Goal: Transaction & Acquisition: Book appointment/travel/reservation

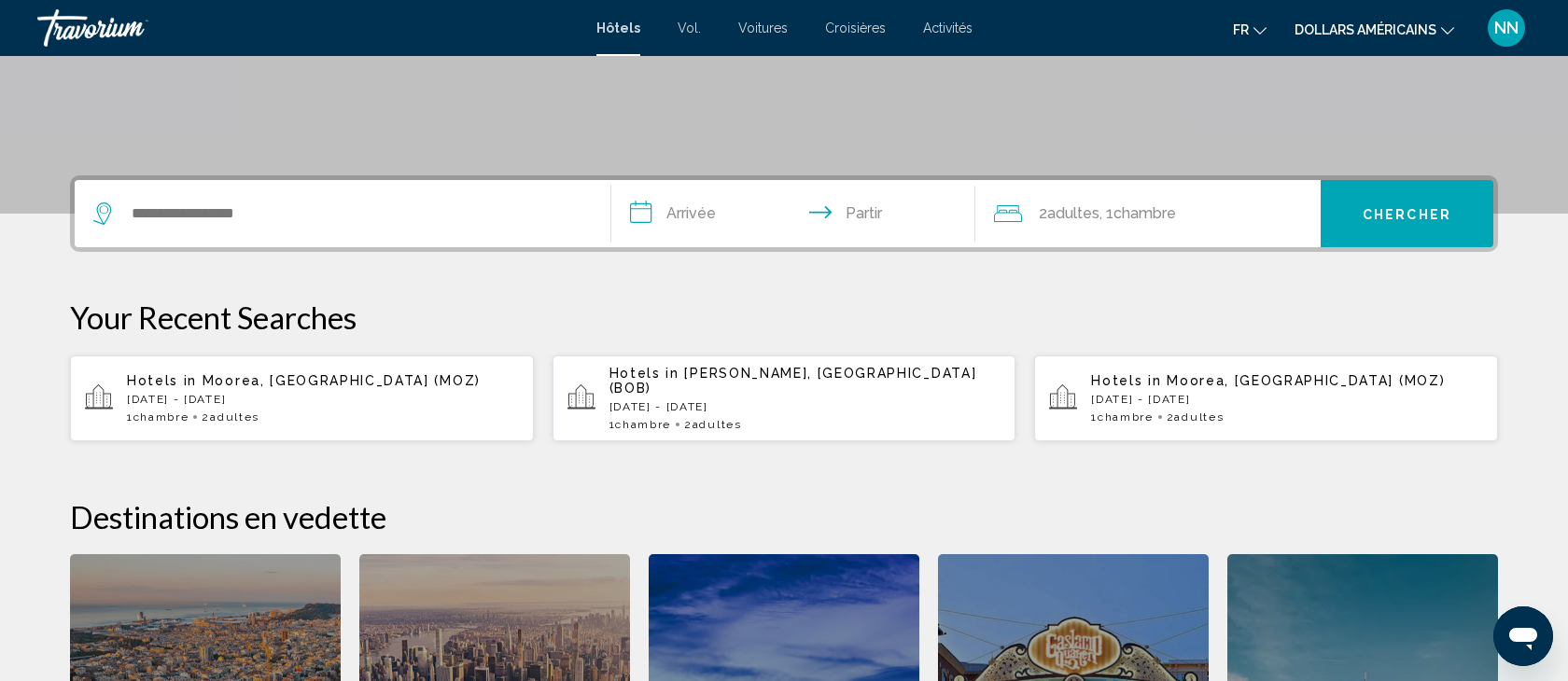
scroll to position [348, 0]
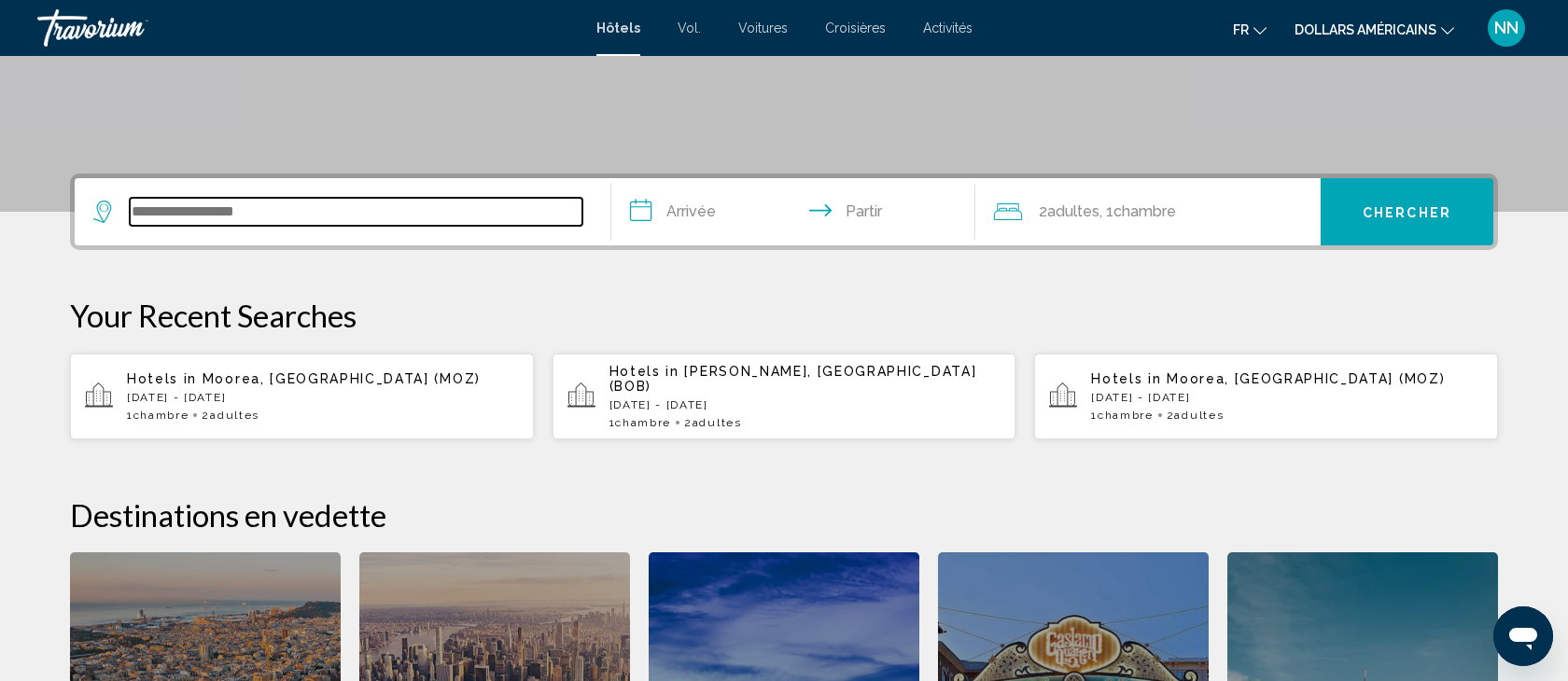
click at [168, 210] on input "Widget de recherche" at bounding box center [356, 212] width 453 height 28
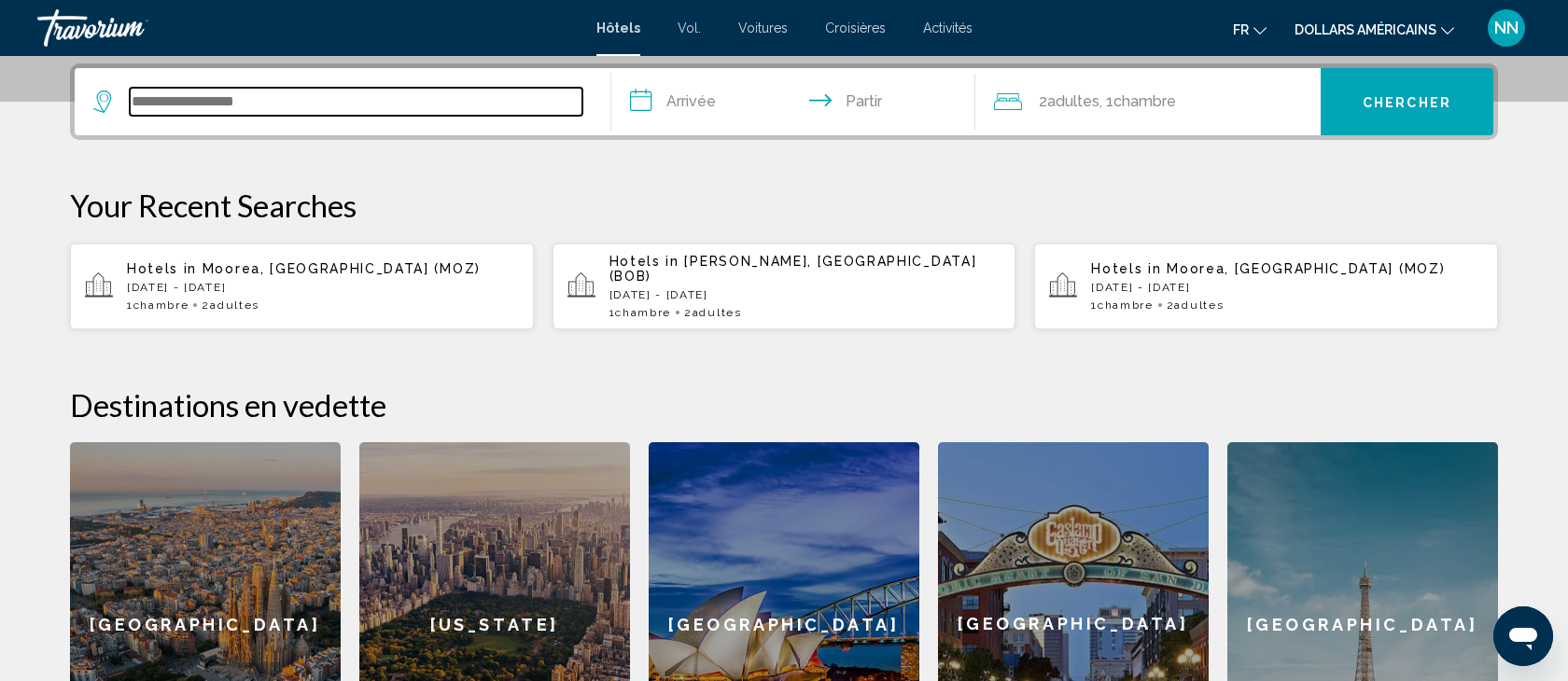
scroll to position [461, 0]
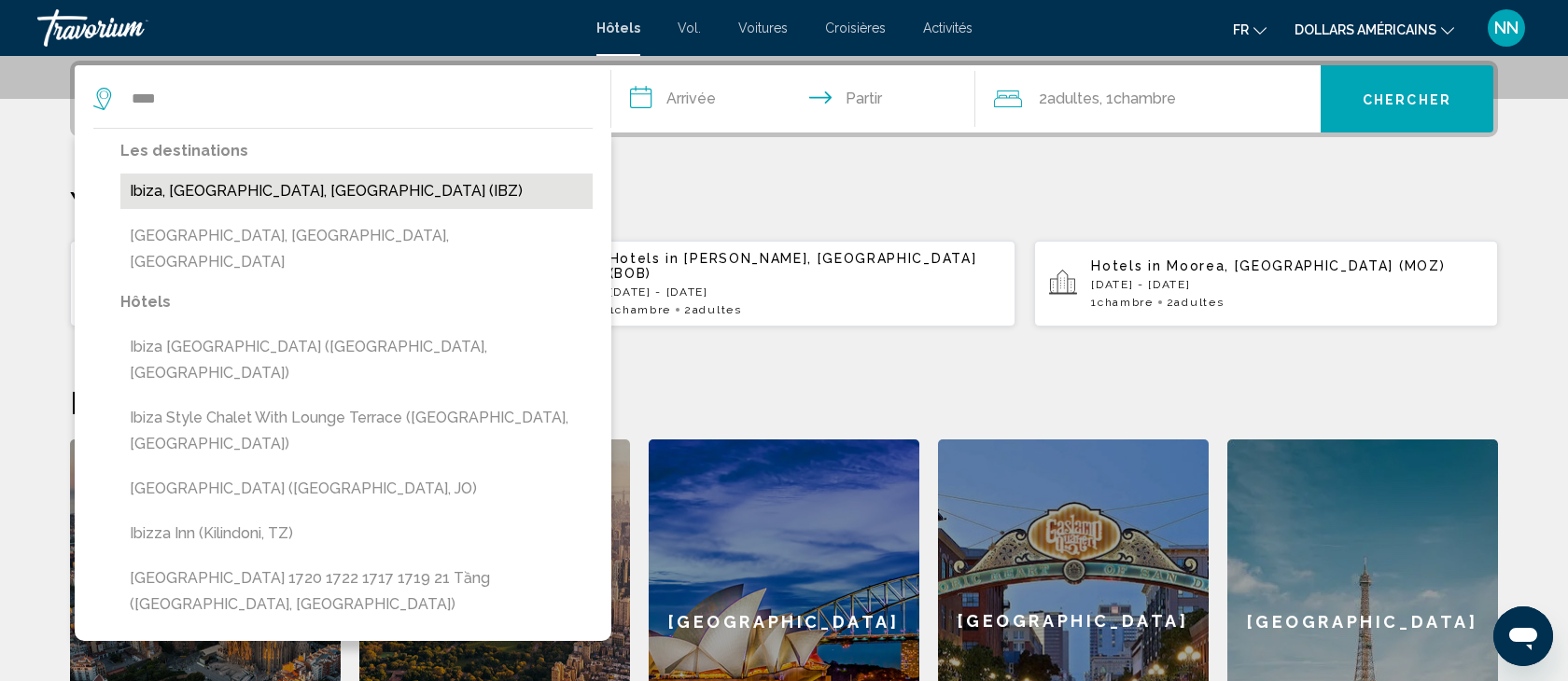
click at [206, 192] on button "Ibiza, [GEOGRAPHIC_DATA], [GEOGRAPHIC_DATA] (IBZ)" at bounding box center [356, 192] width 472 height 36
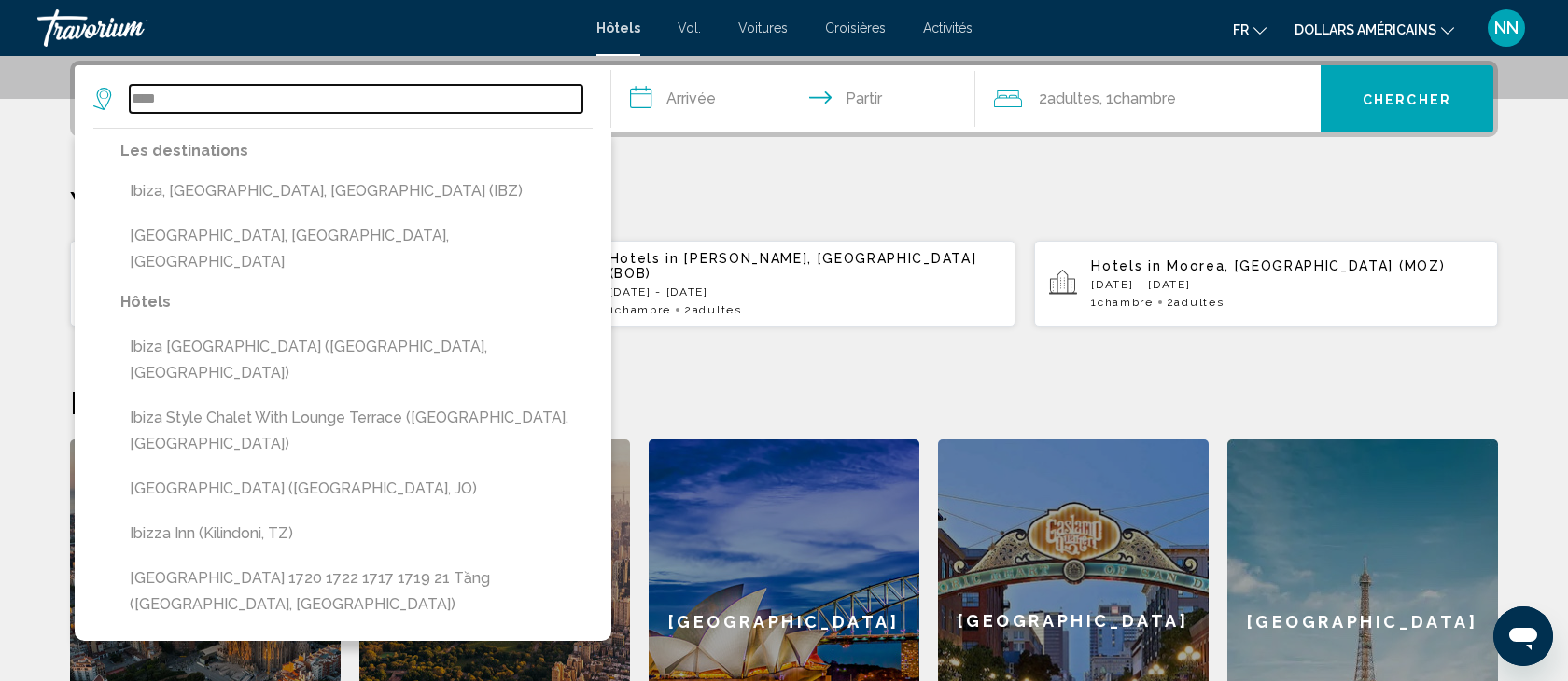
type input "**********"
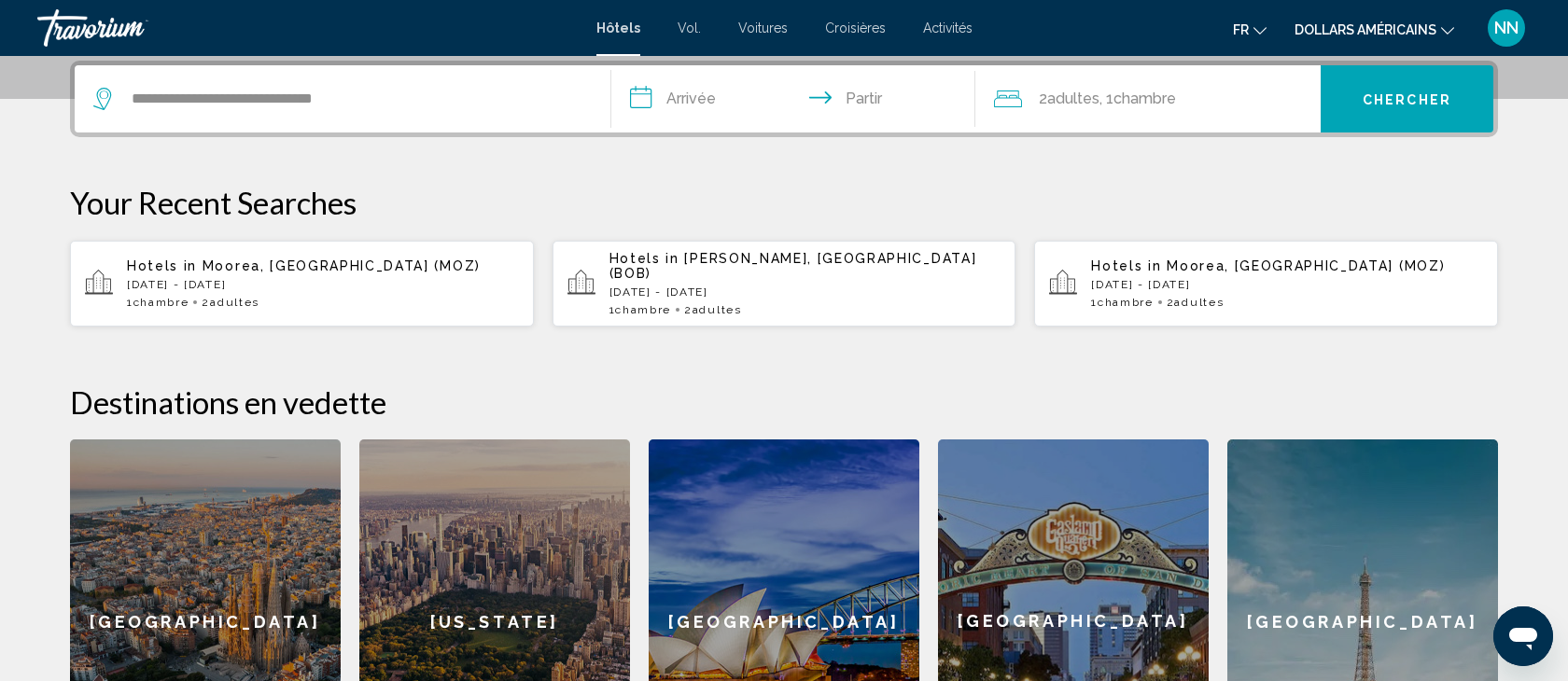
click at [680, 97] on input "**********" at bounding box center [796, 102] width 371 height 73
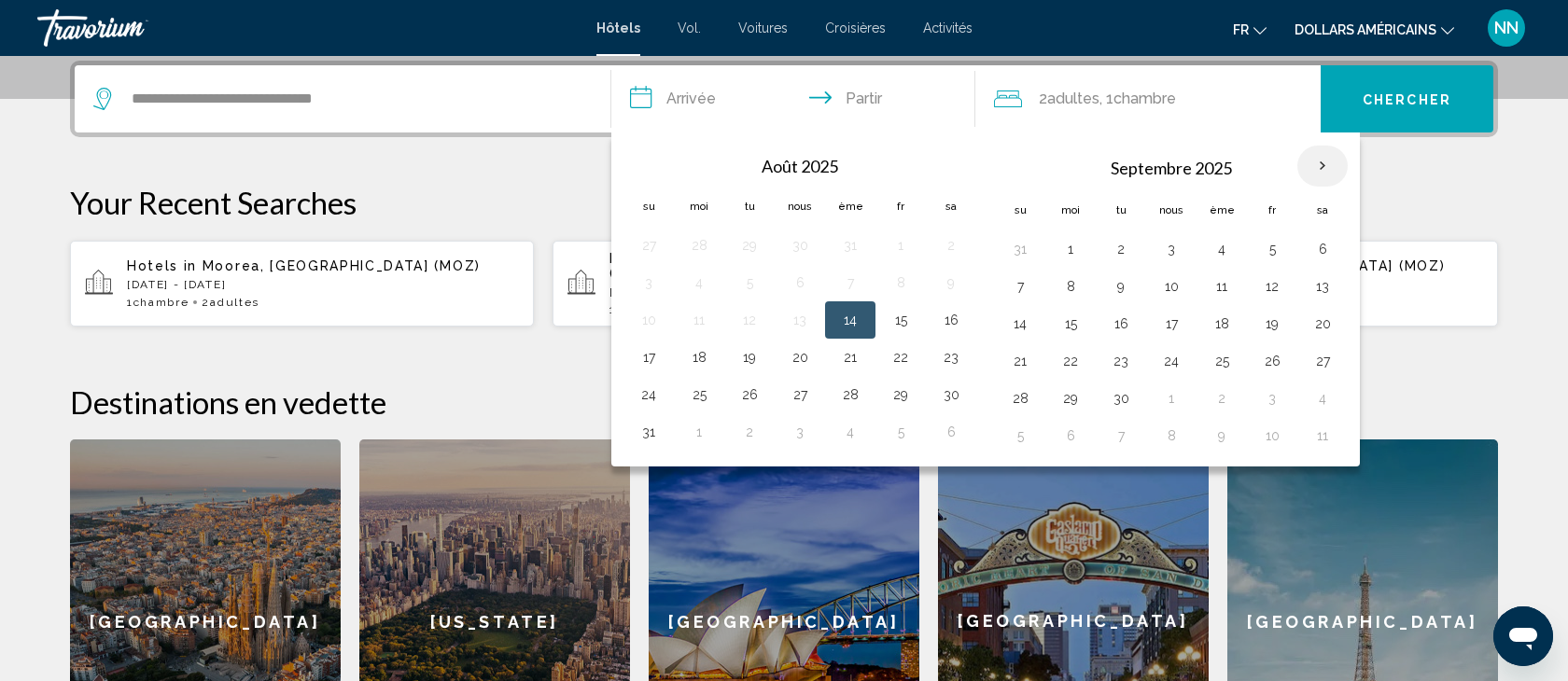
click at [1326, 164] on th "Mois prochain" at bounding box center [1323, 167] width 51 height 41
click at [1322, 323] on button "20" at bounding box center [1323, 324] width 30 height 26
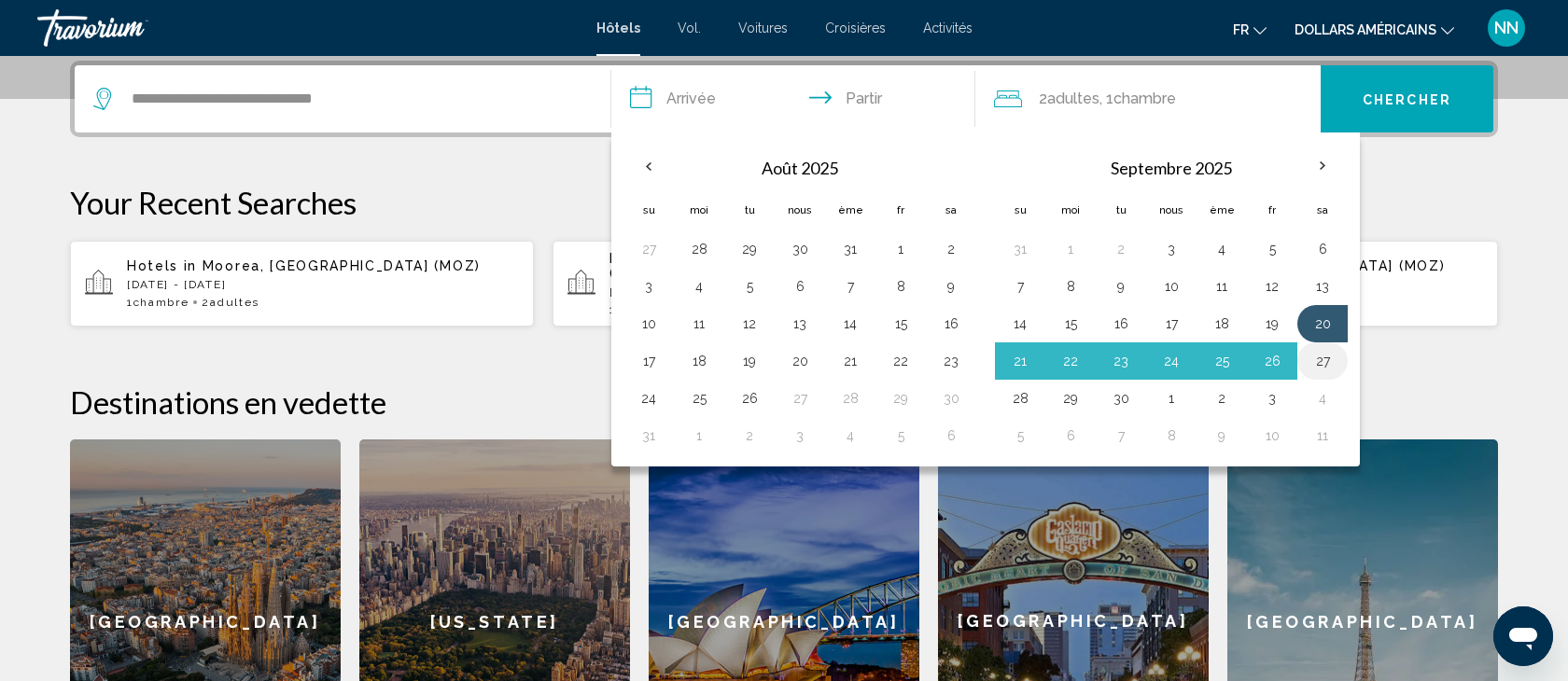
click at [1324, 358] on button "27" at bounding box center [1323, 361] width 30 height 26
type input "**********"
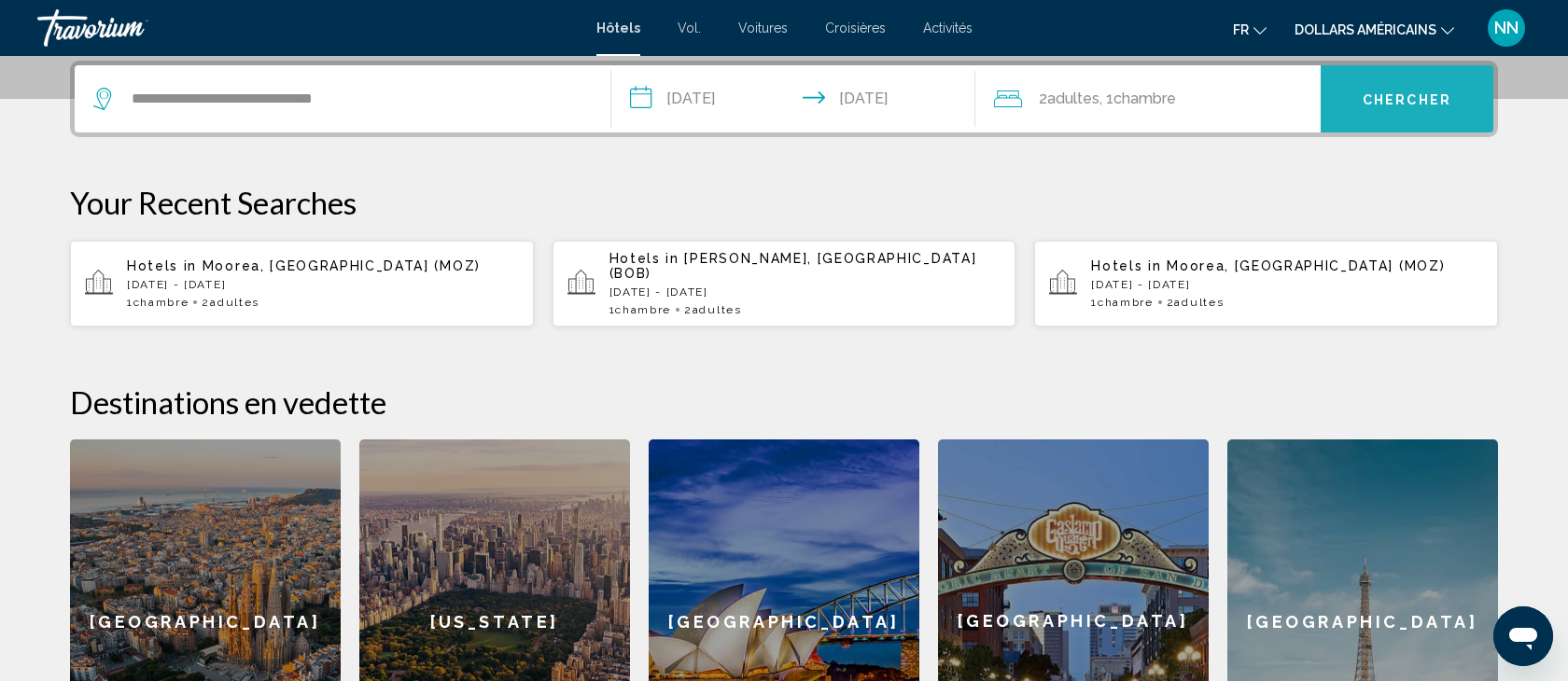
click at [1396, 96] on font "Chercher" at bounding box center [1407, 100] width 89 height 15
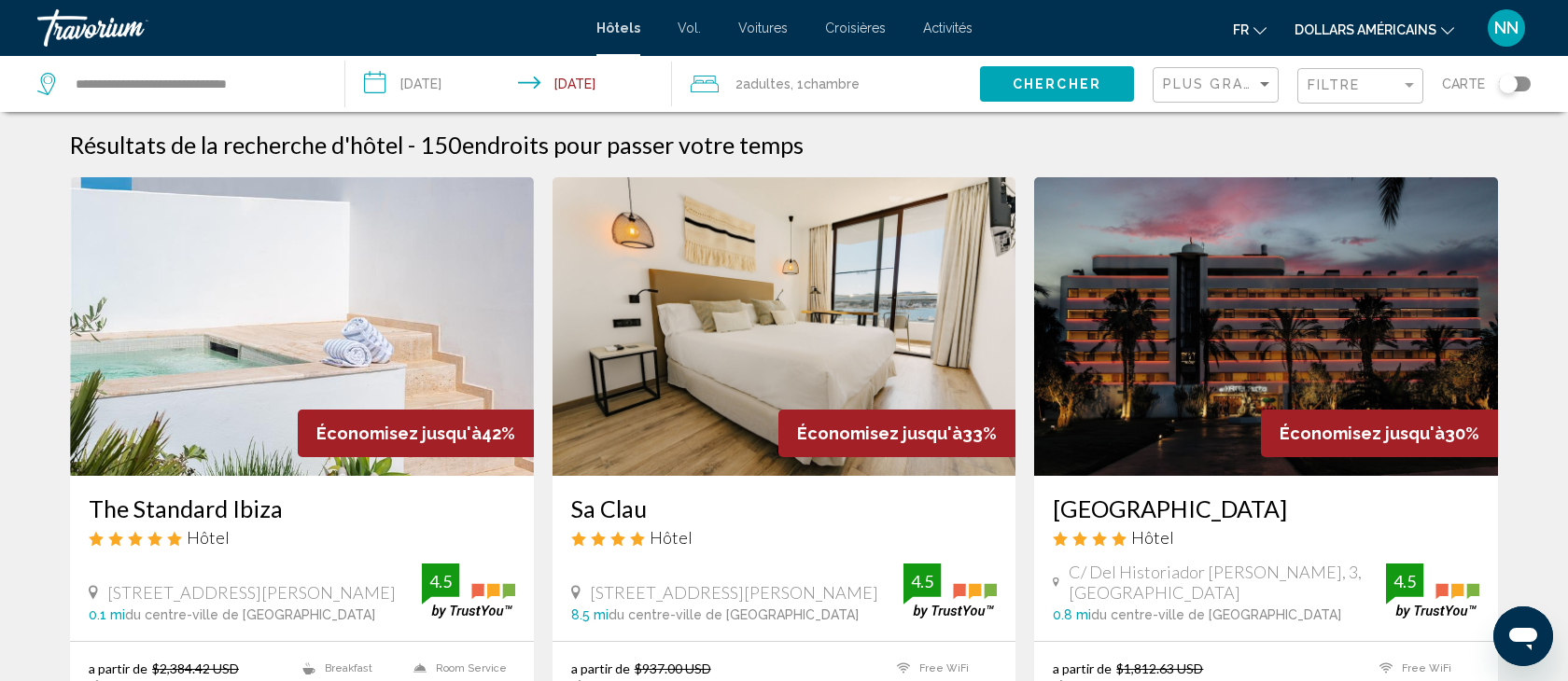
click at [1447, 26] on icon "Changer de devise" at bounding box center [1447, 31] width 13 height 13
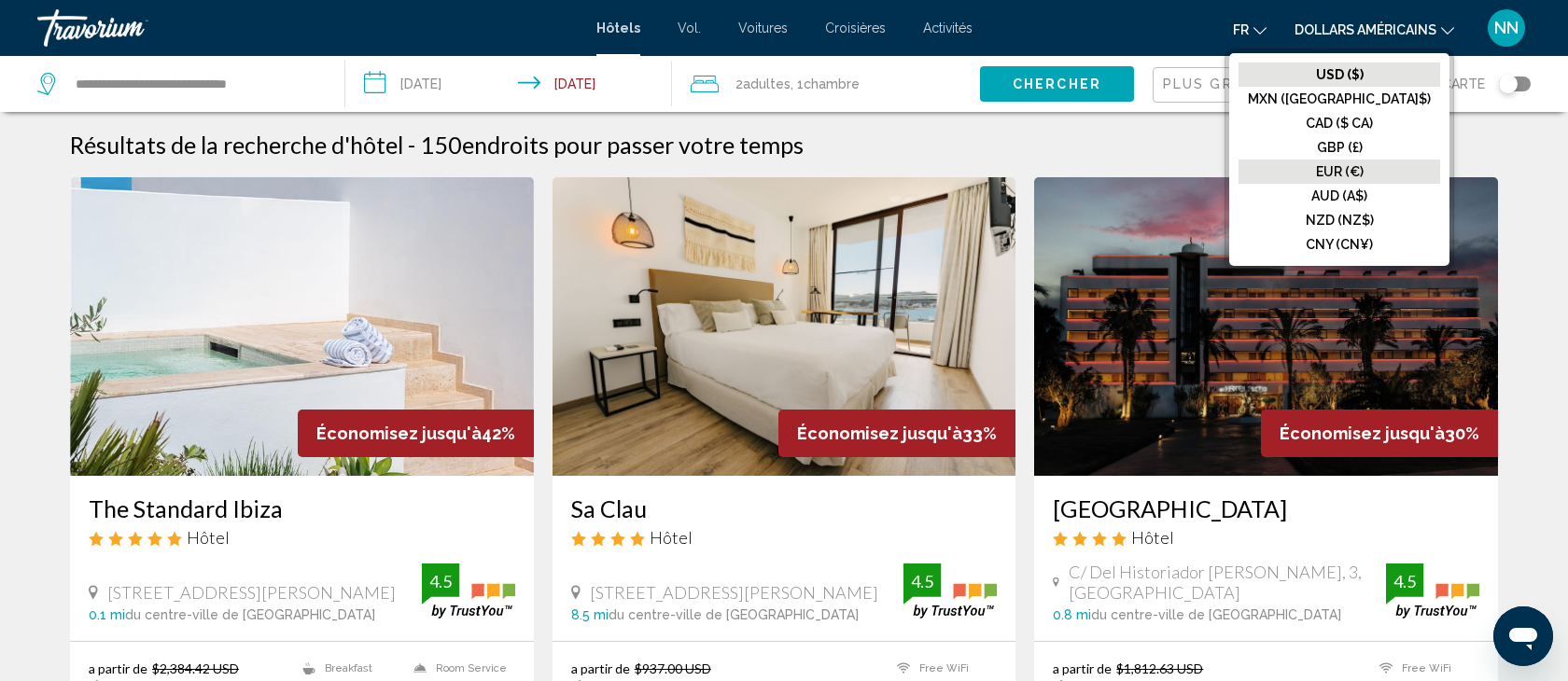
click at [1364, 171] on font "EUR (€)" at bounding box center [1340, 172] width 48 height 15
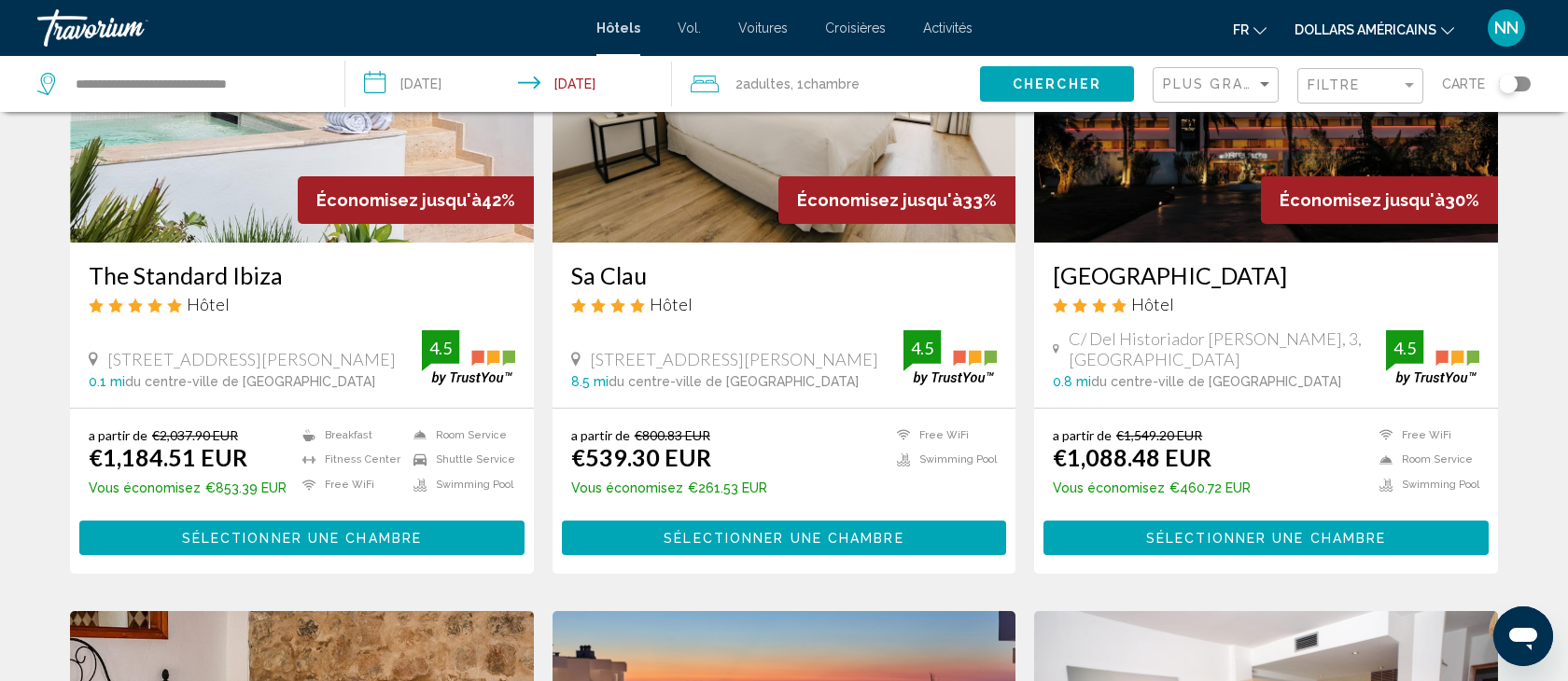
scroll to position [231, 0]
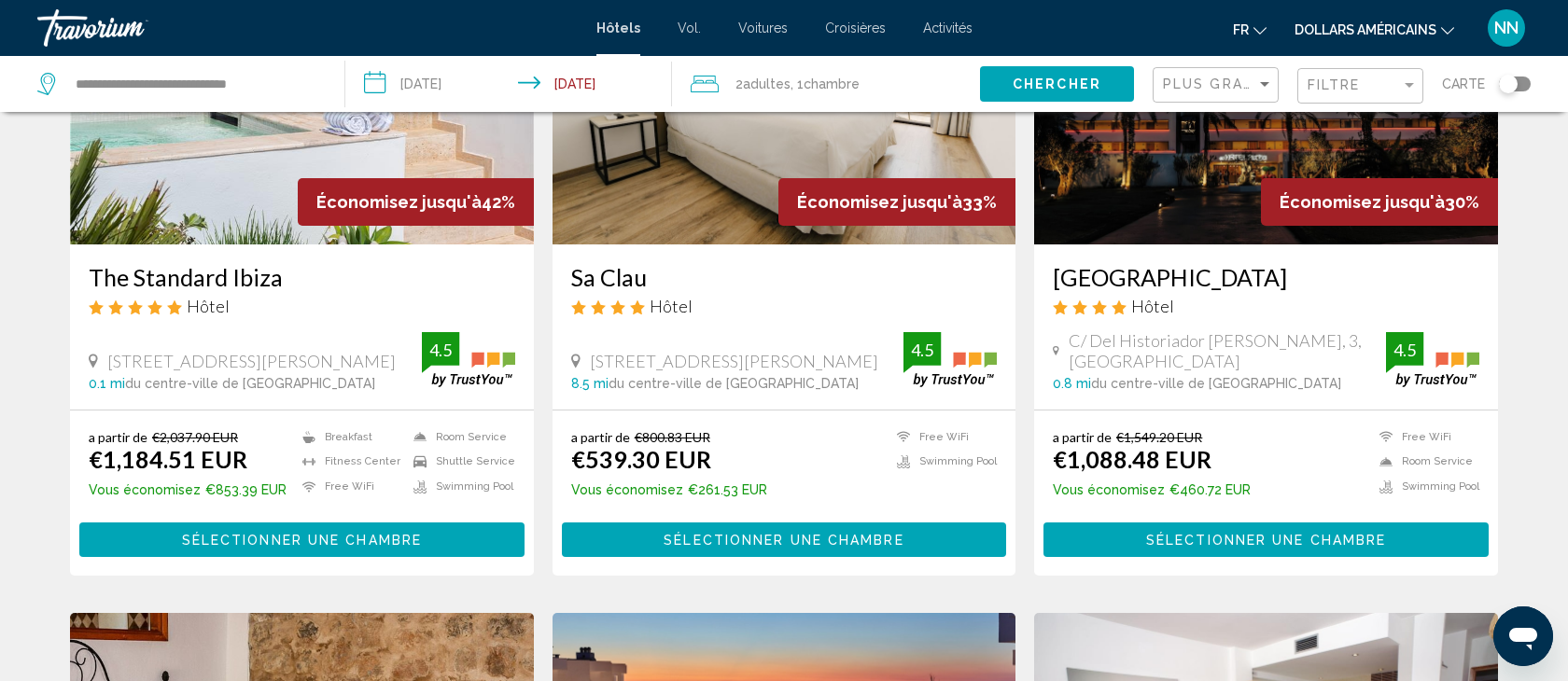
click at [257, 542] on span "Sélectionner une chambre" at bounding box center [302, 541] width 240 height 15
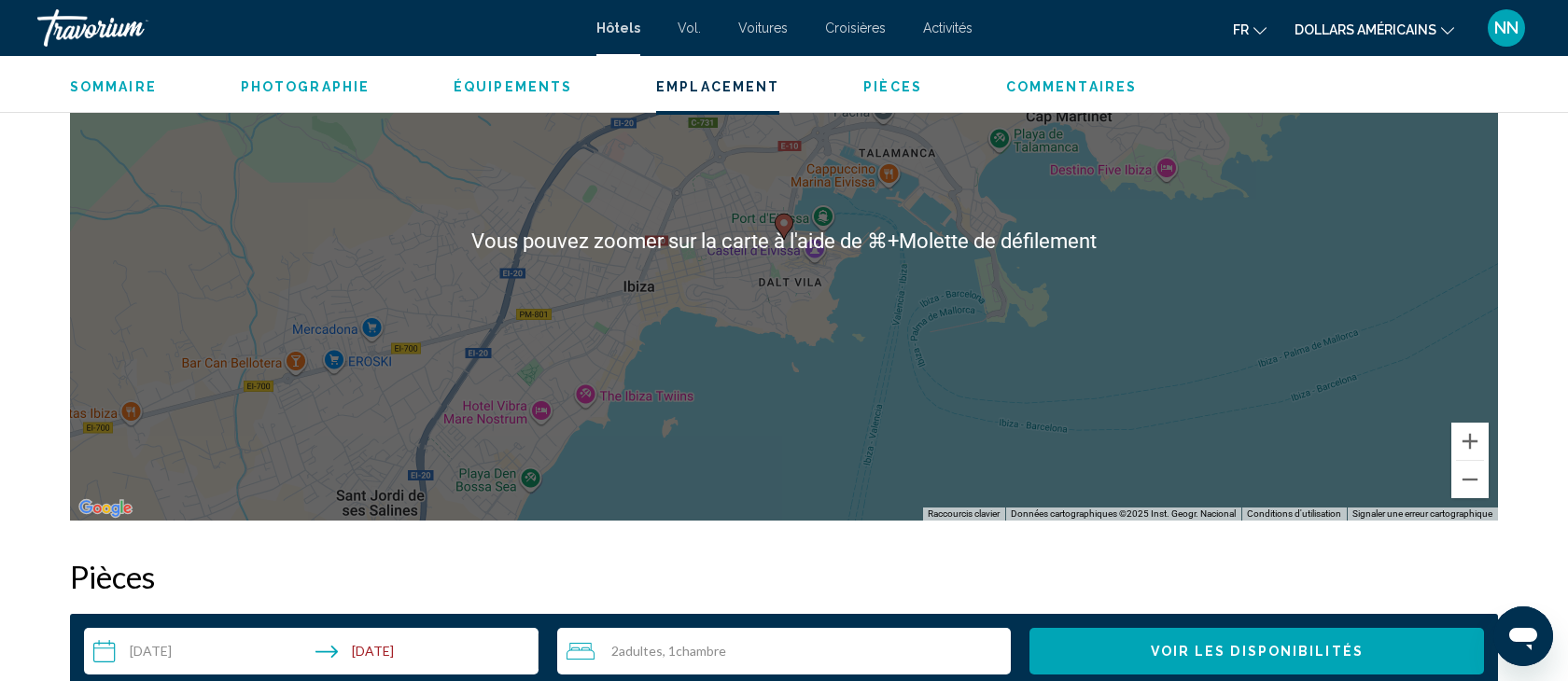
scroll to position [1919, 0]
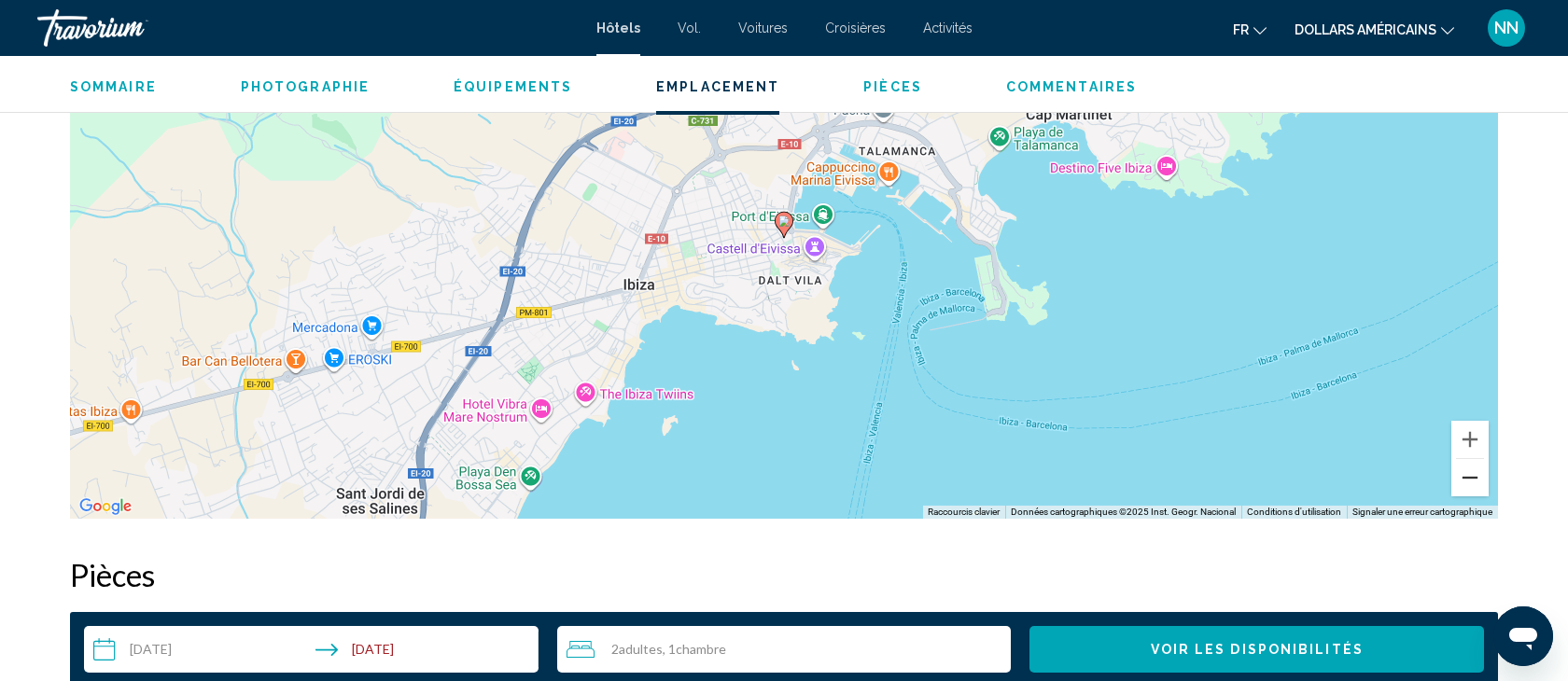
click at [1471, 481] on button "Zoom arrière" at bounding box center [1470, 478] width 37 height 37
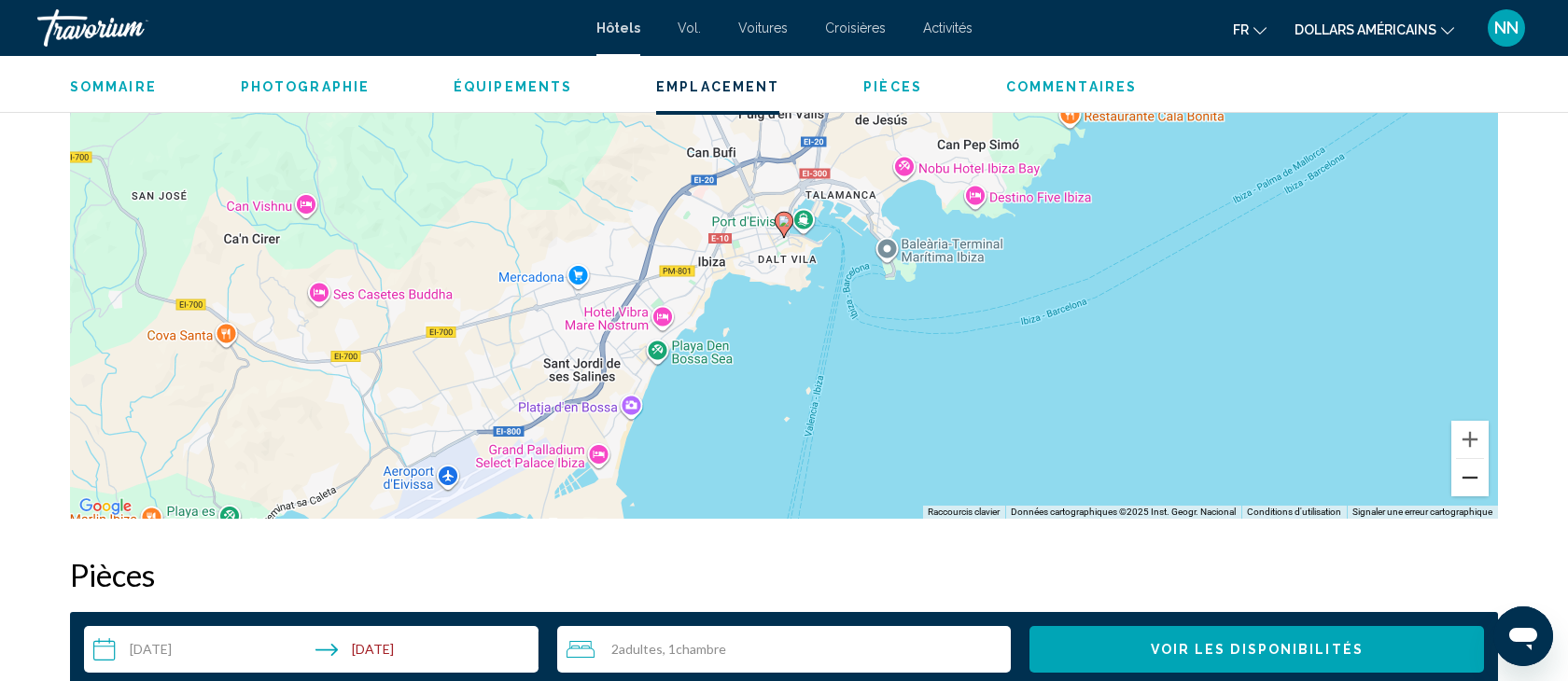
click at [1471, 481] on button "Zoom arrière" at bounding box center [1470, 478] width 37 height 37
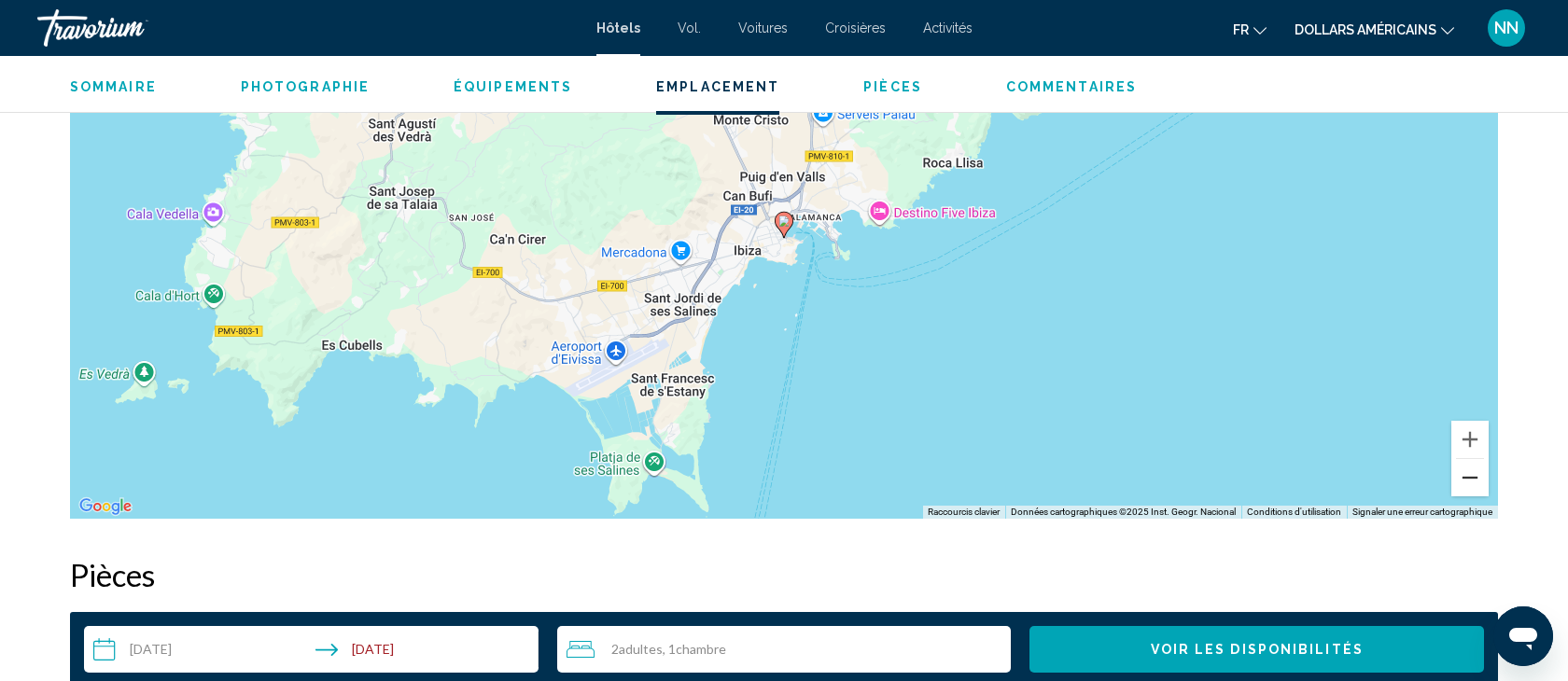
click at [1471, 481] on button "Zoom arrière" at bounding box center [1470, 478] width 37 height 37
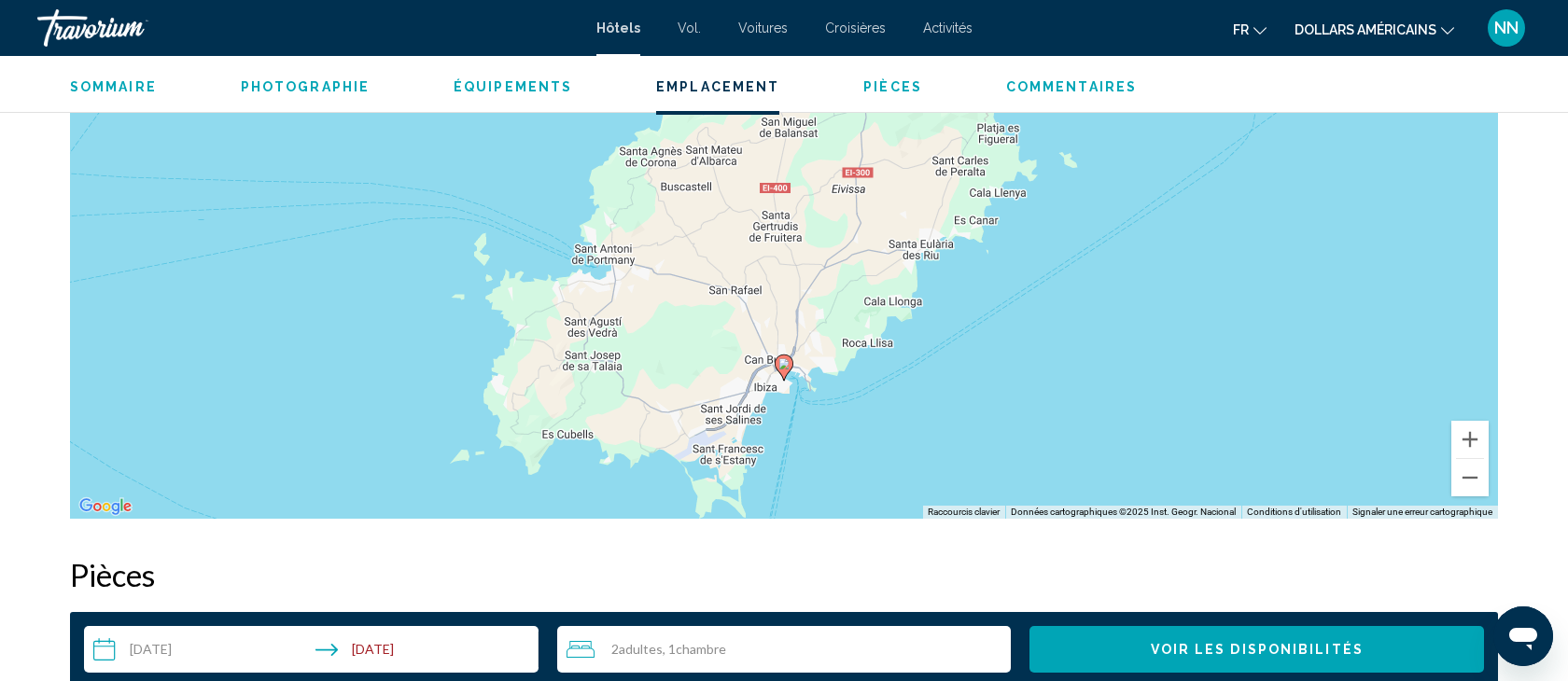
drag, startPoint x: 799, startPoint y: 175, endPoint x: 799, endPoint y: 318, distance: 143.0
click at [799, 318] on div "Pour activer le glissement avec le clavier, appuyez sur Alt+Entrée. Une fois ce…" at bounding box center [784, 239] width 1428 height 560
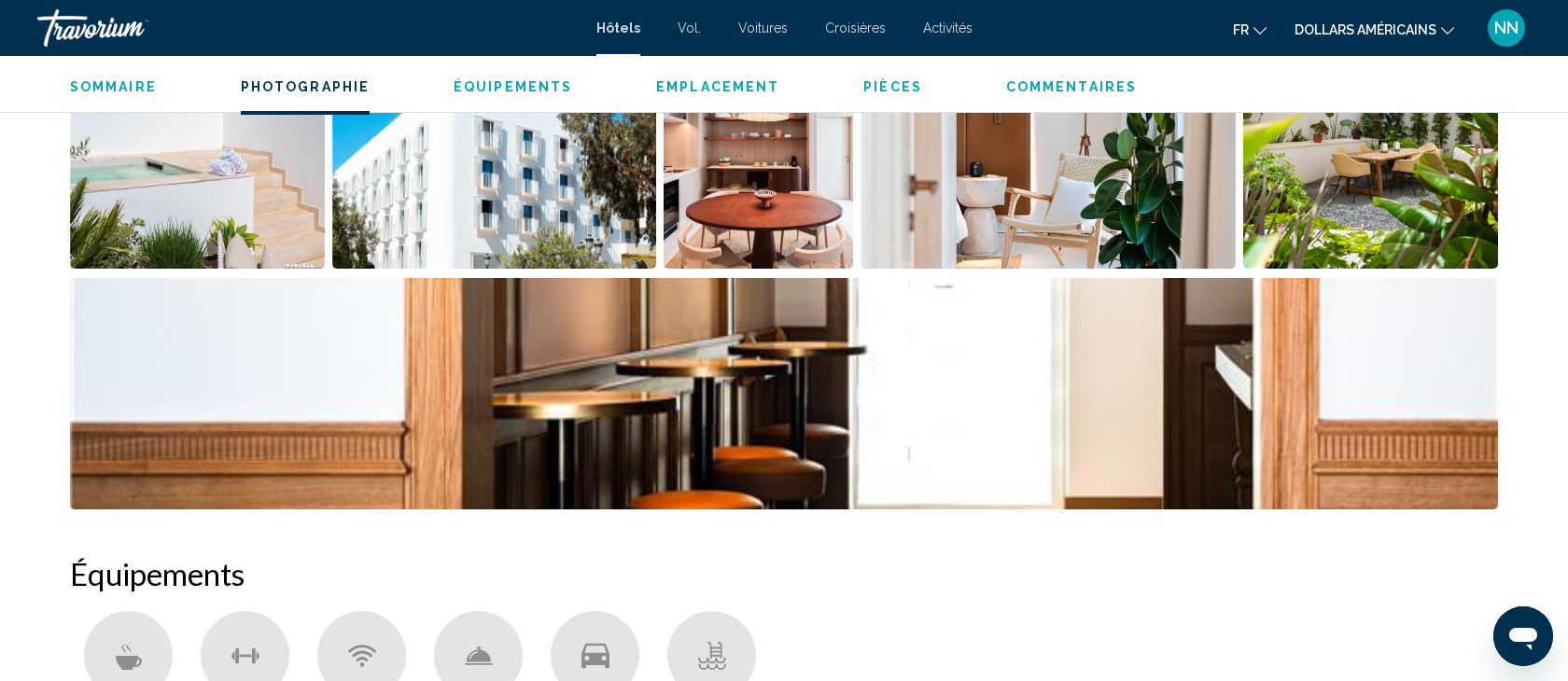
scroll to position [813, 0]
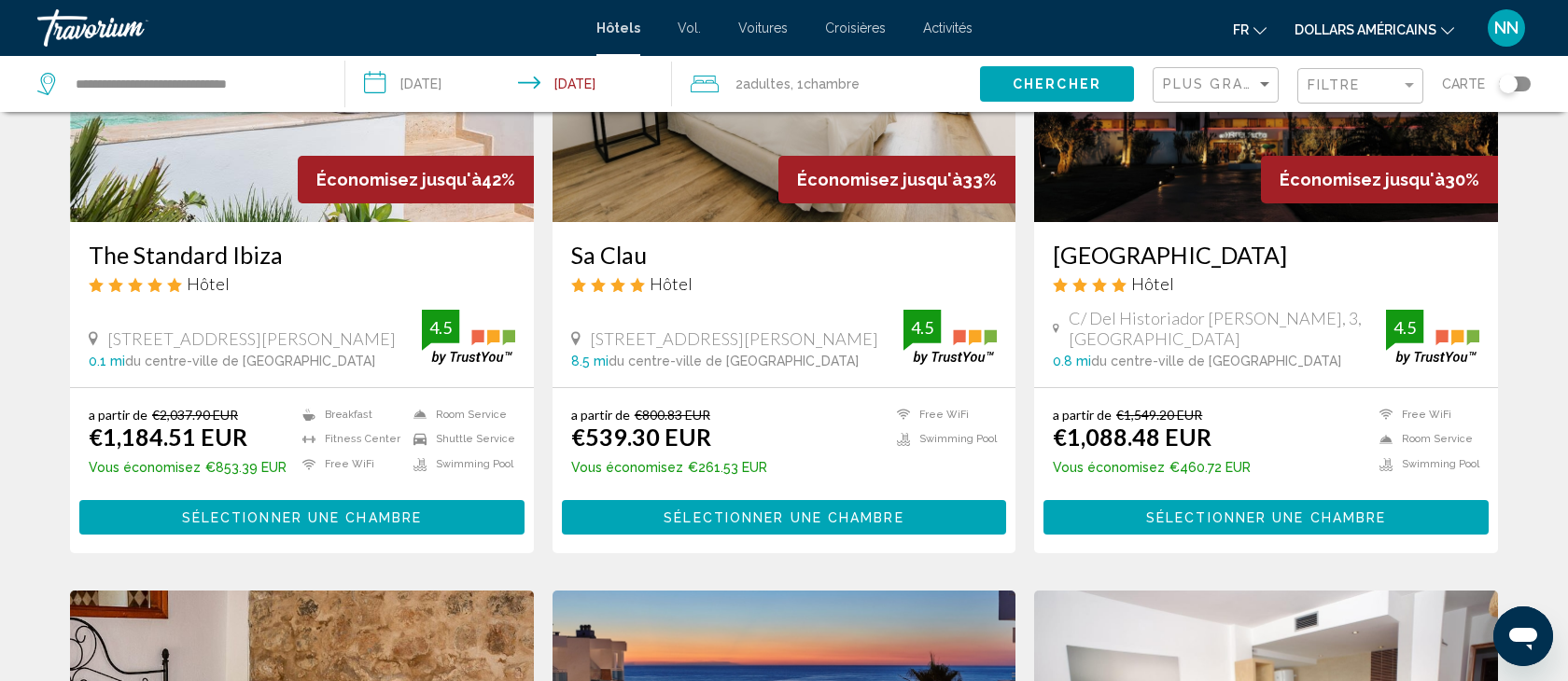
scroll to position [255, 0]
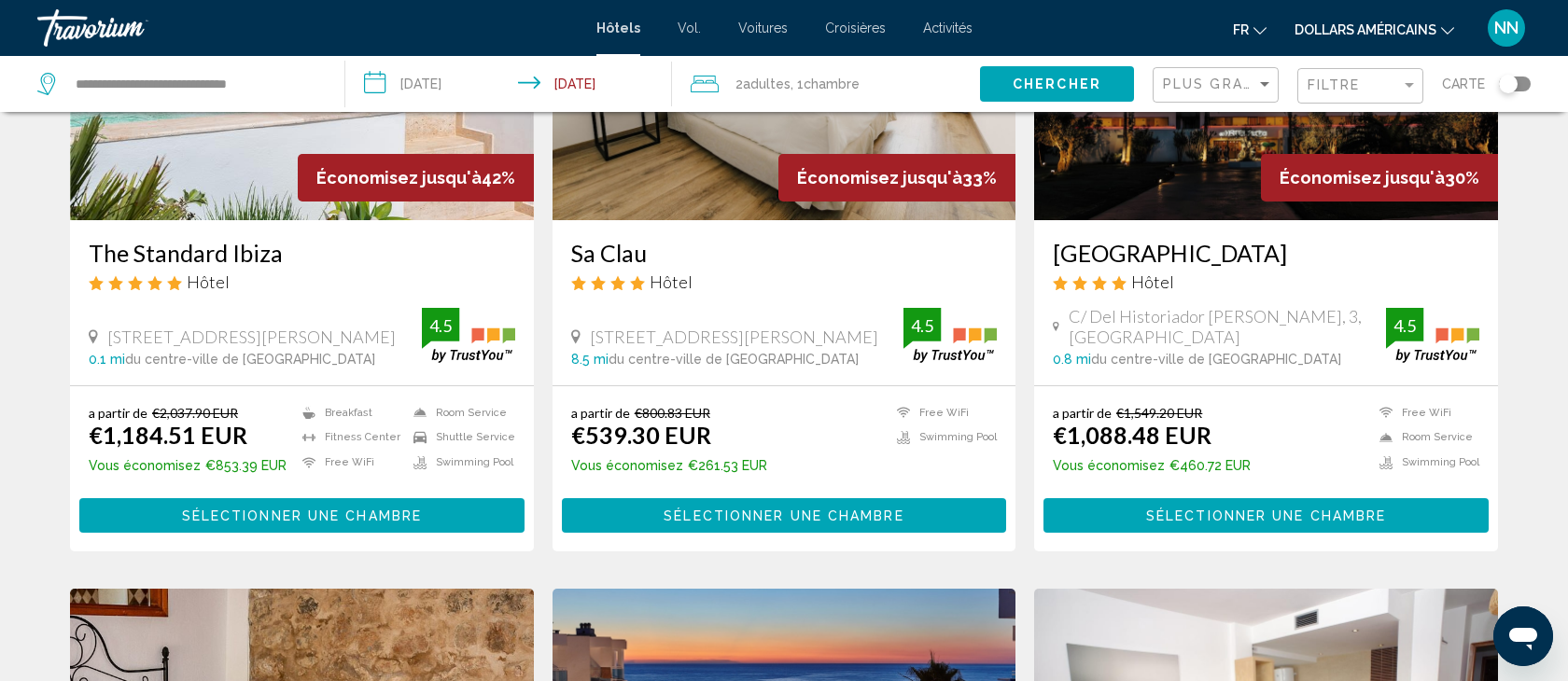
click at [1184, 509] on span "Sélectionner une chambre" at bounding box center [1266, 516] width 240 height 15
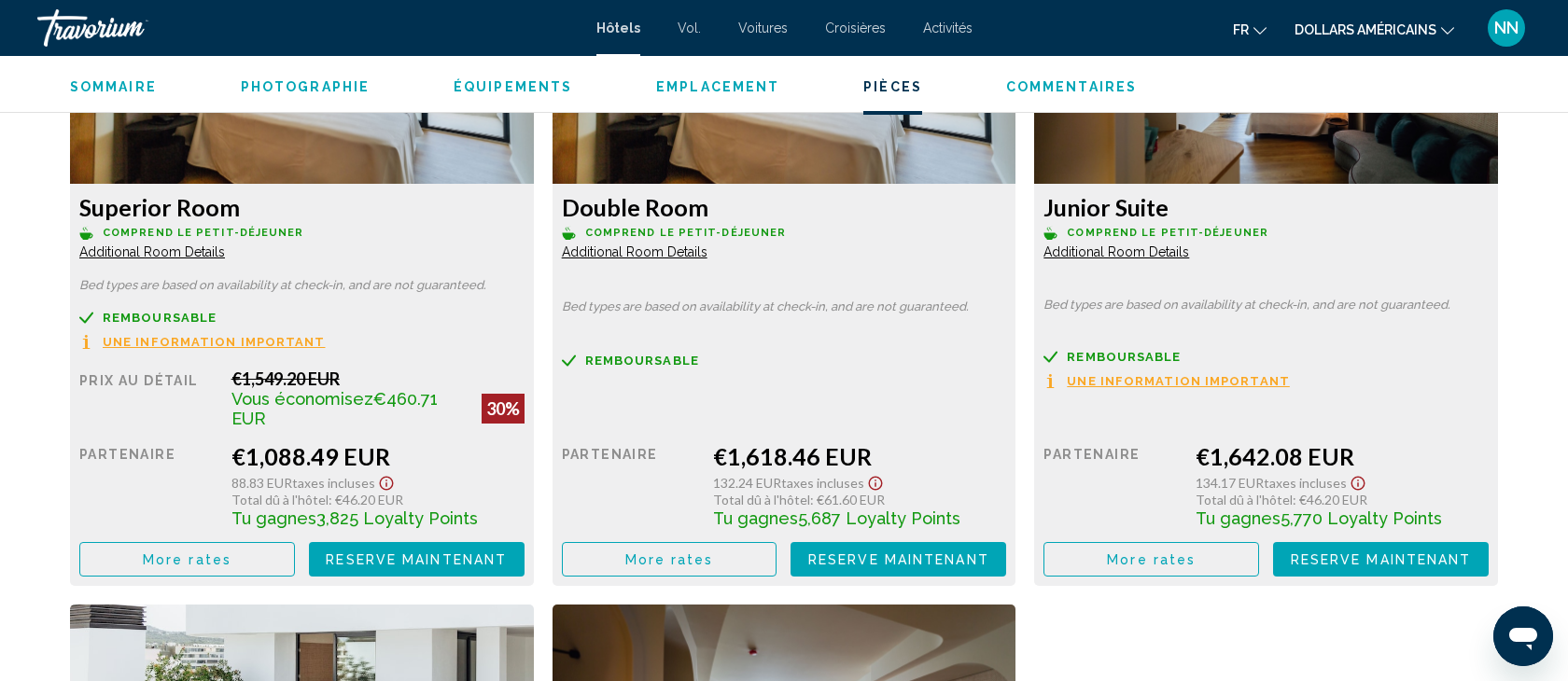
scroll to position [2687, 0]
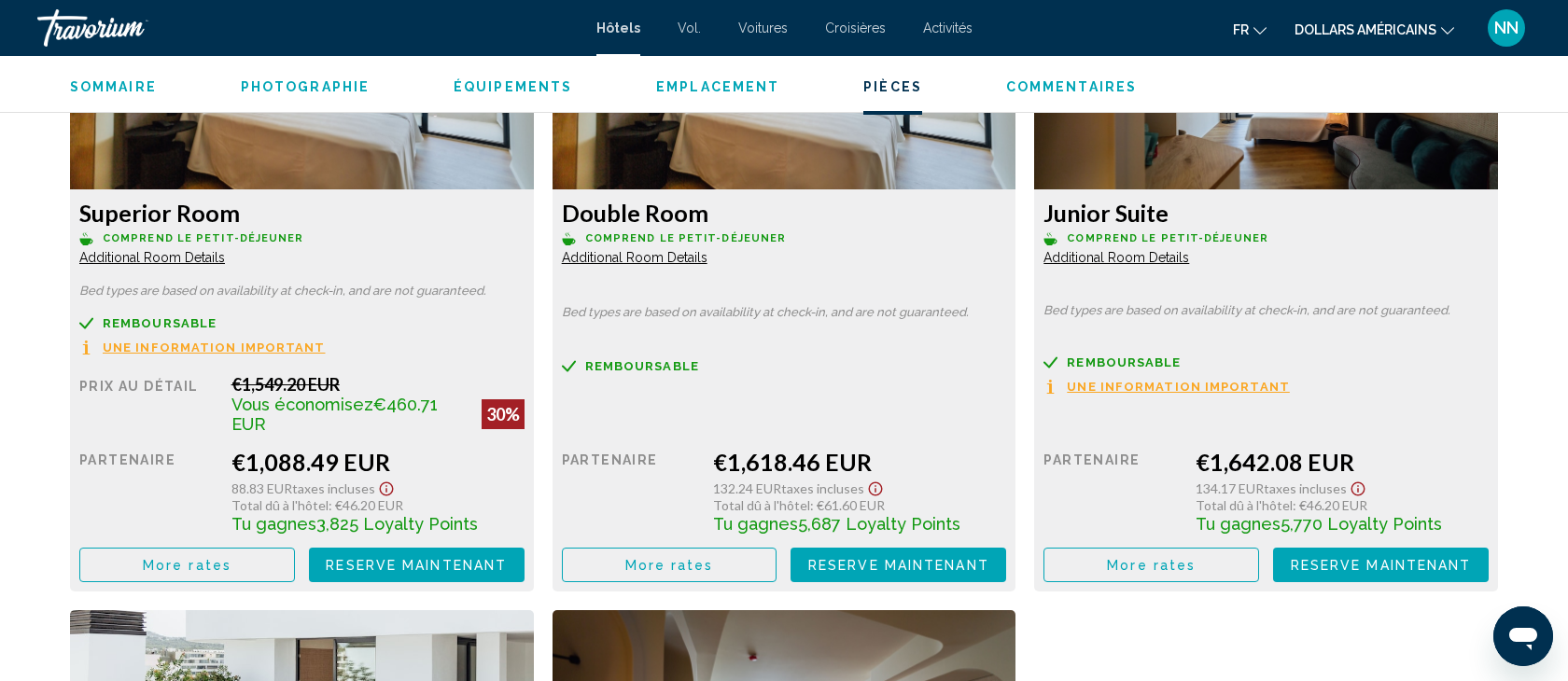
click at [199, 255] on span "Additional Room Details" at bounding box center [152, 257] width 146 height 15
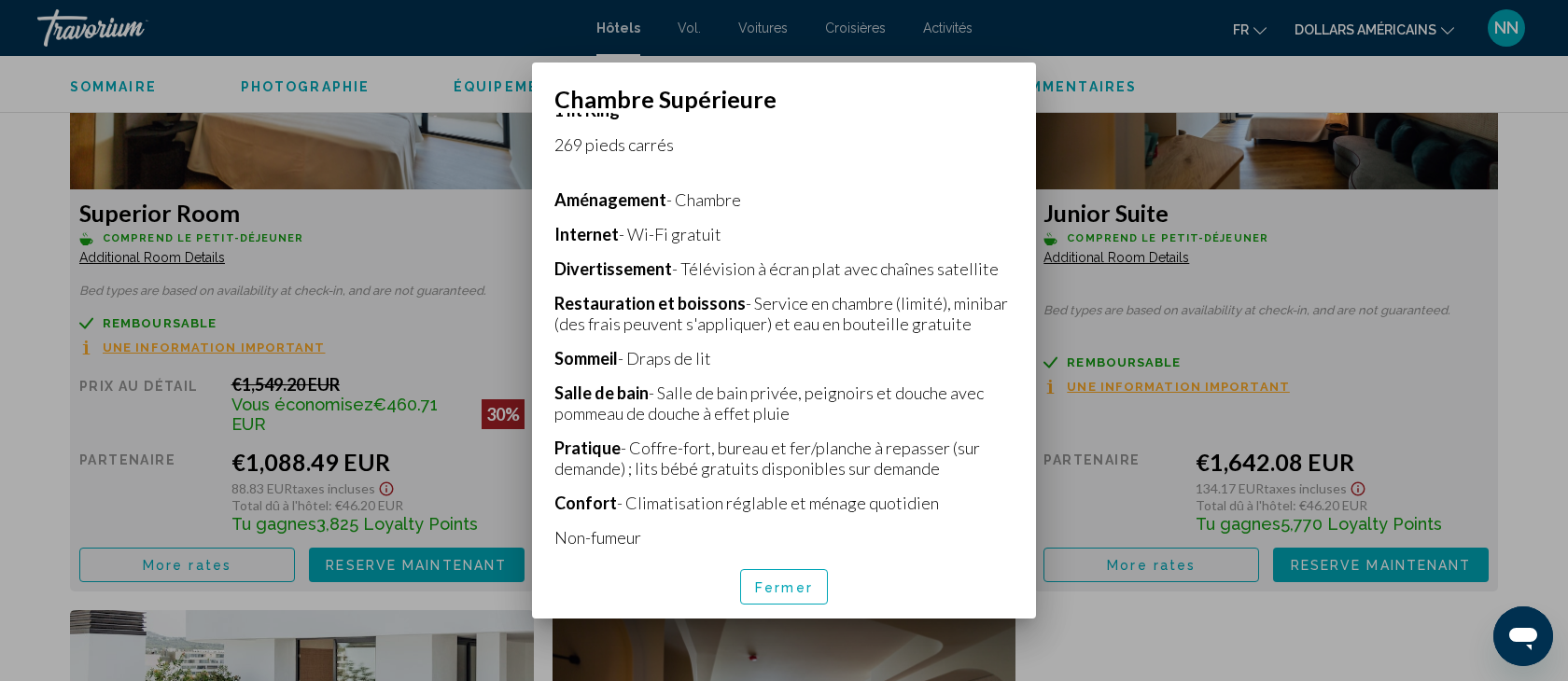
scroll to position [379, 0]
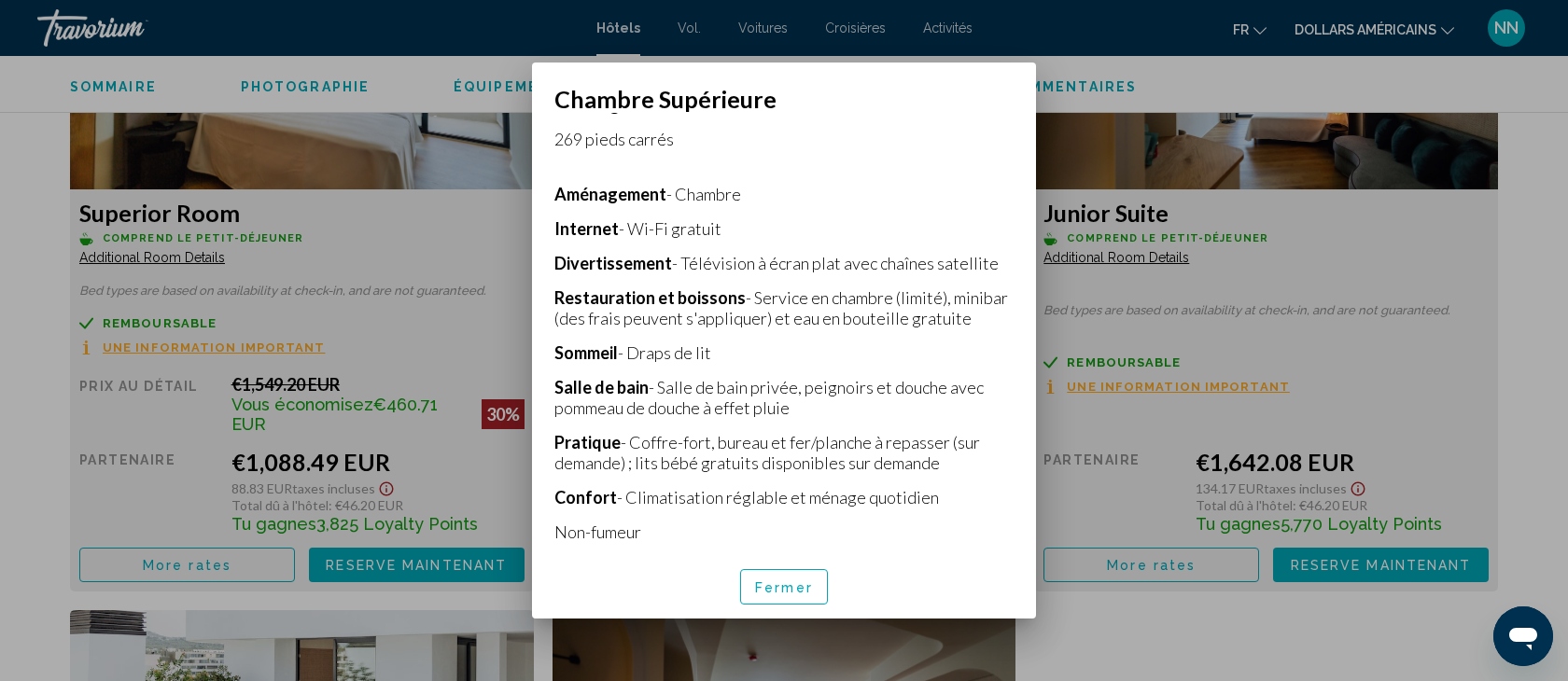
click at [392, 201] on div at bounding box center [784, 340] width 1568 height 681
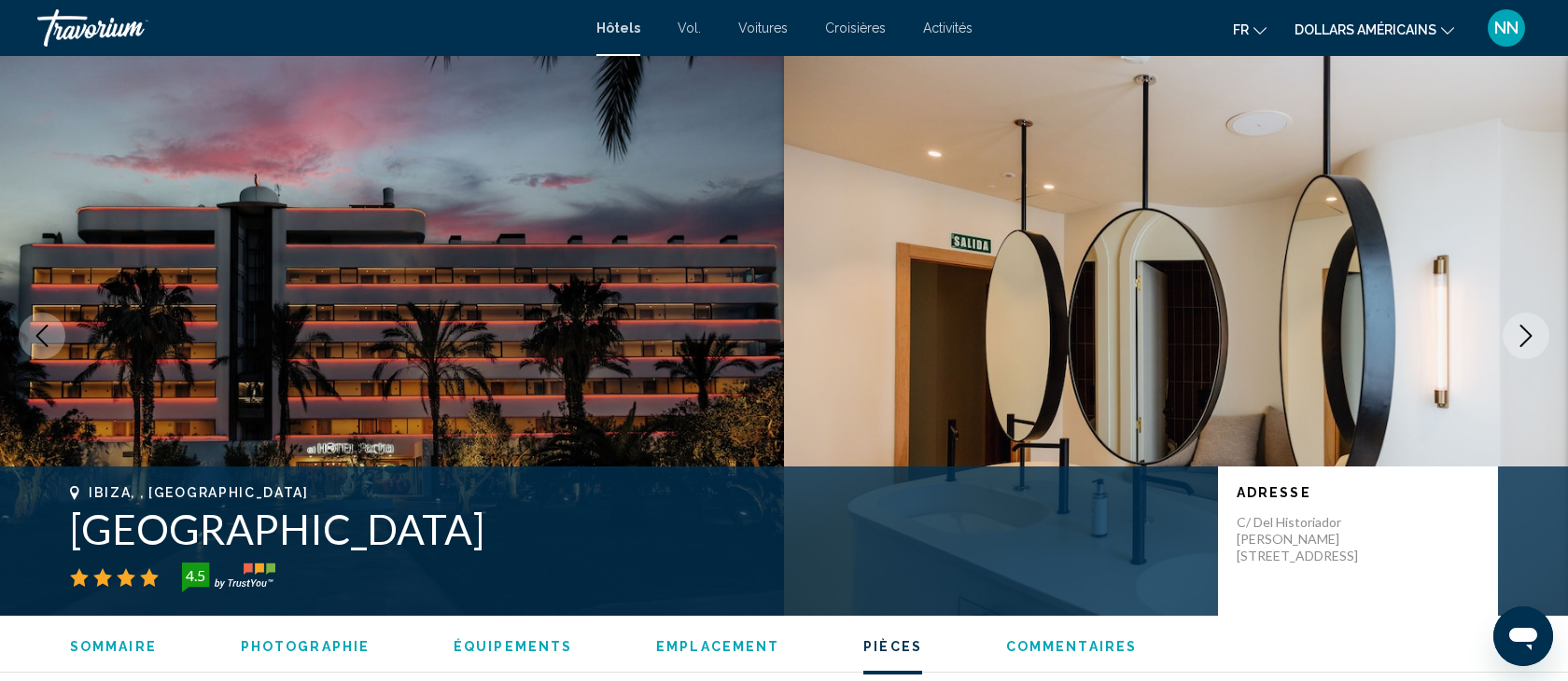
scroll to position [2687, 0]
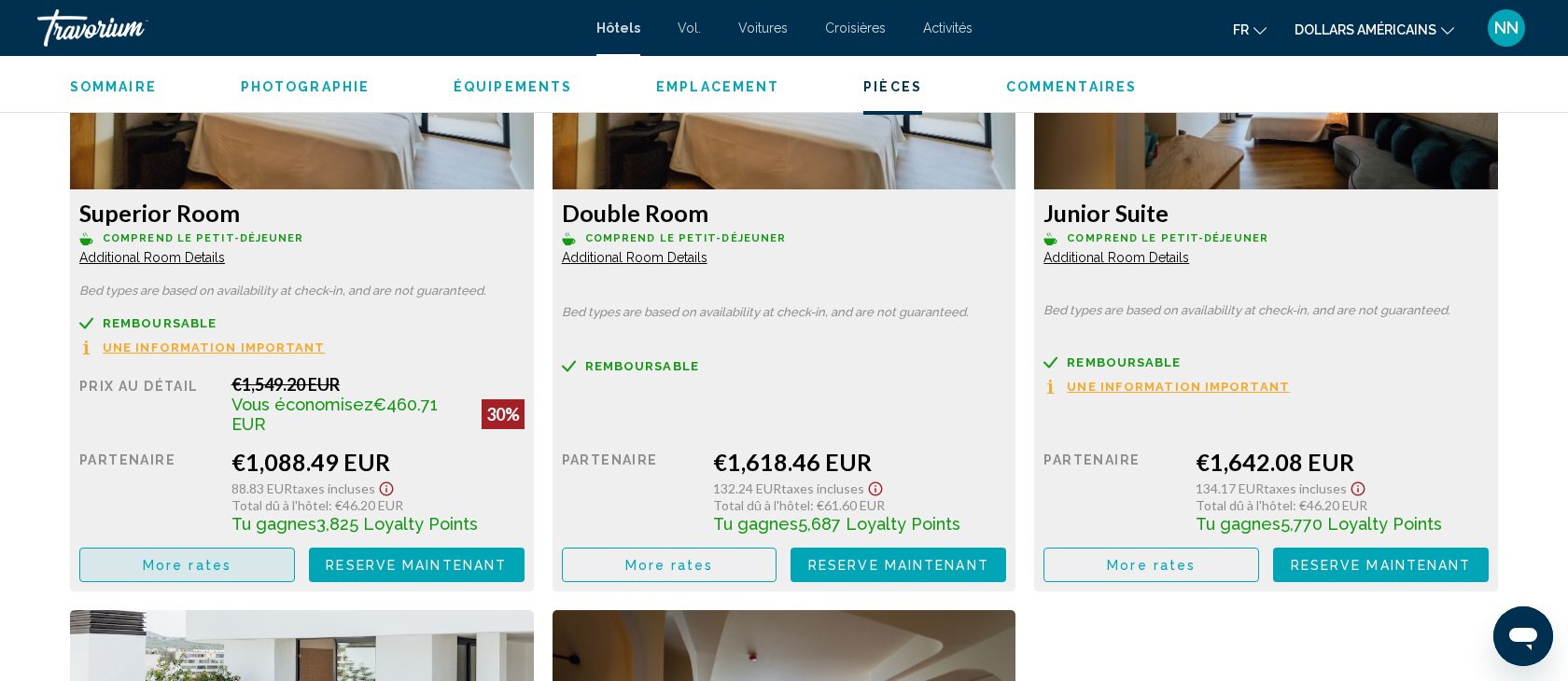
click at [166, 558] on span "More rates" at bounding box center [187, 566] width 89 height 15
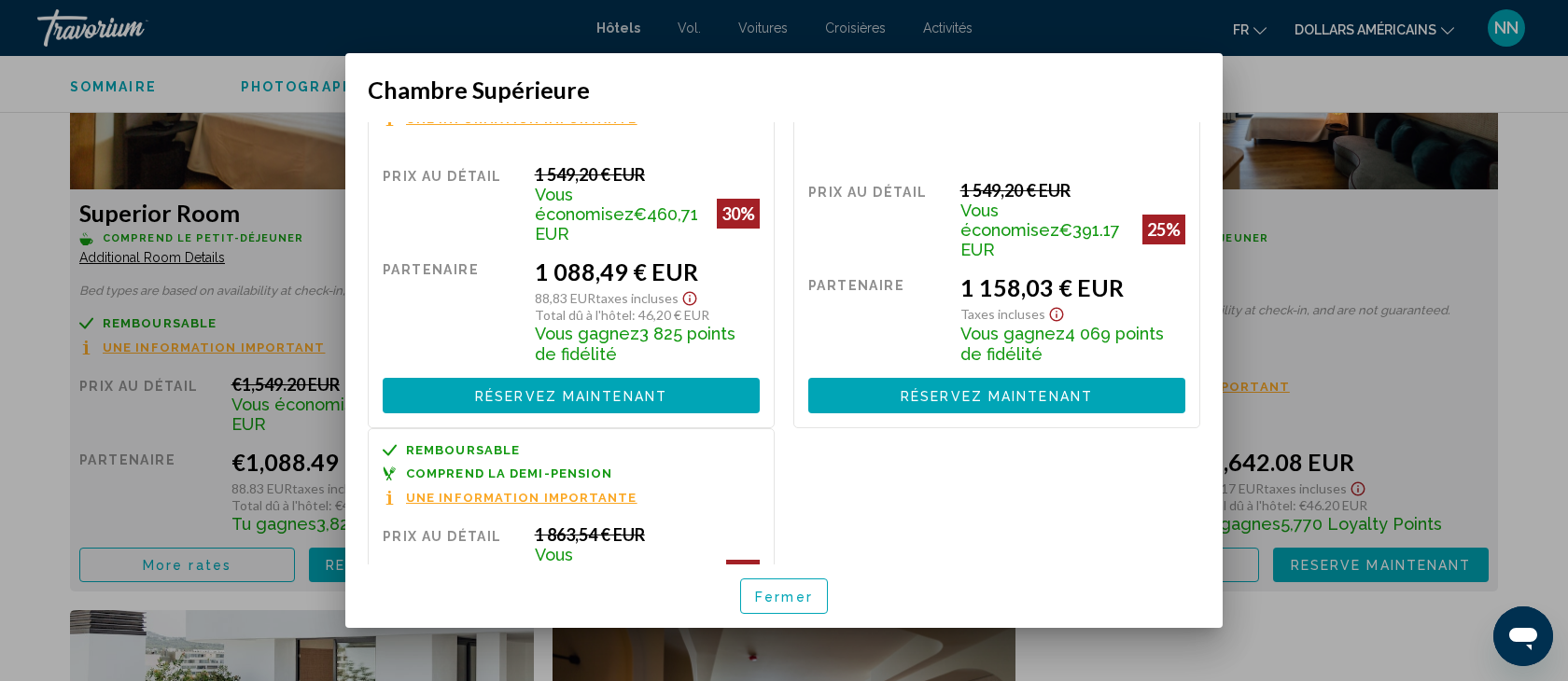
scroll to position [0, 0]
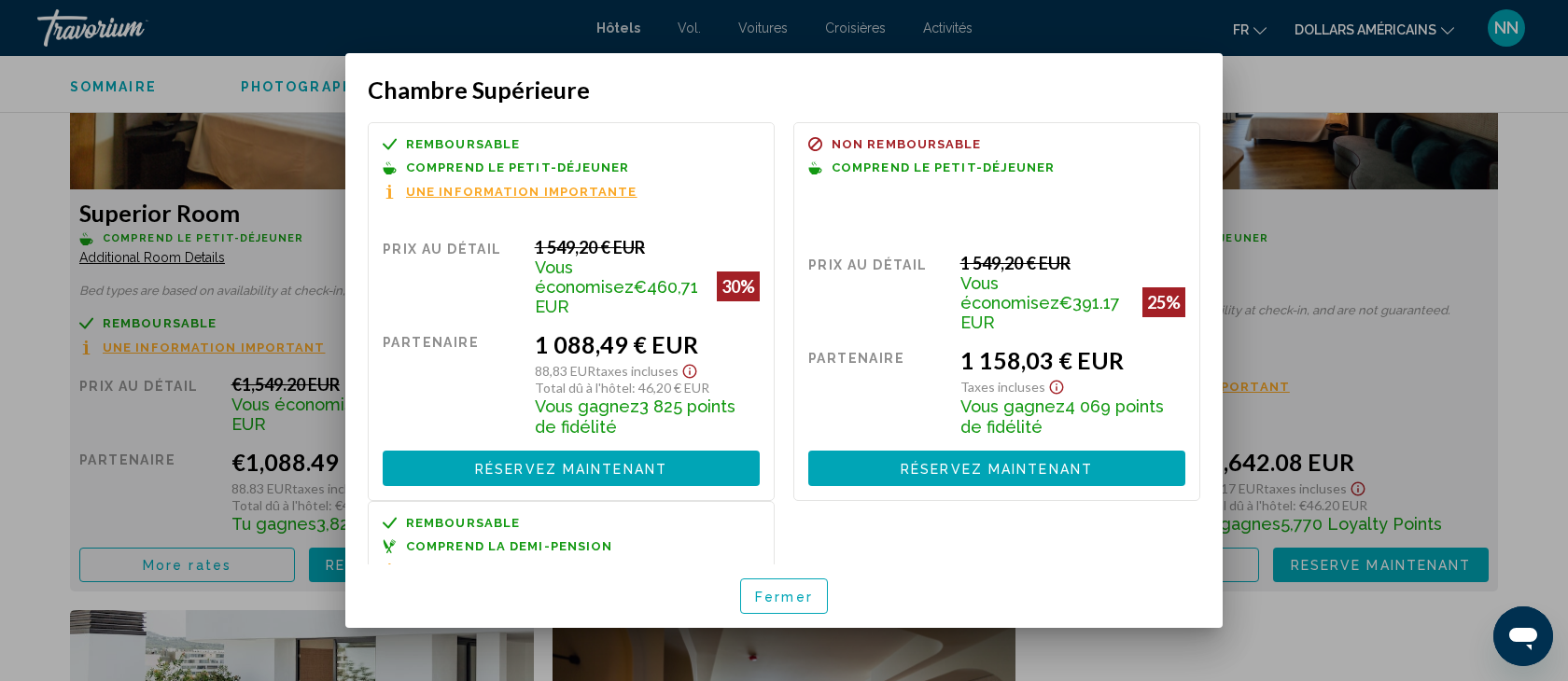
click at [303, 220] on div at bounding box center [784, 340] width 1568 height 681
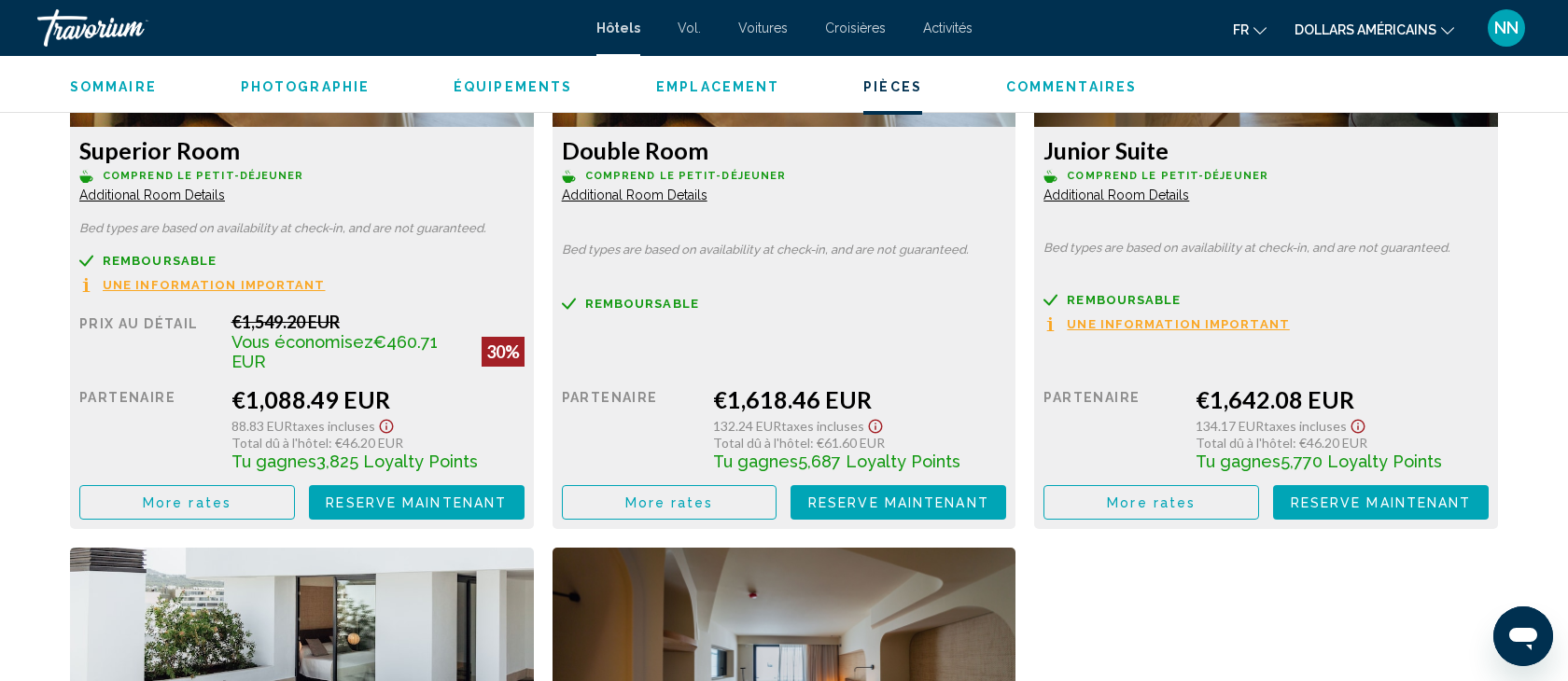
scroll to position [2754, 0]
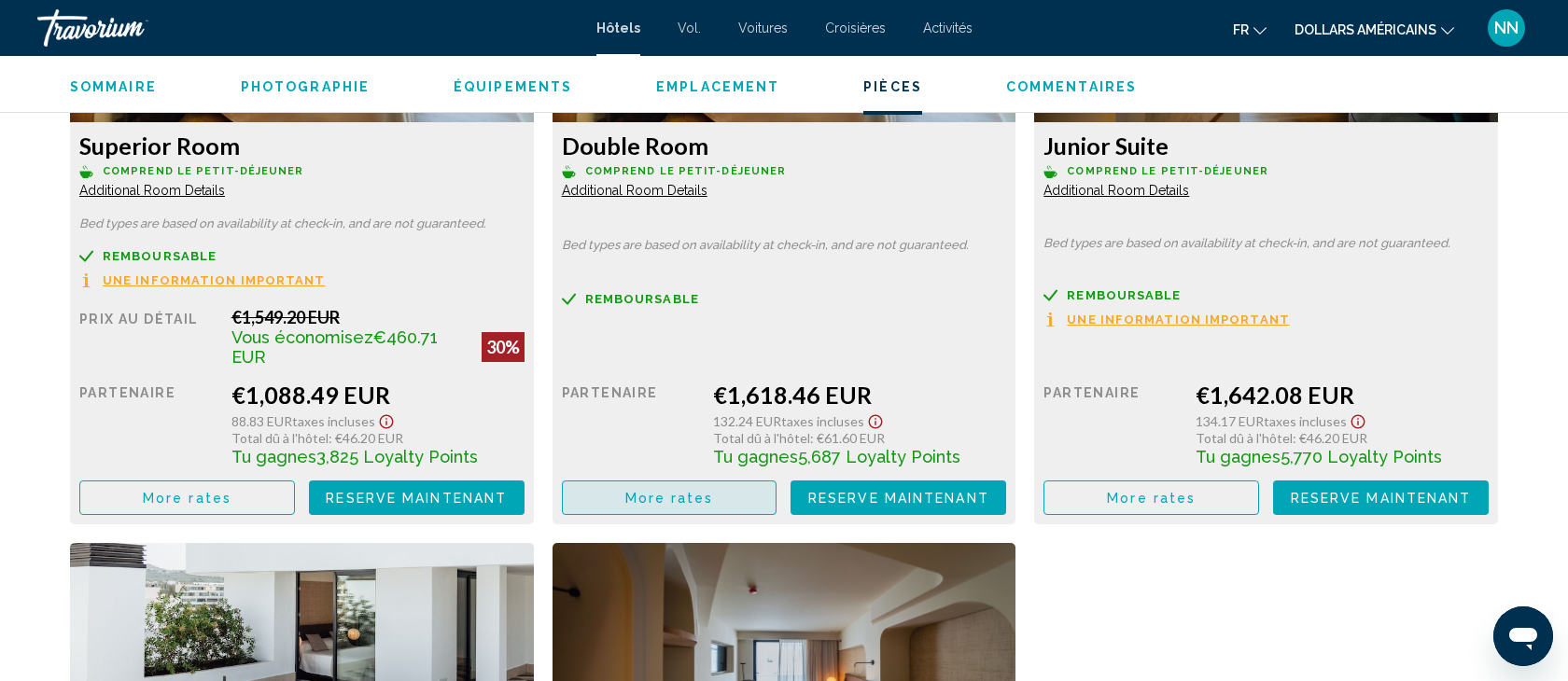
click at [680, 491] on span "More rates" at bounding box center [669, 499] width 89 height 15
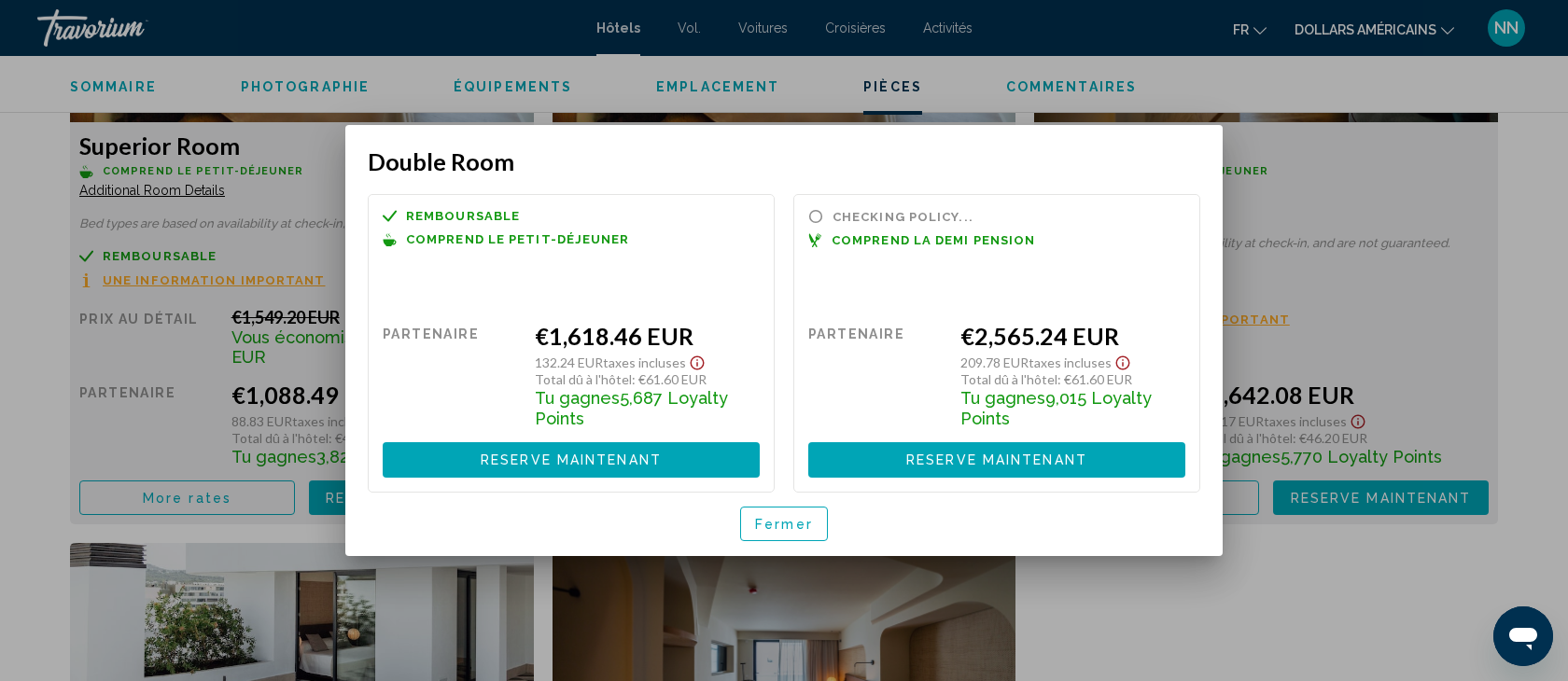
scroll to position [0, 0]
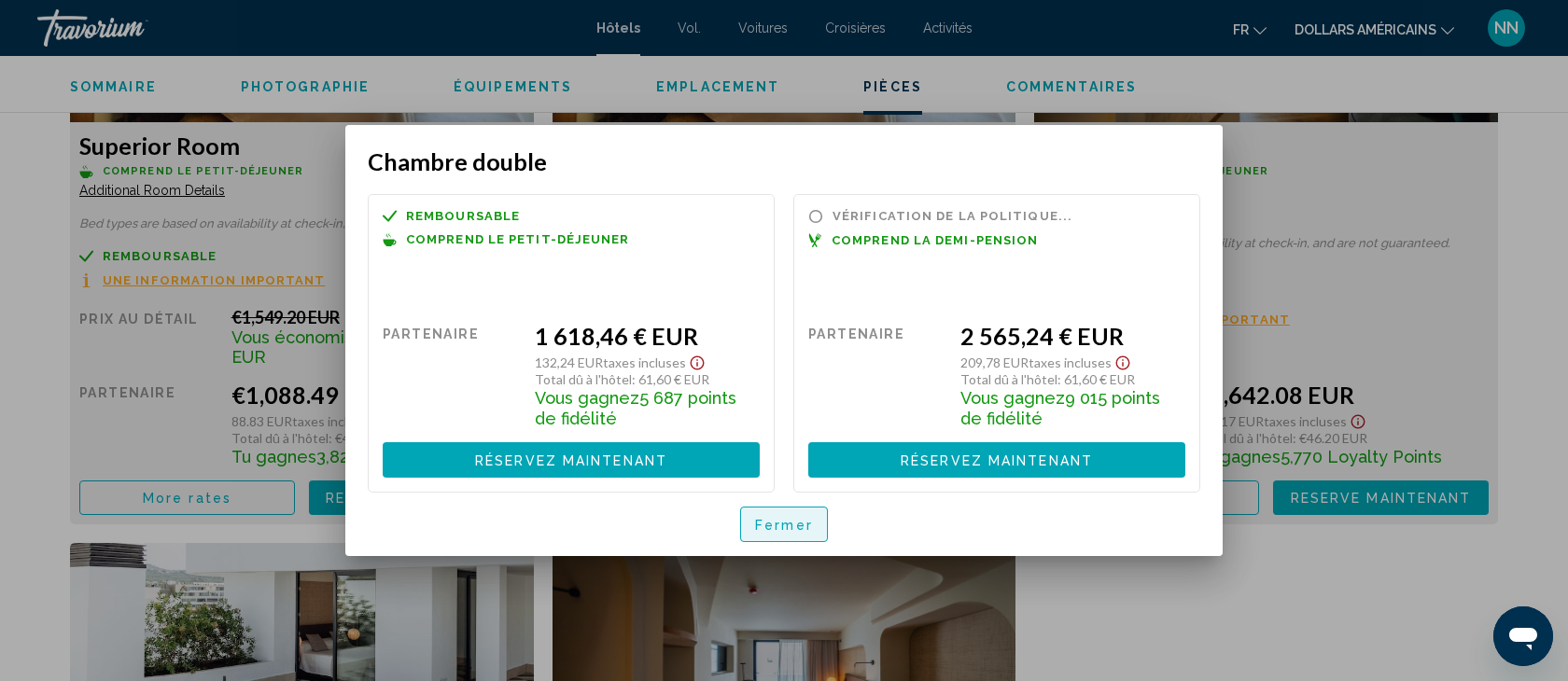
click at [799, 517] on font "Fermer" at bounding box center [784, 525] width 58 height 15
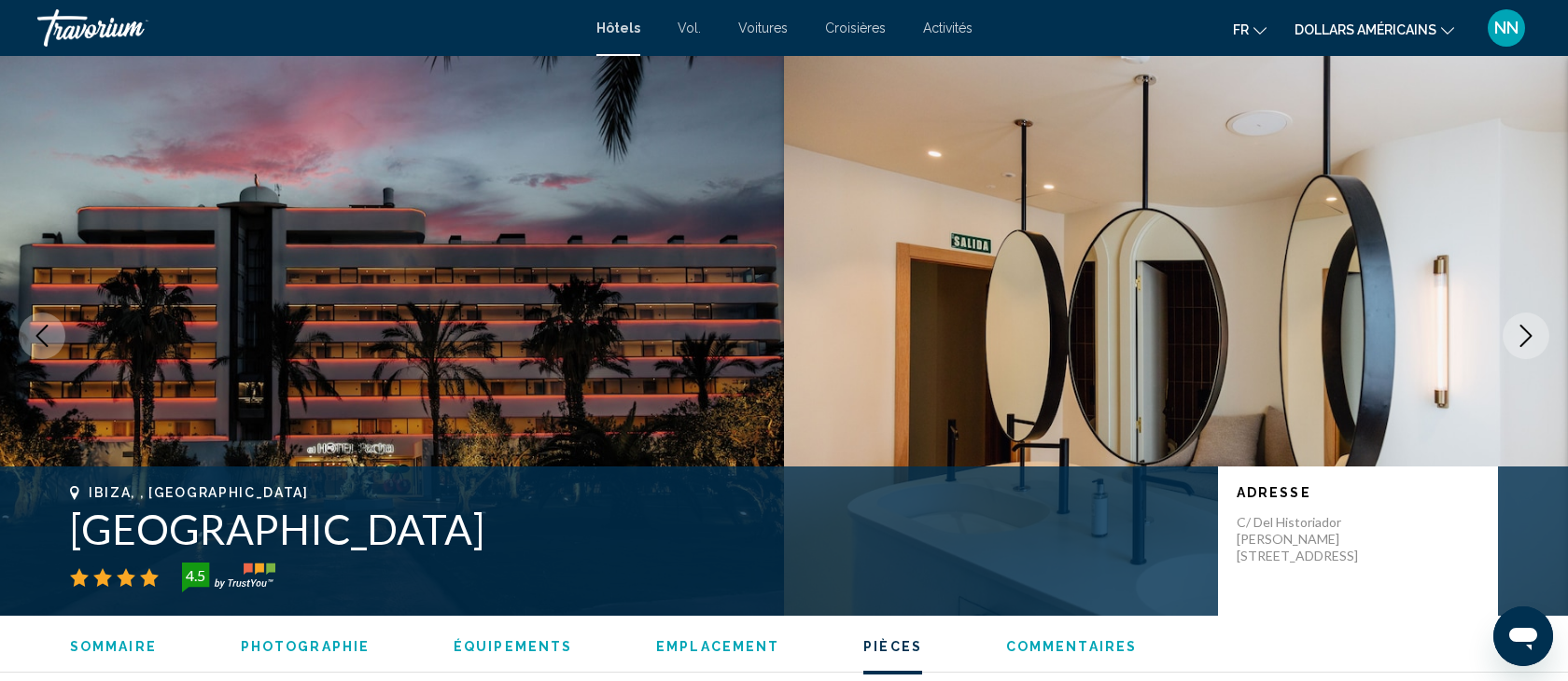
scroll to position [2754, 0]
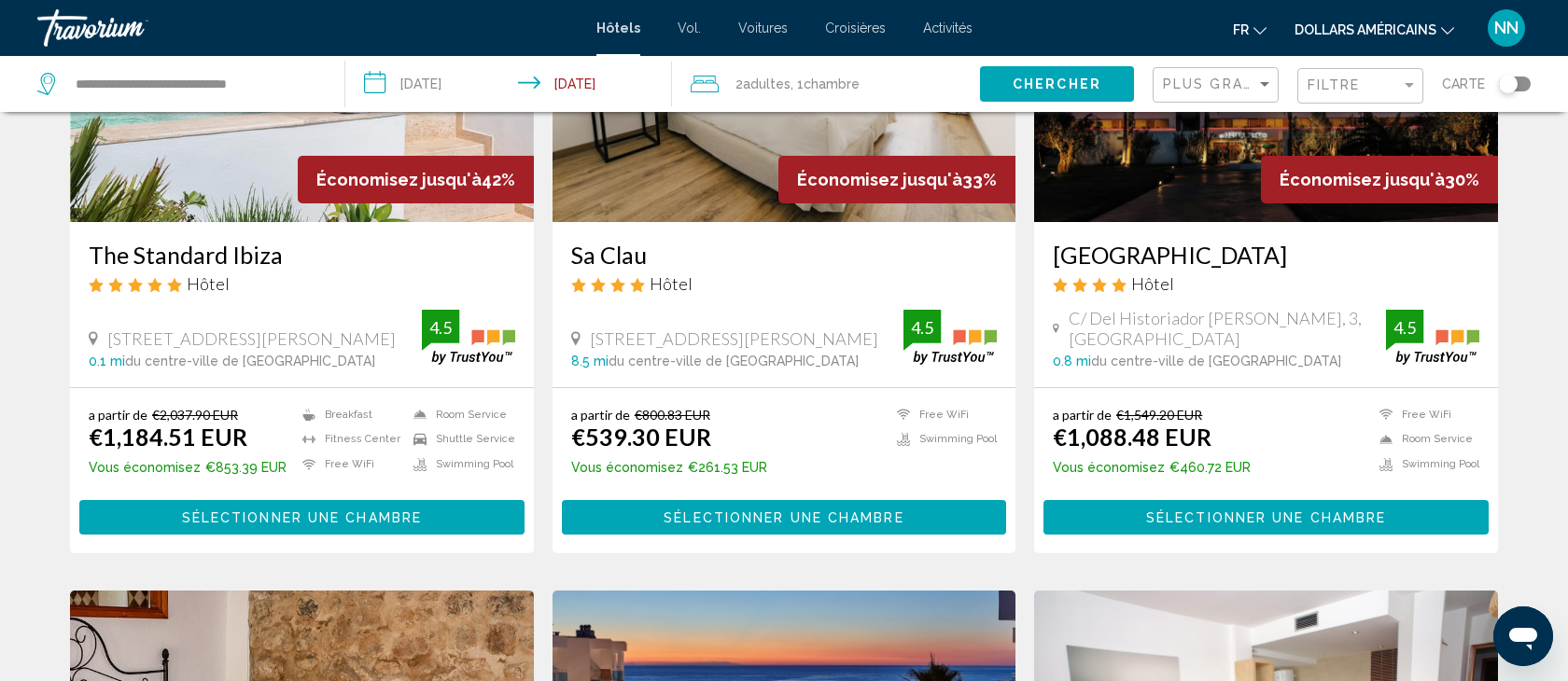
scroll to position [271, 0]
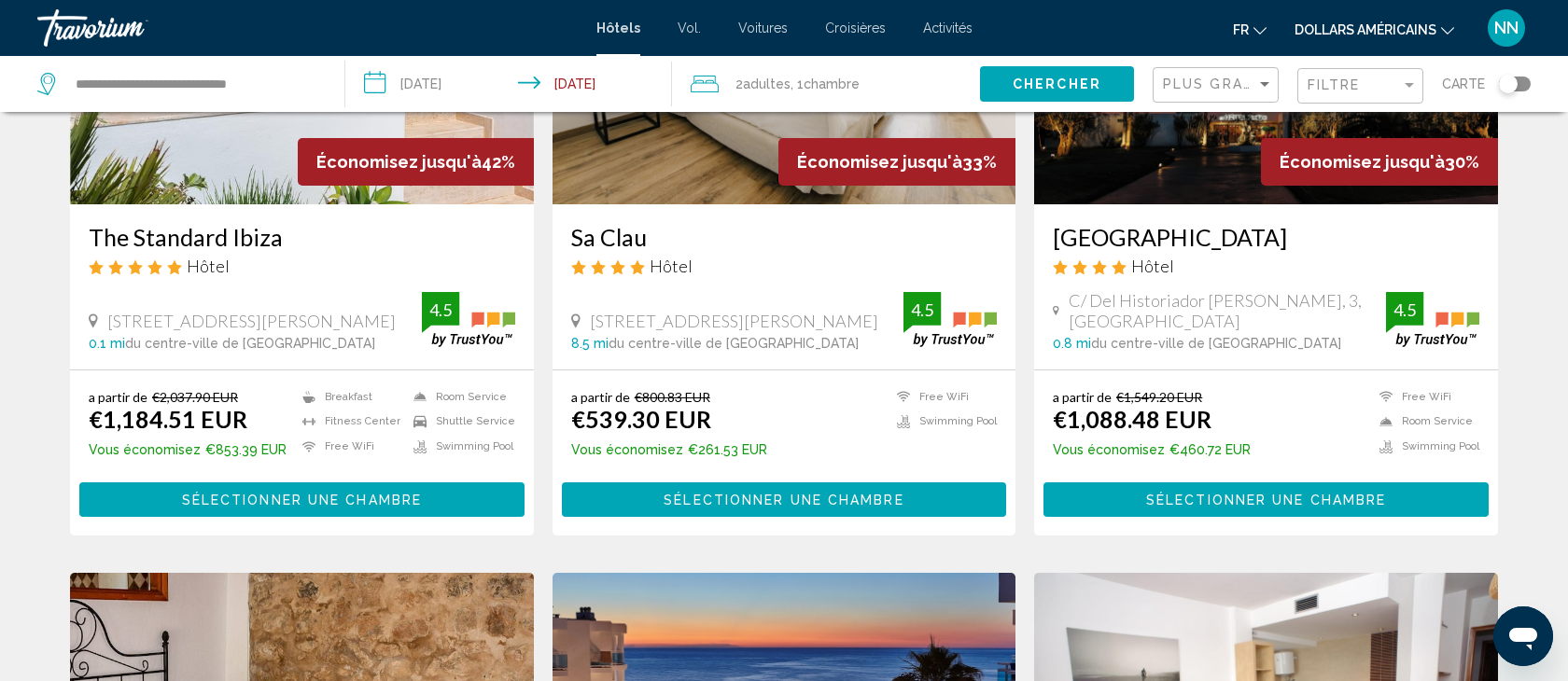
click at [700, 490] on button "Sélectionner une chambre" at bounding box center [785, 500] width 445 height 35
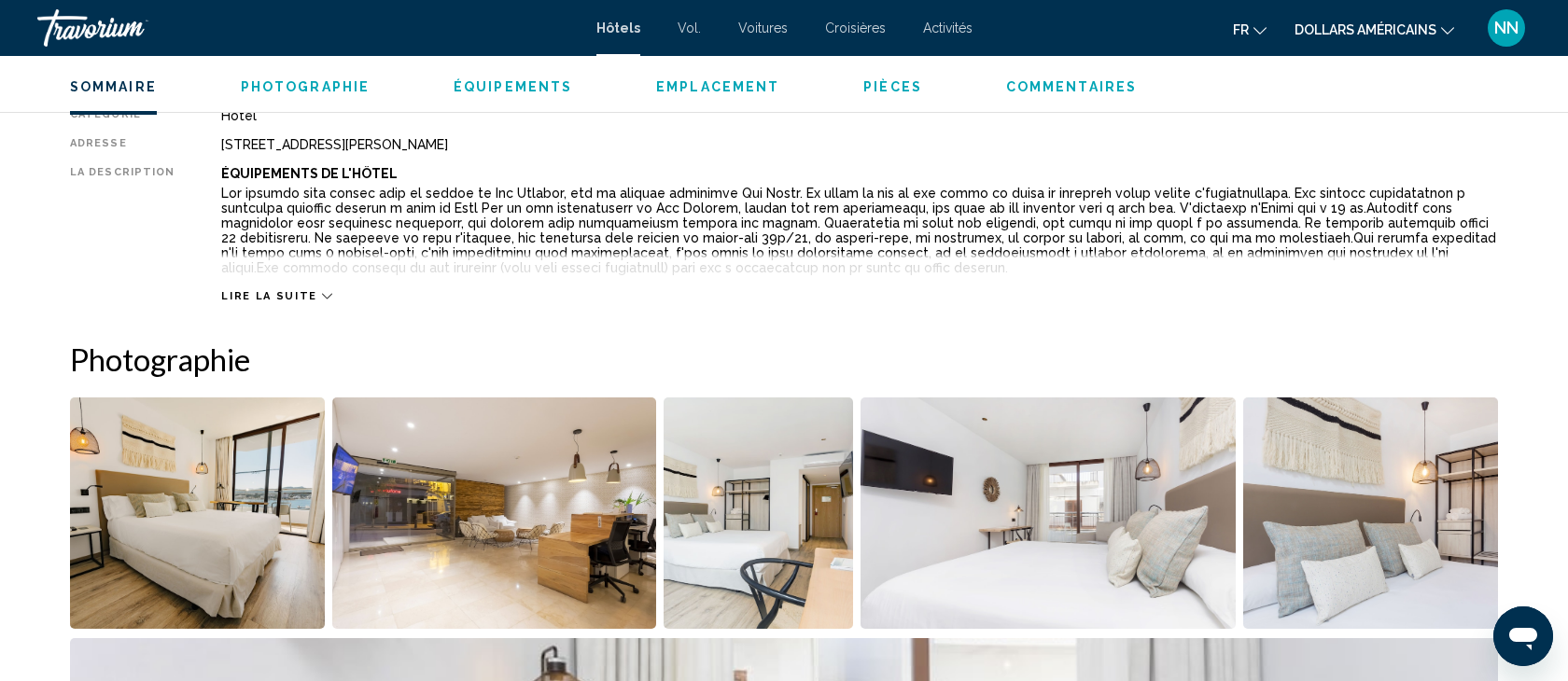
scroll to position [657, 0]
click at [322, 297] on icon "Contenu principal" at bounding box center [327, 297] width 10 height 10
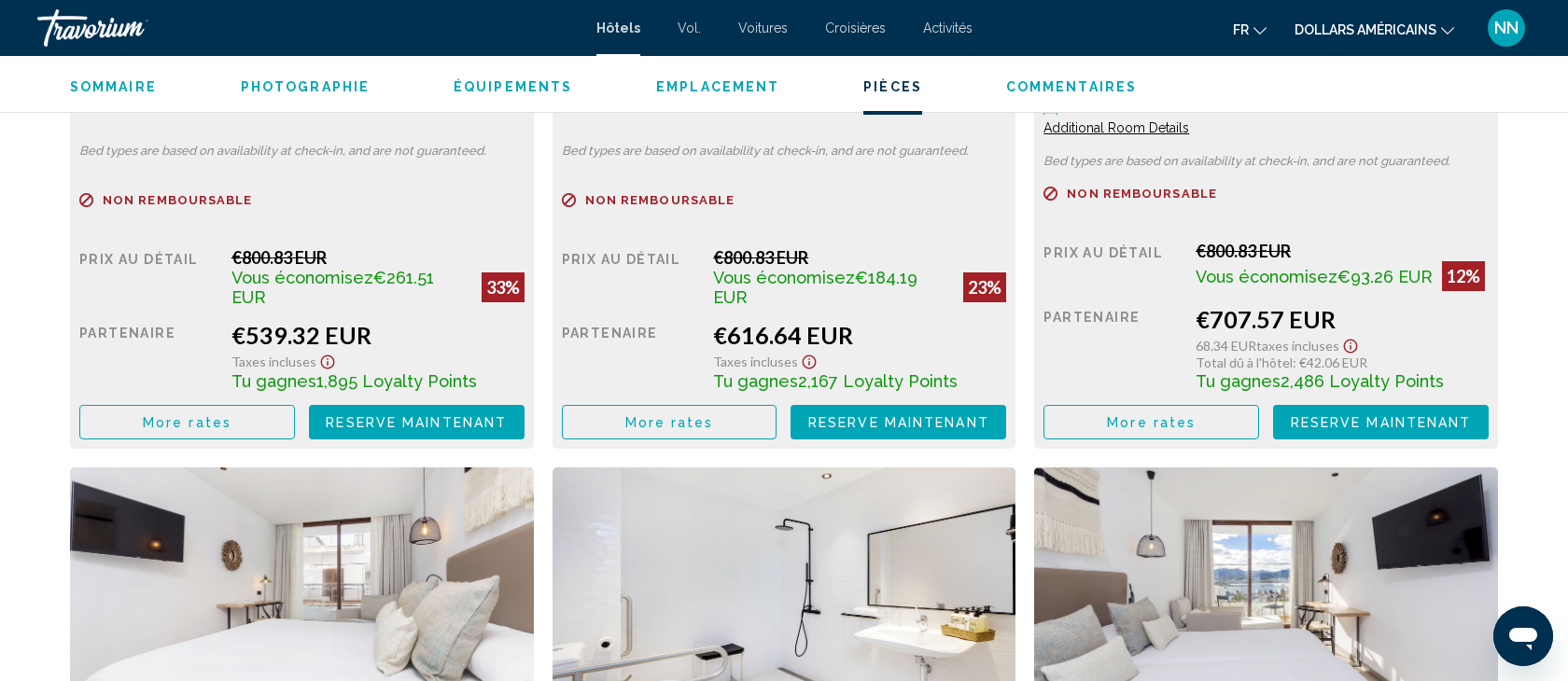
scroll to position [2819, 0]
click at [222, 414] on span "More rates" at bounding box center [187, 422] width 89 height 15
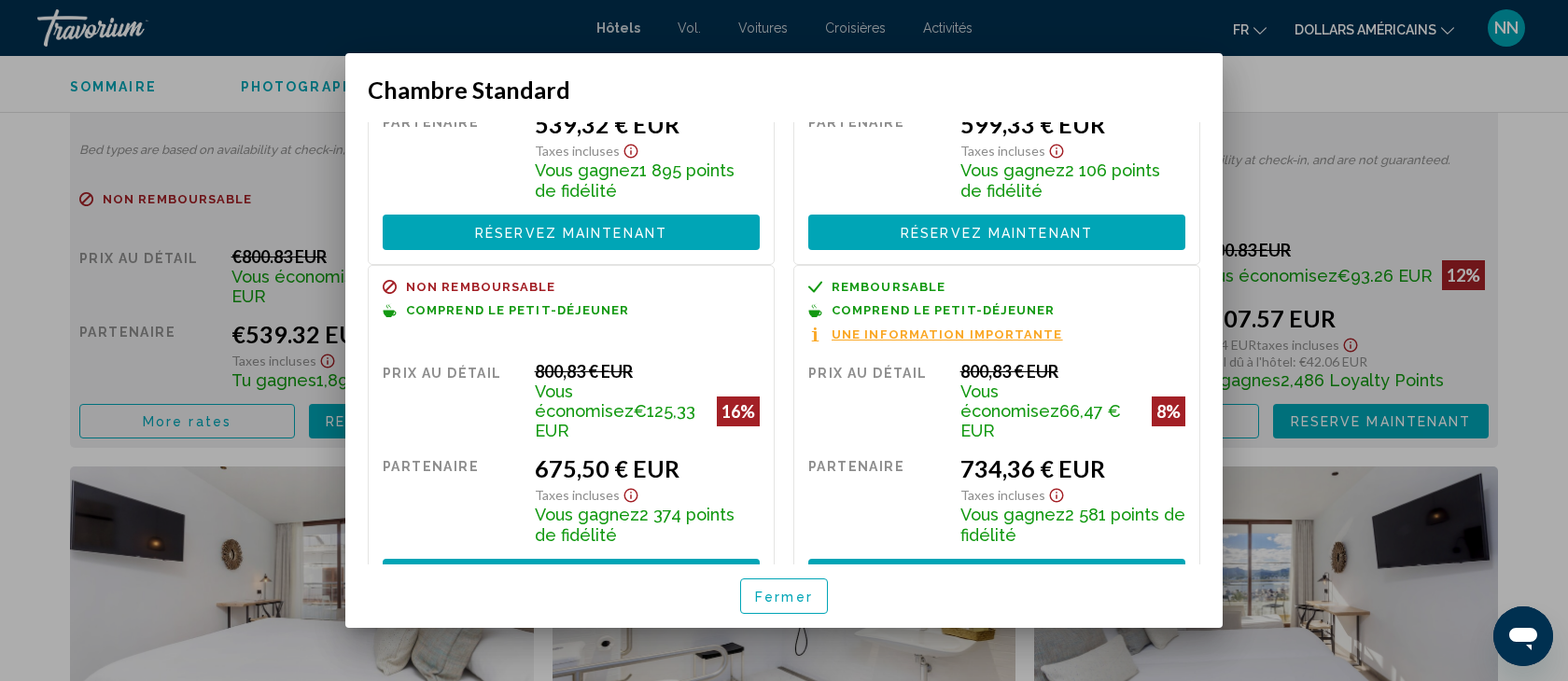
scroll to position [224, 0]
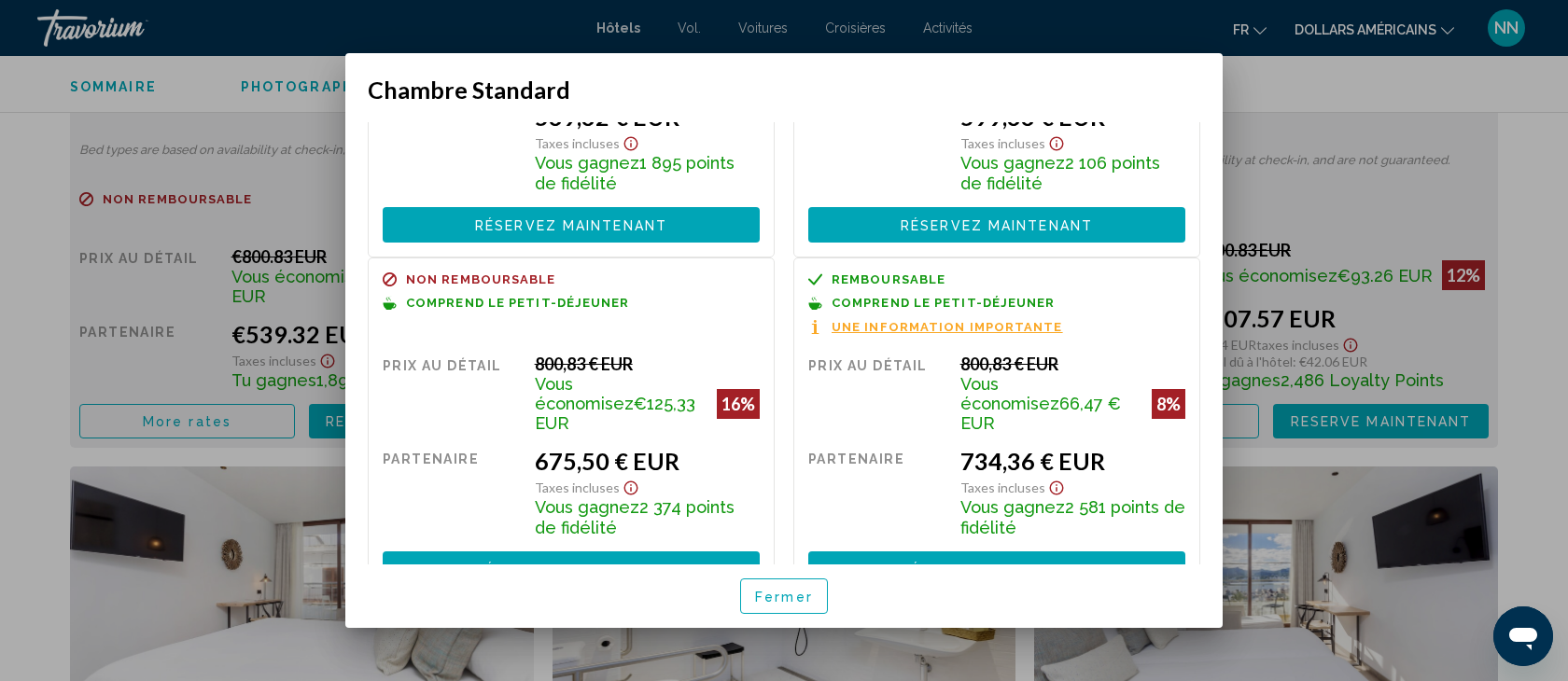
click at [890, 320] on font "Une information importante" at bounding box center [947, 326] width 231 height 14
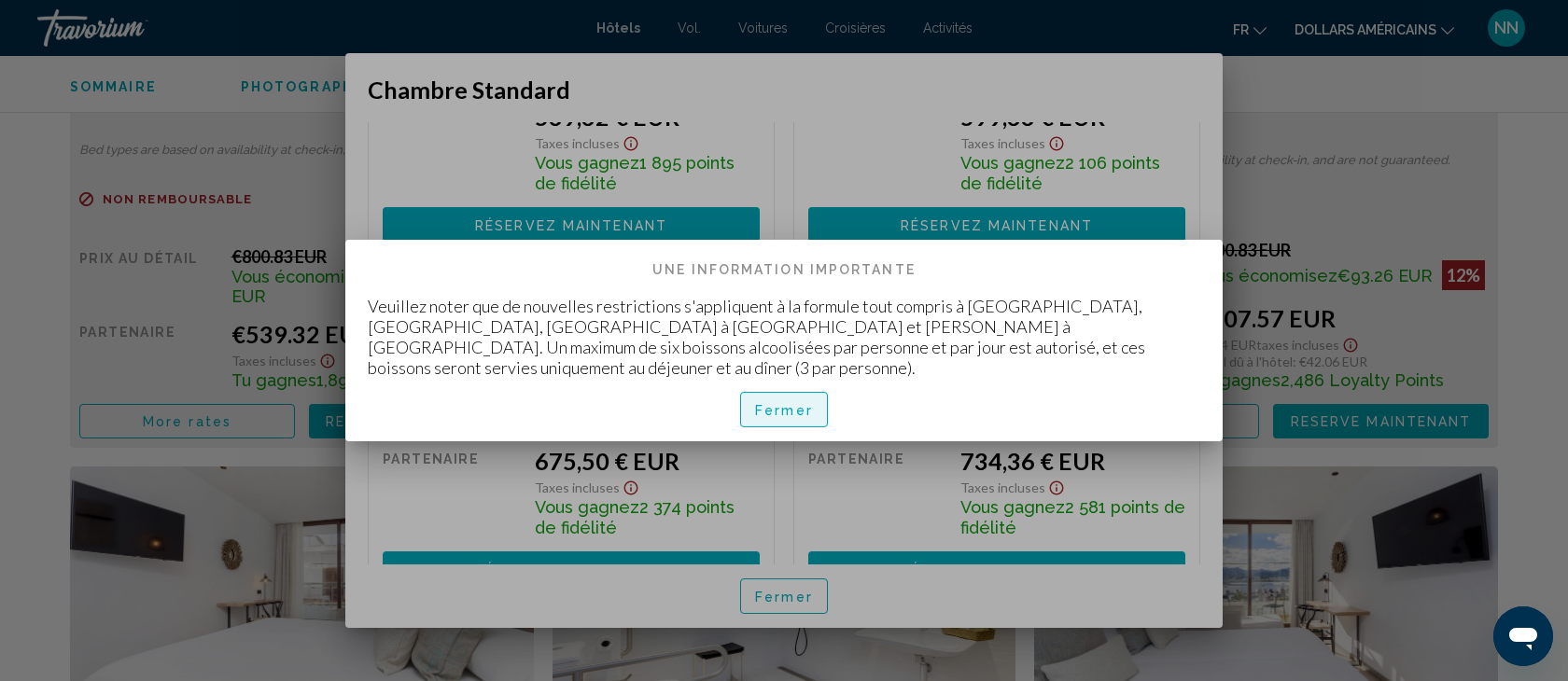
click at [786, 403] on font "Fermer" at bounding box center [784, 411] width 58 height 15
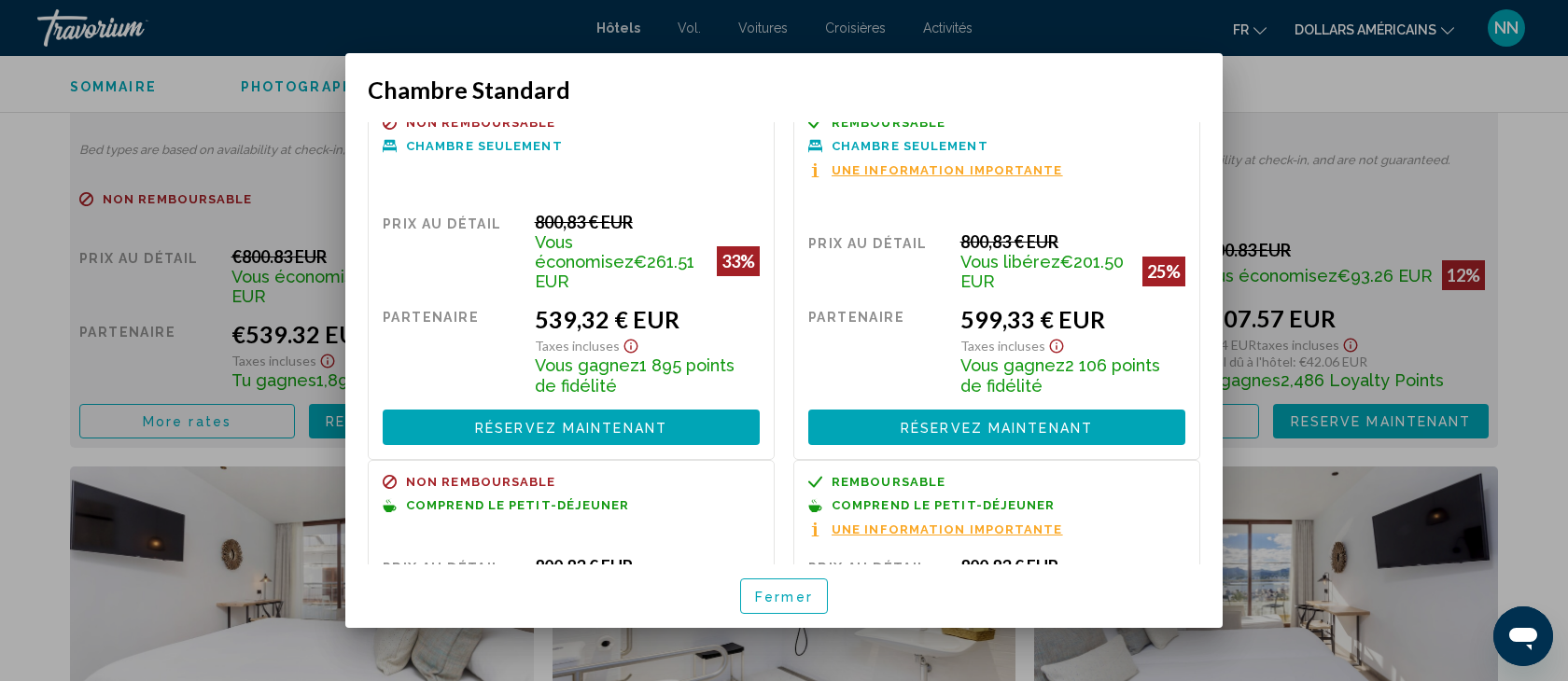
scroll to position [0, 0]
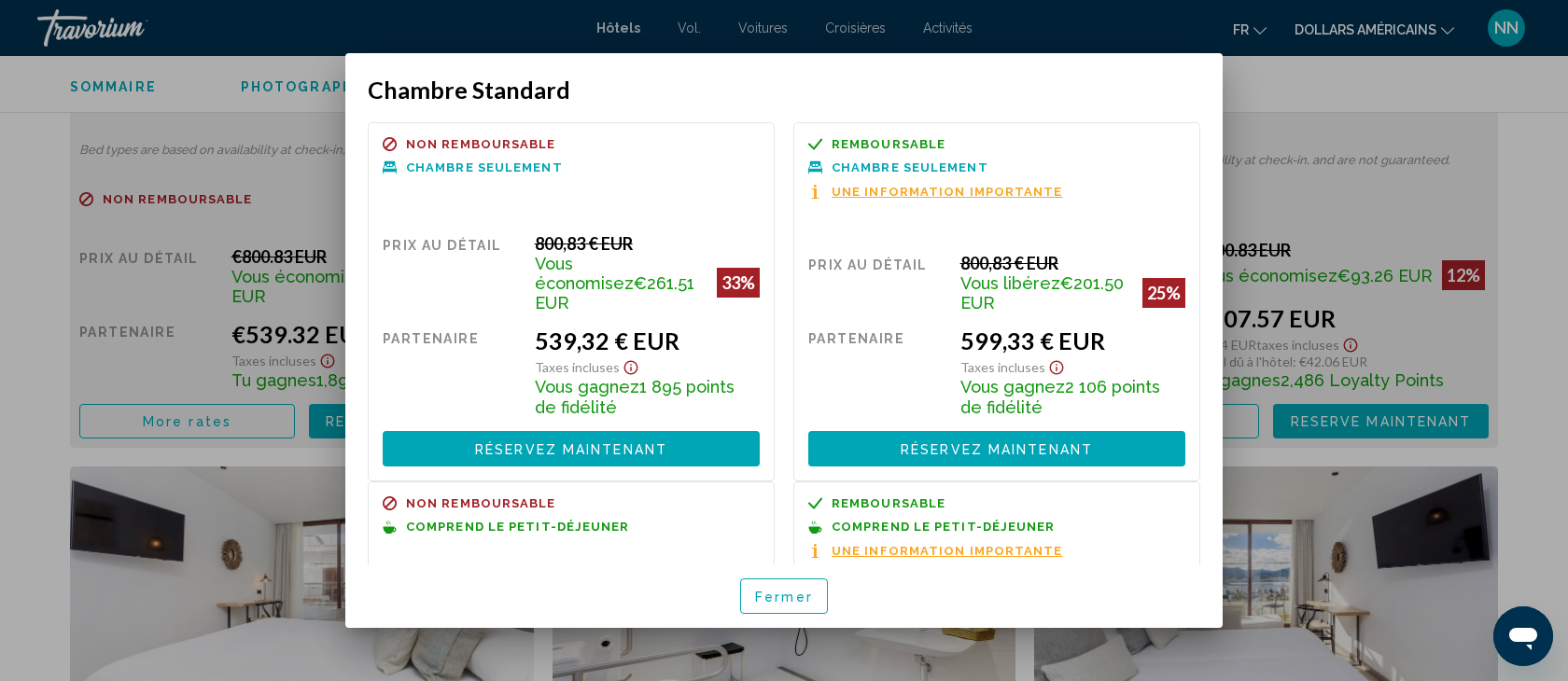
click at [290, 166] on div at bounding box center [784, 340] width 1568 height 681
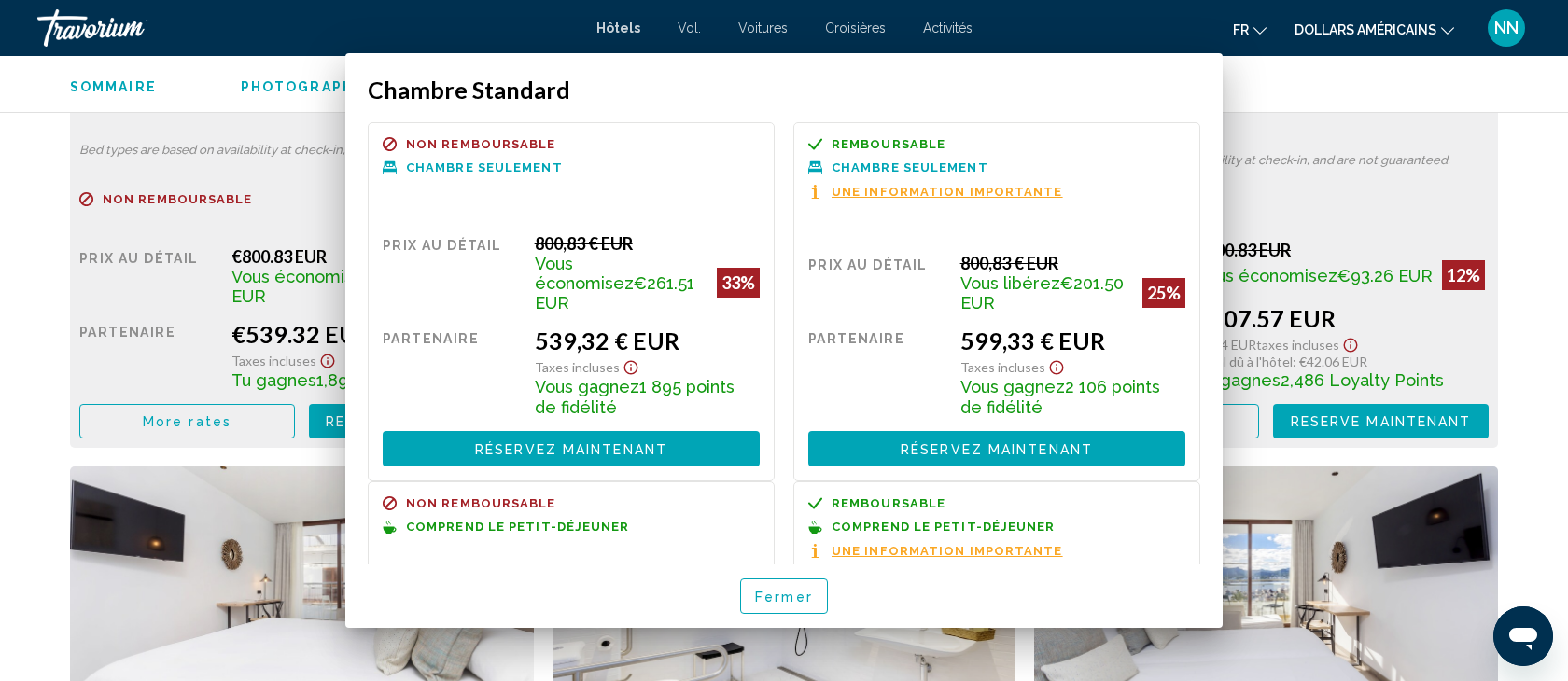
scroll to position [2819, 0]
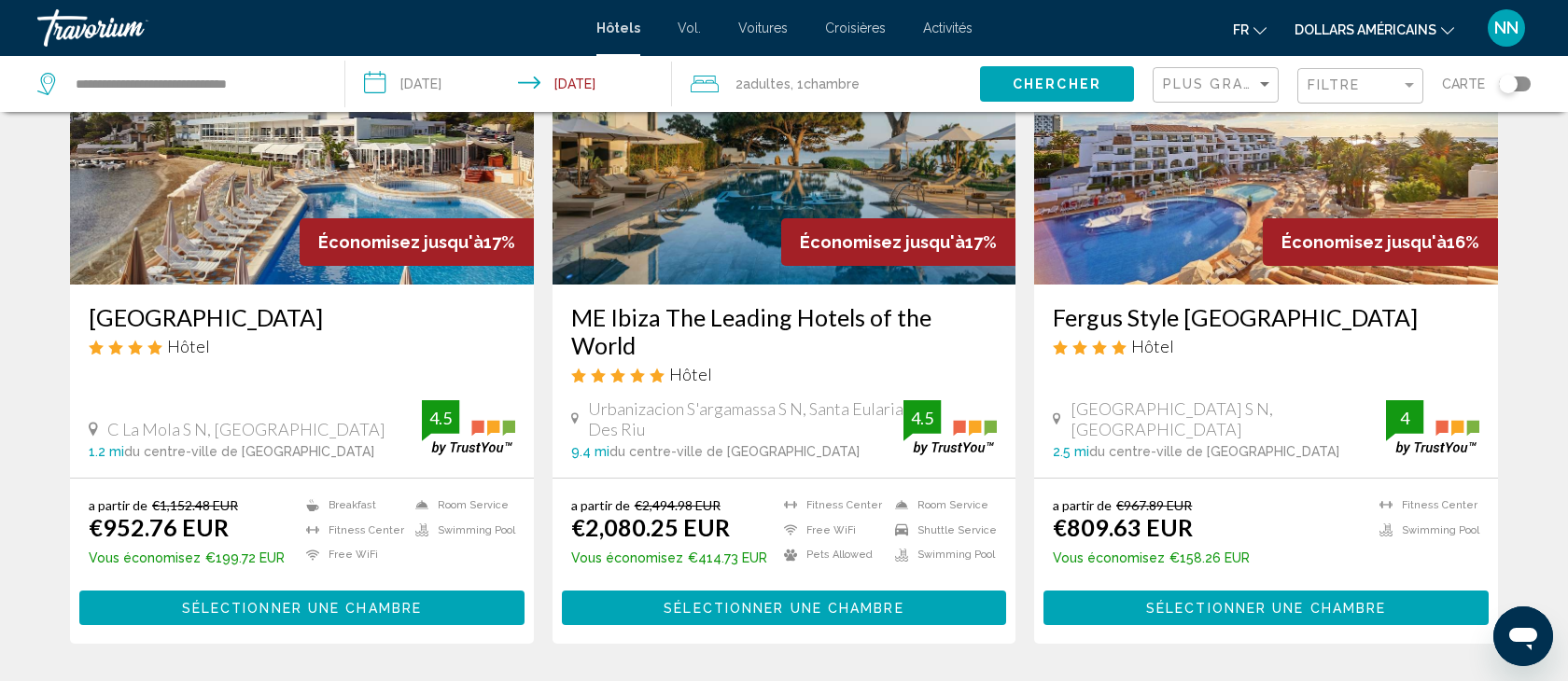
scroll to position [2239, 0]
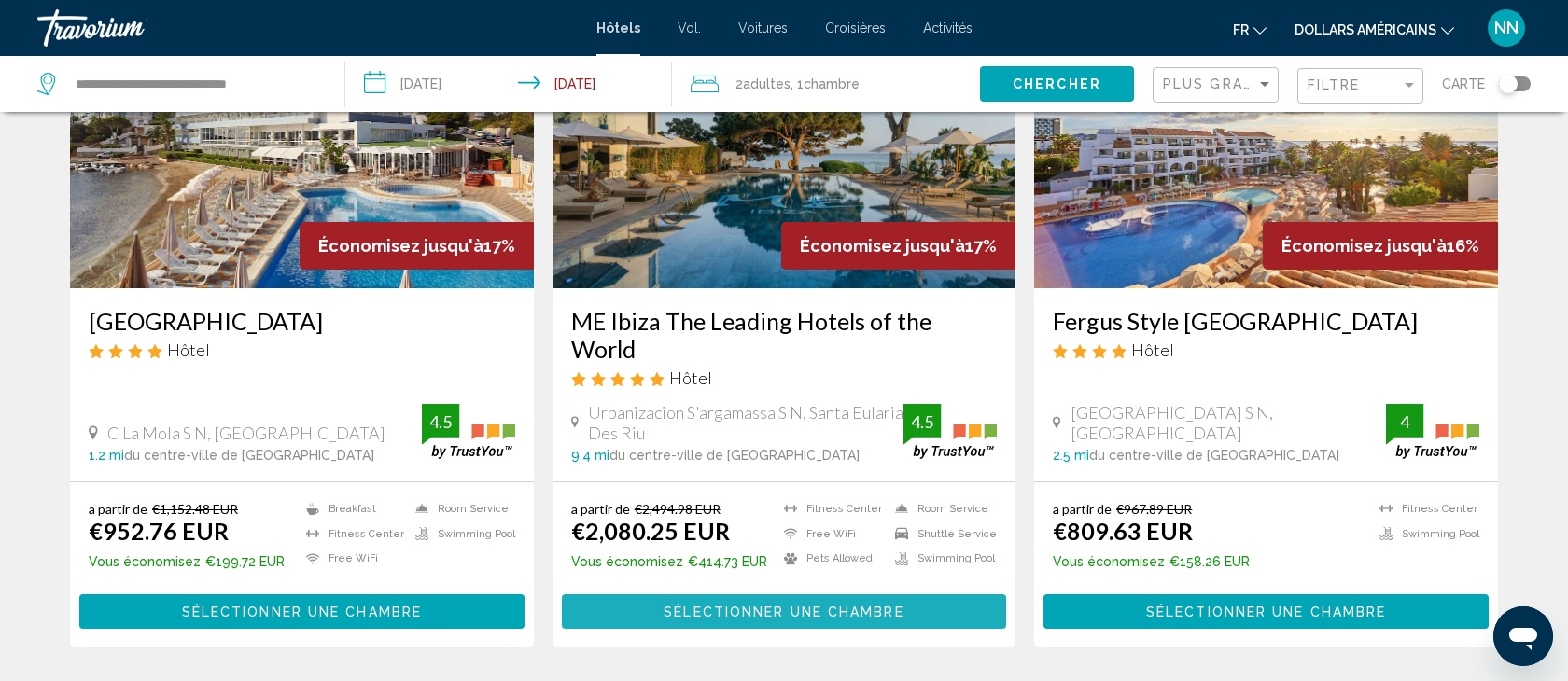
click at [769, 604] on span "Sélectionner une chambre" at bounding box center [783, 612] width 240 height 15
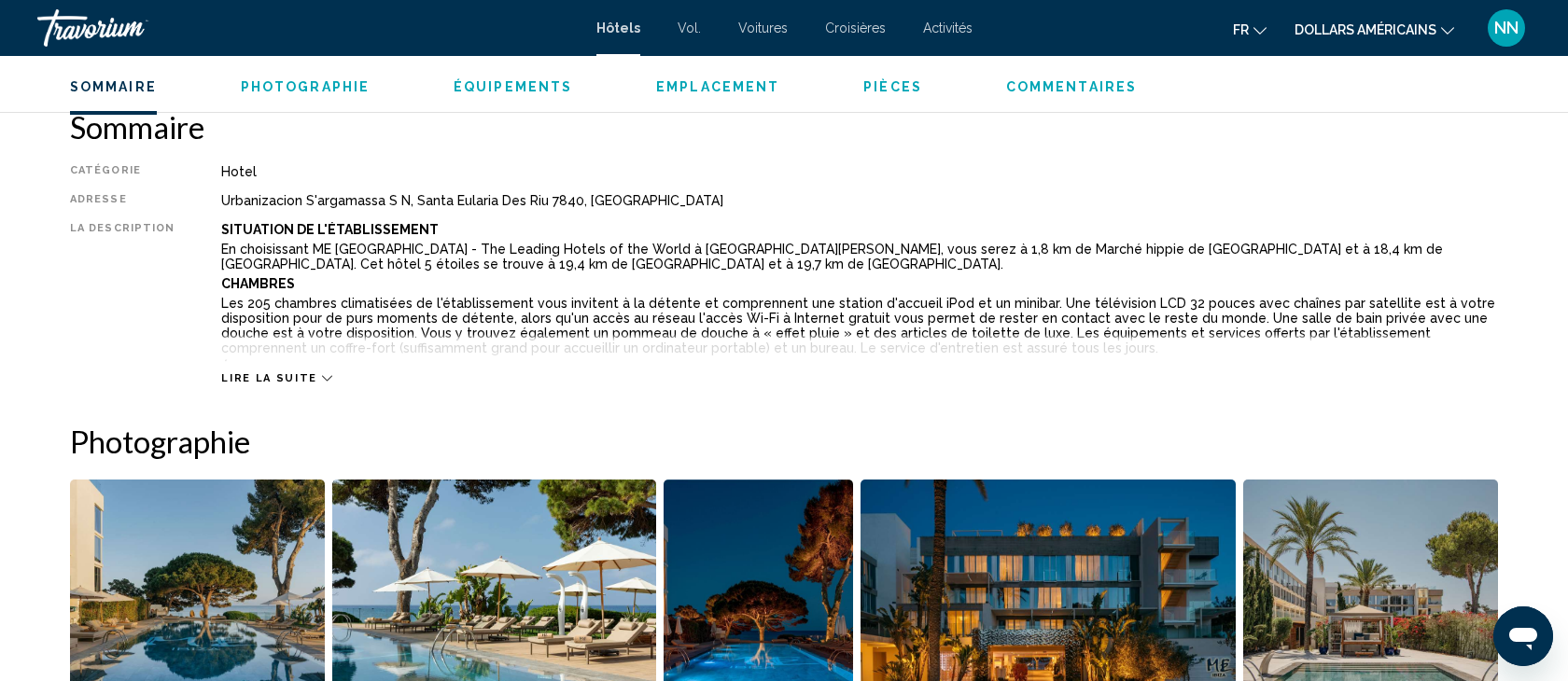
scroll to position [597, 0]
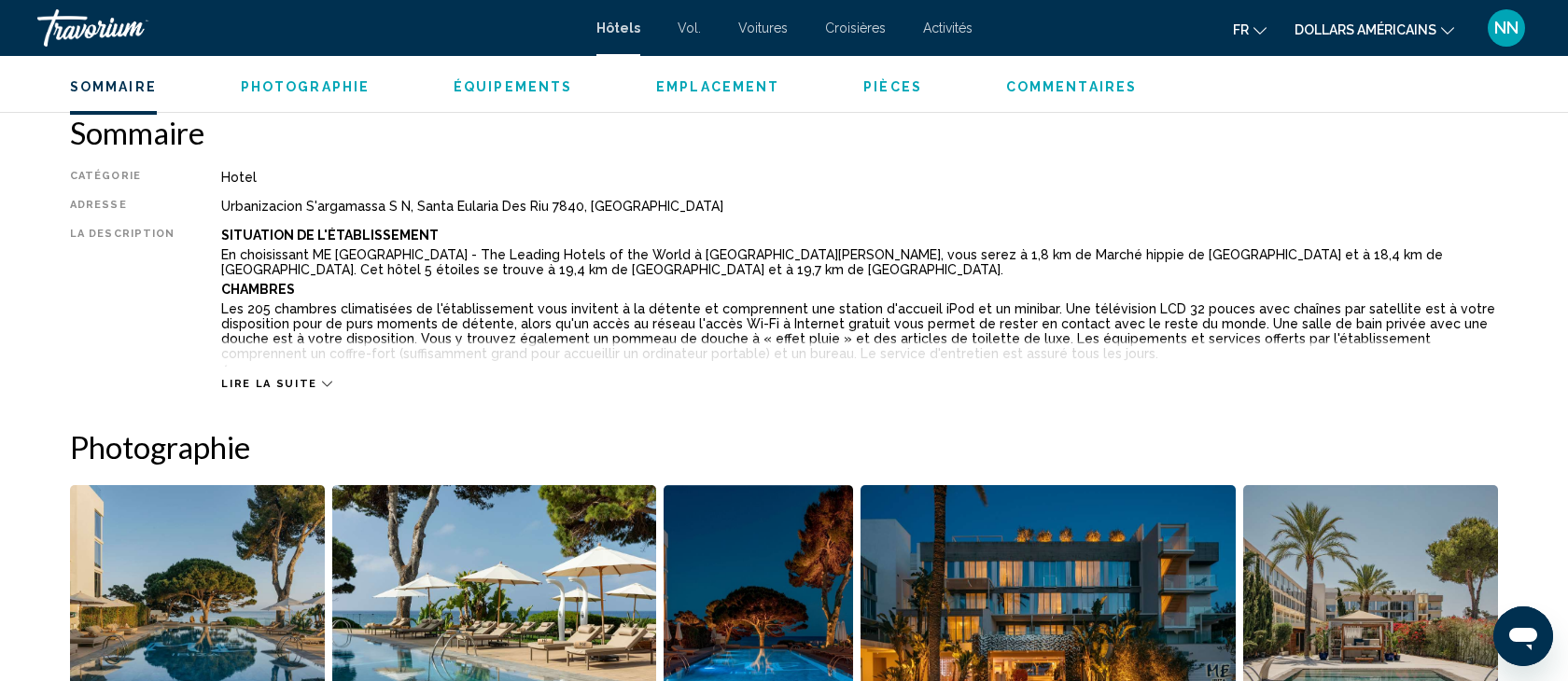
click at [322, 383] on icon "Contenu principal" at bounding box center [327, 384] width 10 height 10
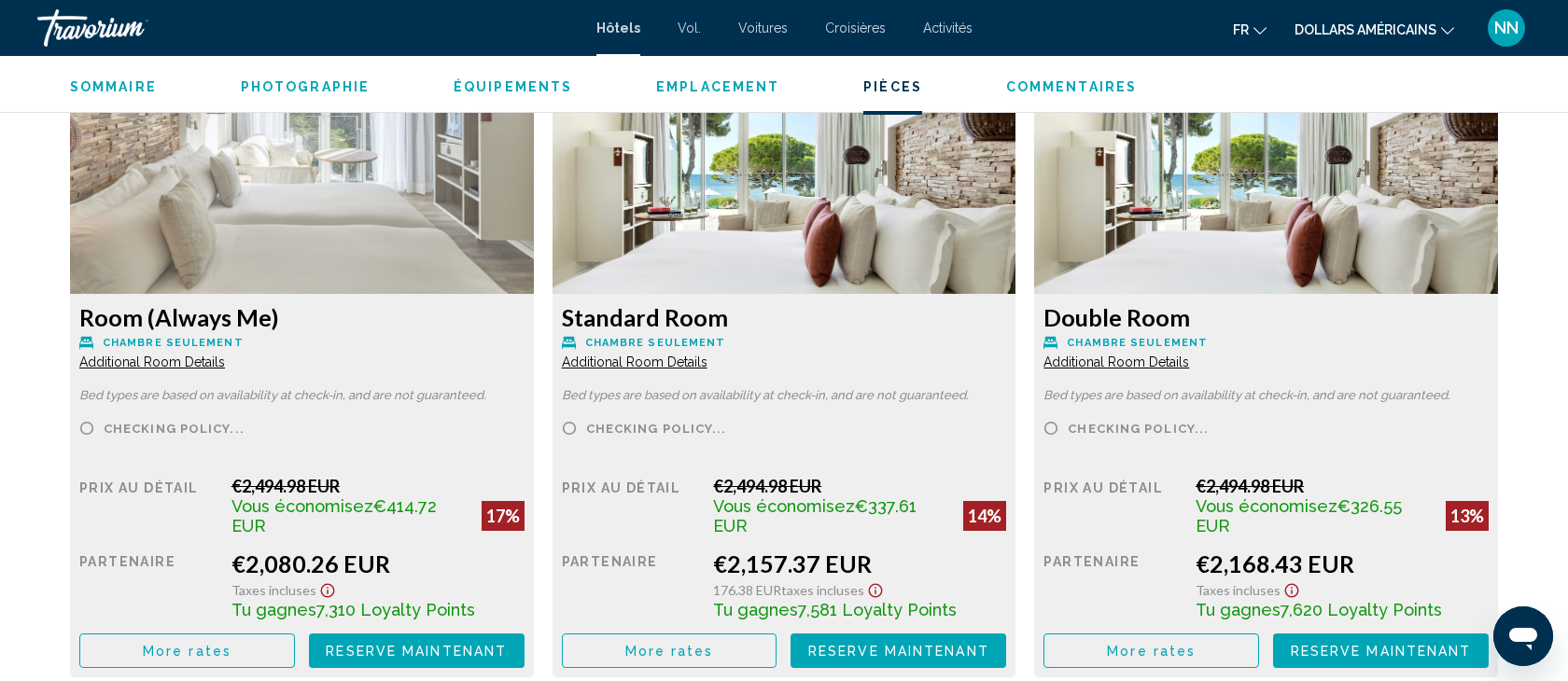
scroll to position [2776, 0]
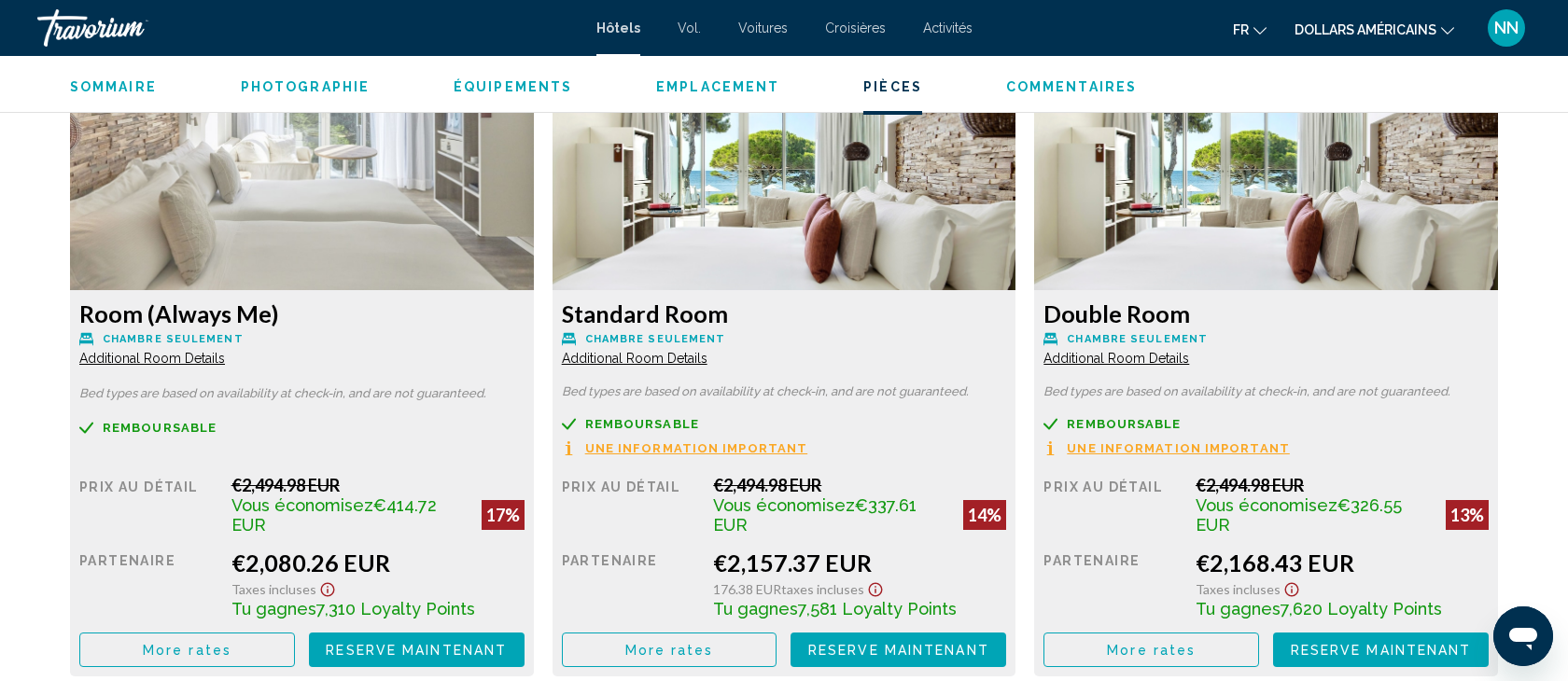
click at [675, 442] on span "Une information important" at bounding box center [697, 448] width 223 height 12
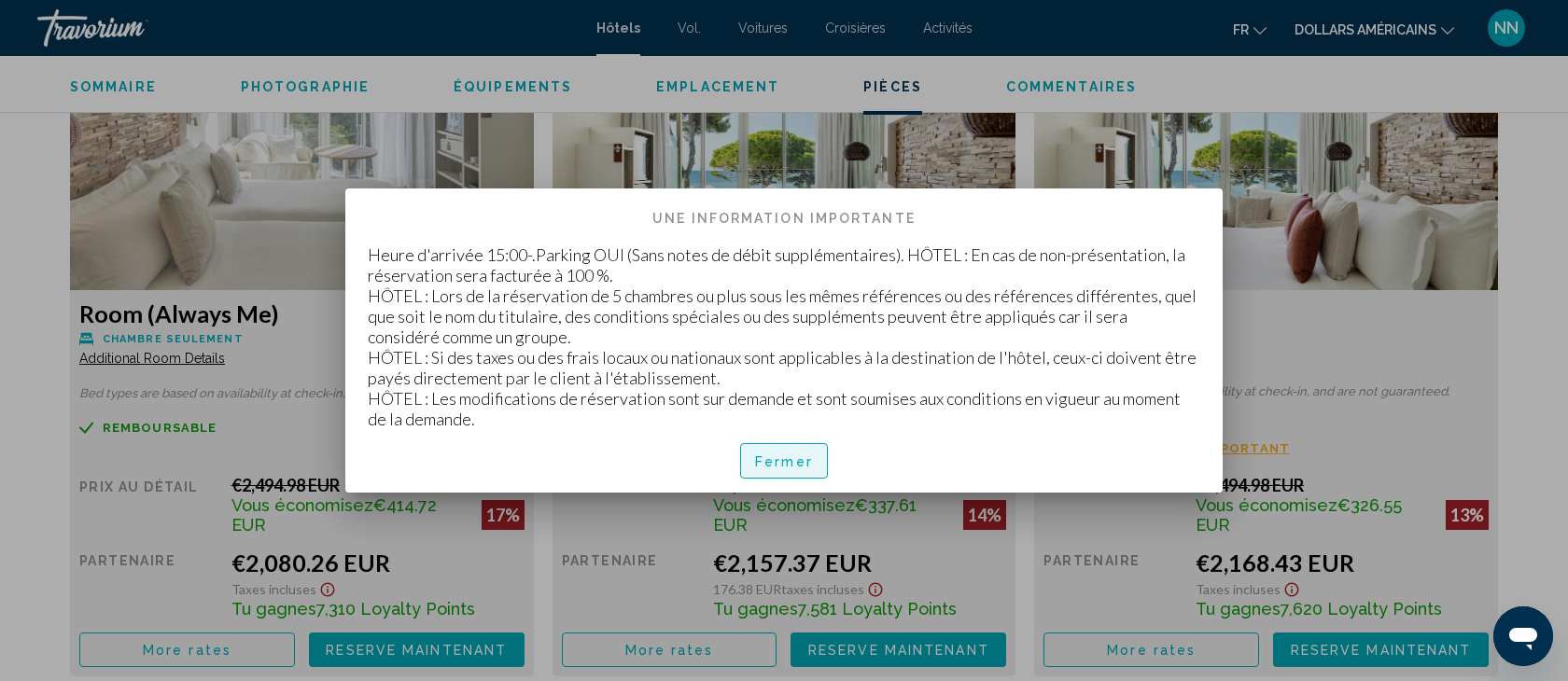
click at [774, 465] on font "Fermer" at bounding box center [784, 462] width 58 height 15
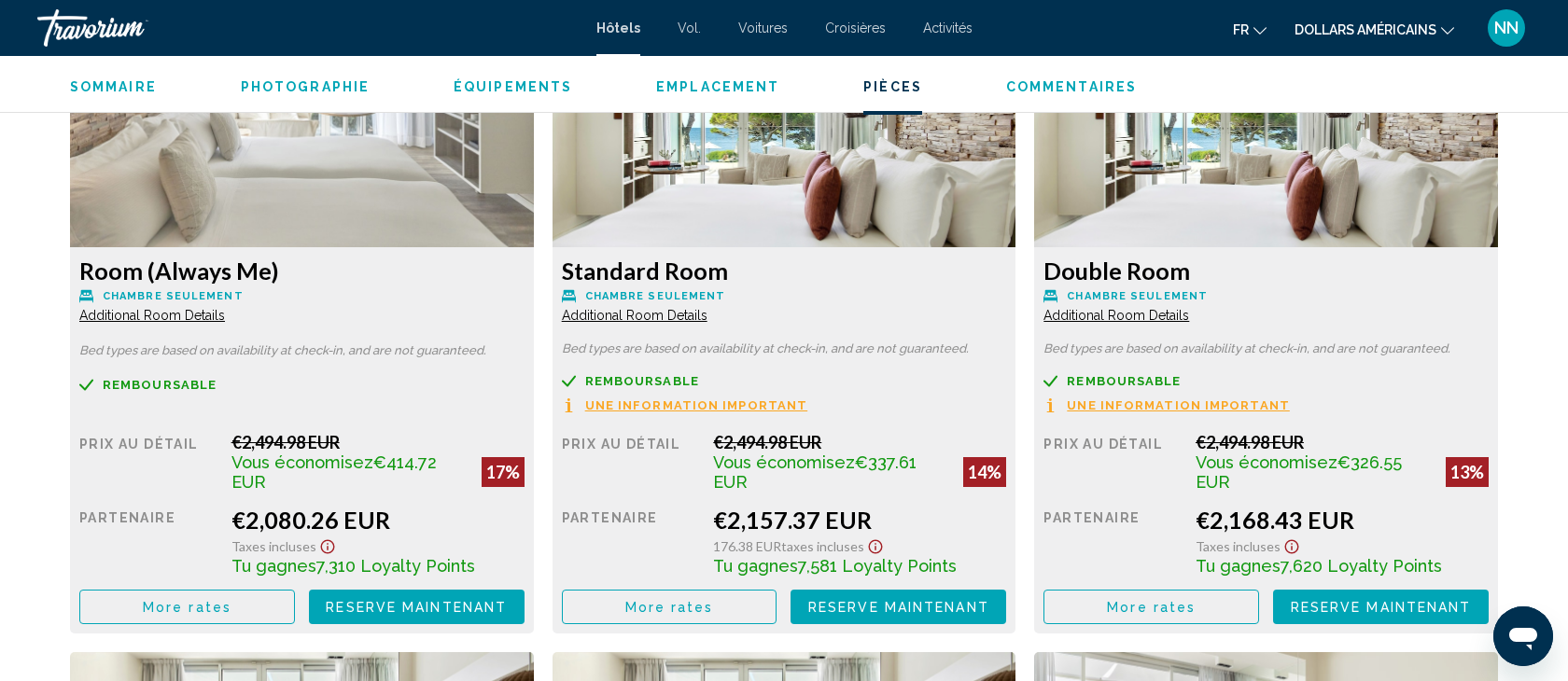
scroll to position [2826, 0]
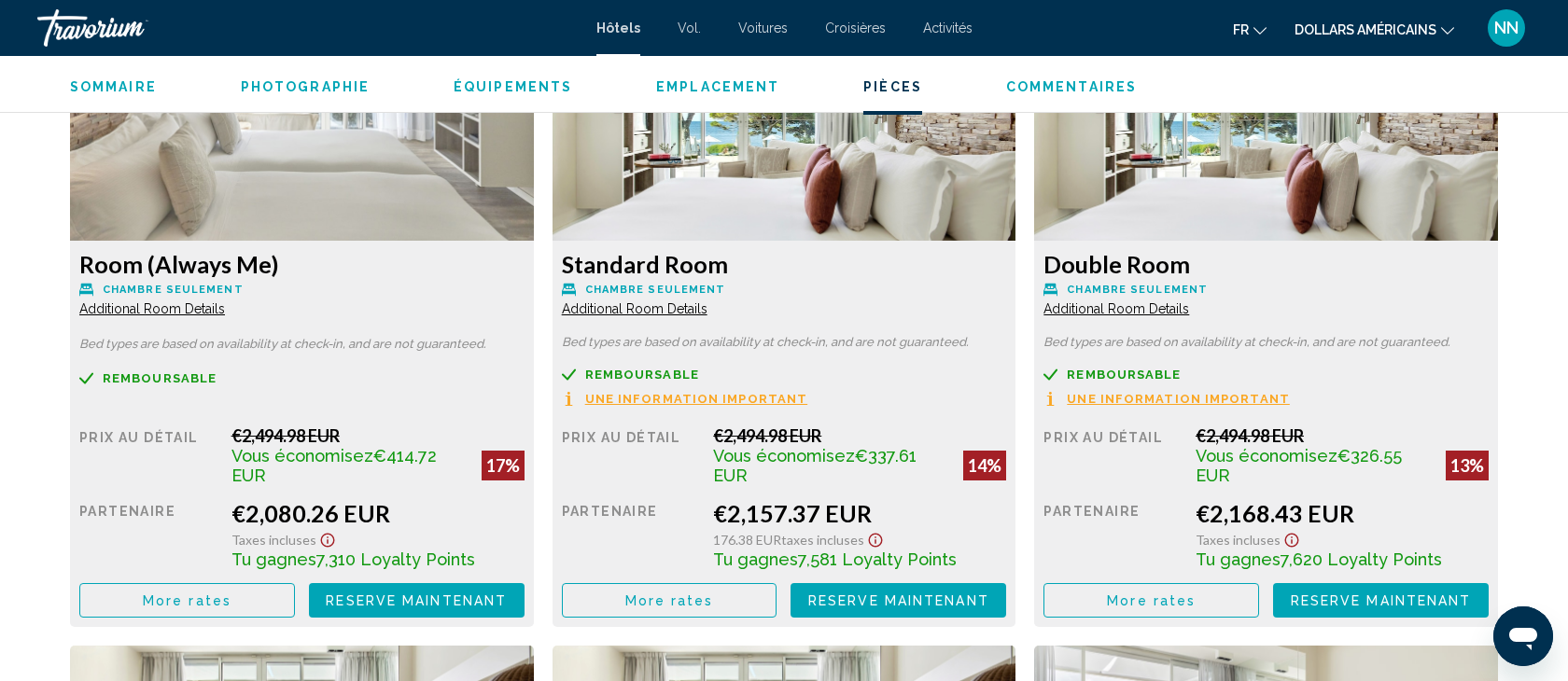
click at [159, 307] on span "Additional Room Details" at bounding box center [152, 309] width 146 height 15
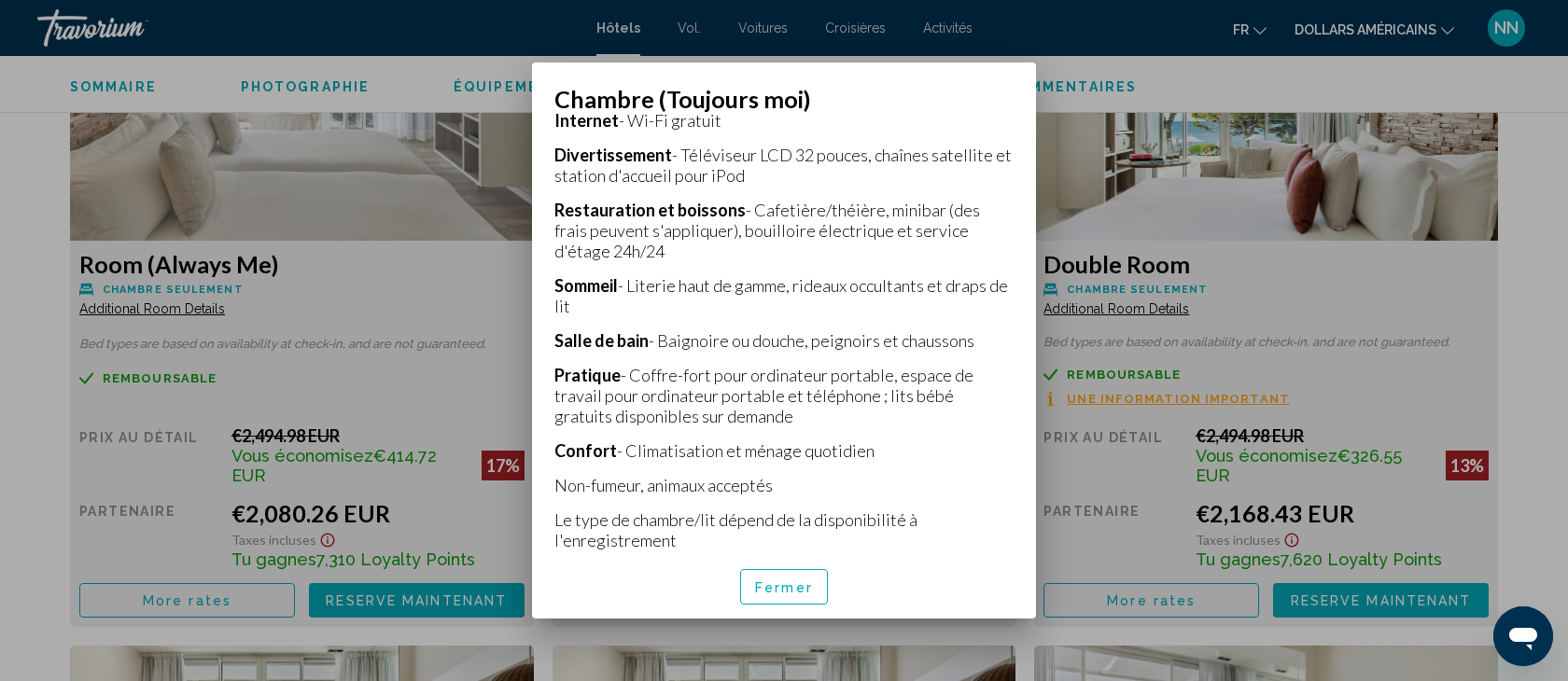
scroll to position [482, 0]
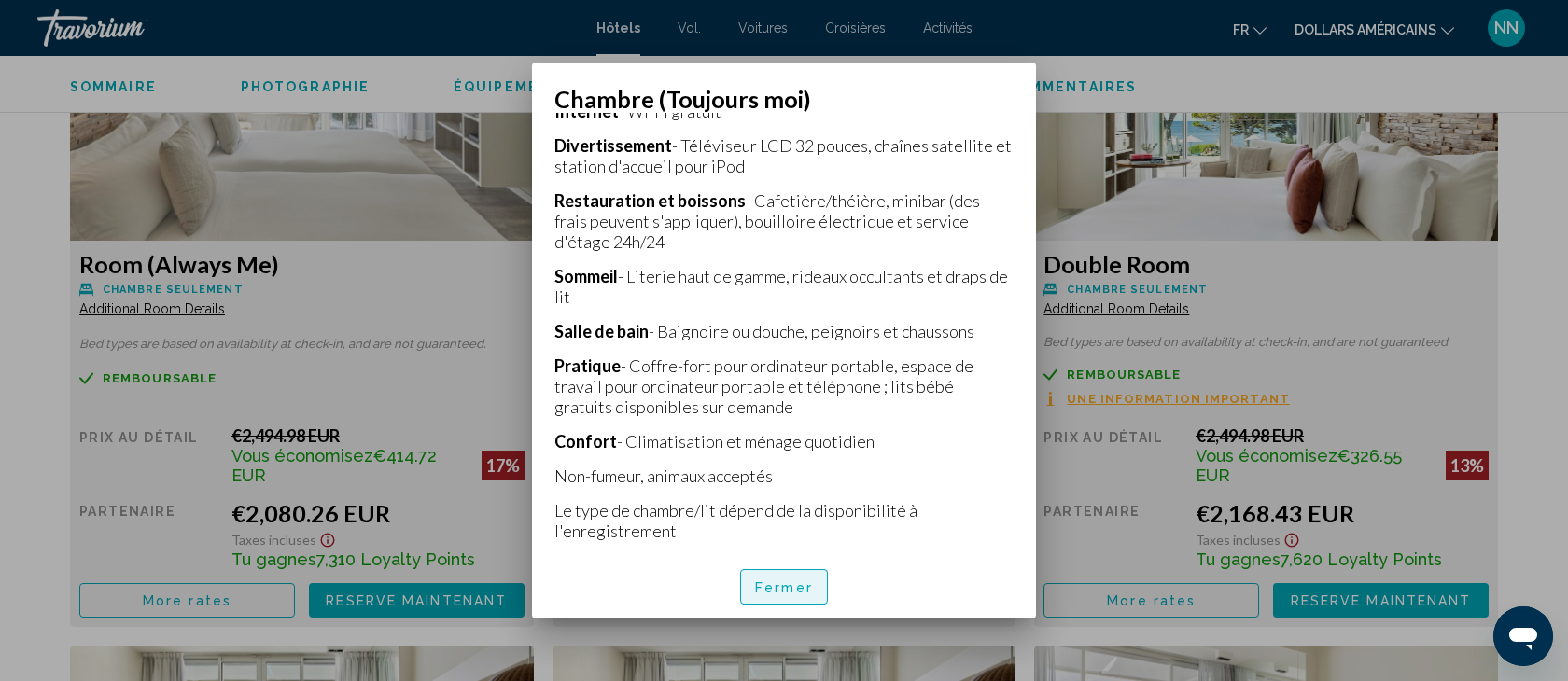
click at [791, 598] on button "Fermer" at bounding box center [784, 587] width 88 height 36
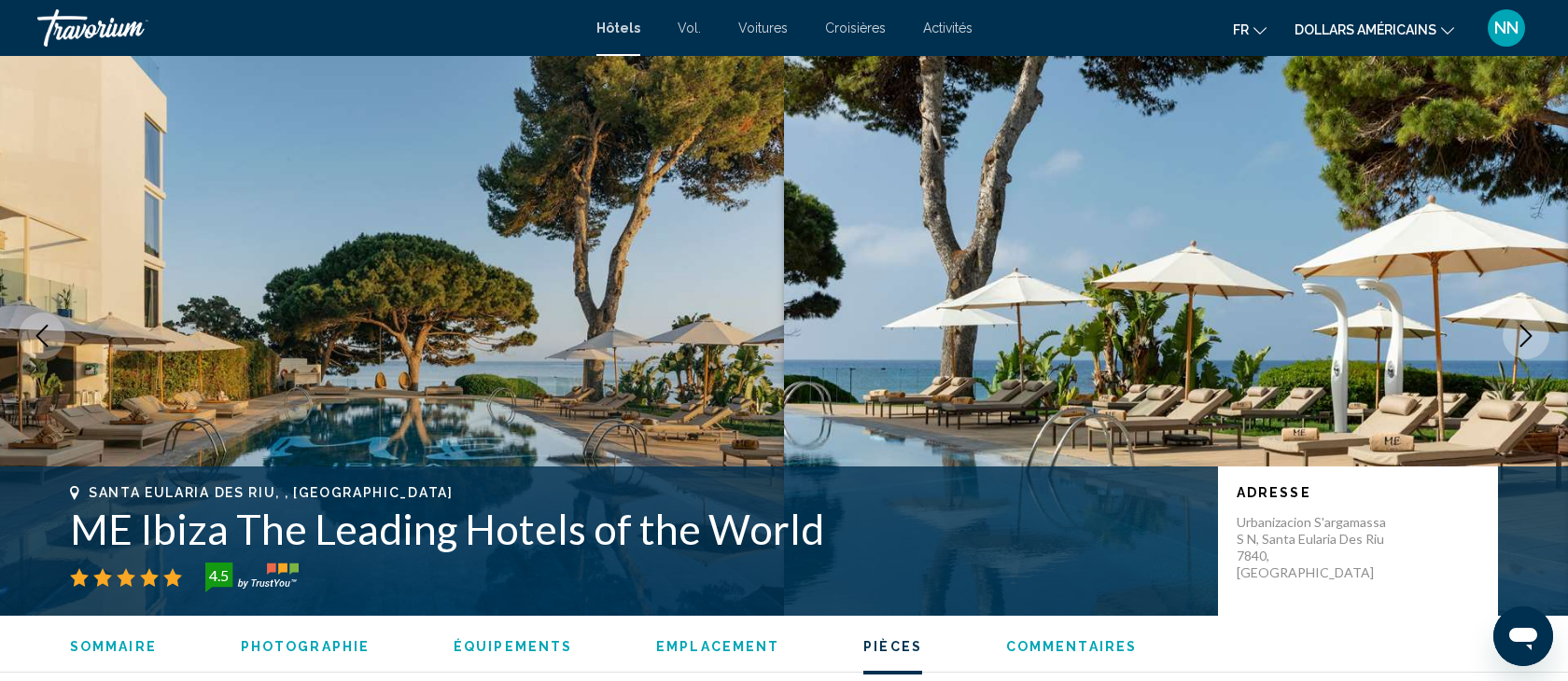
scroll to position [2826, 0]
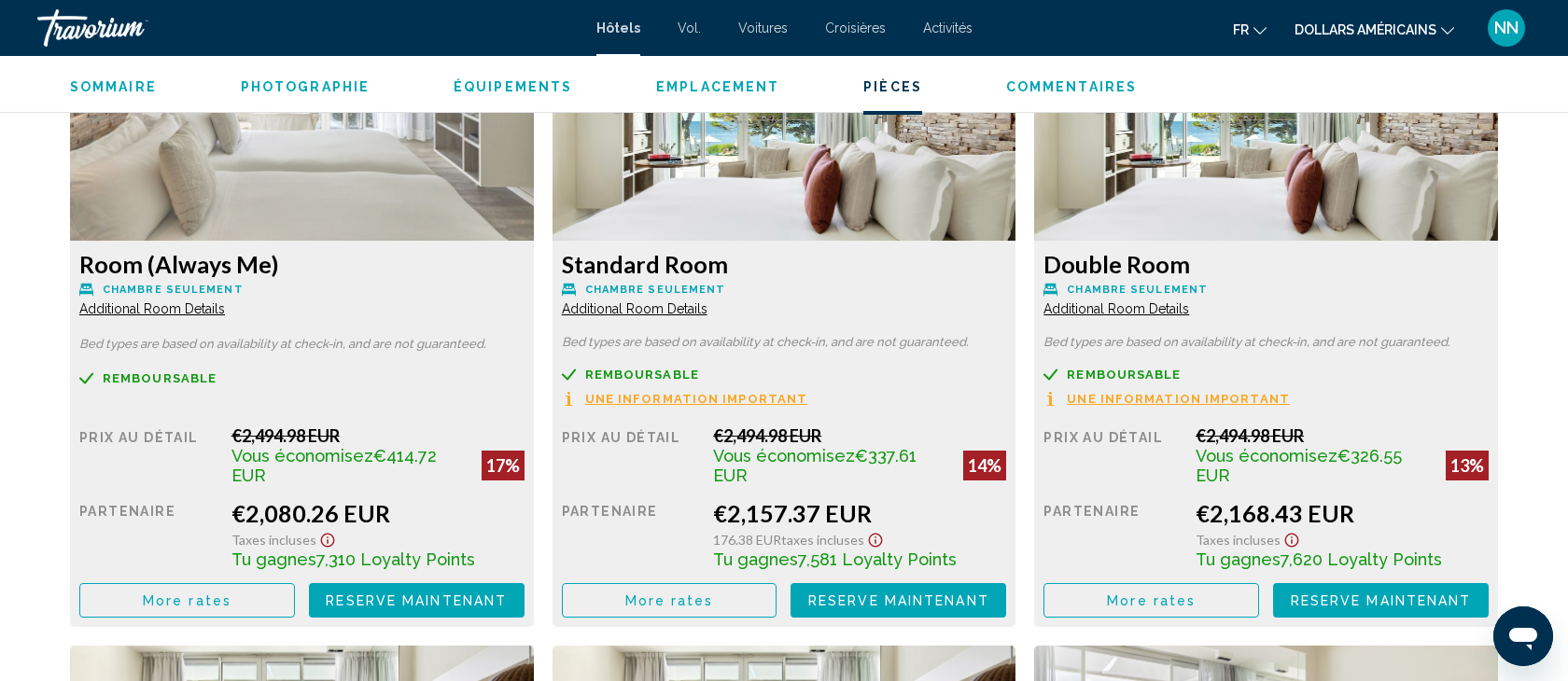
click at [144, 307] on span "Additional Room Details" at bounding box center [152, 309] width 146 height 15
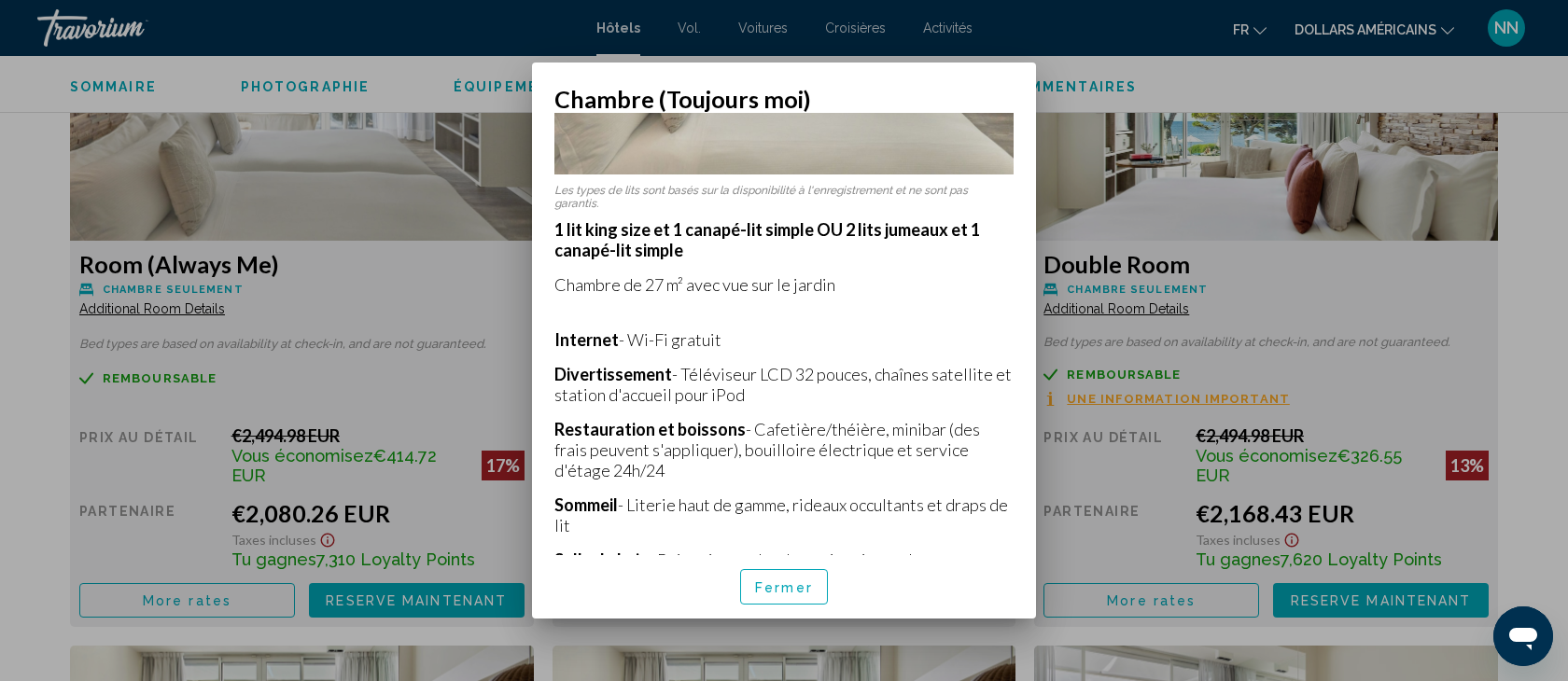
scroll to position [0, 0]
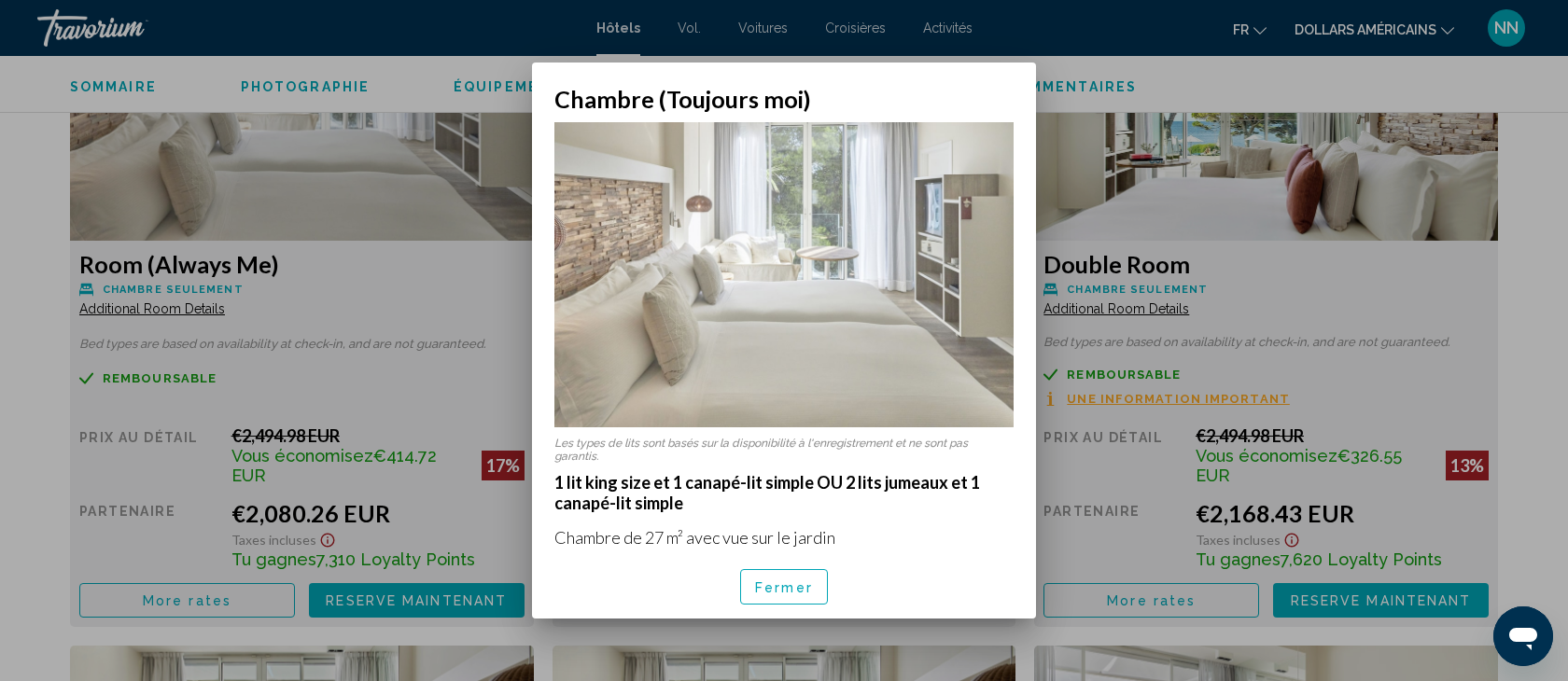
click at [402, 261] on div at bounding box center [784, 340] width 1568 height 681
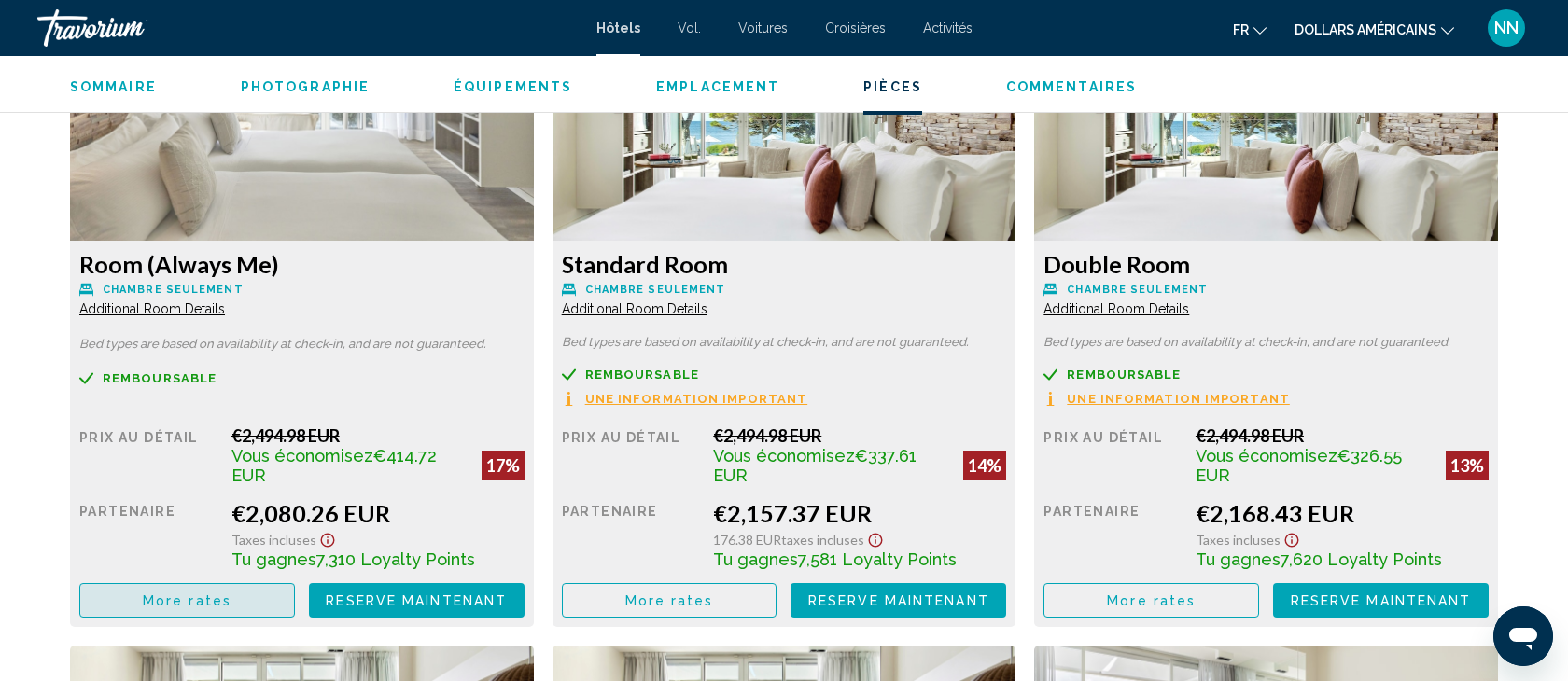
click at [198, 594] on span "More rates" at bounding box center [187, 601] width 89 height 15
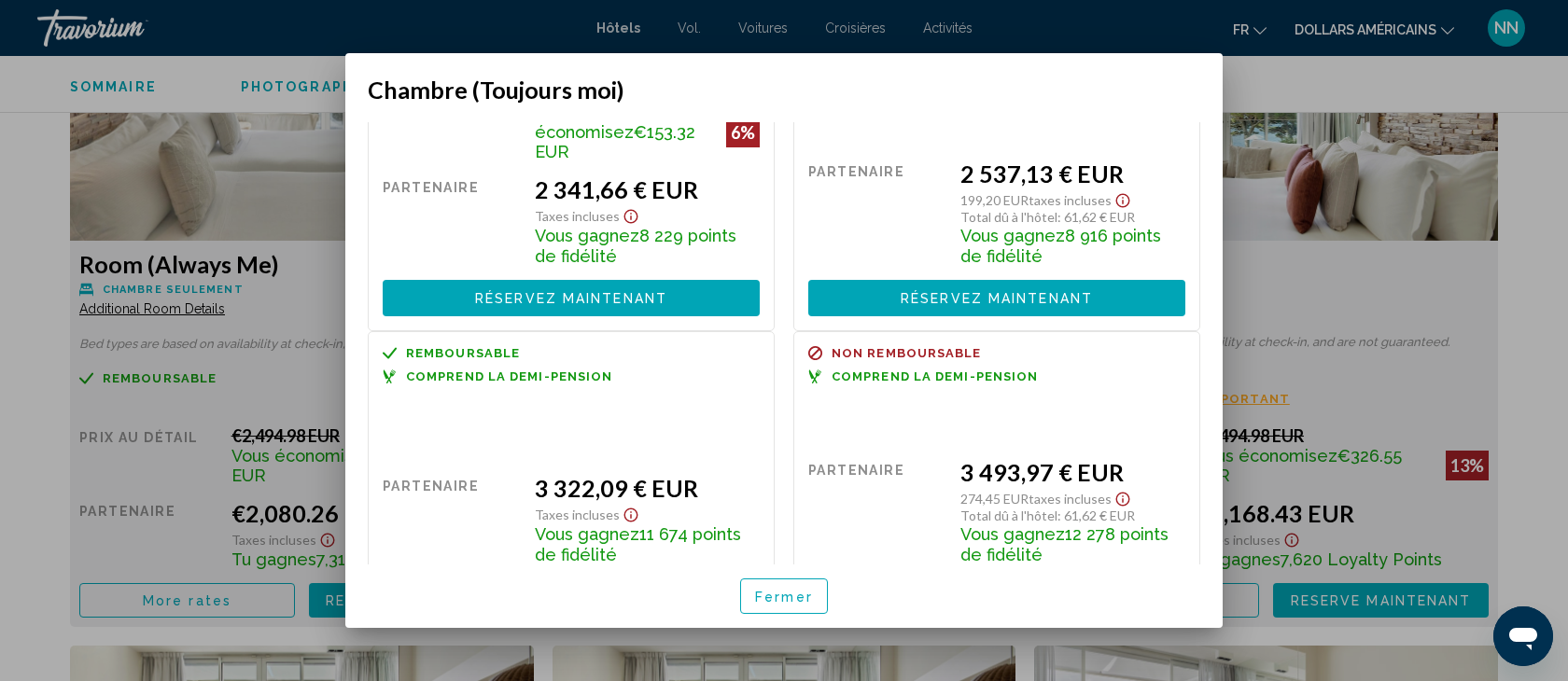
scroll to position [548, 0]
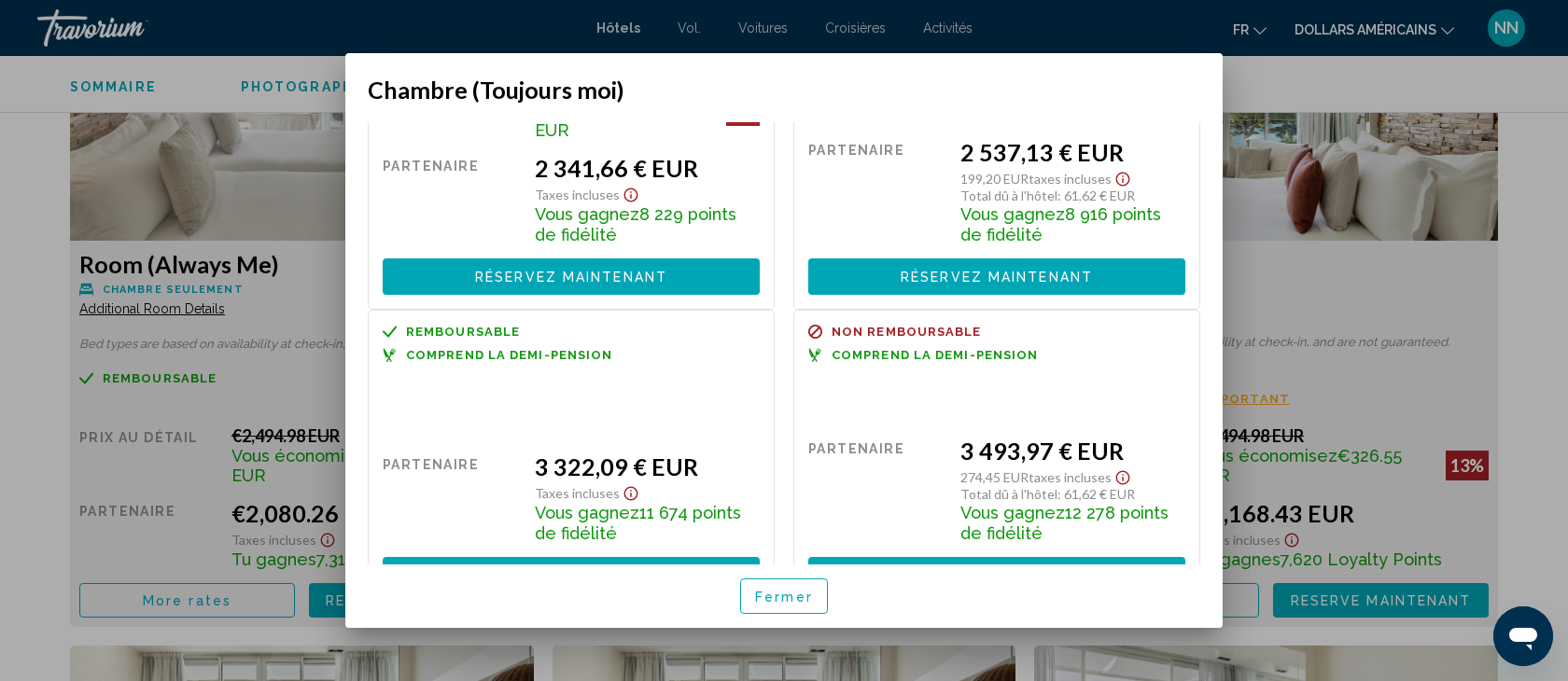
click at [790, 596] on font "Fermer" at bounding box center [784, 598] width 58 height 15
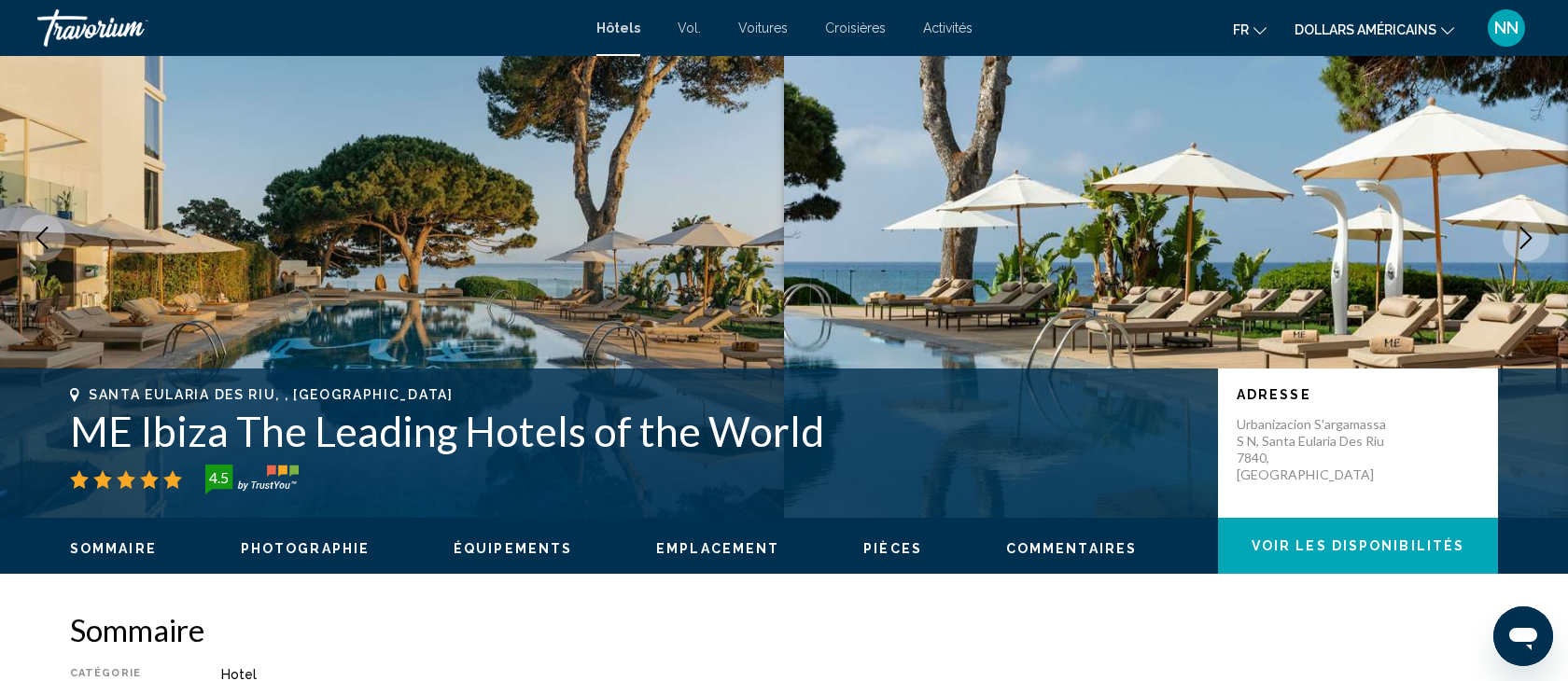
scroll to position [100, 0]
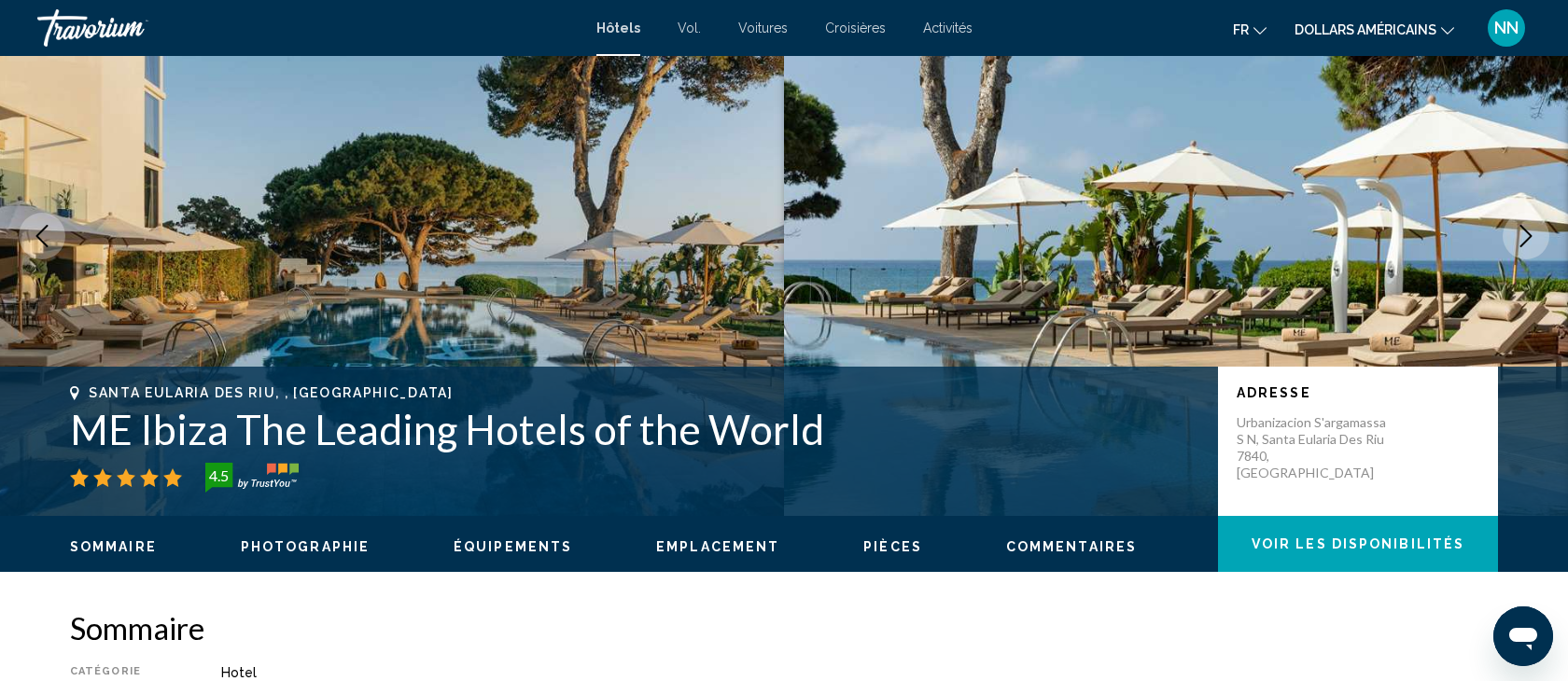
drag, startPoint x: 827, startPoint y: 420, endPoint x: 65, endPoint y: 390, distance: 762.6
click at [65, 389] on div "Santa Eularia Des Riu, , [GEOGRAPHIC_DATA] ME Ibiza The Leading Hotels of the W…" at bounding box center [784, 442] width 1503 height 112
copy div "Santa Eularia Des Riu, , [GEOGRAPHIC_DATA] ME Ibiza The Leading Hotels of the W…"
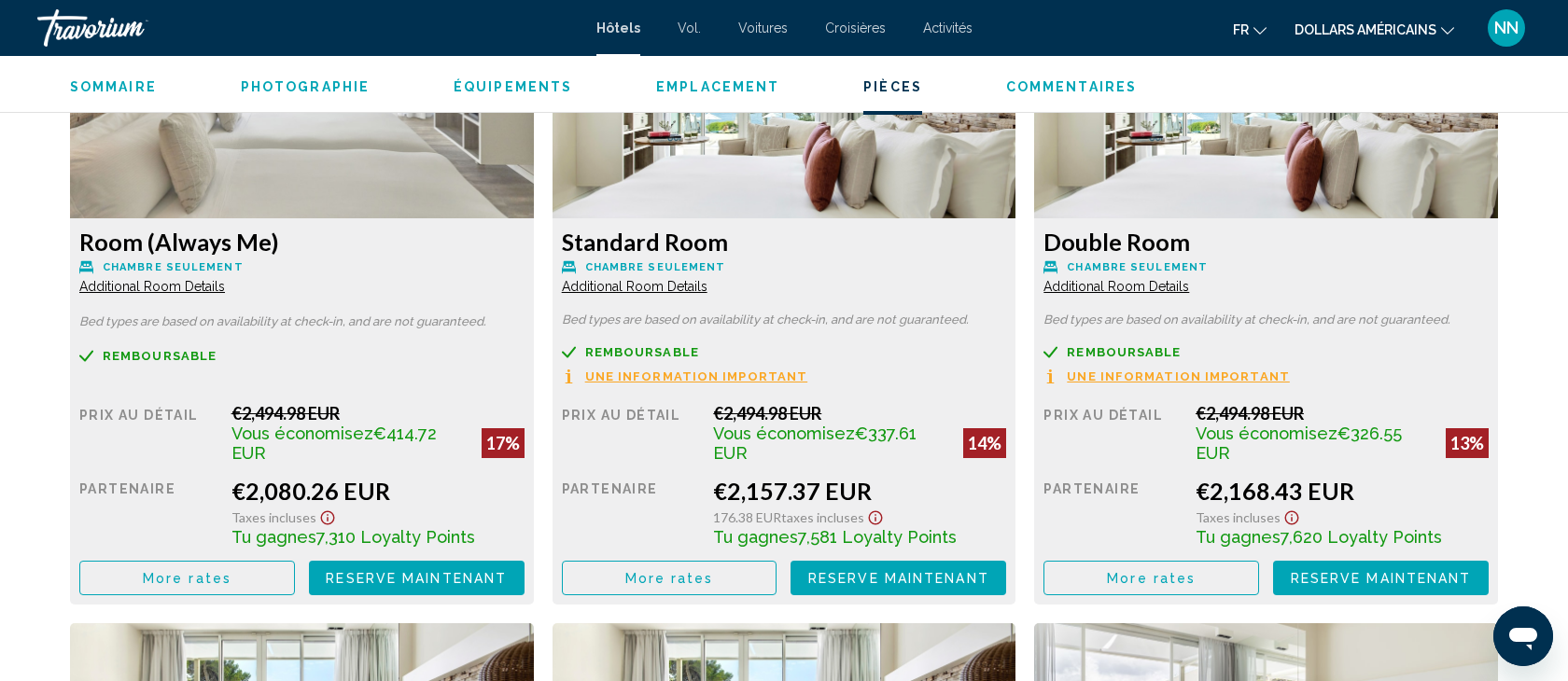
scroll to position [2856, 0]
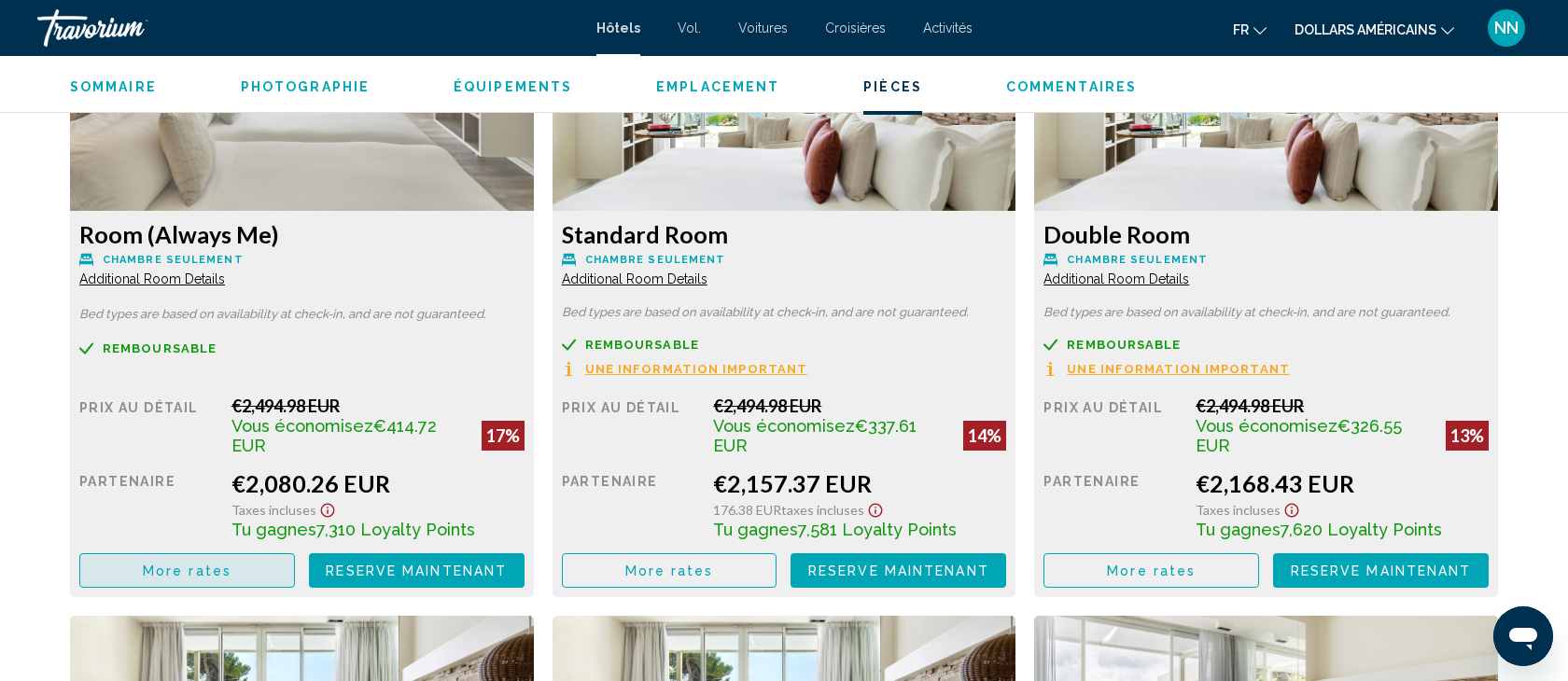
click at [179, 564] on span "More rates" at bounding box center [187, 572] width 89 height 15
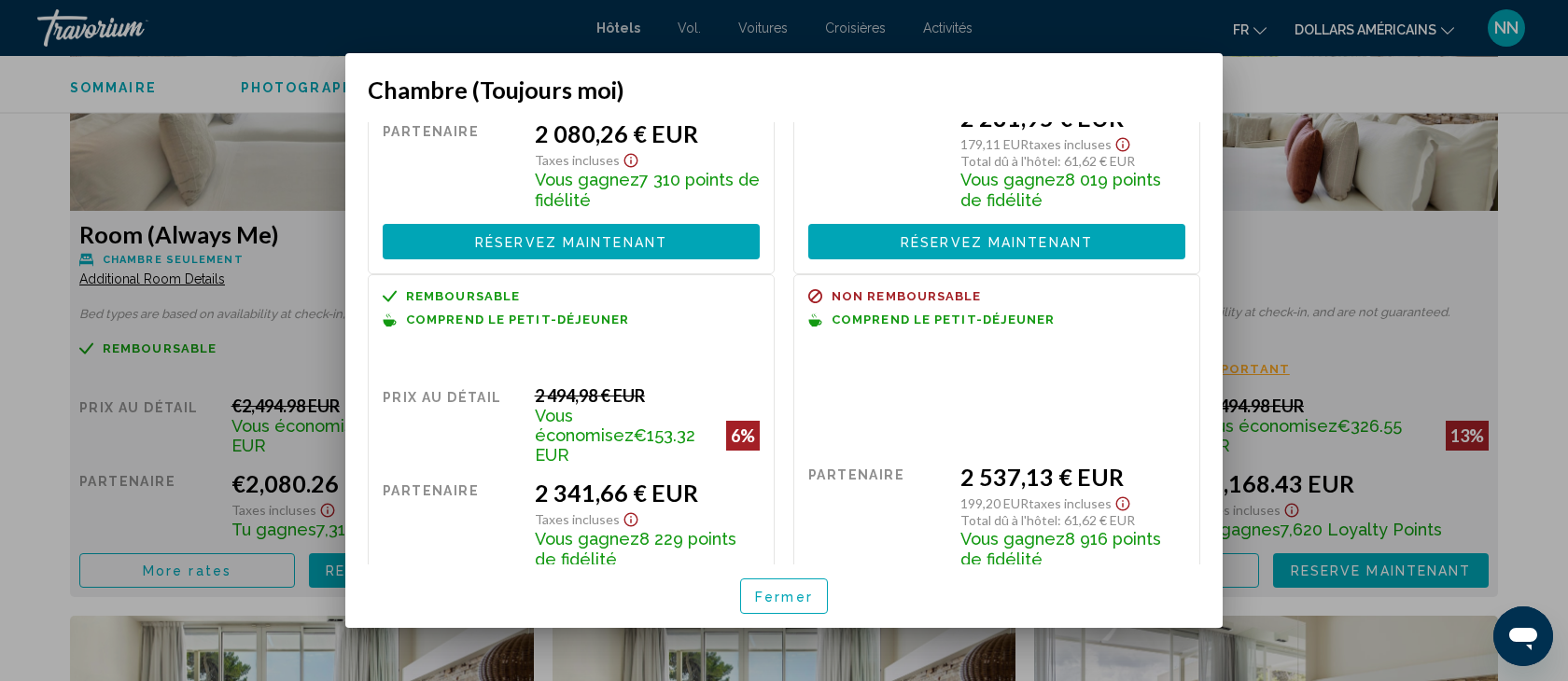
scroll to position [191, 0]
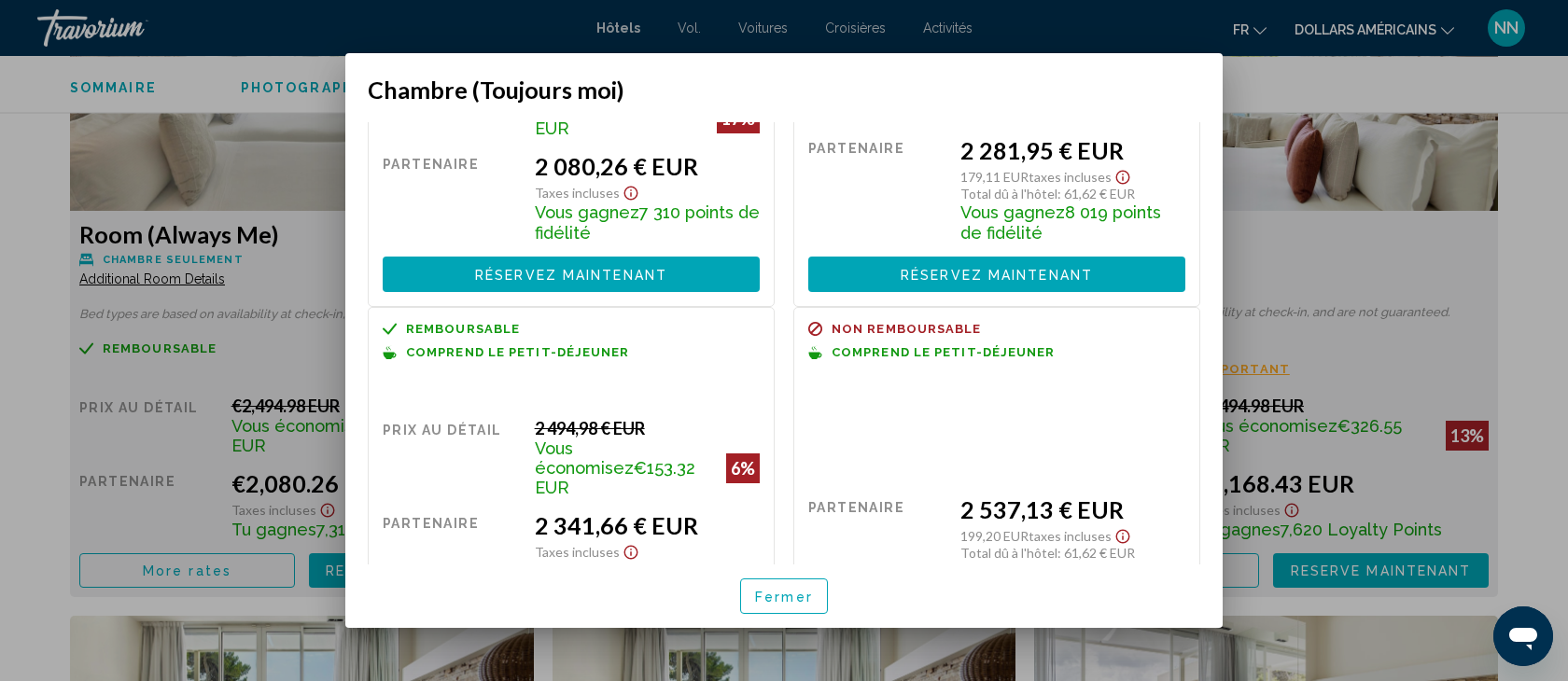
click at [298, 254] on div at bounding box center [784, 340] width 1568 height 681
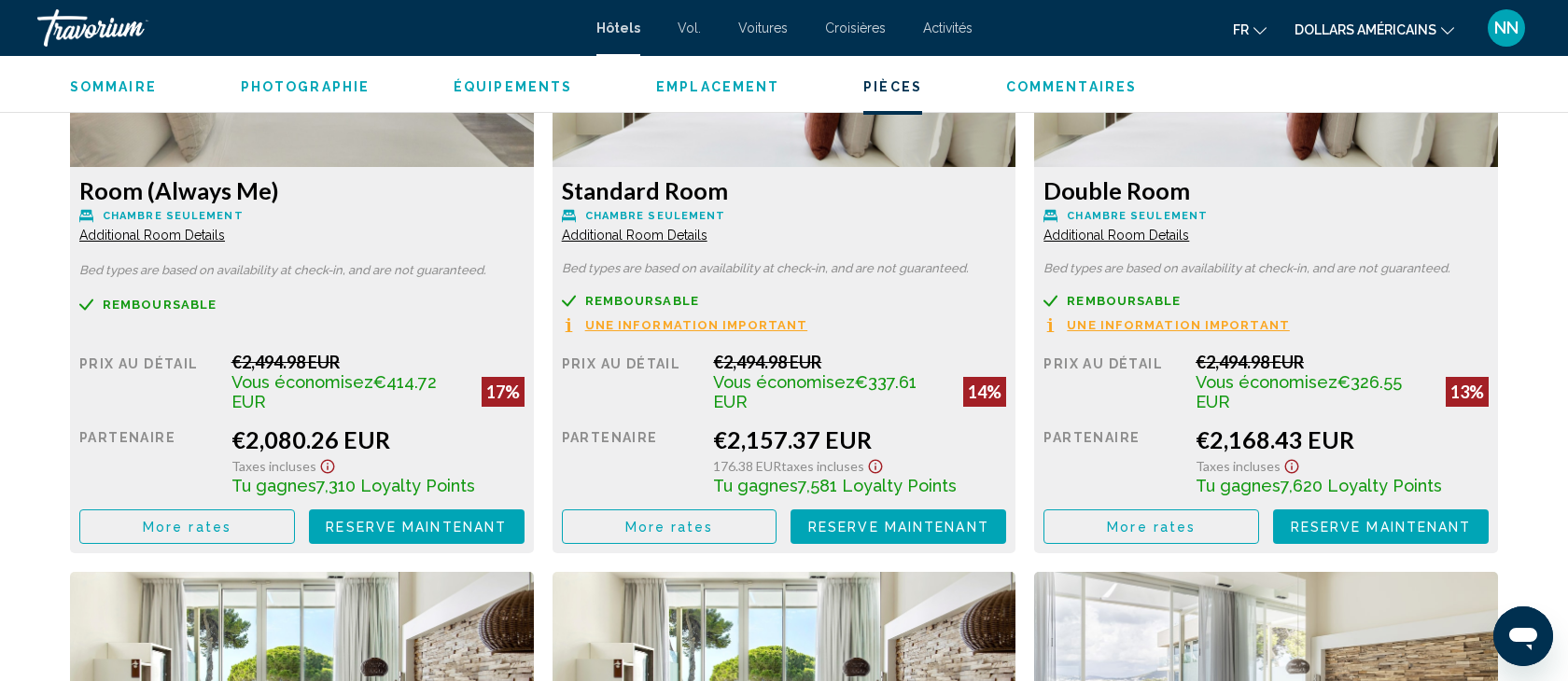
scroll to position [2912, 0]
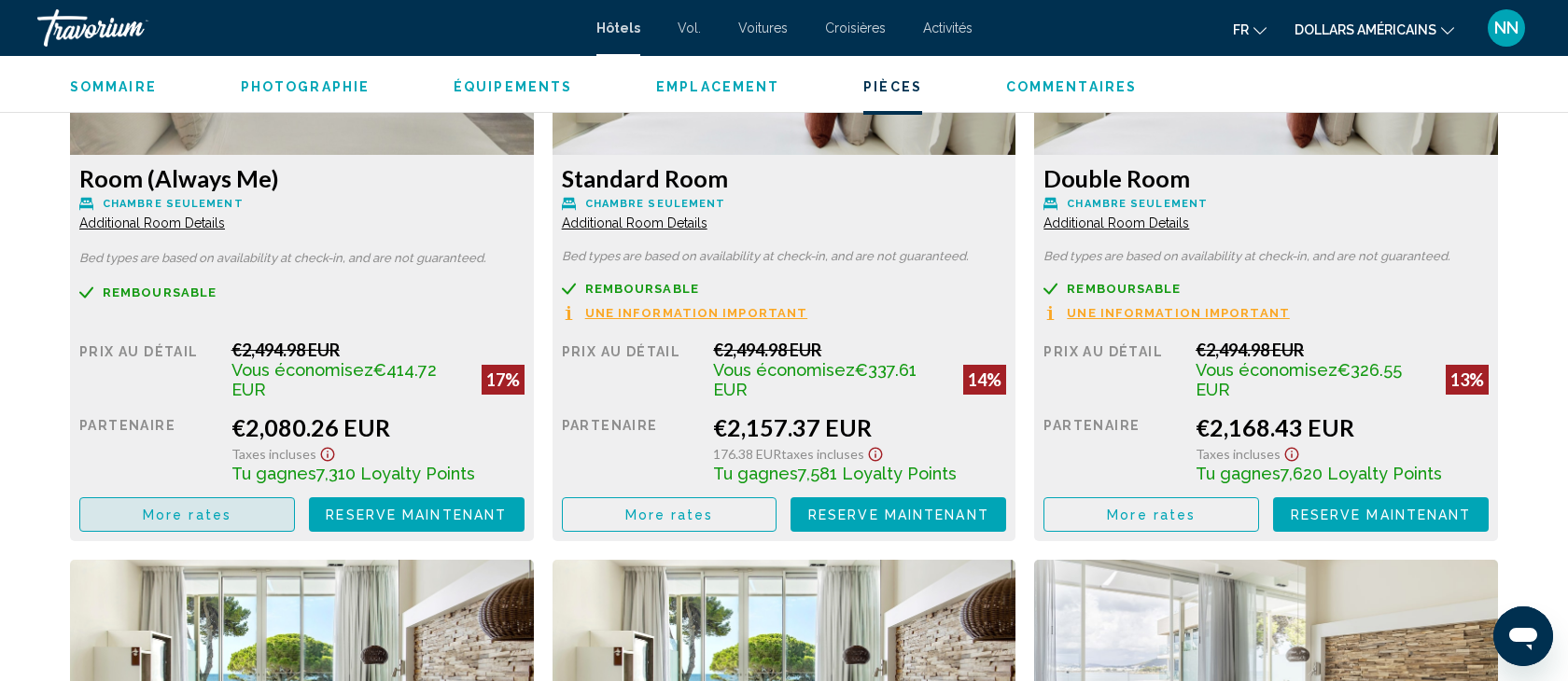
click at [169, 508] on span "More rates" at bounding box center [187, 515] width 89 height 15
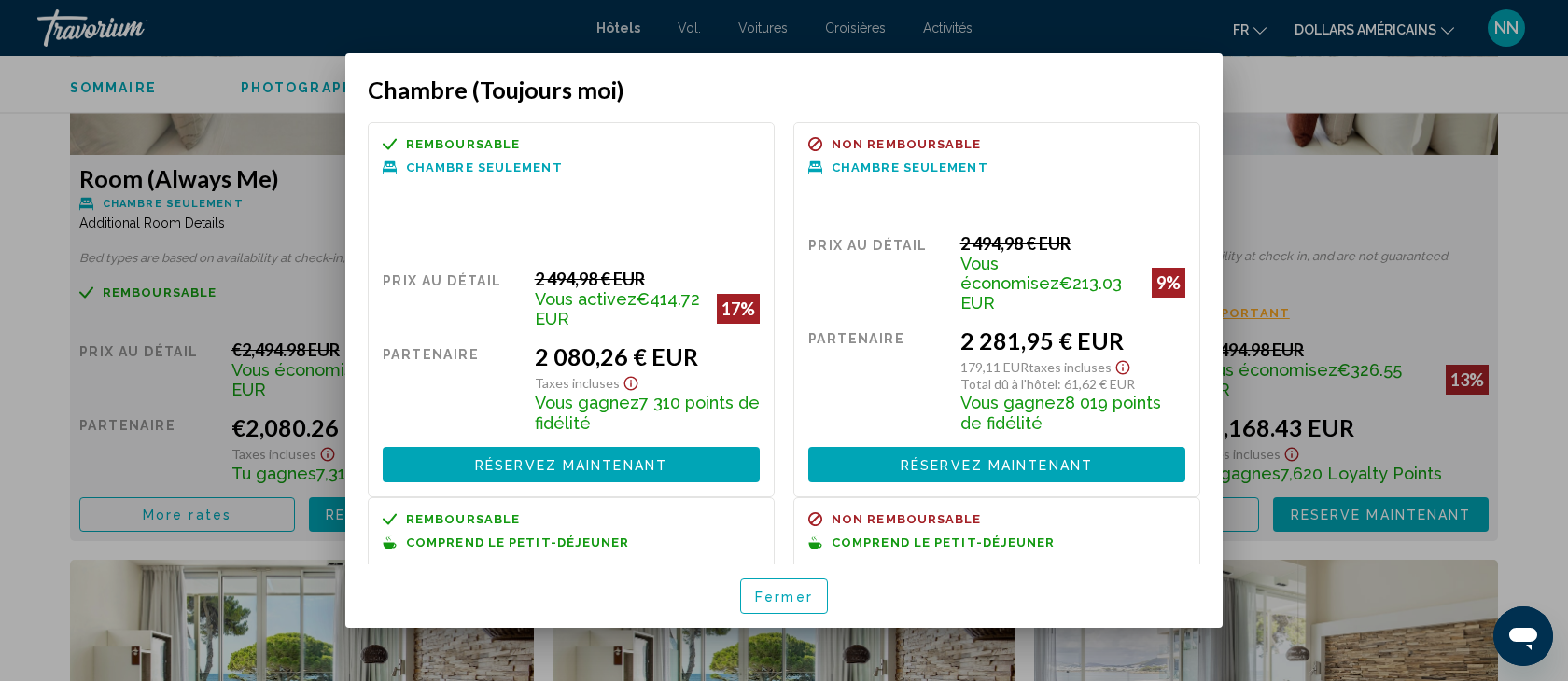
click at [196, 418] on div at bounding box center [784, 340] width 1568 height 681
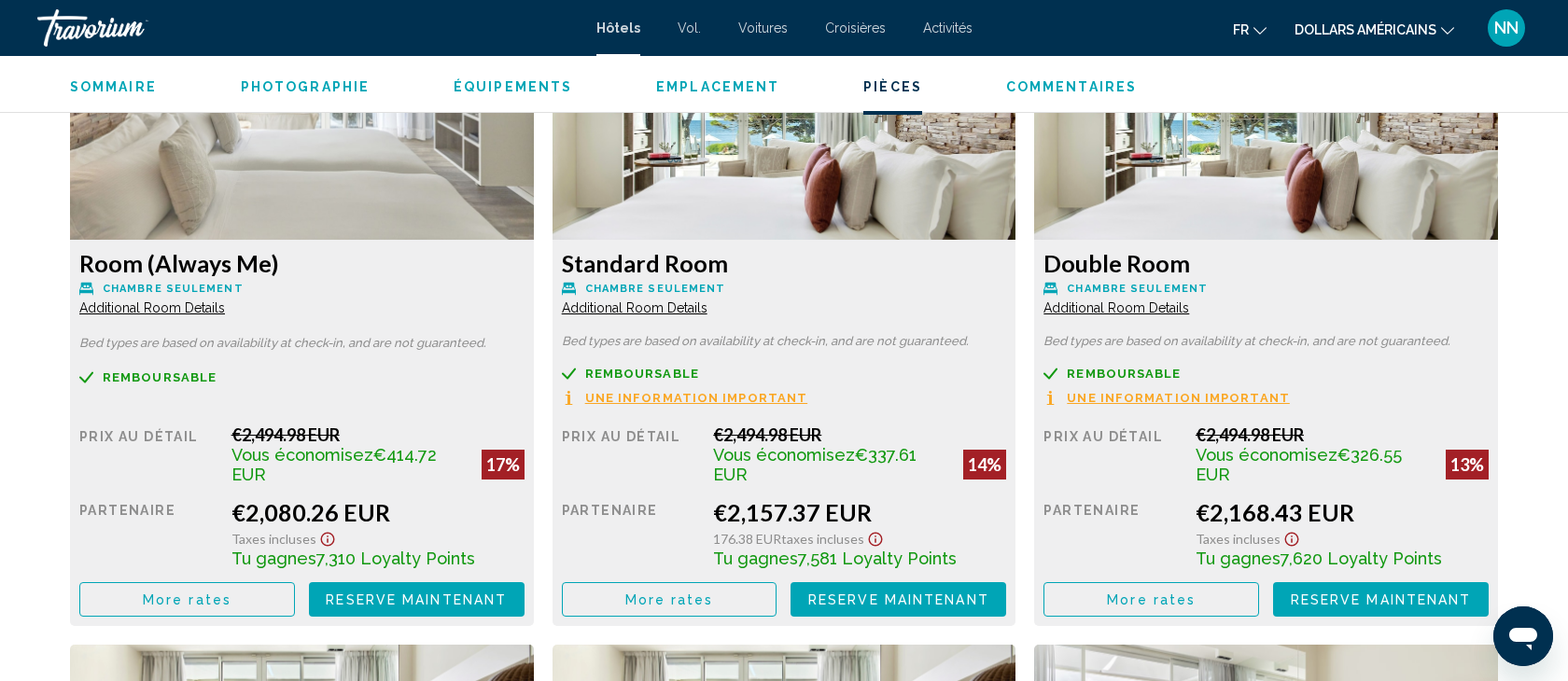
scroll to position [2824, 0]
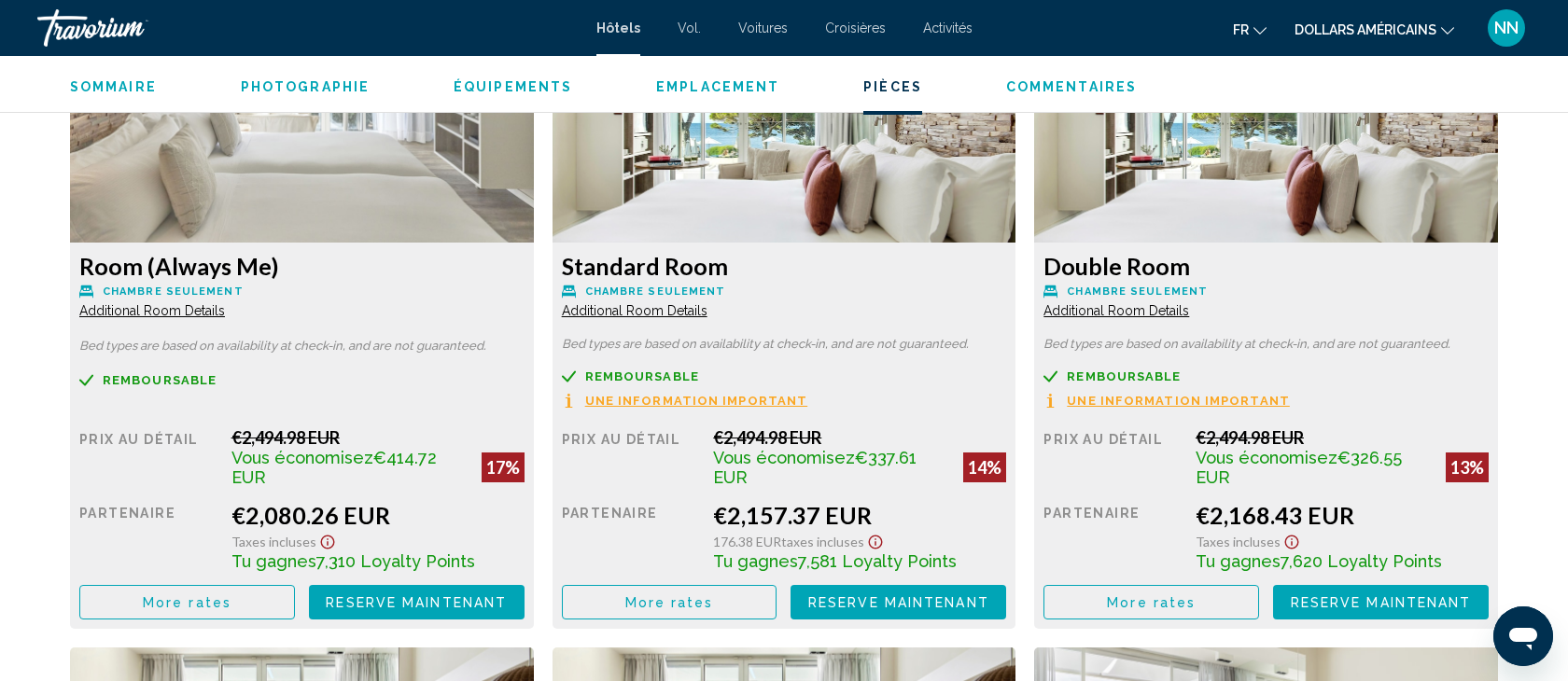
click at [187, 596] on span "More rates" at bounding box center [187, 603] width 89 height 15
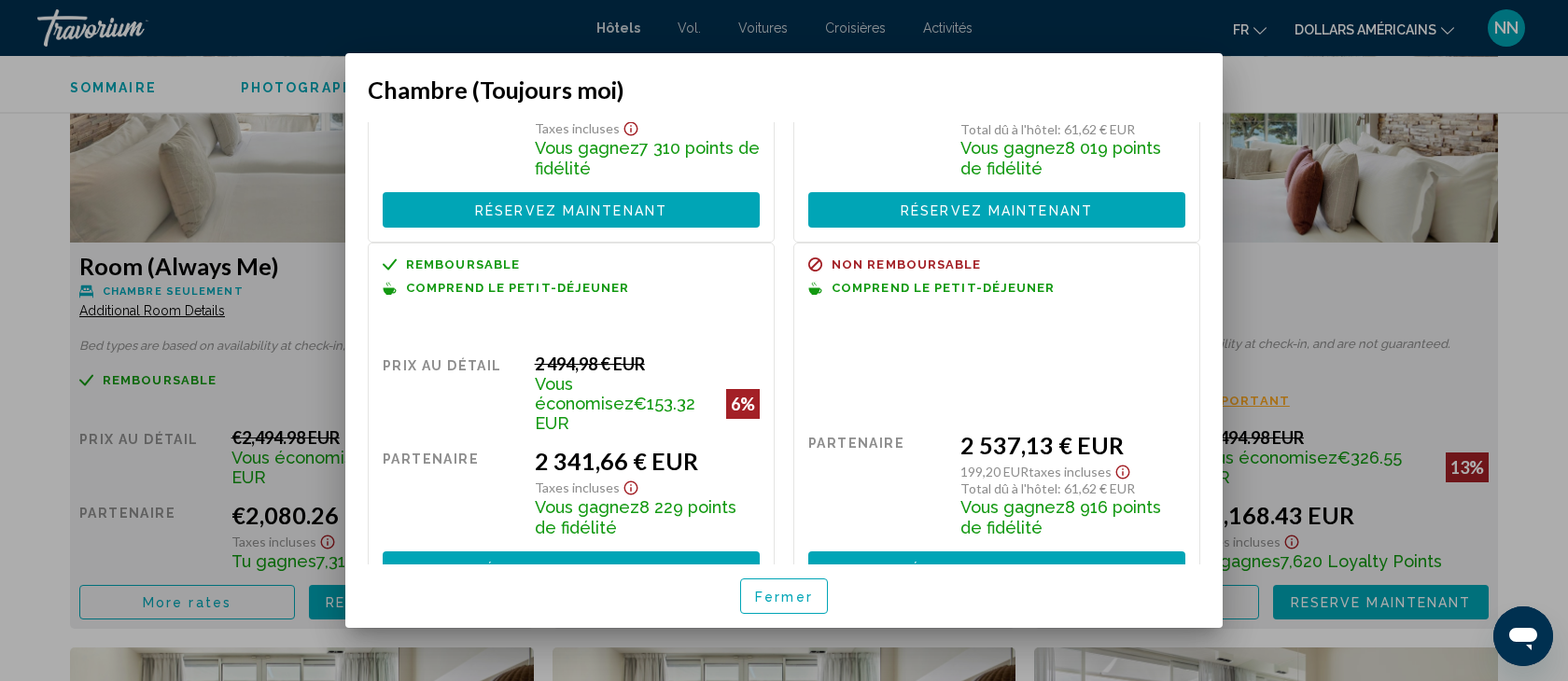
scroll to position [255, 0]
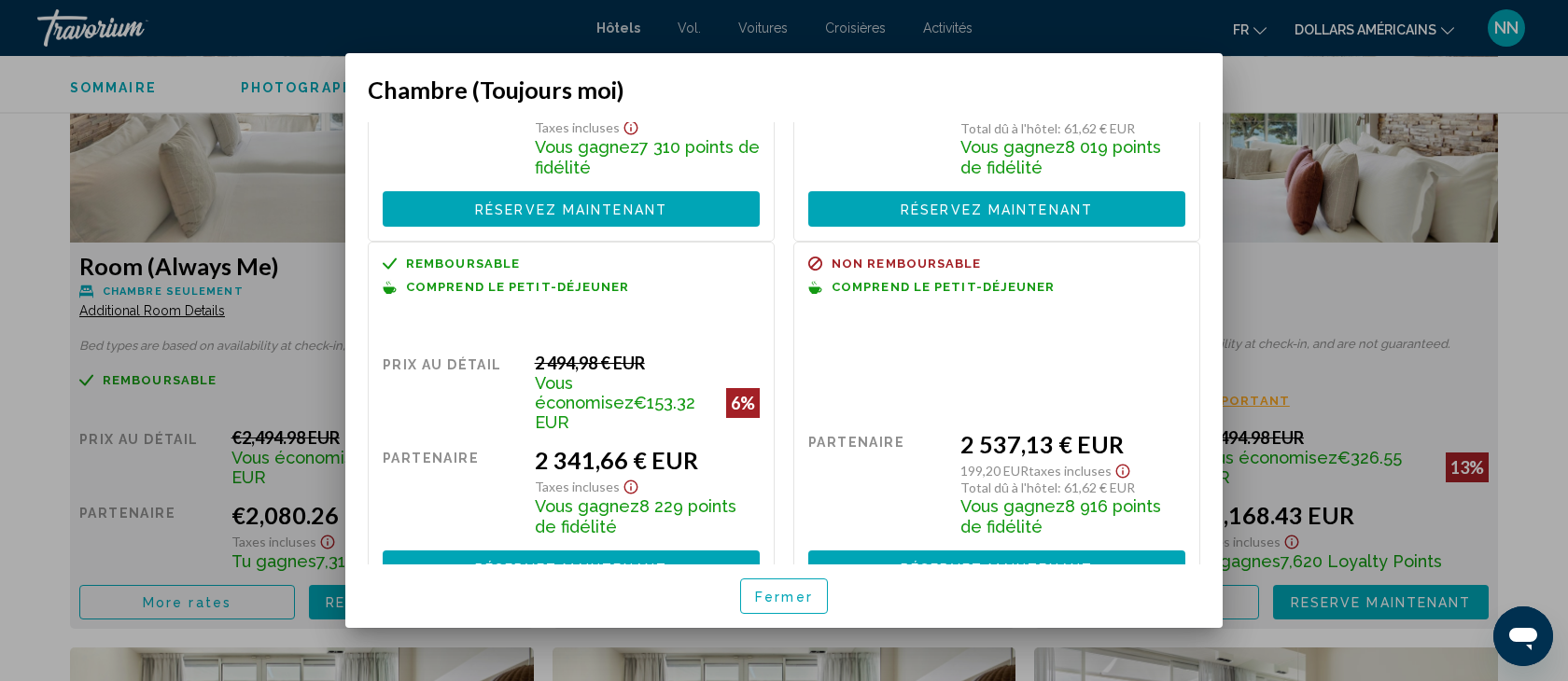
click at [185, 91] on div at bounding box center [784, 340] width 1568 height 681
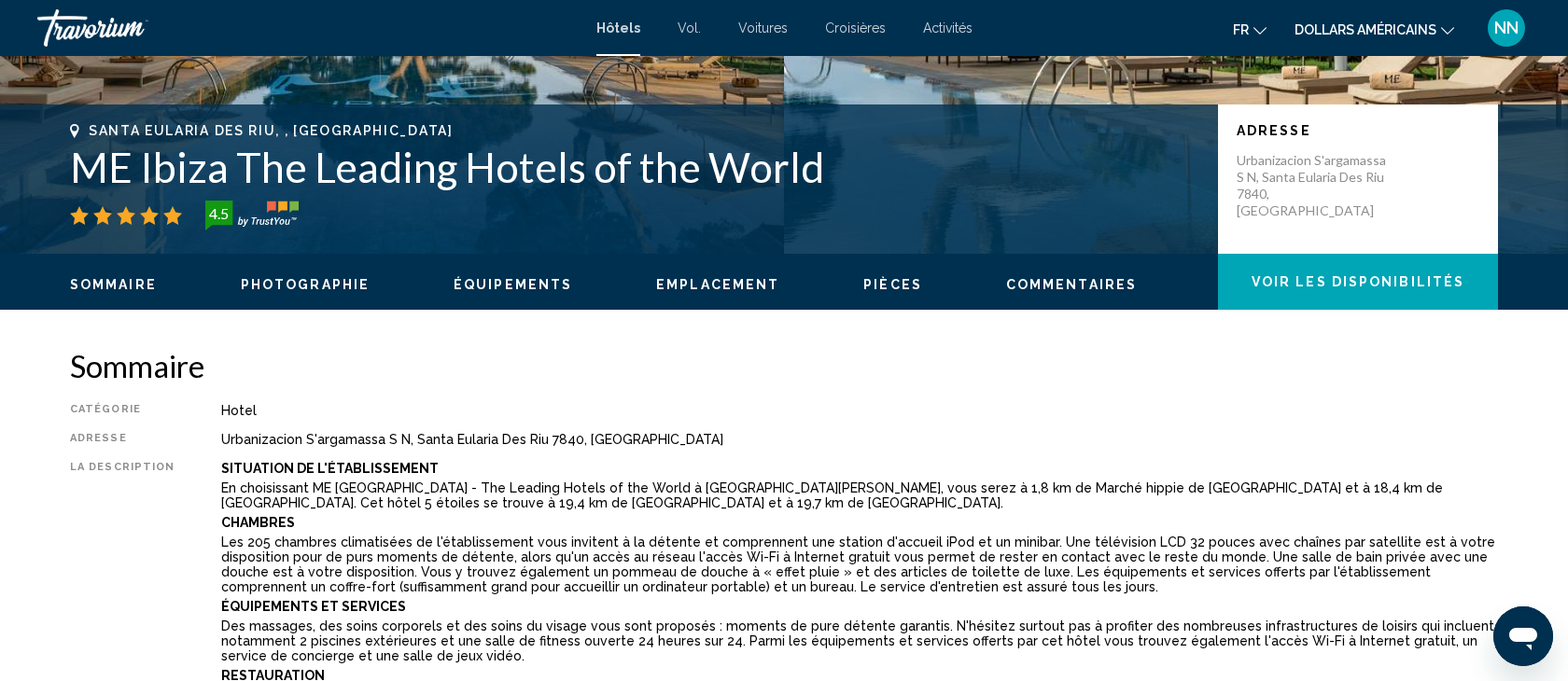
scroll to position [0, 0]
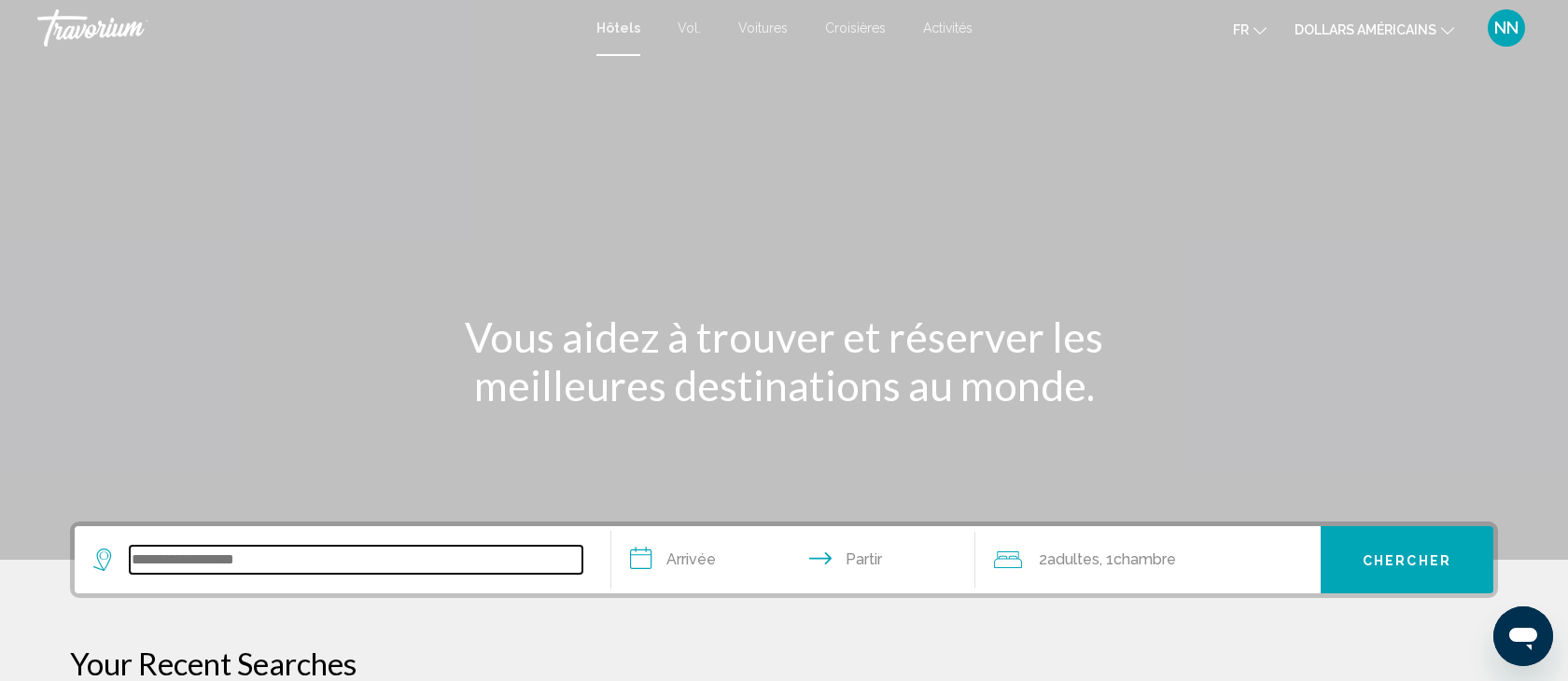
click at [185, 550] on input "Widget de recherche" at bounding box center [356, 560] width 453 height 28
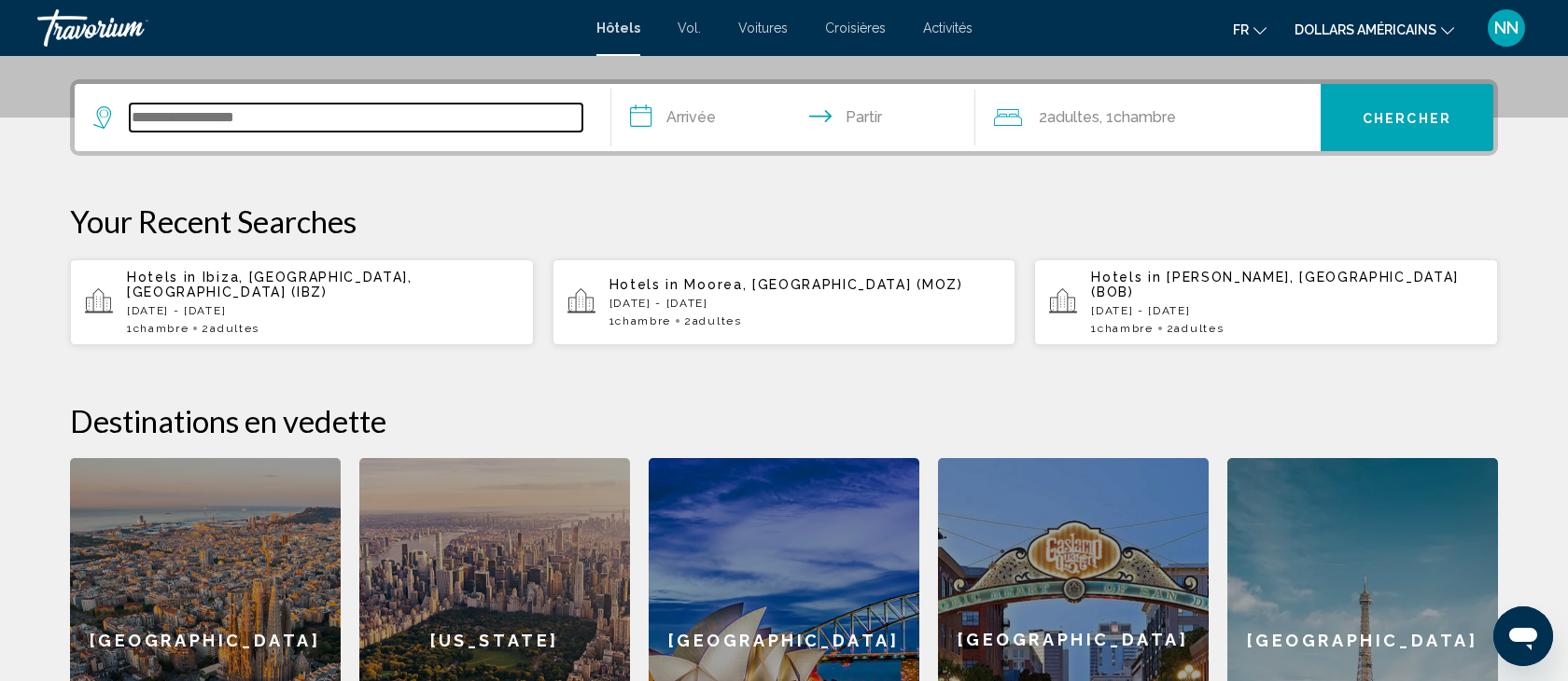
scroll to position [461, 0]
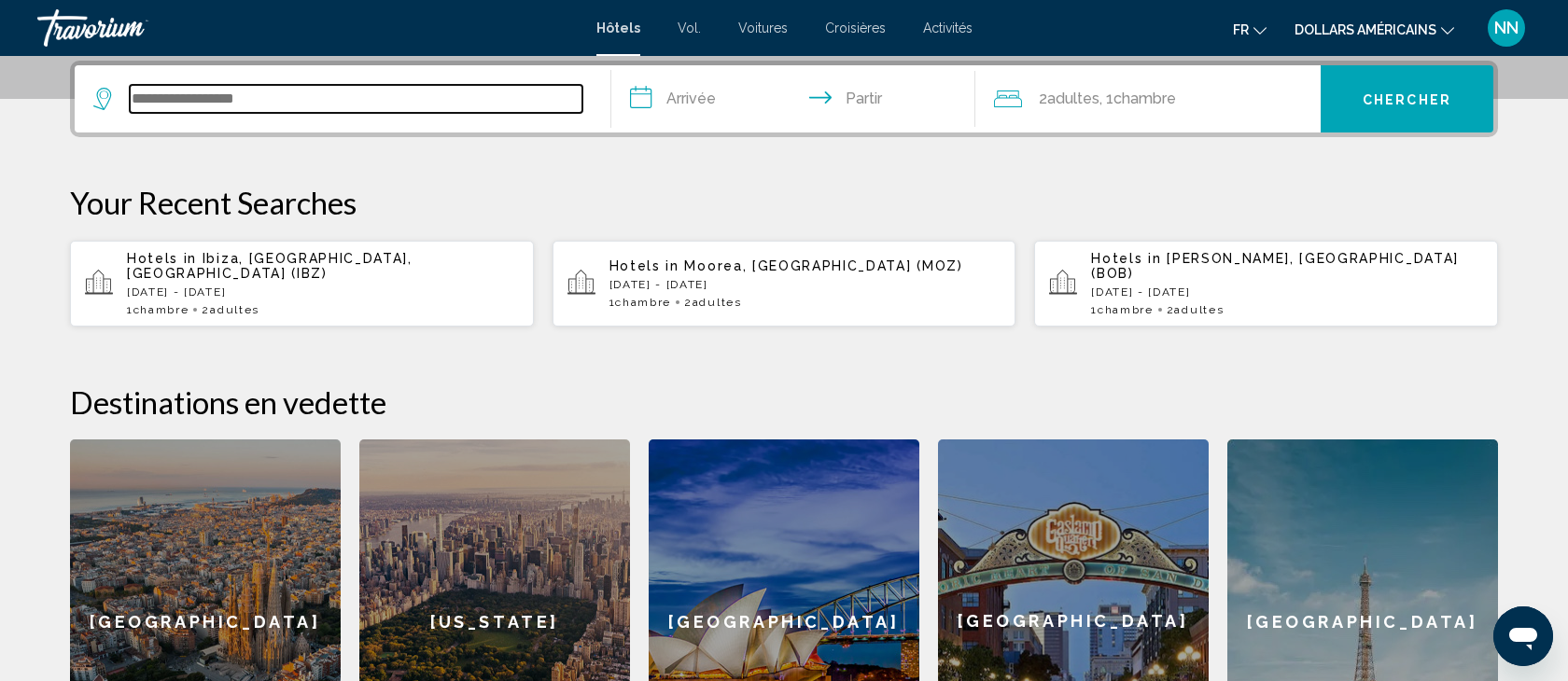
click at [163, 101] on input "Widget de recherche" at bounding box center [356, 99] width 453 height 28
click at [149, 97] on input "Widget de recherche" at bounding box center [356, 99] width 453 height 28
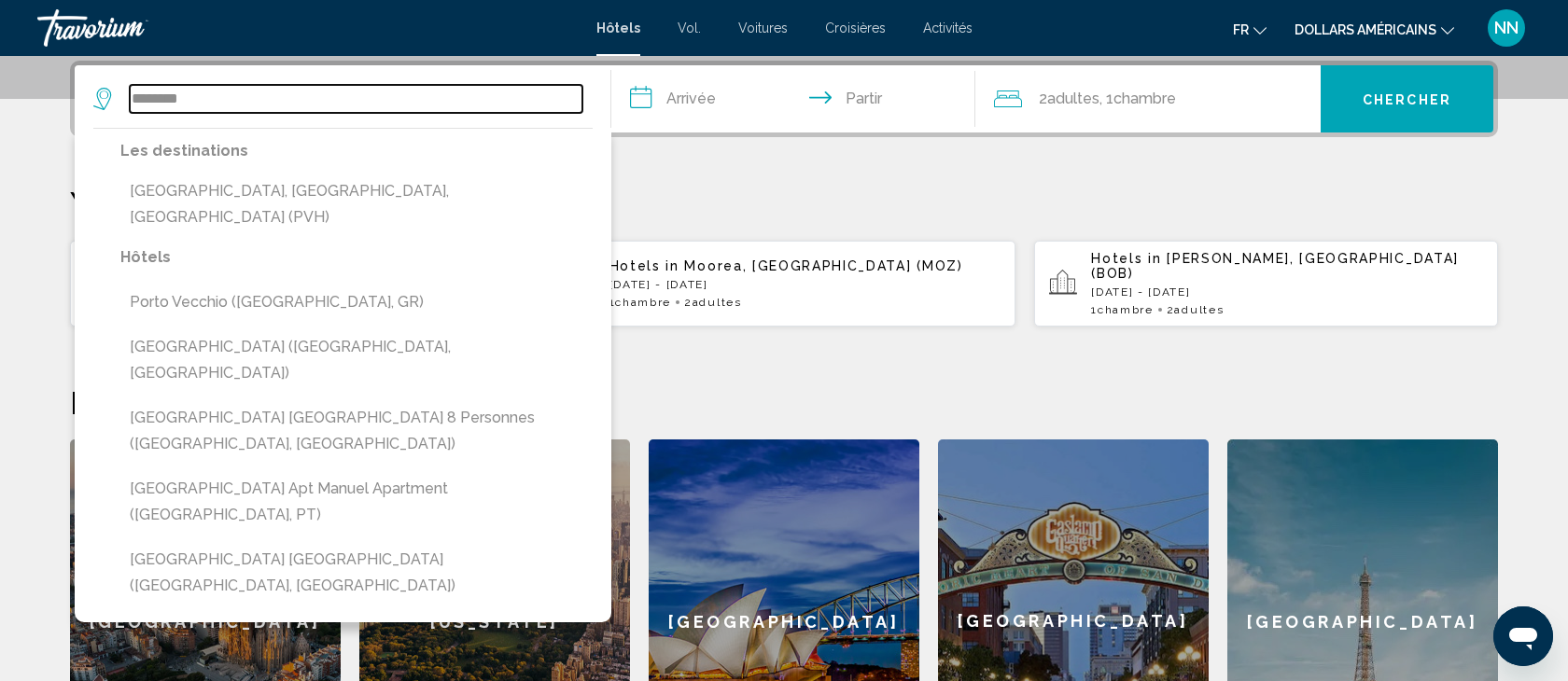
type input "*********"
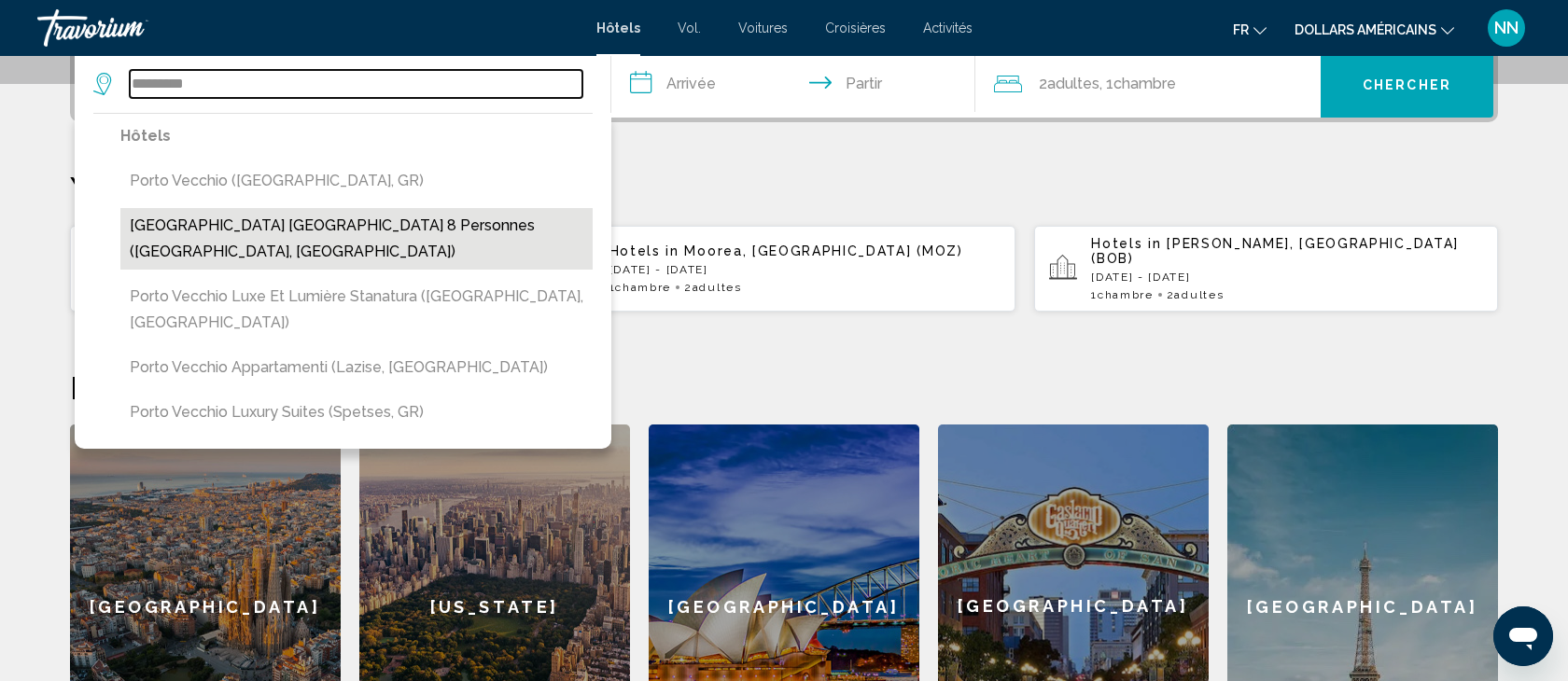
scroll to position [471, 0]
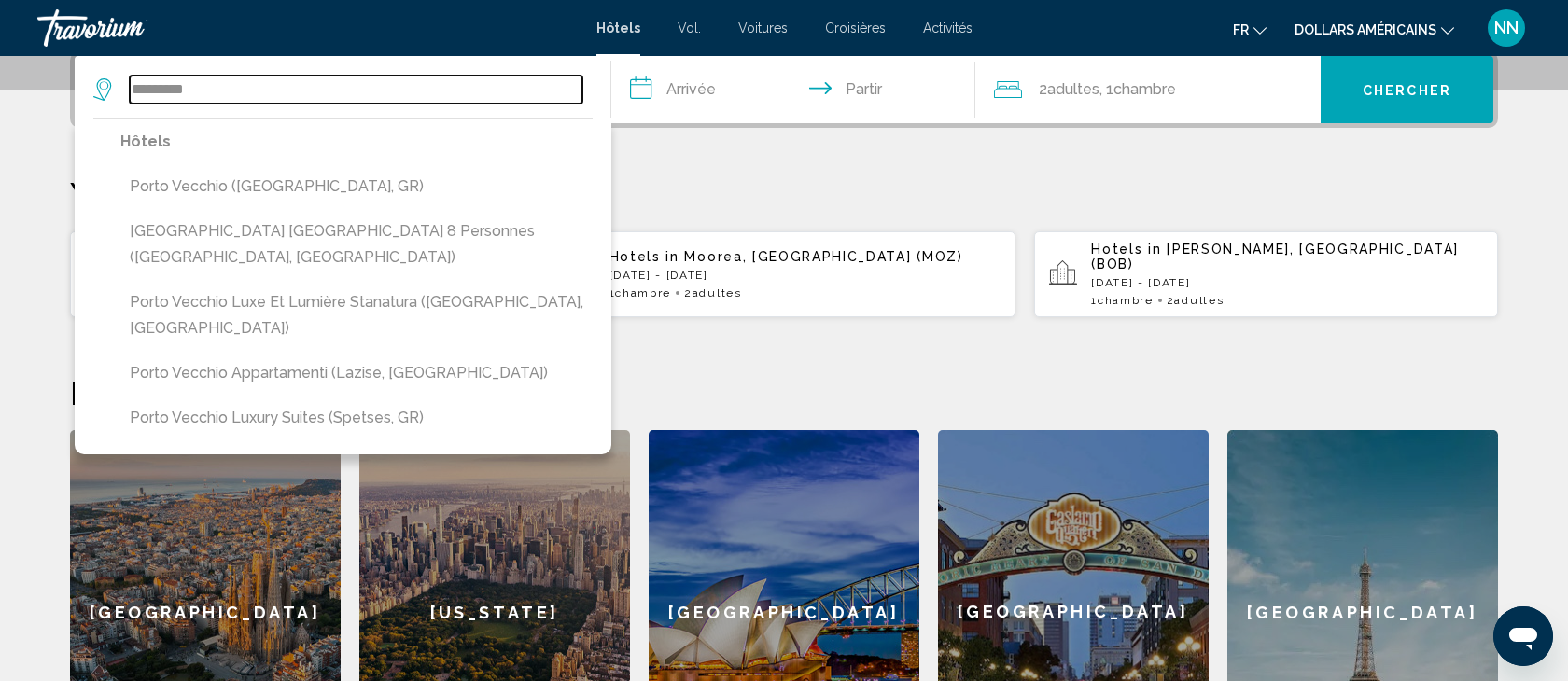
drag, startPoint x: 203, startPoint y: 90, endPoint x: 90, endPoint y: 83, distance: 113.2
click at [90, 83] on app-destination-search "********* Hôtels Porto Vecchio (Chania, GR) Porto Vecchio Villa Bagatelle 8 Per…" at bounding box center [343, 90] width 537 height 67
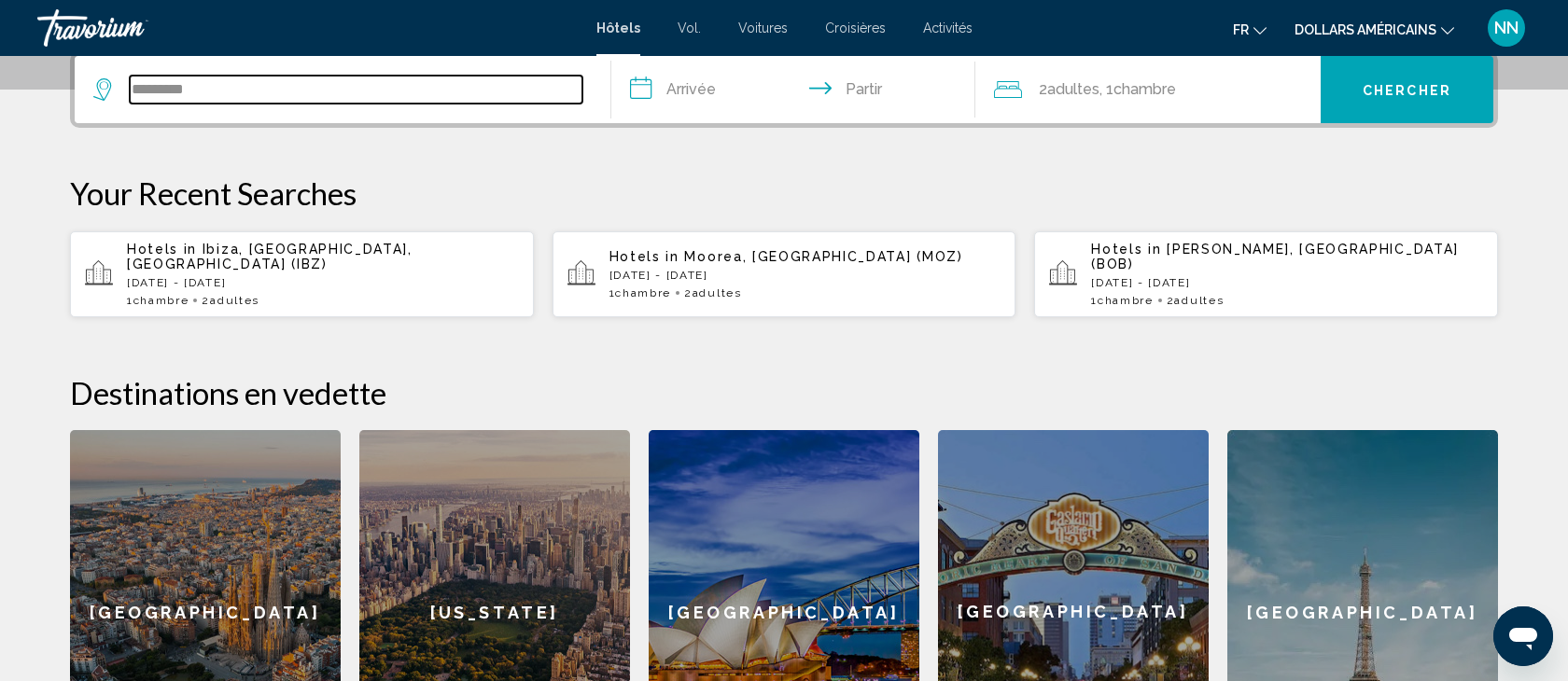
scroll to position [461, 0]
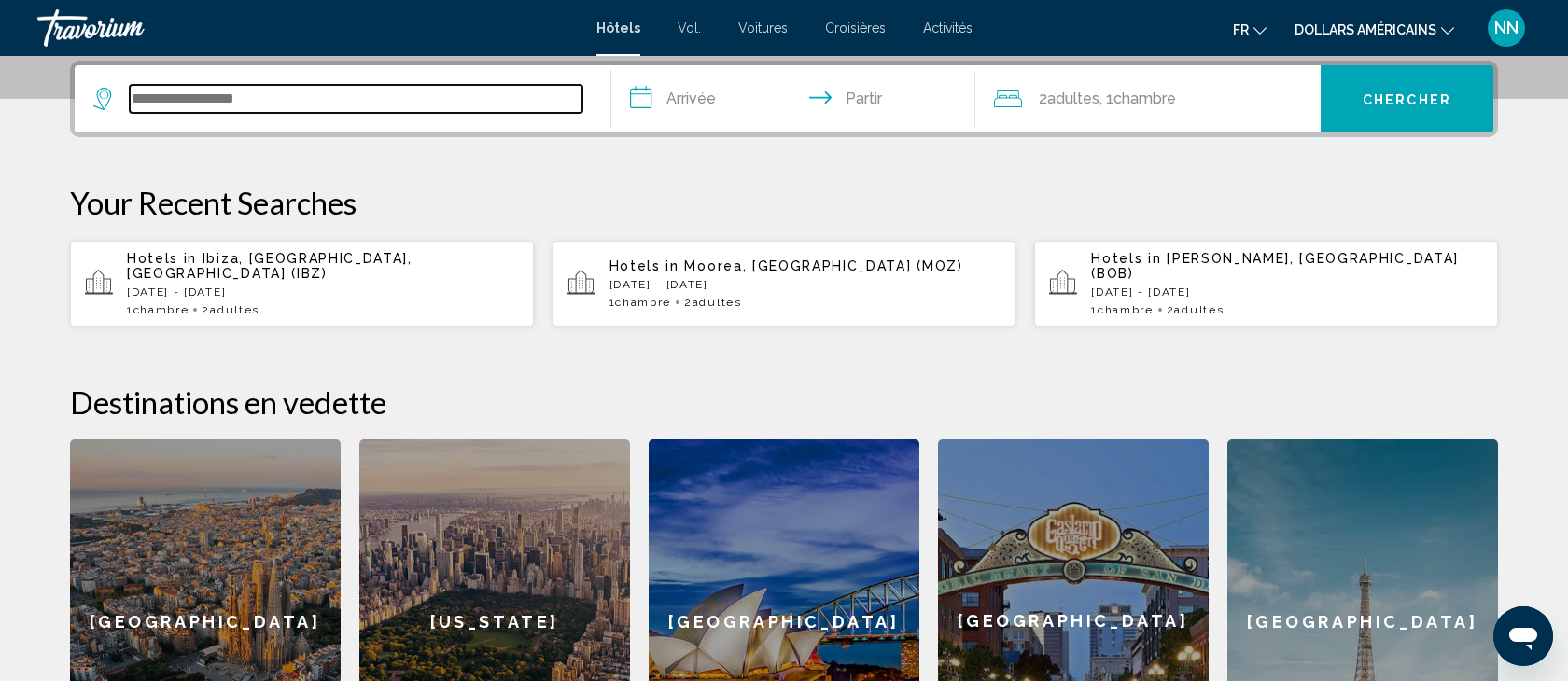
click at [139, 96] on input "Widget de recherche" at bounding box center [356, 99] width 453 height 28
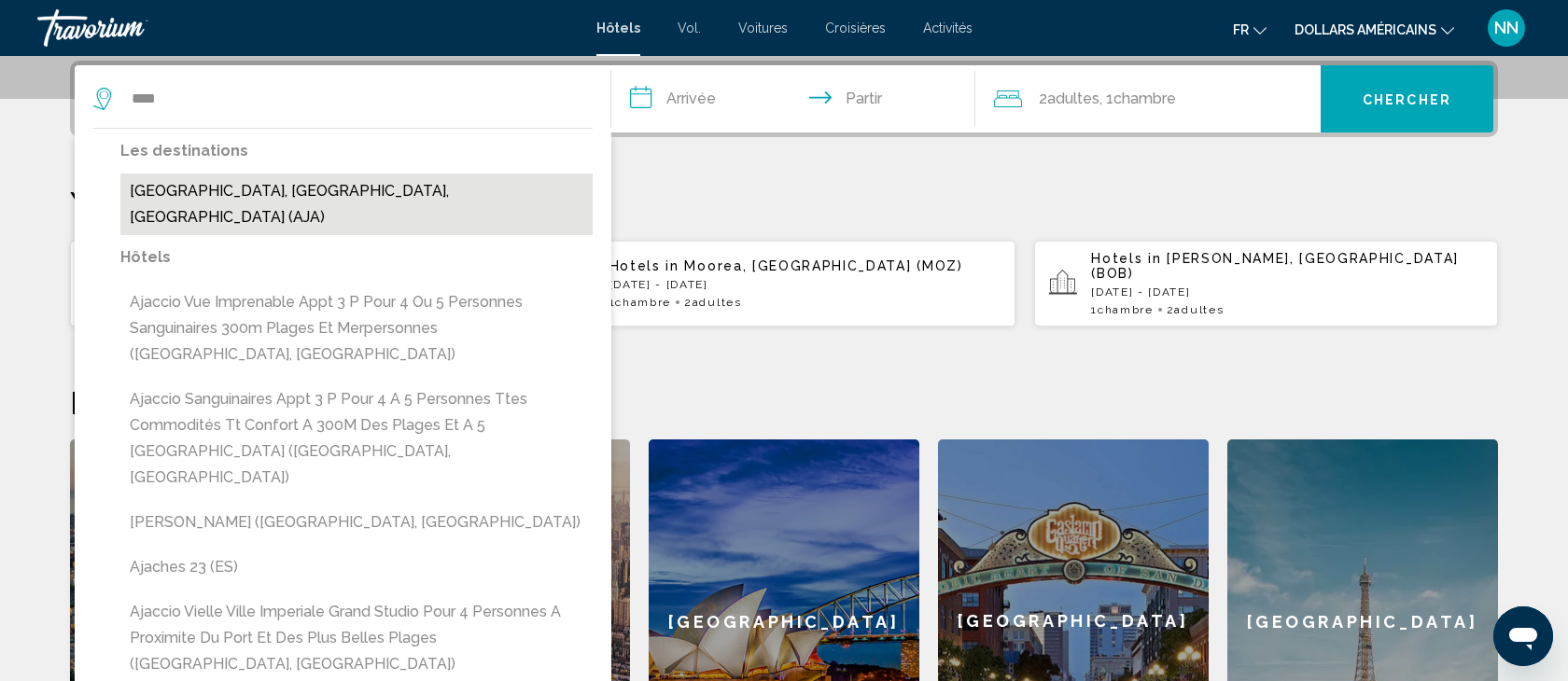
click at [239, 187] on button "Ajaccio, Southern Corsica, France (AJA)" at bounding box center [356, 205] width 472 height 62
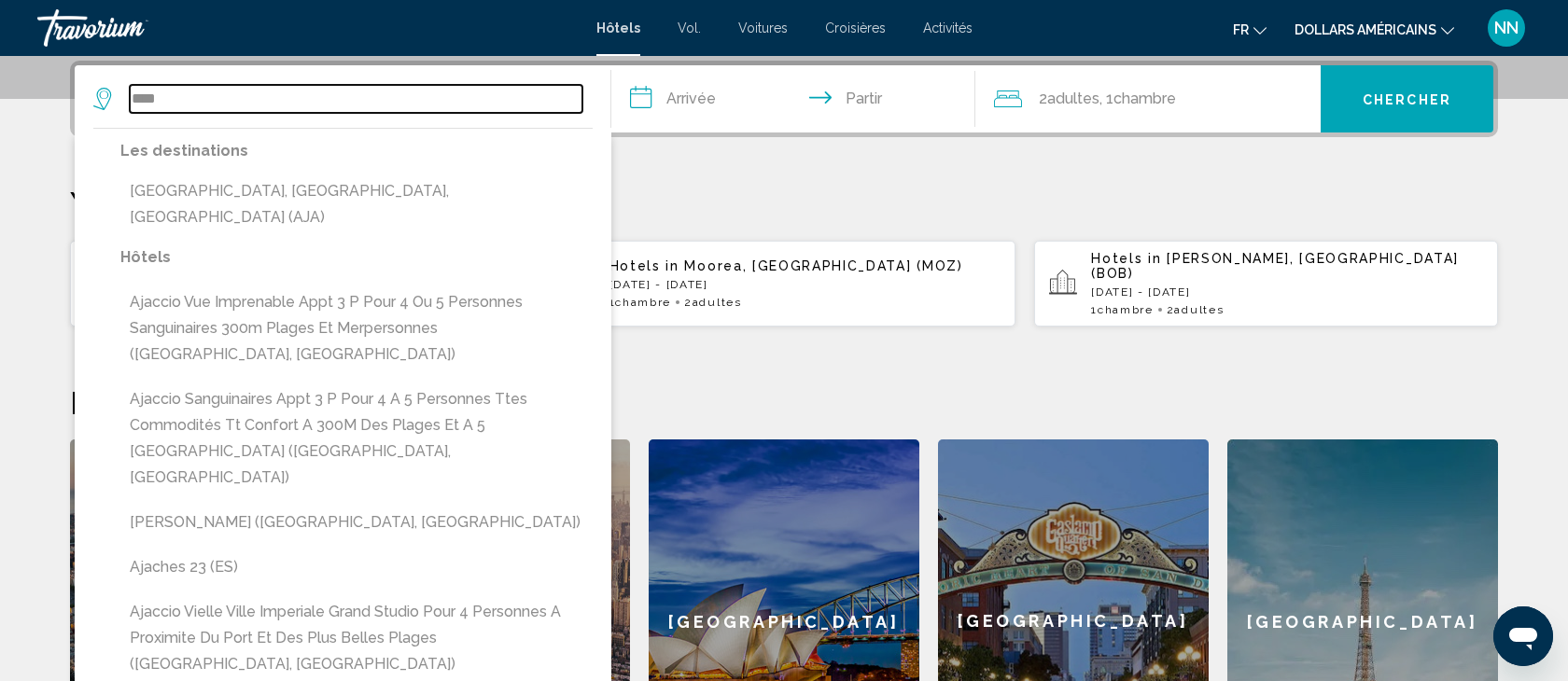
type input "**********"
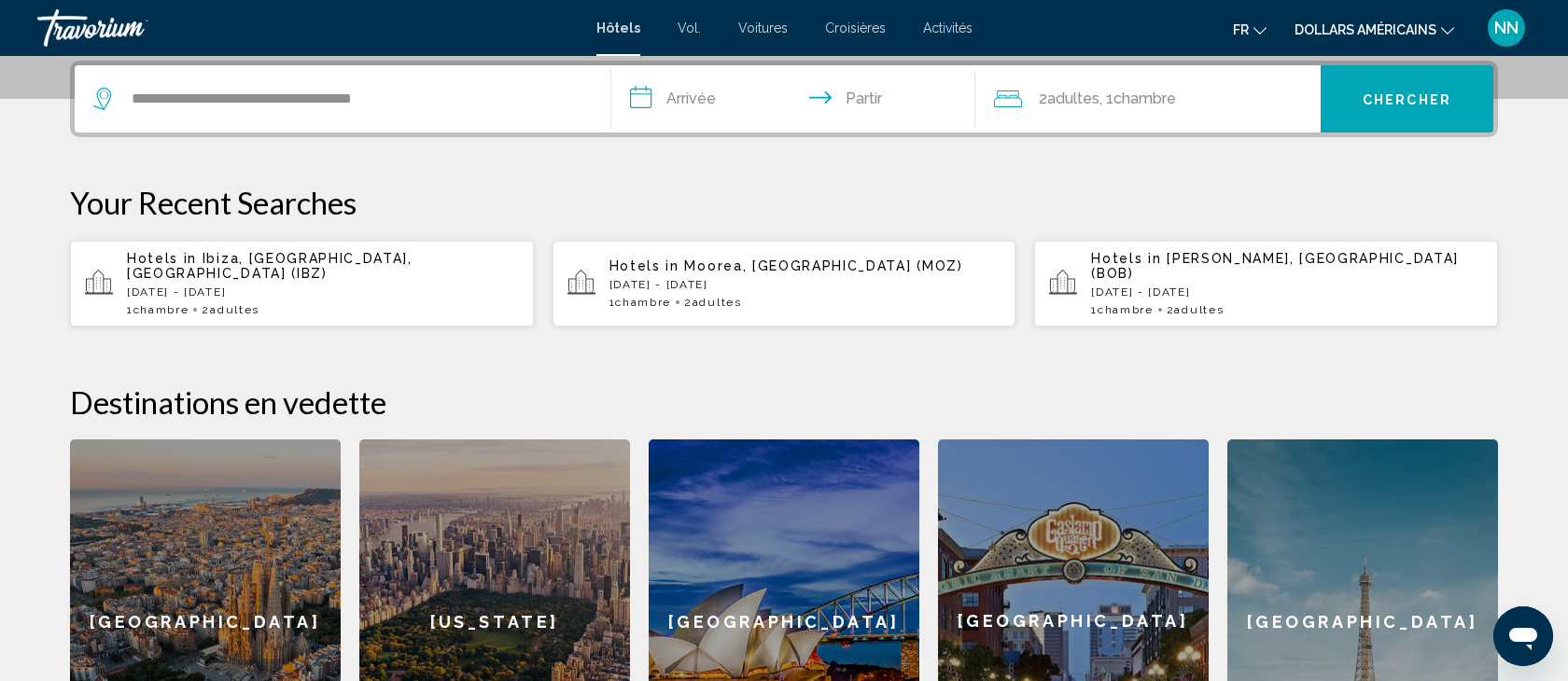
click at [701, 100] on input "**********" at bounding box center [796, 102] width 371 height 73
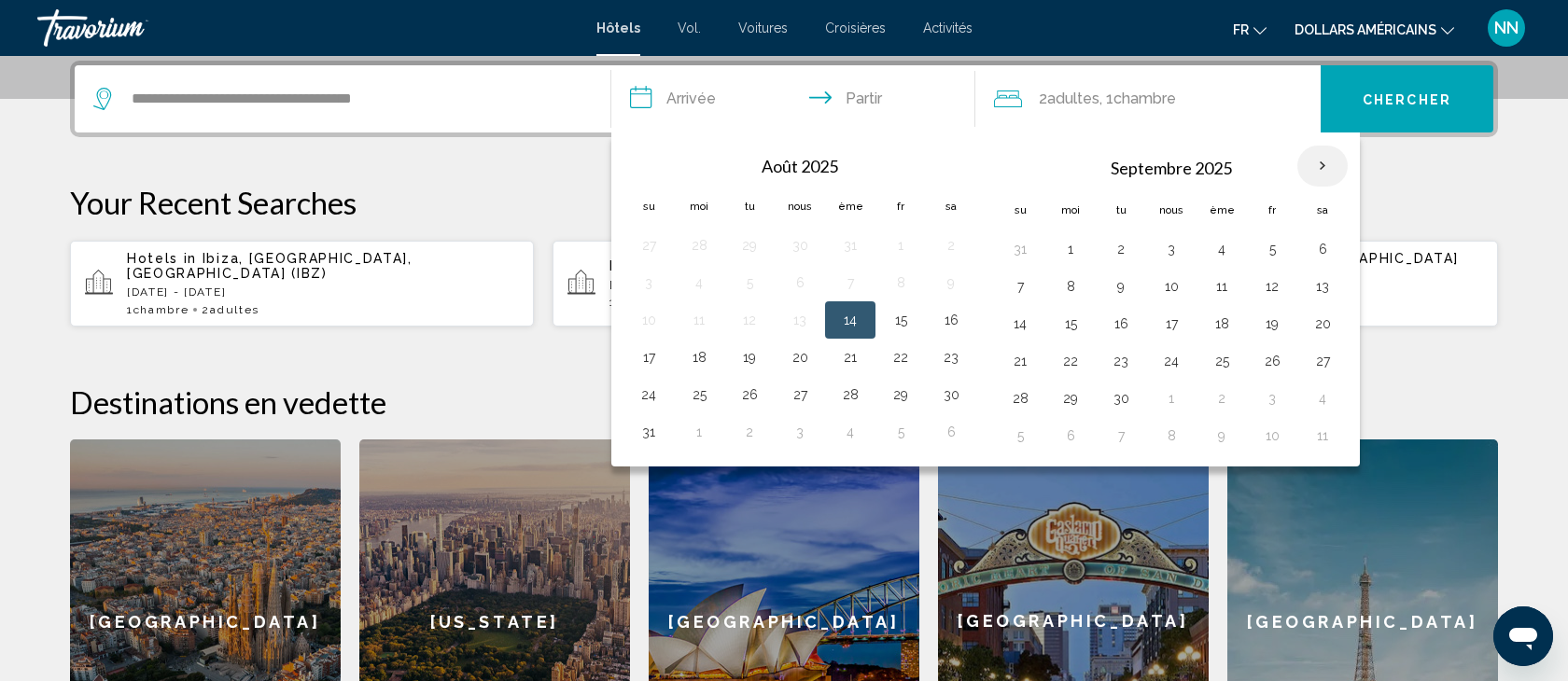
click at [1327, 162] on th "Mois prochain" at bounding box center [1323, 167] width 51 height 41
click at [1324, 323] on button "20" at bounding box center [1323, 324] width 30 height 26
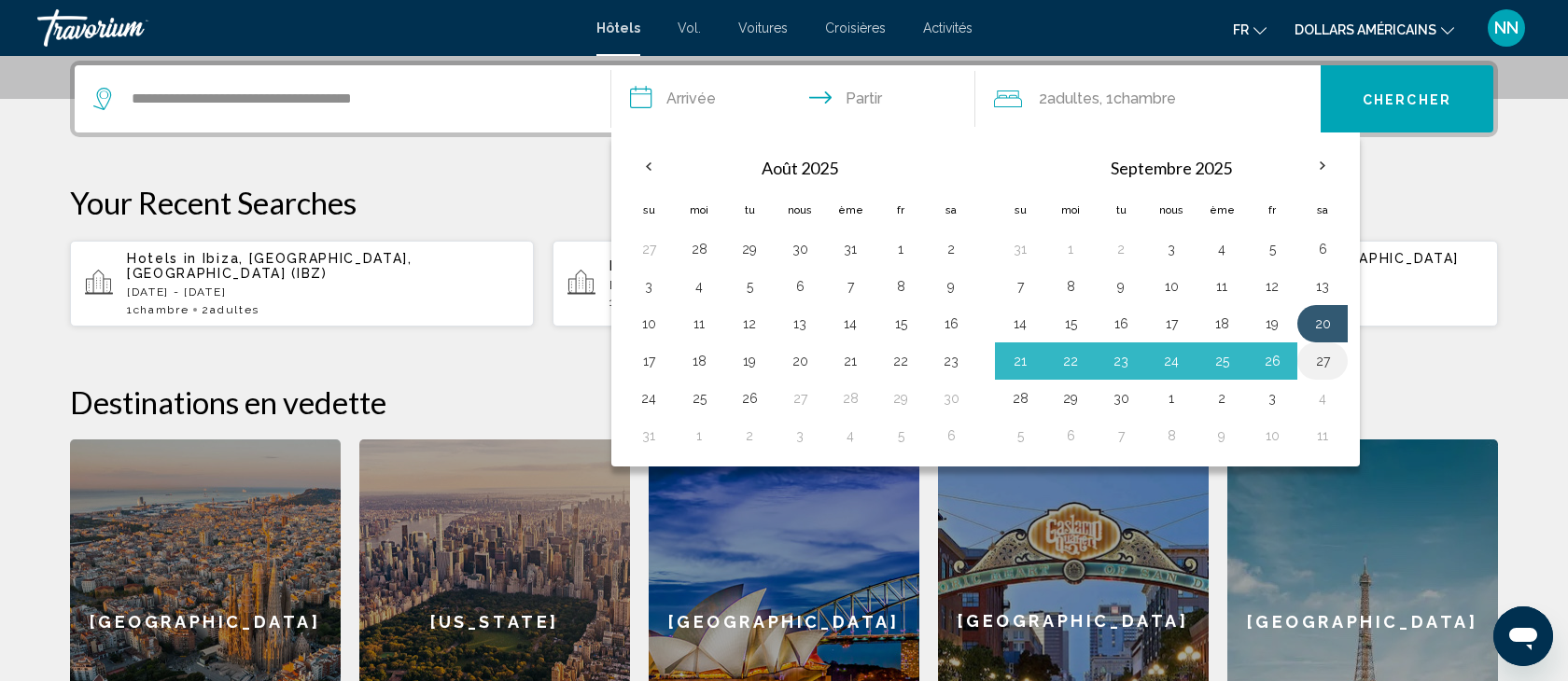
click at [1324, 355] on button "27" at bounding box center [1323, 361] width 30 height 26
type input "**********"
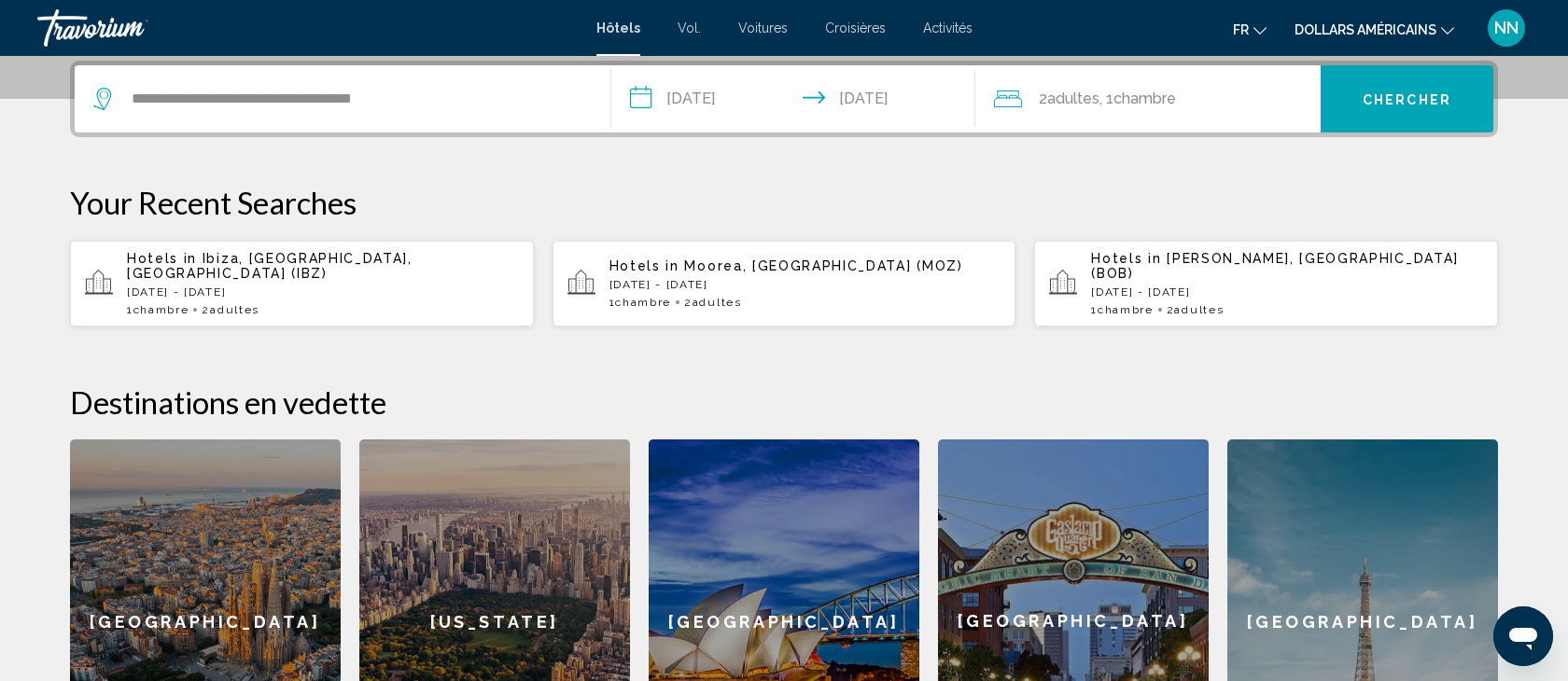
click at [1083, 98] on font "adultes" at bounding box center [1073, 98] width 52 height 18
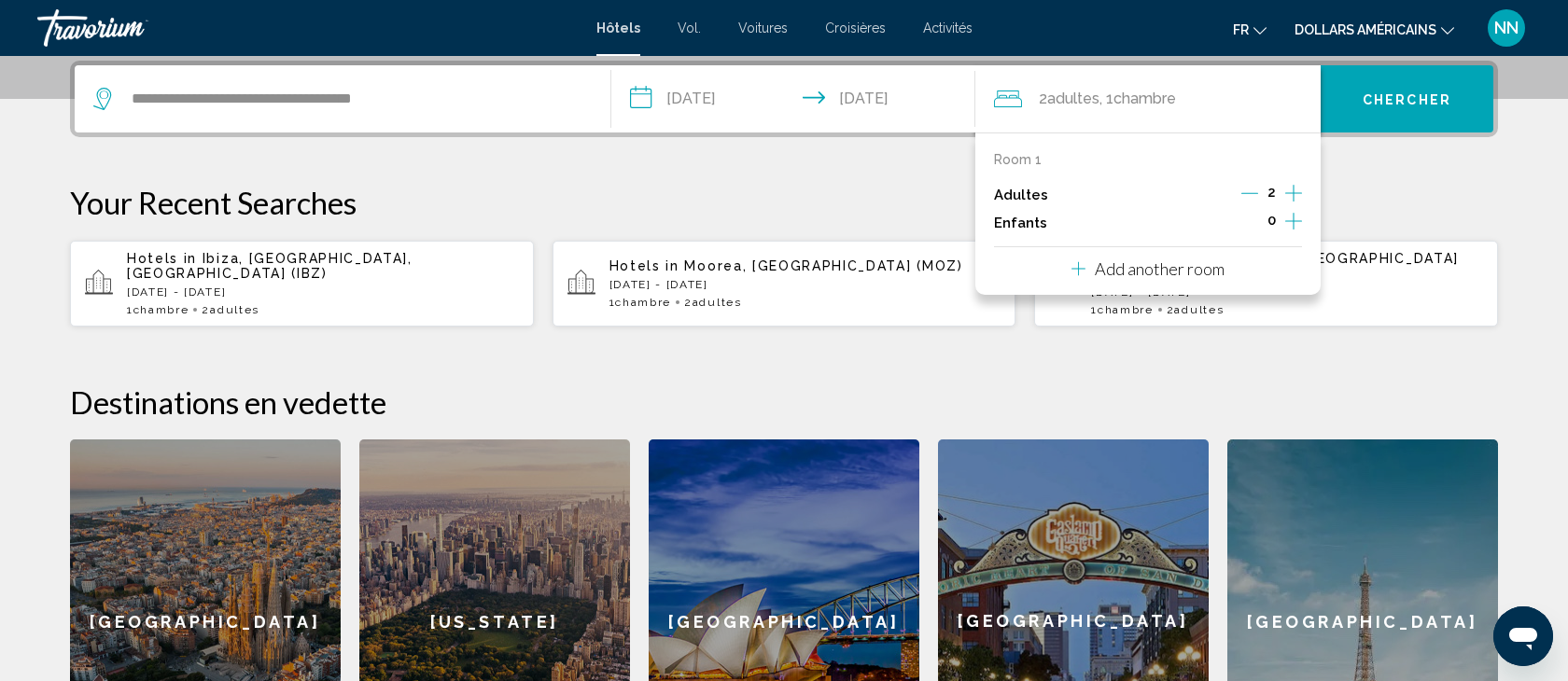
click at [1293, 217] on icon "Increment children" at bounding box center [1294, 221] width 17 height 22
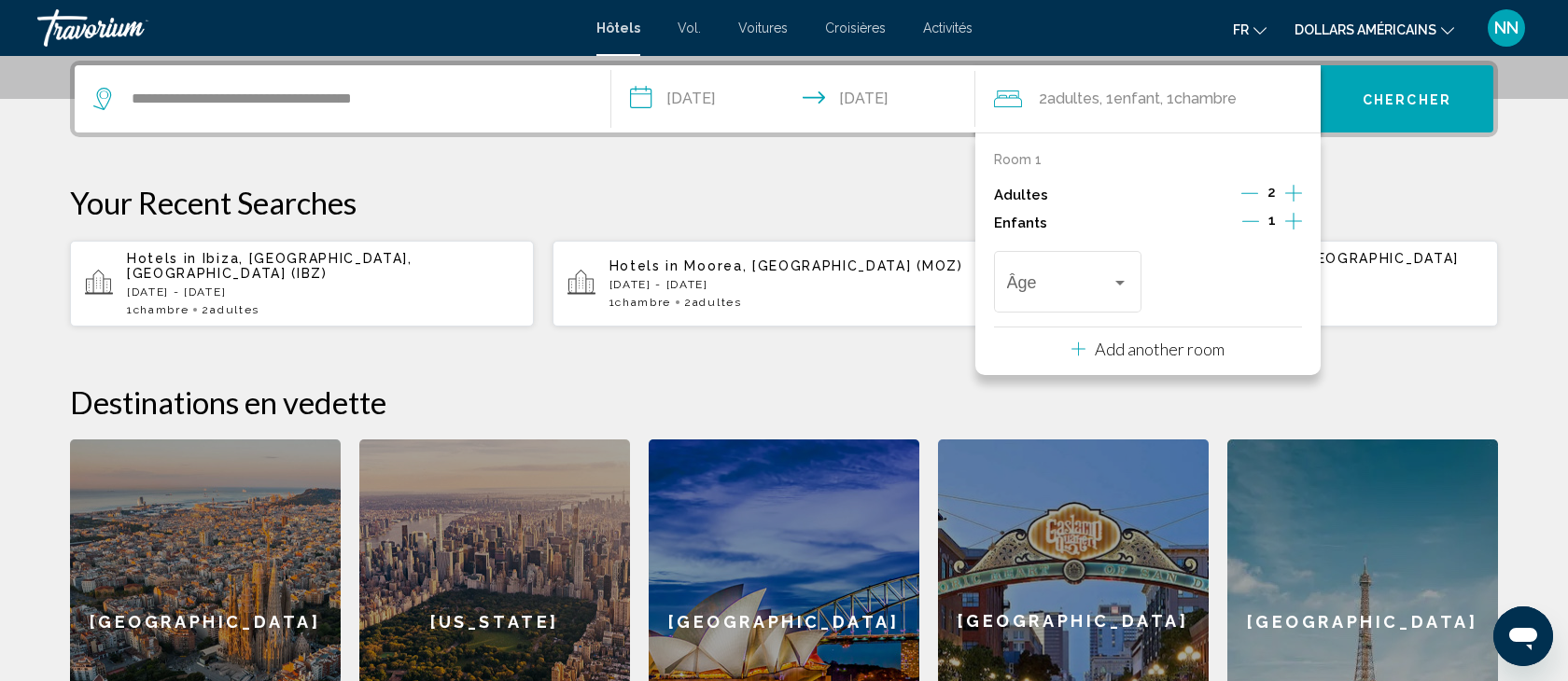
click at [1293, 219] on icon "Increment children" at bounding box center [1294, 221] width 17 height 22
click at [1125, 283] on div "Travelers: 2 adults, 2 children" at bounding box center [1120, 283] width 17 height 15
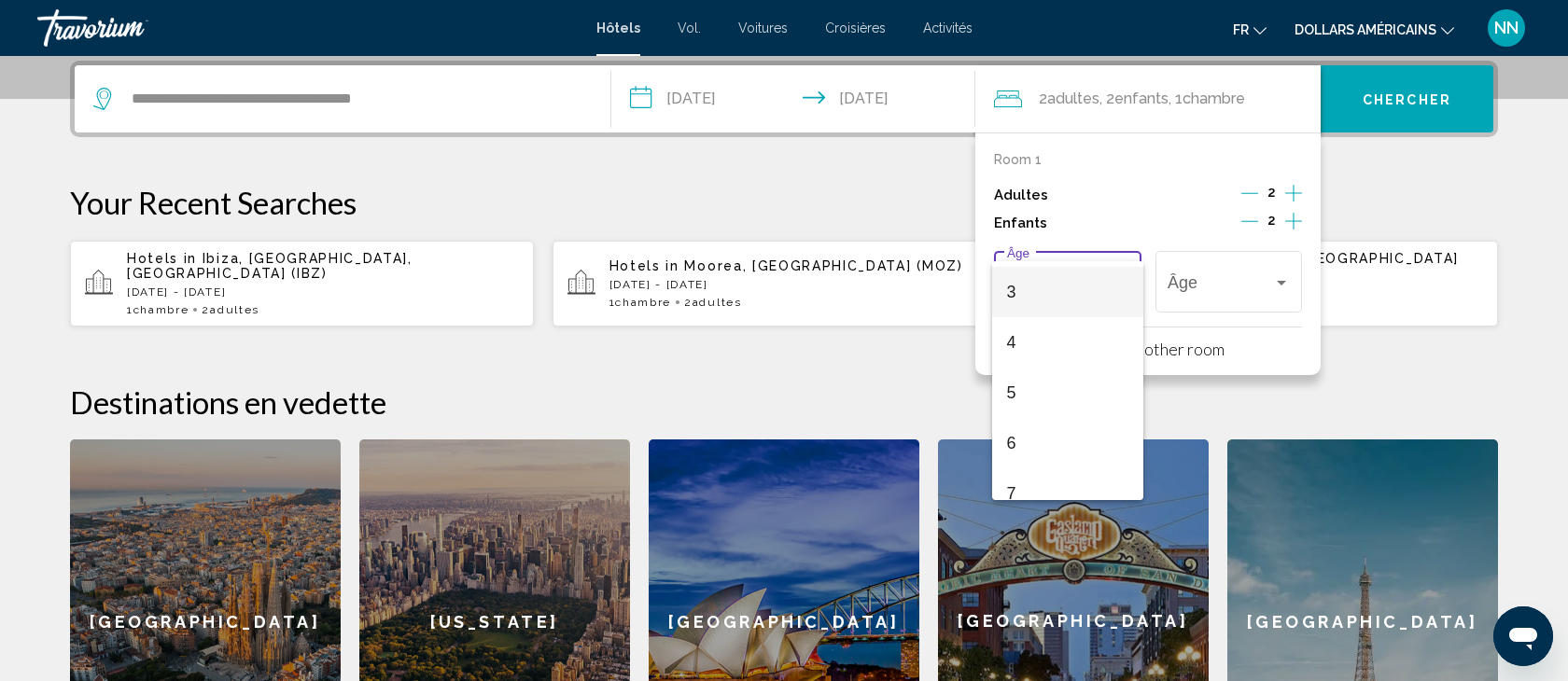
scroll to position [147, 0]
click at [1033, 442] on span "6" at bounding box center [1067, 442] width 123 height 51
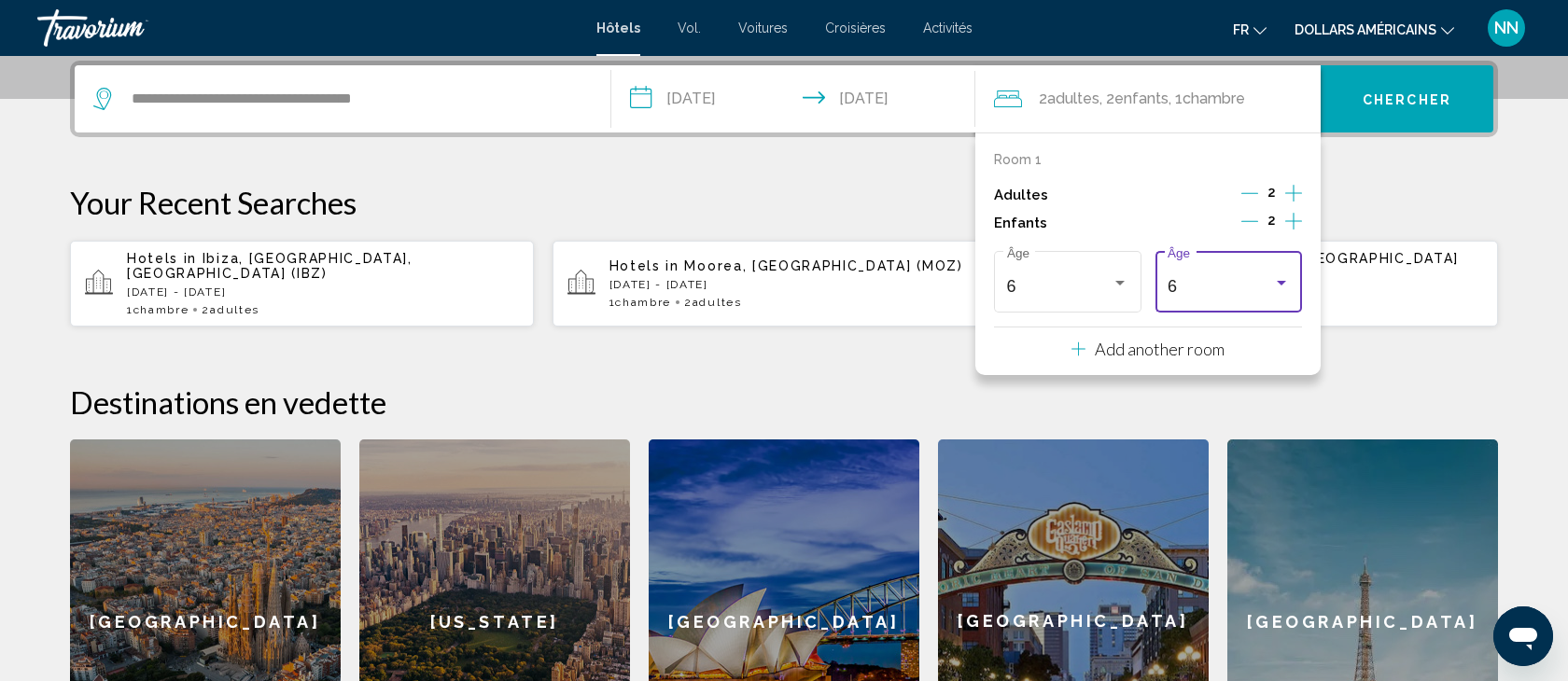
click at [1283, 282] on div "Travelers: 2 adults, 2 children" at bounding box center [1282, 283] width 9 height 5
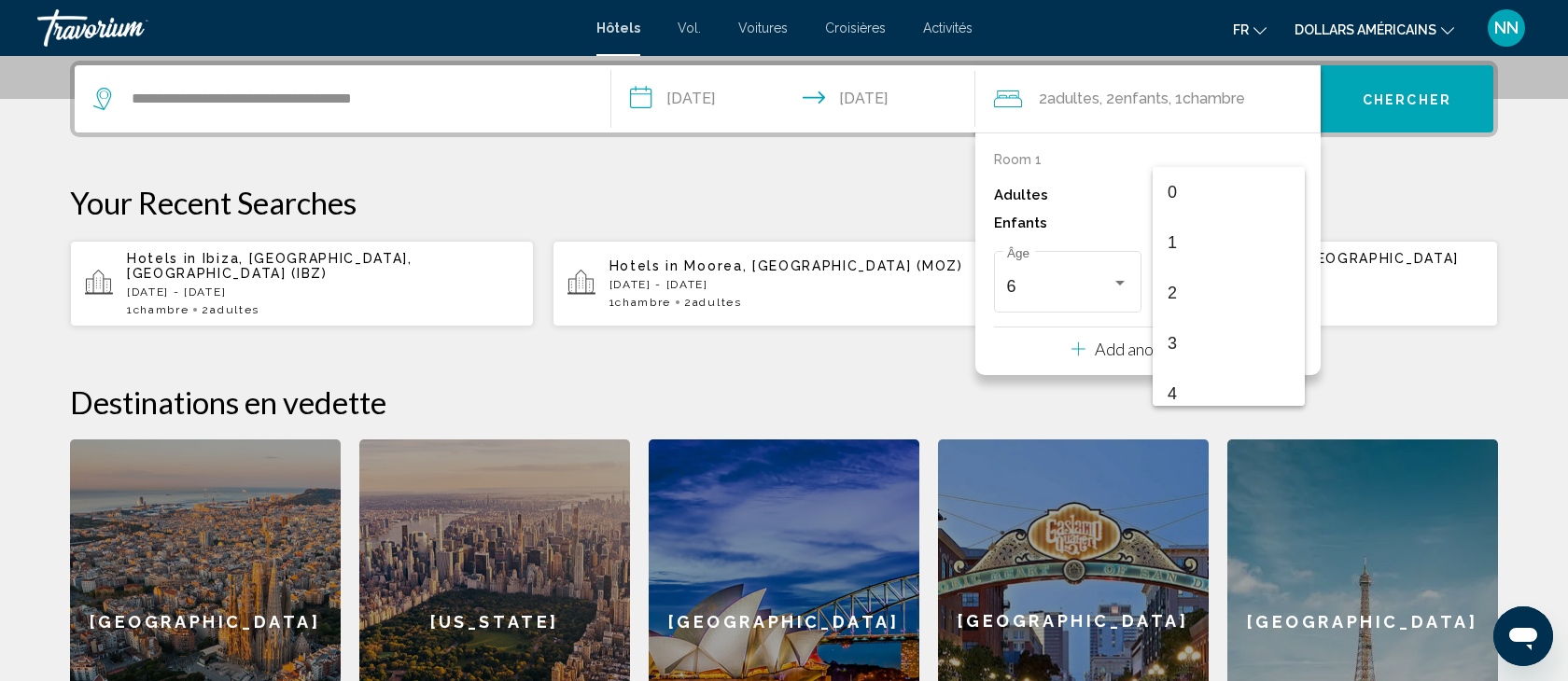
scroll to position [208, 0]
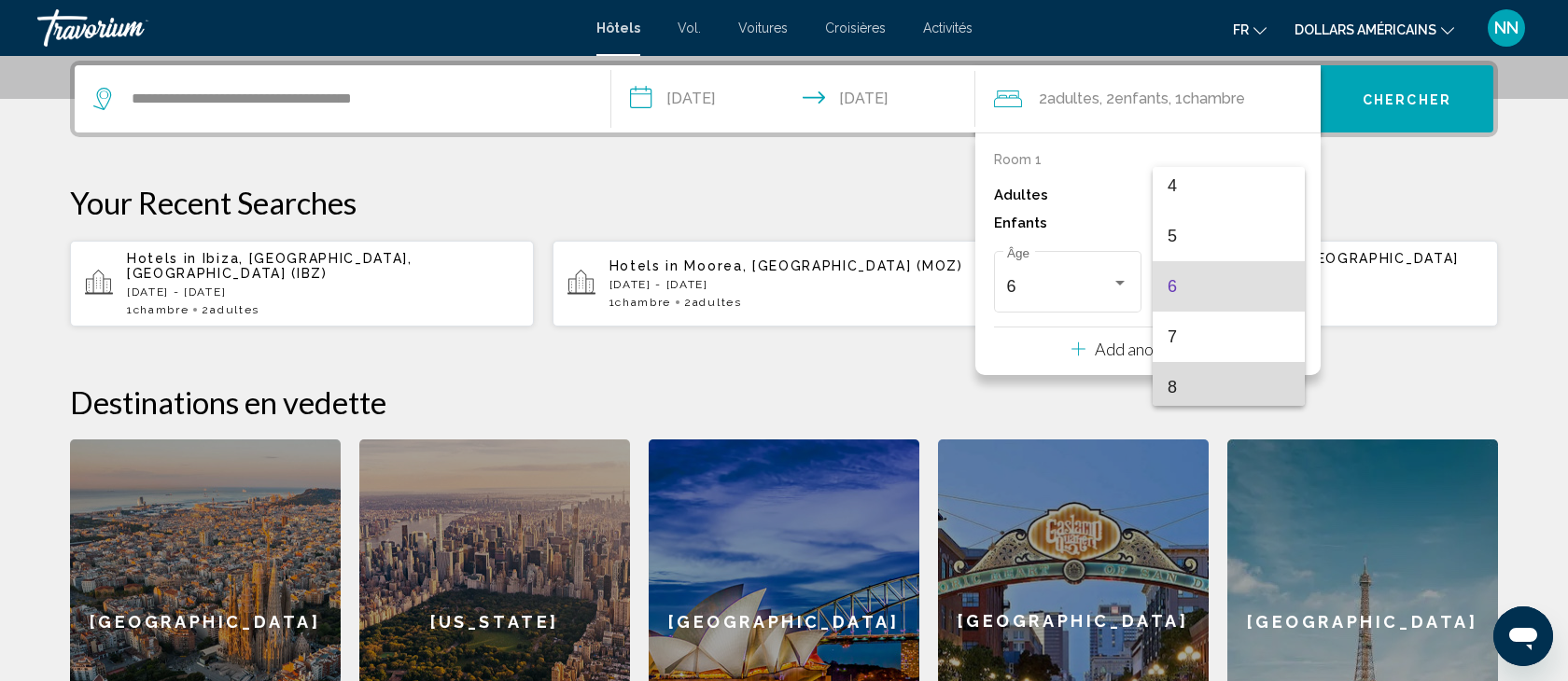
click at [1178, 378] on span "8" at bounding box center [1228, 387] width 123 height 51
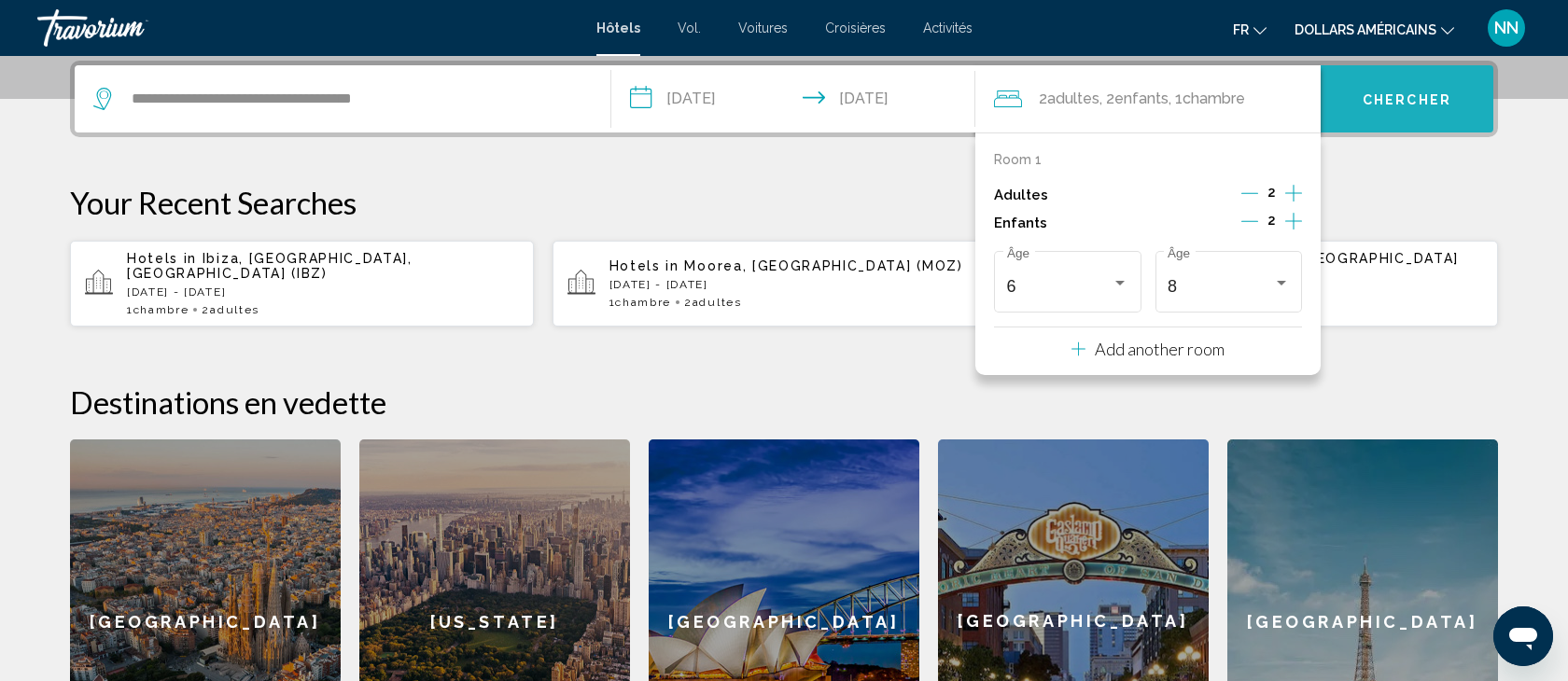
click at [1389, 94] on font "Chercher" at bounding box center [1407, 100] width 89 height 15
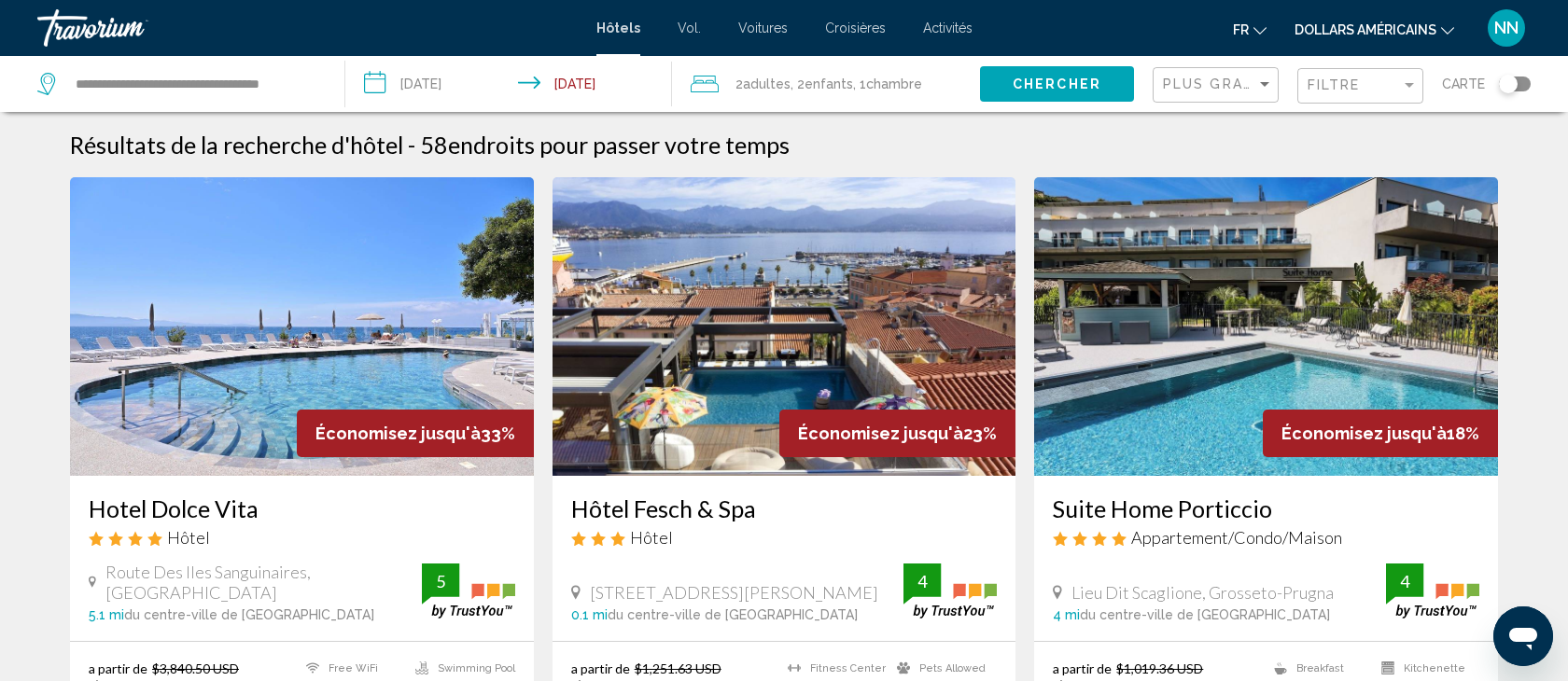
click at [1448, 32] on icon "Changer de devise" at bounding box center [1447, 31] width 13 height 7
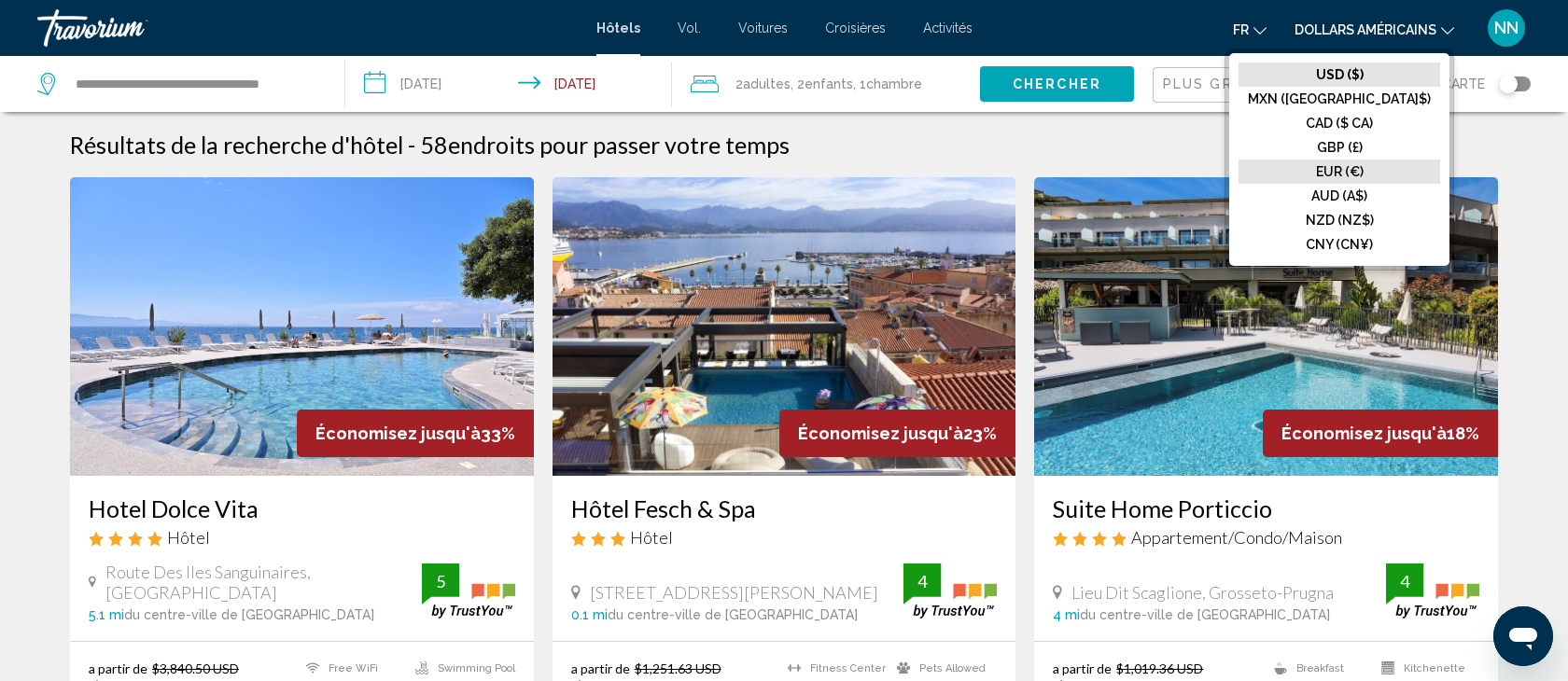
click at [1357, 172] on font "EUR (€)" at bounding box center [1340, 172] width 48 height 15
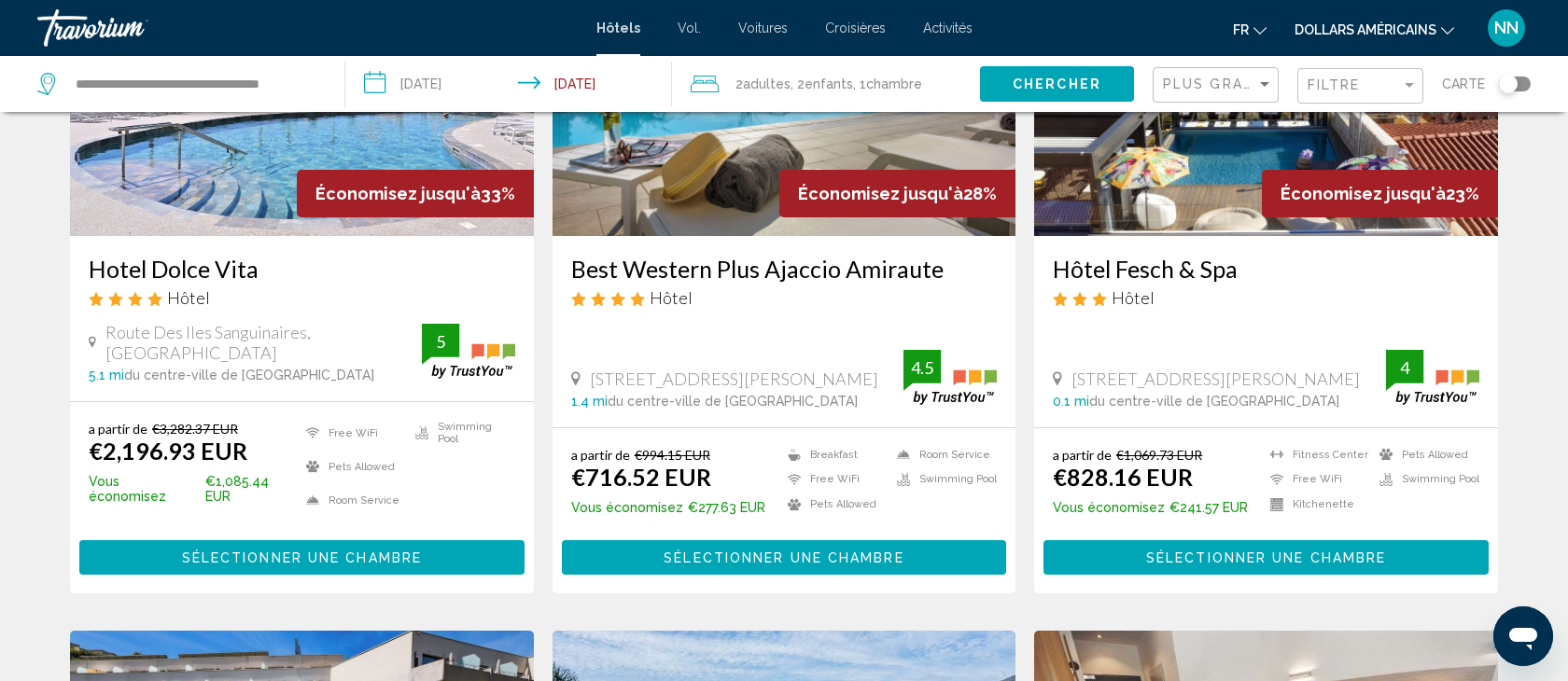
scroll to position [236, 0]
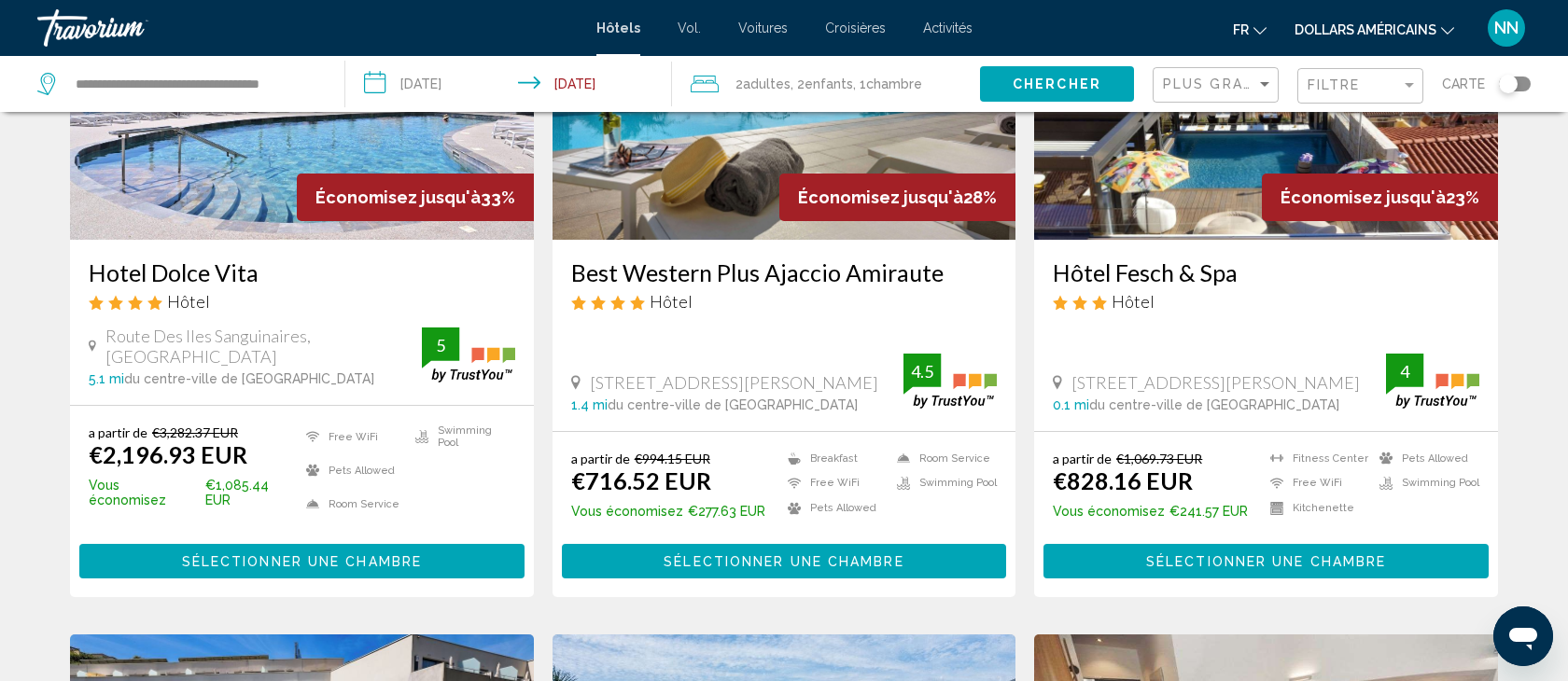
click at [269, 555] on span "Sélectionner une chambre" at bounding box center [302, 562] width 240 height 15
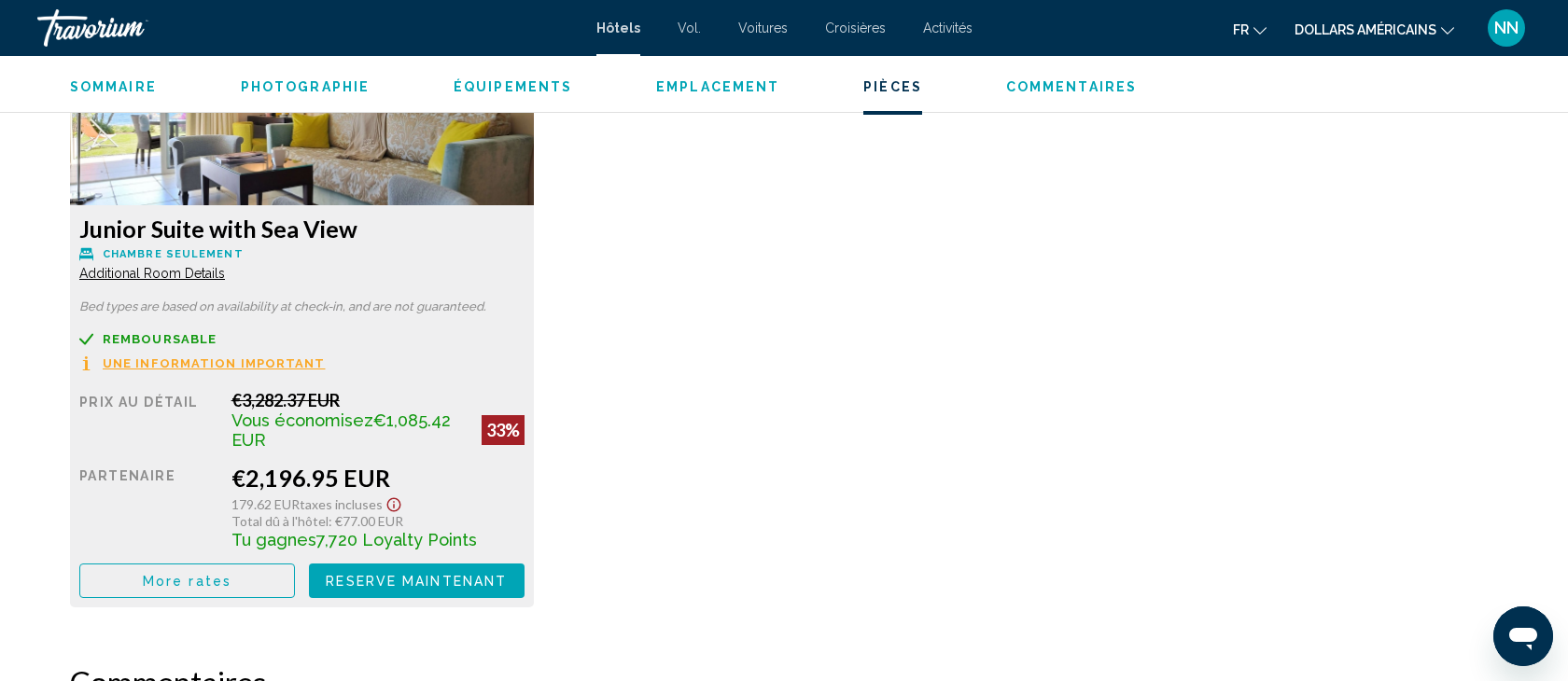
scroll to position [2671, 0]
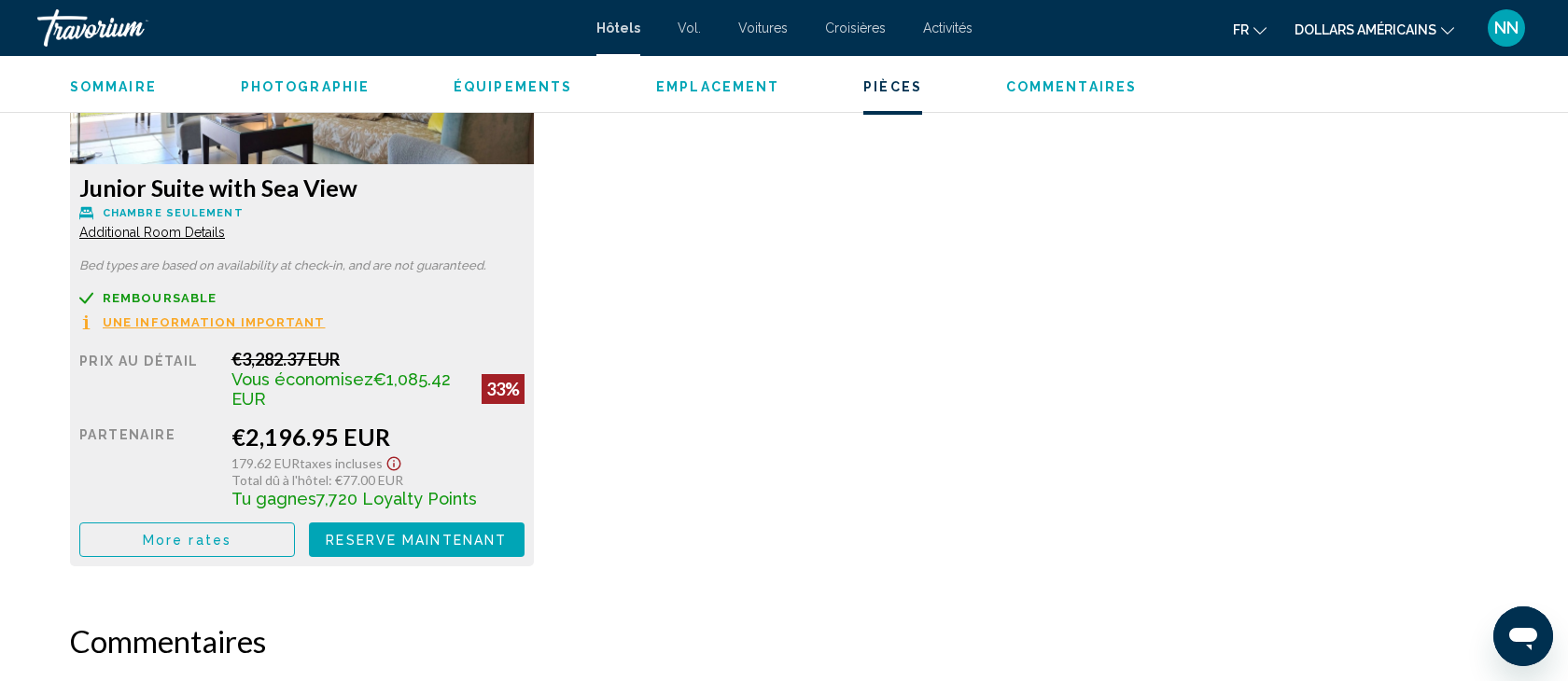
click at [215, 532] on span "More rates" at bounding box center [187, 540] width 89 height 15
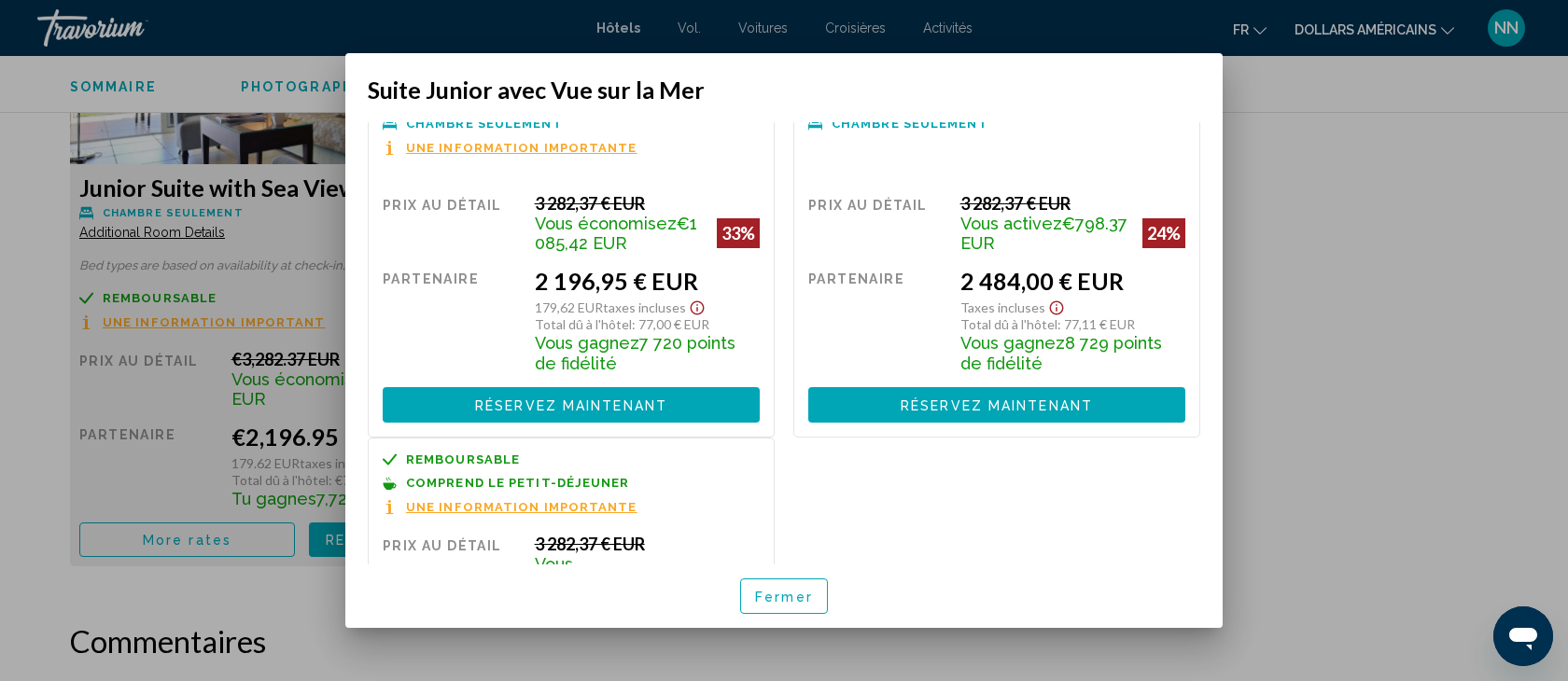
scroll to position [0, 0]
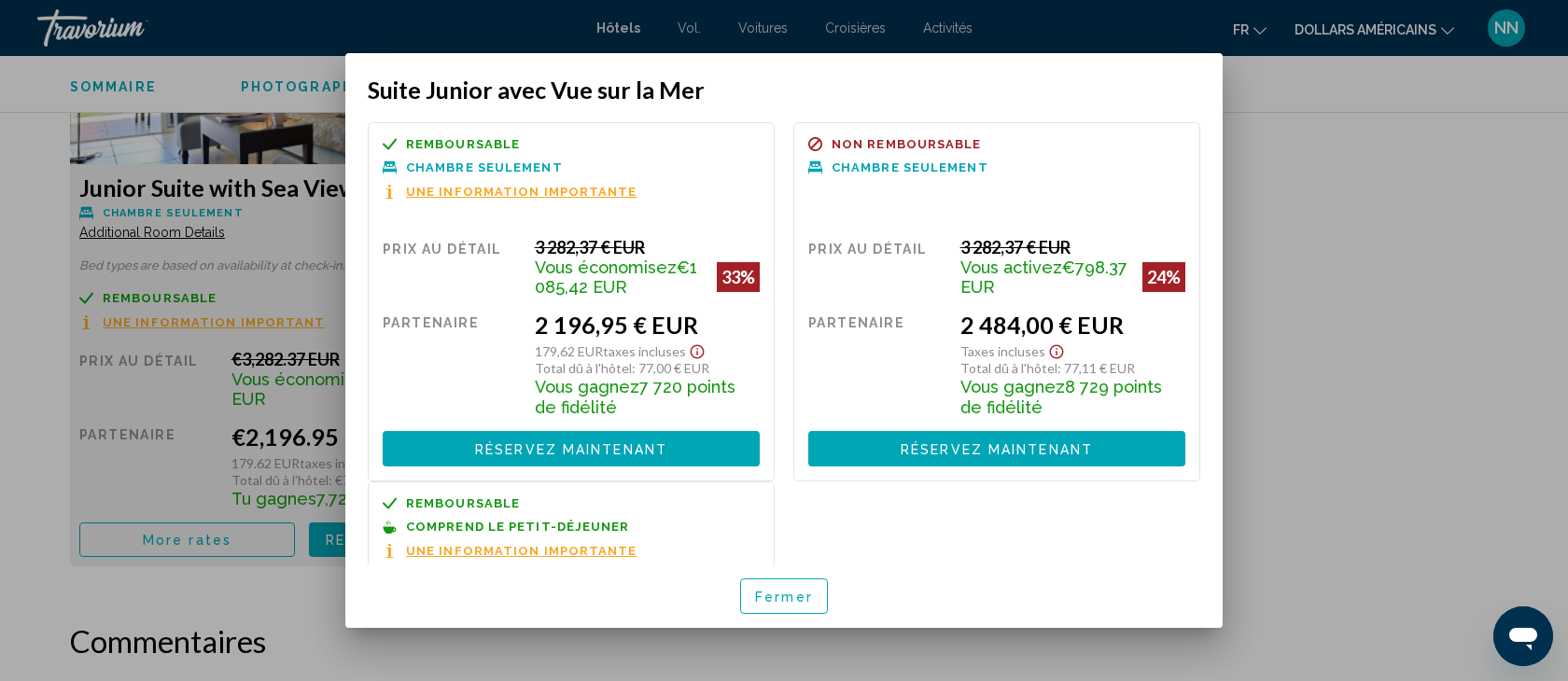
click at [1303, 322] on div at bounding box center [784, 340] width 1568 height 681
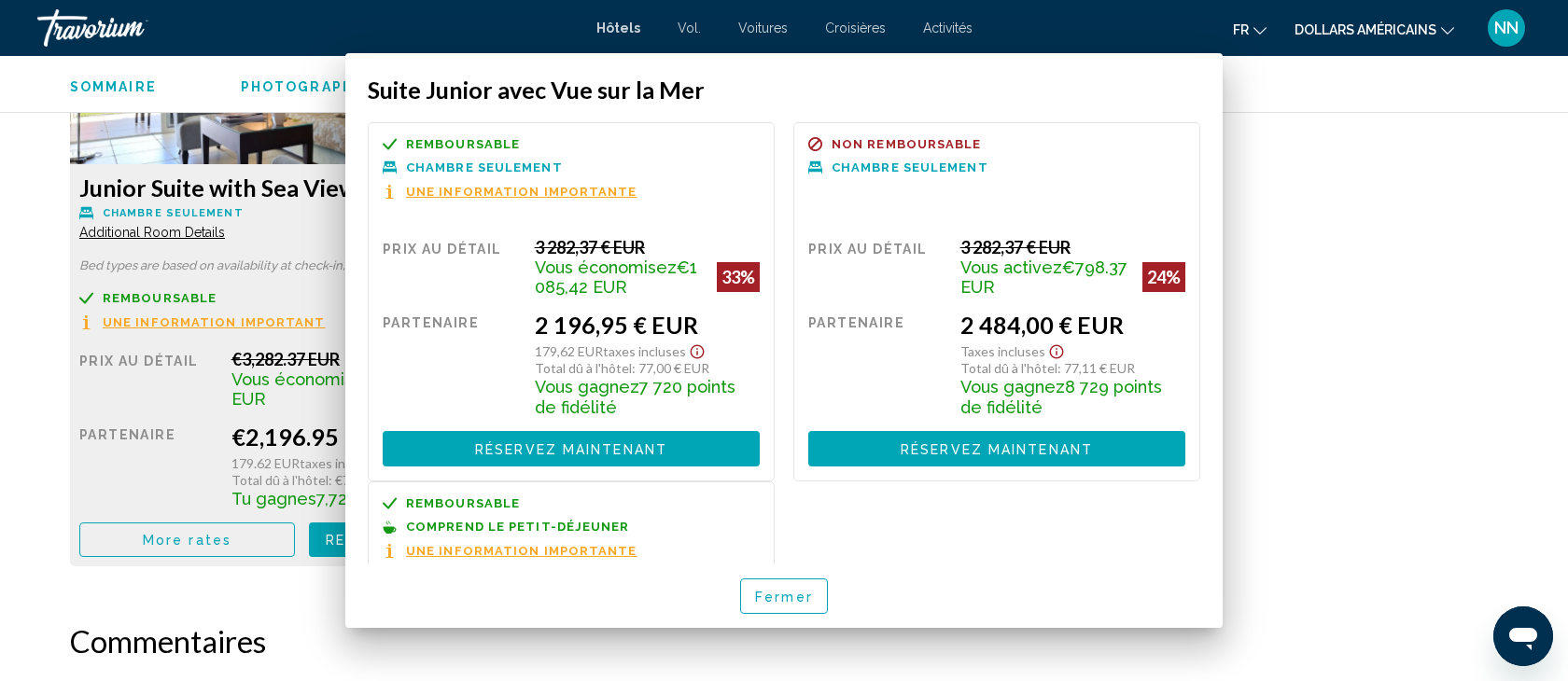
scroll to position [2671, 0]
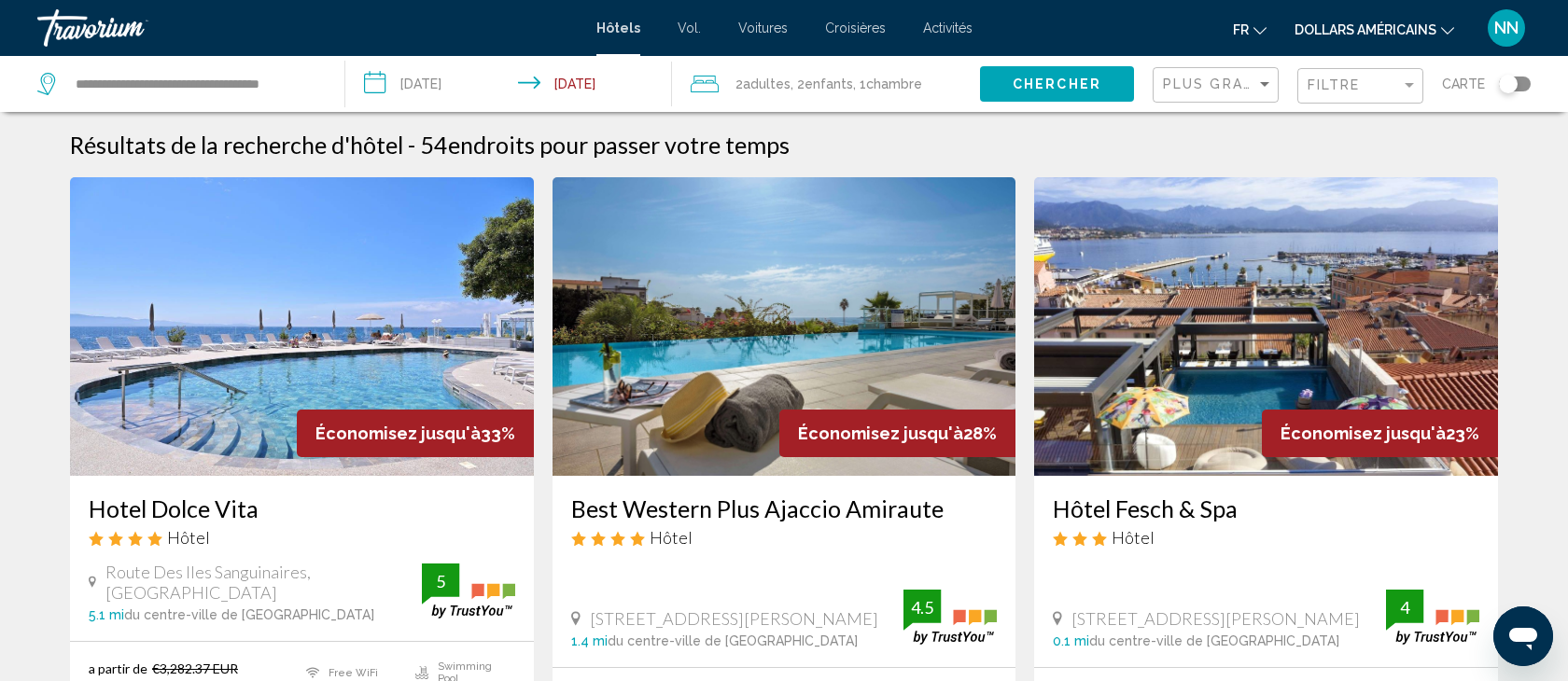
click at [327, 76] on app-destination-search "**********" at bounding box center [172, 84] width 345 height 56
drag, startPoint x: 313, startPoint y: 83, endPoint x: 48, endPoint y: 68, distance: 265.4
click at [48, 69] on div "**********" at bounding box center [181, 84] width 288 height 56
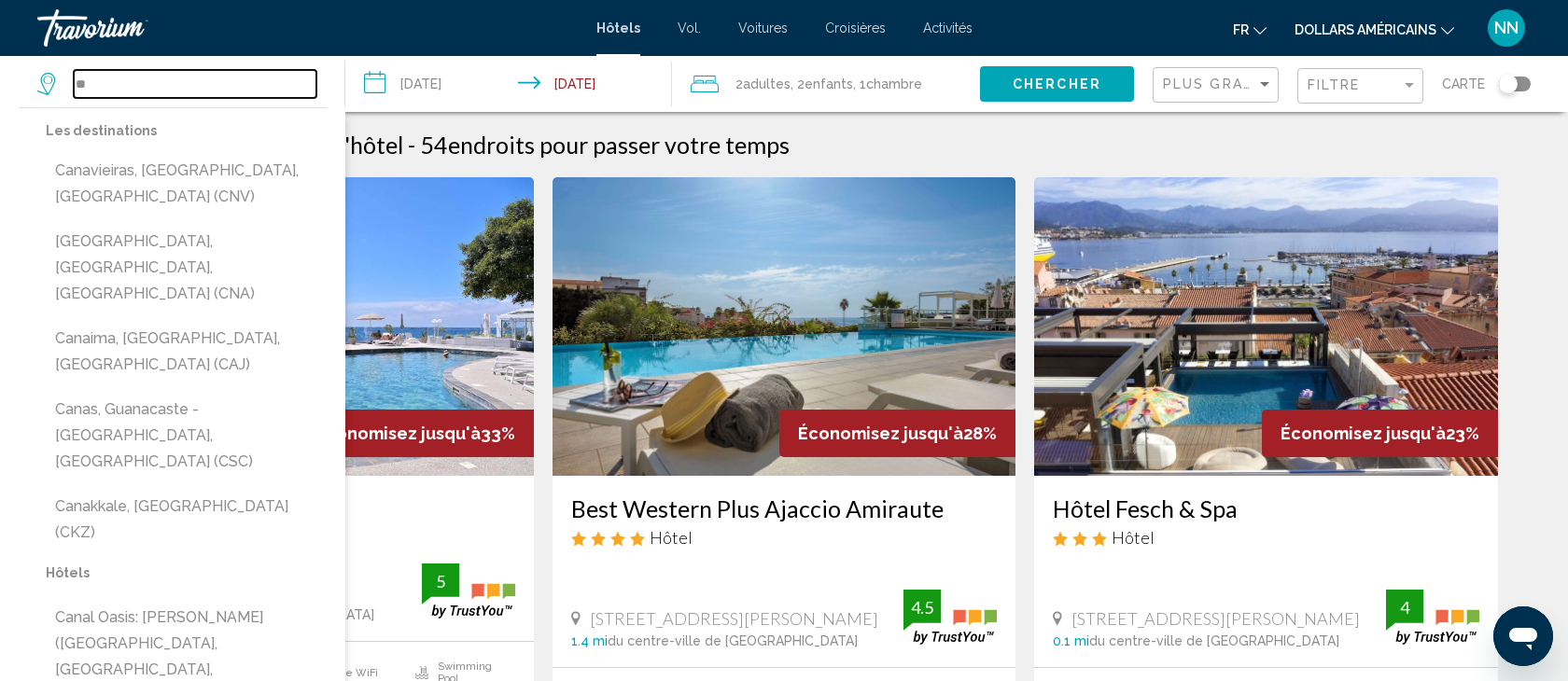
type input "*"
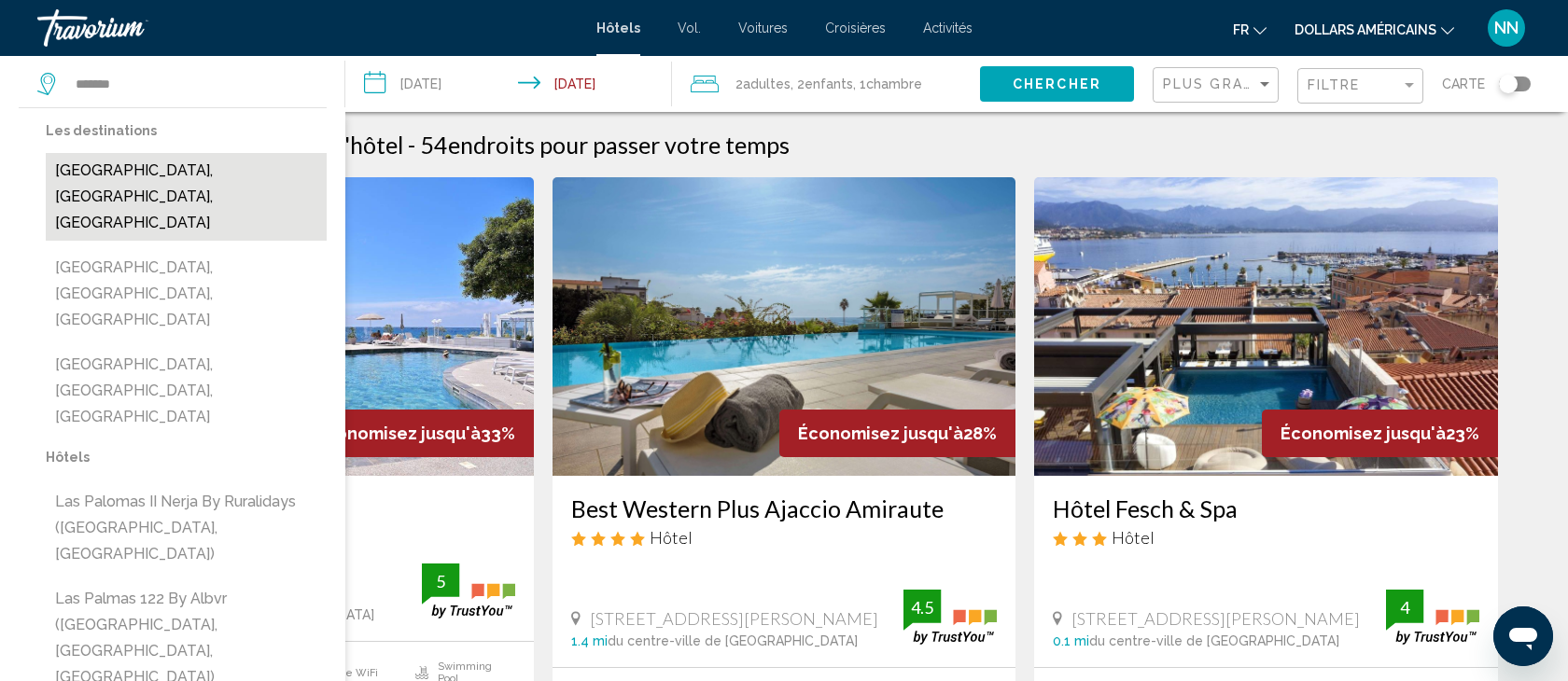
click at [133, 177] on button "Las Palmas De Gran Canaria, Gran Canaria, Spain" at bounding box center [186, 197] width 281 height 88
type input "**********"
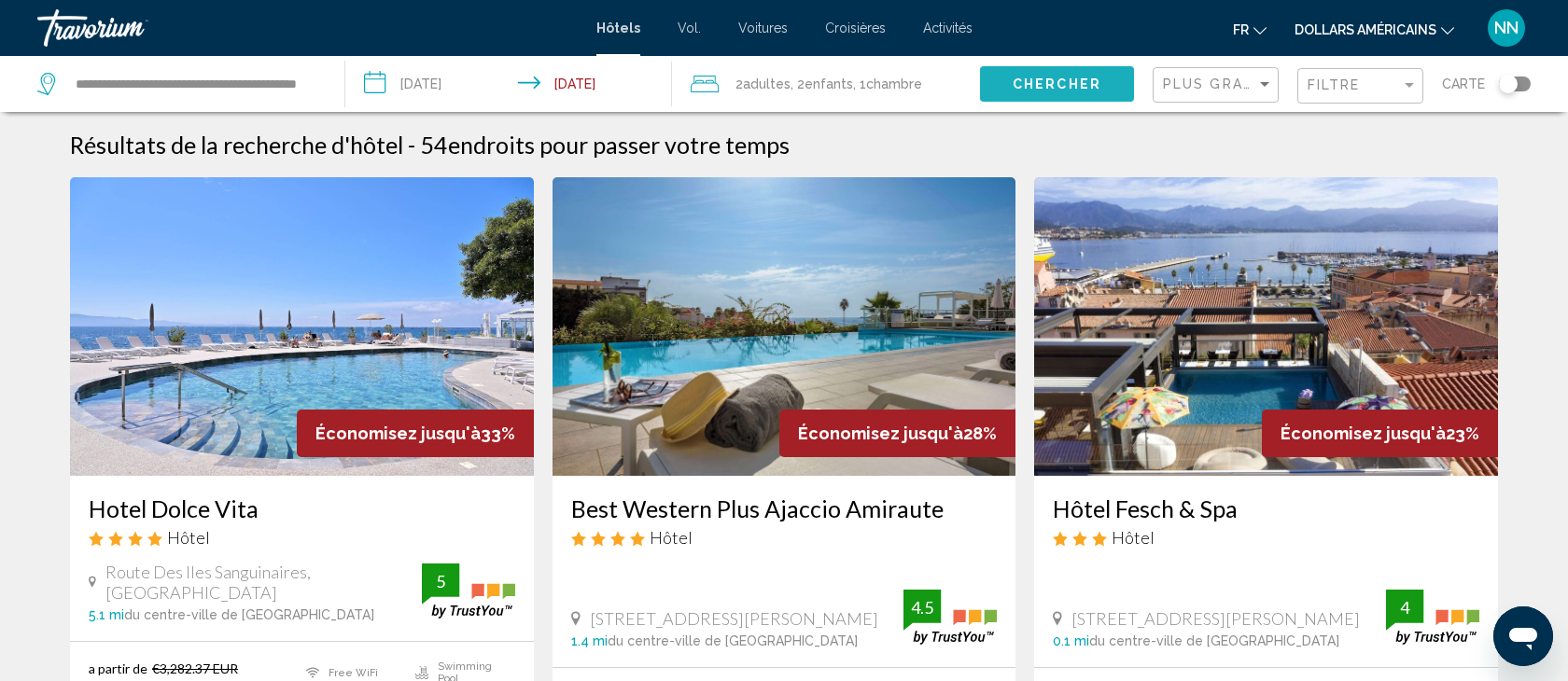
click at [1043, 78] on span "Chercher" at bounding box center [1056, 85] width 89 height 15
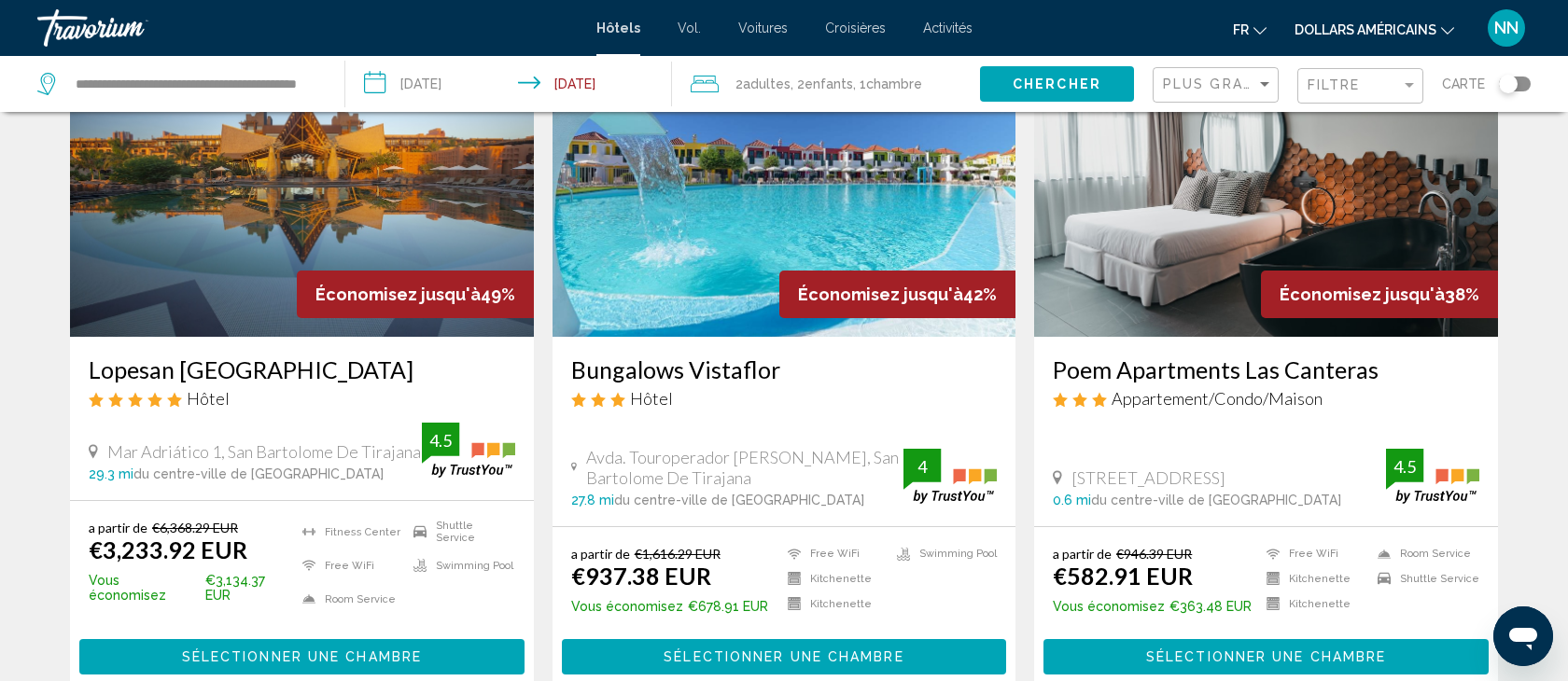
scroll to position [143, 0]
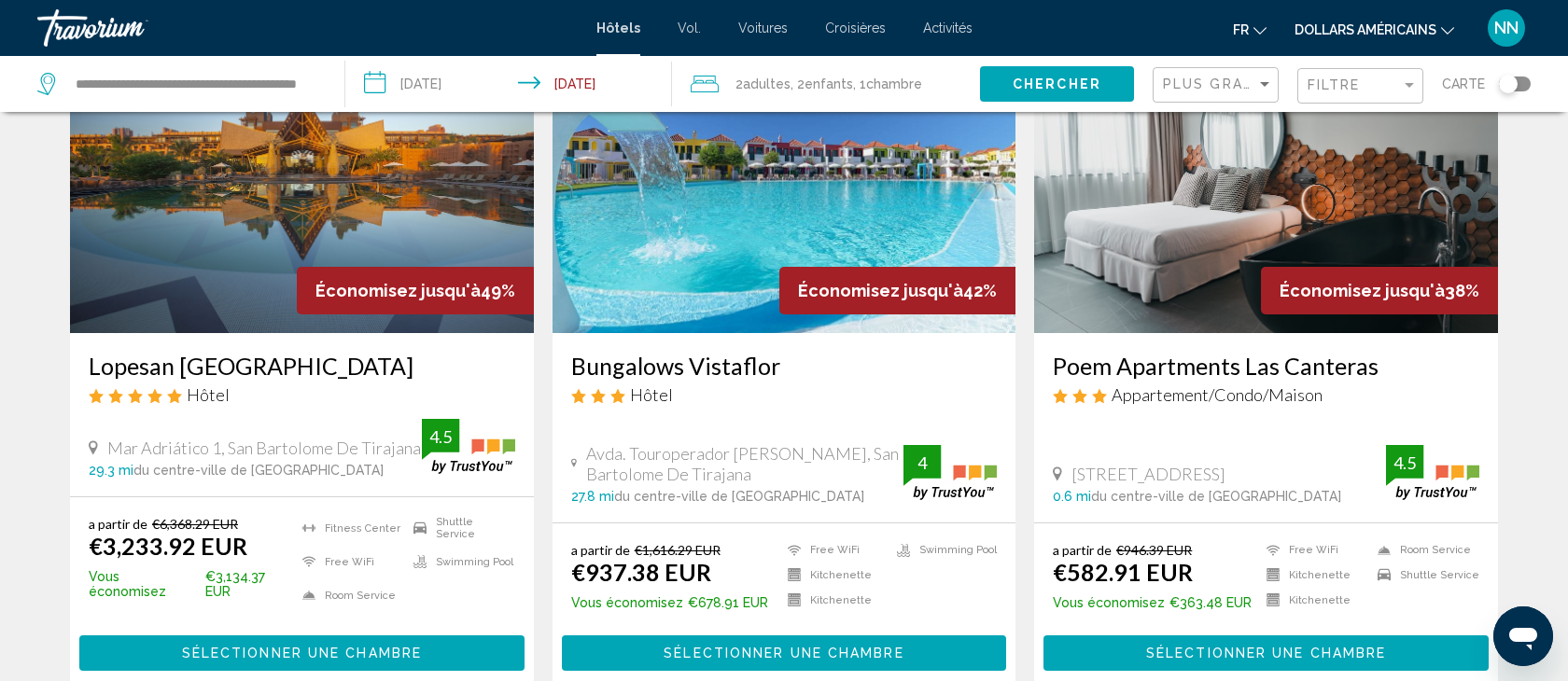
click at [743, 646] on span "Sélectionner une chambre" at bounding box center [783, 654] width 240 height 15
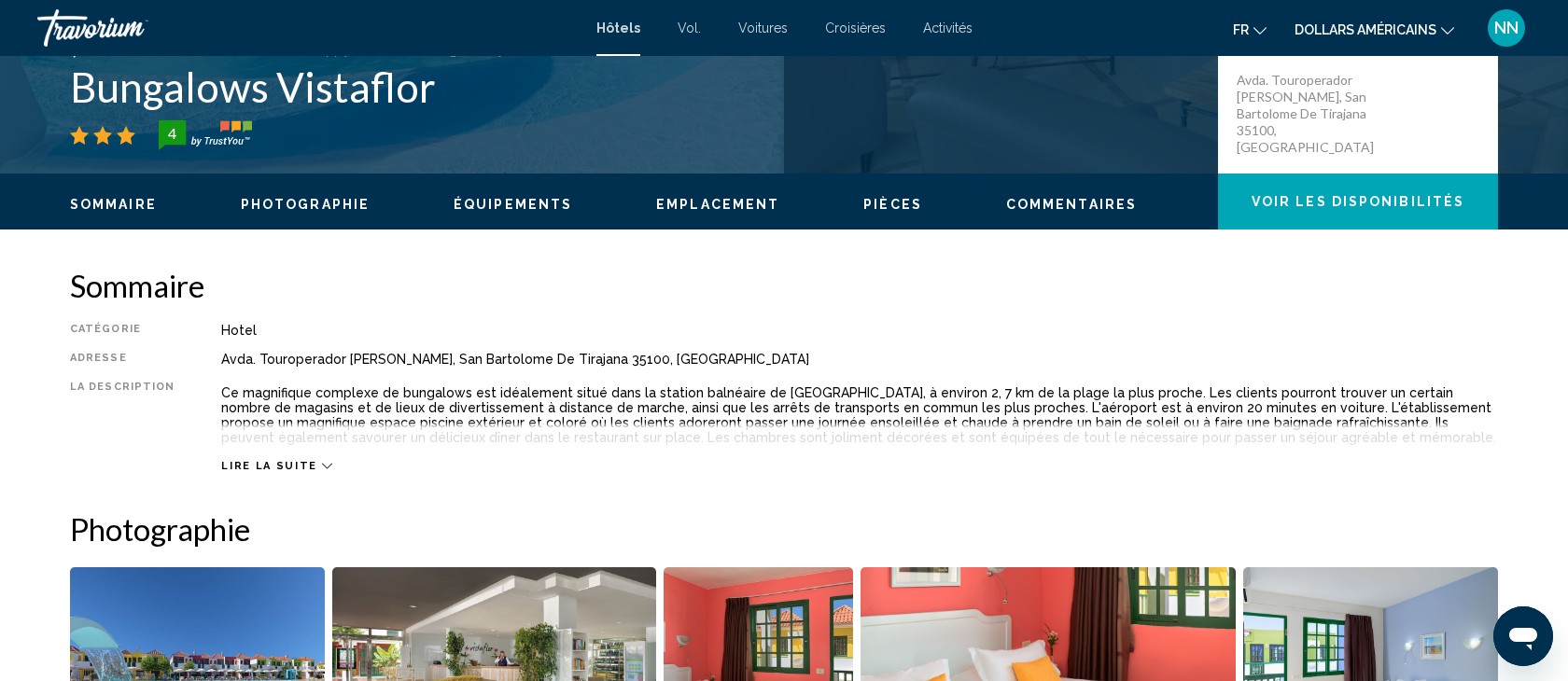
scroll to position [453, 0]
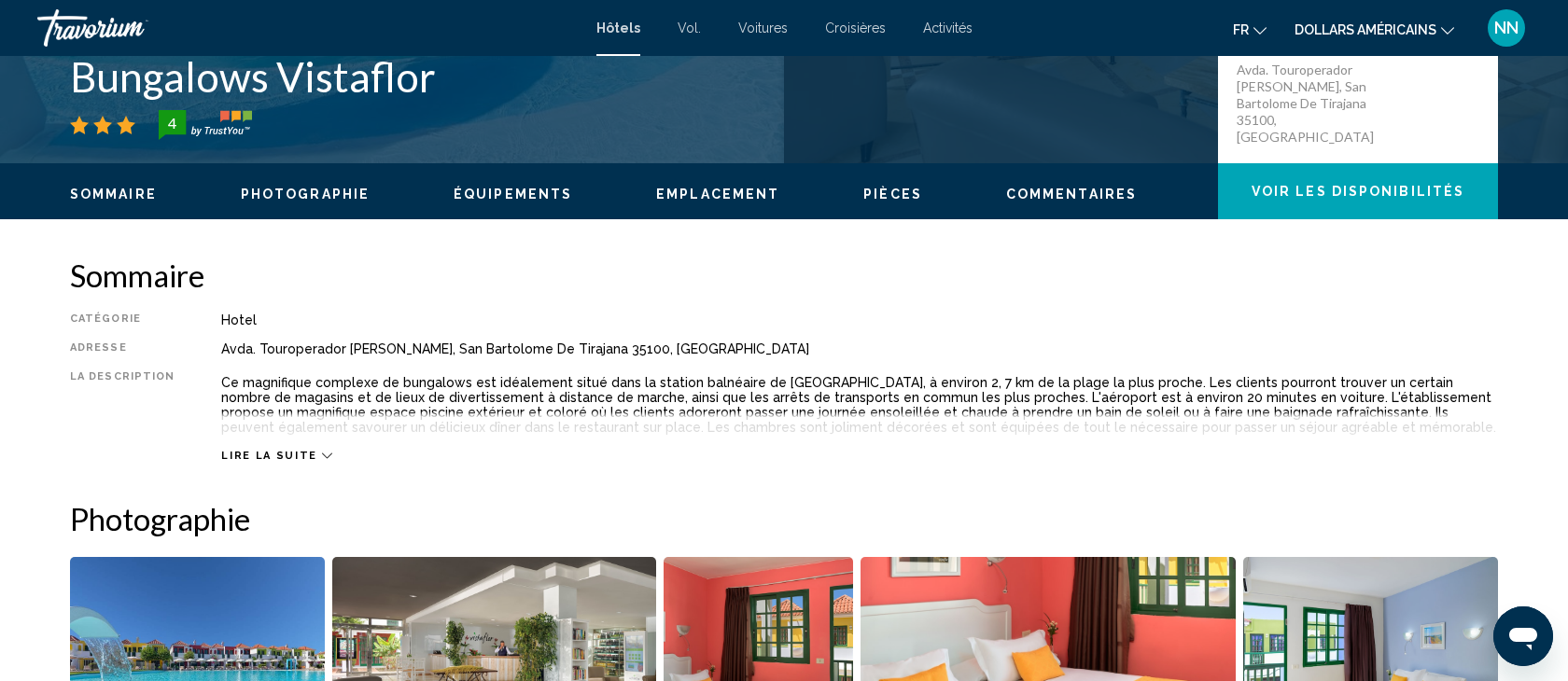
click at [322, 451] on icon "Contenu principal" at bounding box center [327, 456] width 10 height 10
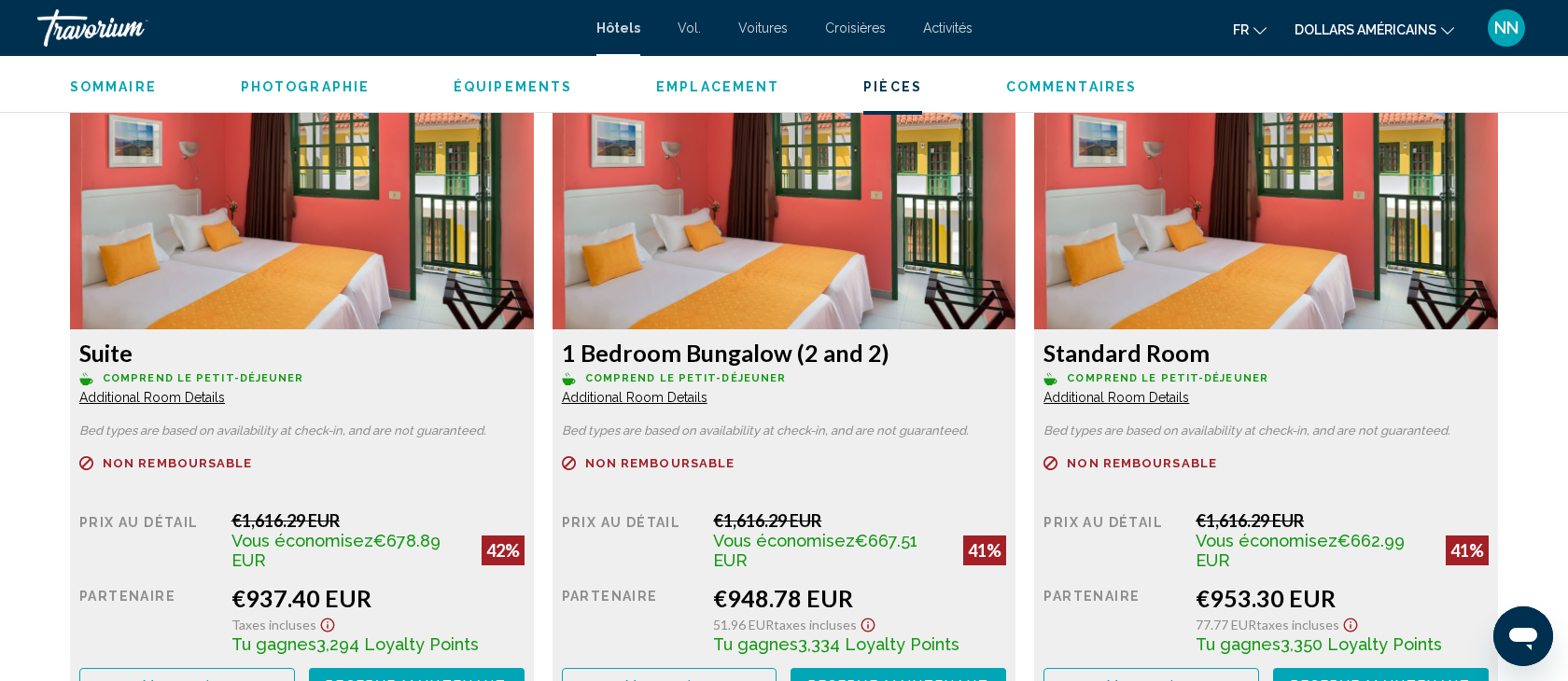
scroll to position [2471, 0]
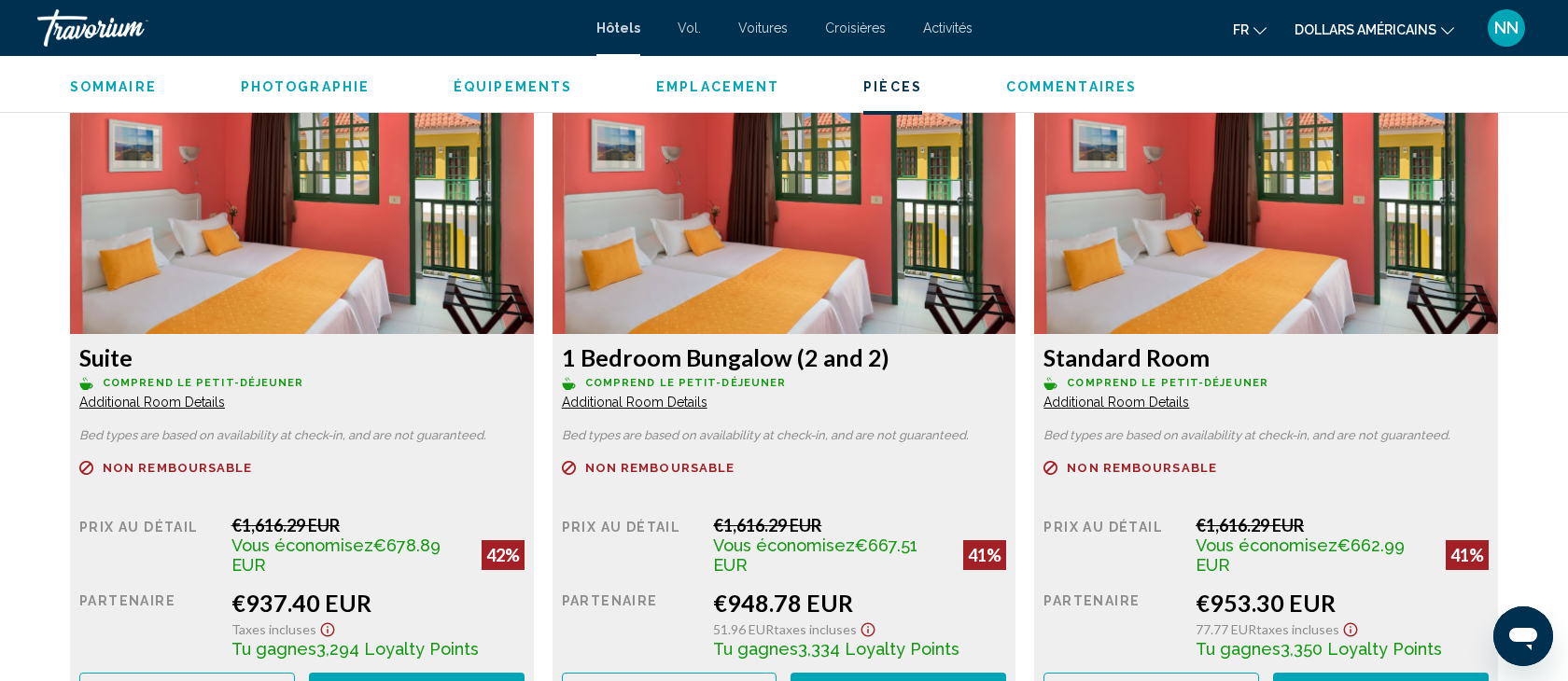
click at [147, 400] on span "Additional Room Details" at bounding box center [152, 402] width 146 height 15
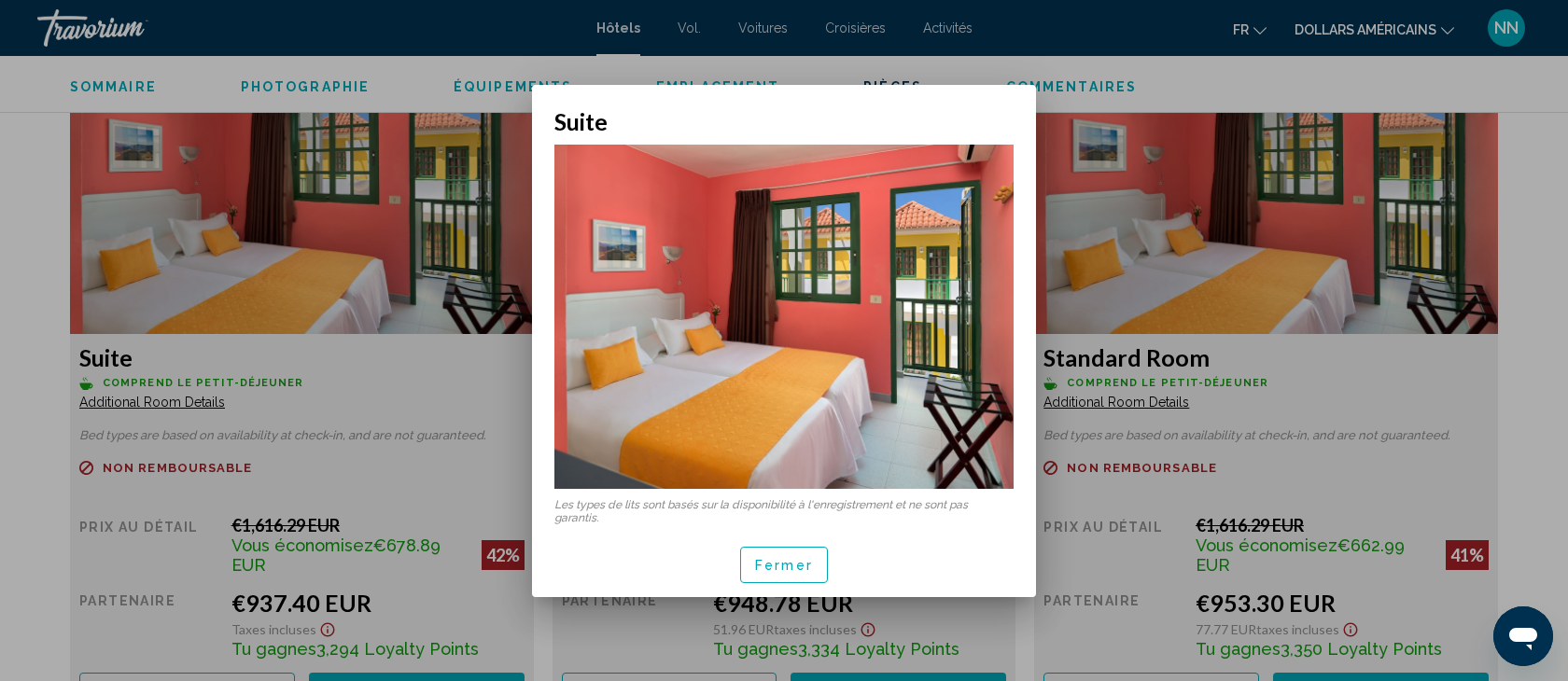
click at [185, 574] on div at bounding box center [784, 340] width 1568 height 681
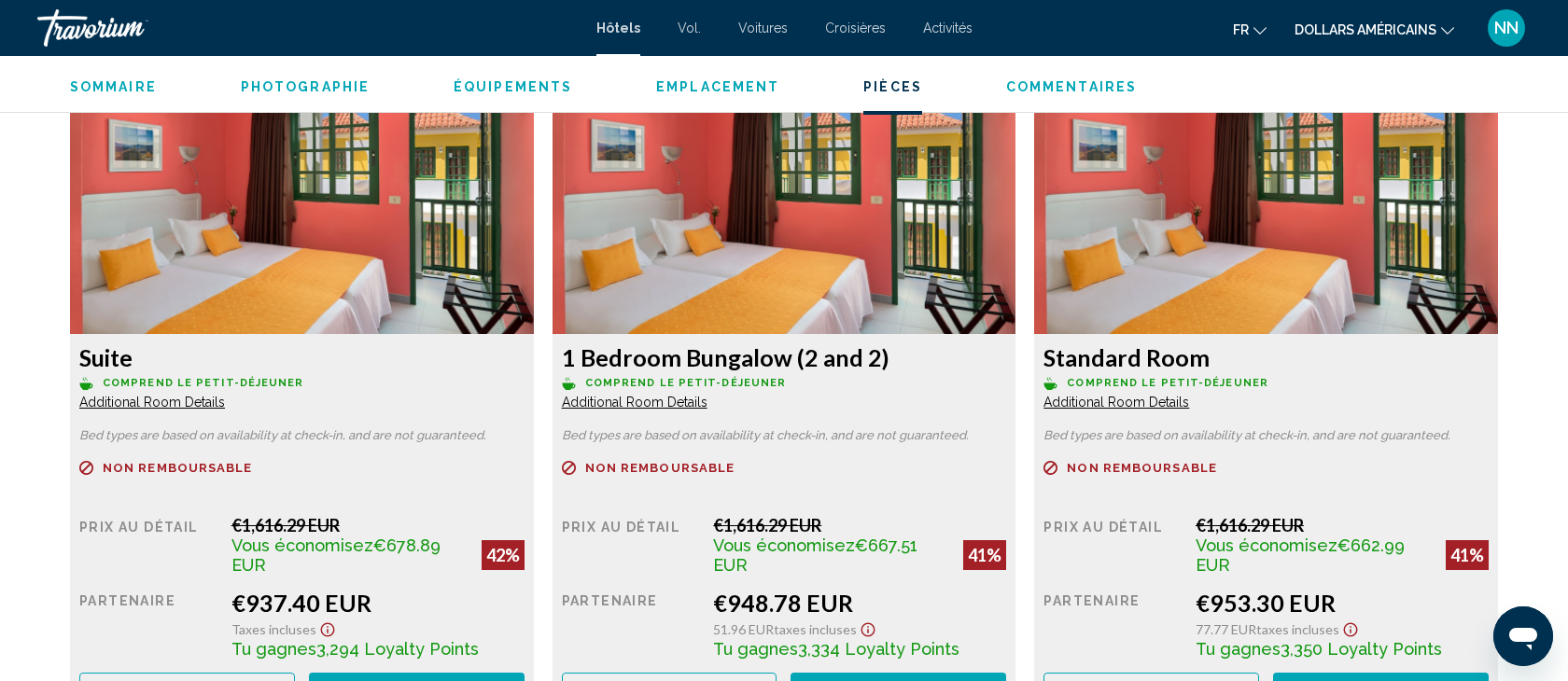
scroll to position [2470, 0]
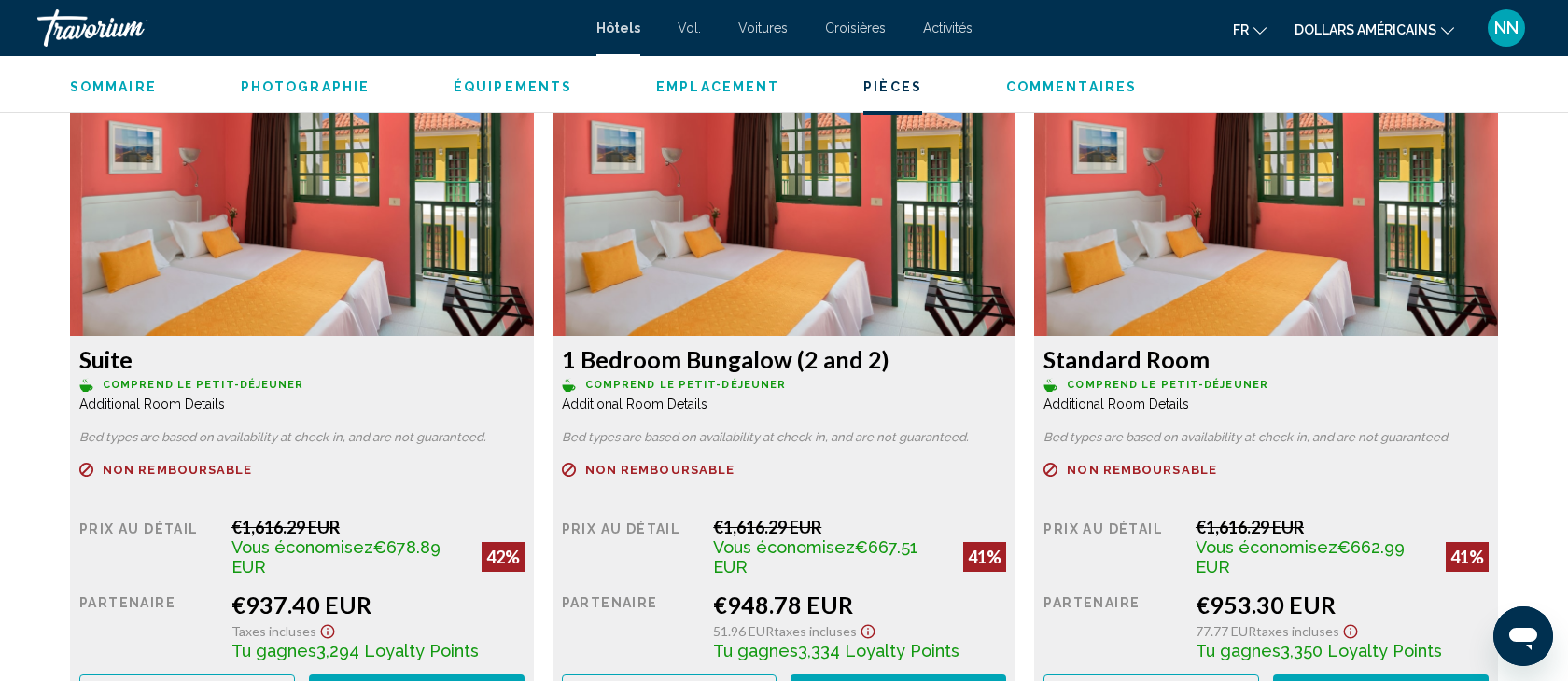
click at [225, 404] on span "Additional Room Details" at bounding box center [152, 404] width 146 height 15
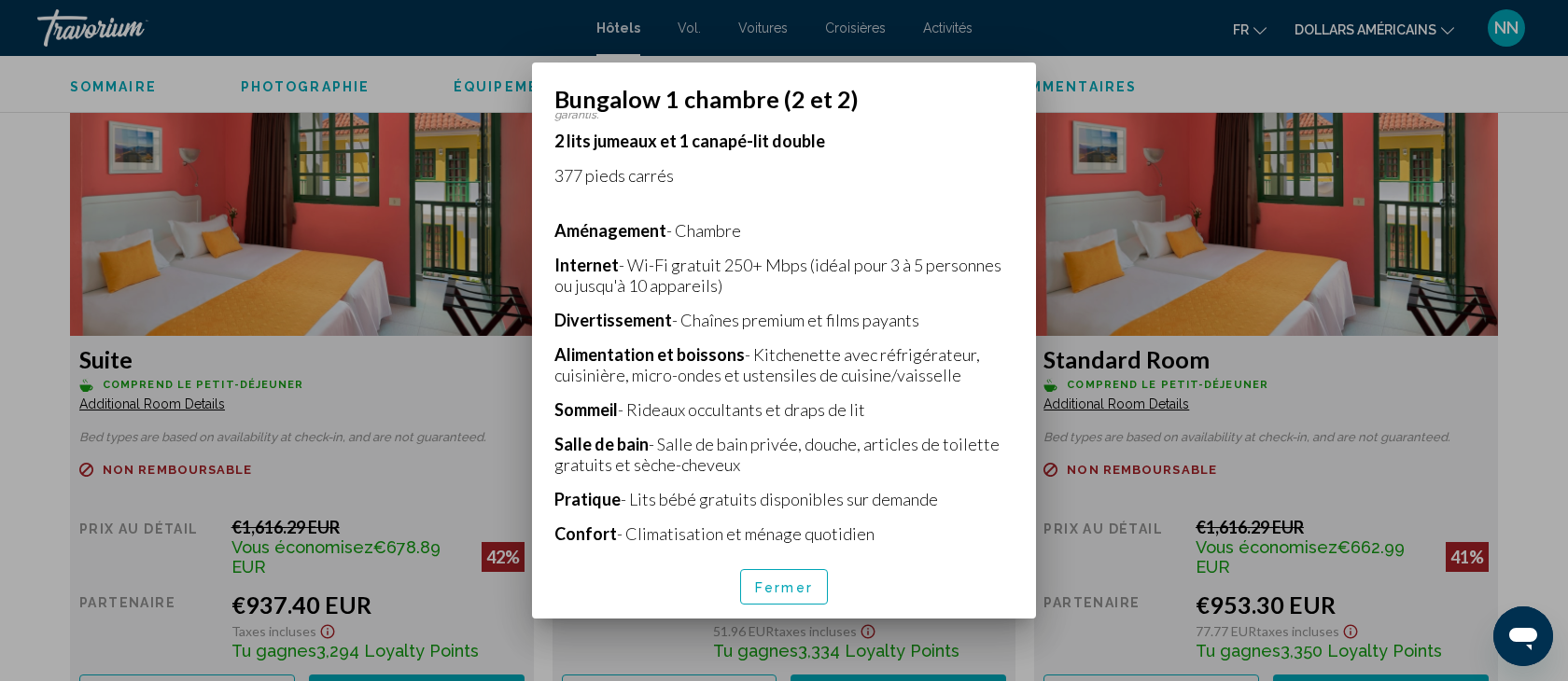
scroll to position [417, 0]
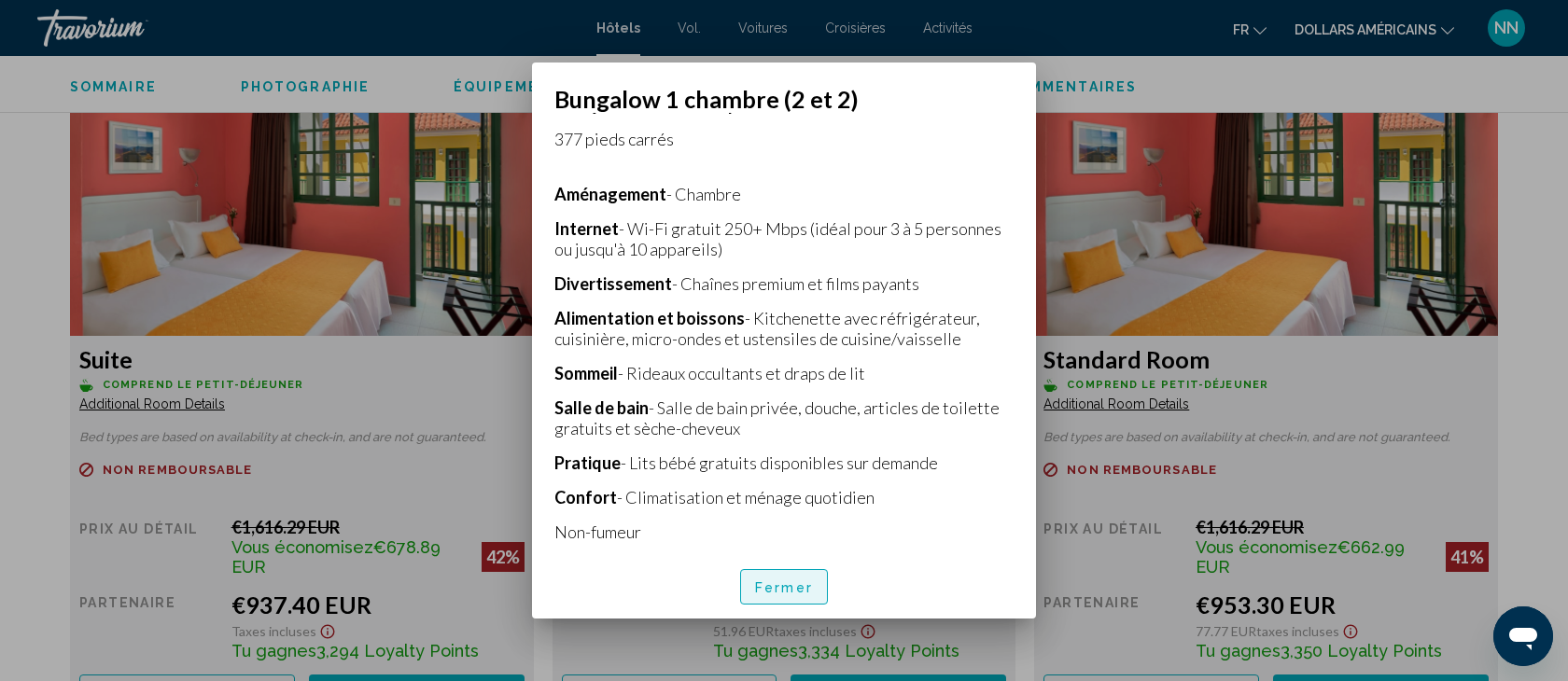
click at [786, 584] on font "Fermer" at bounding box center [784, 588] width 58 height 15
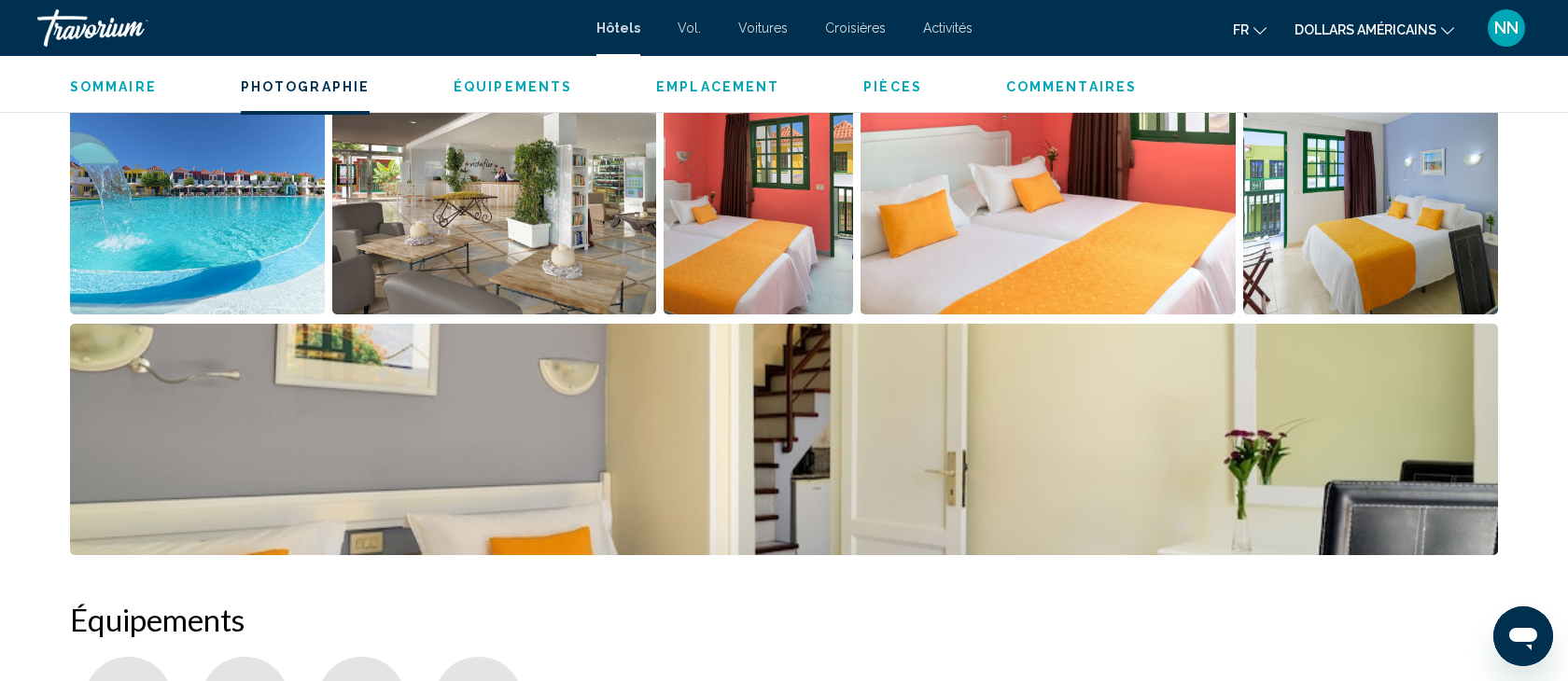
scroll to position [899, 0]
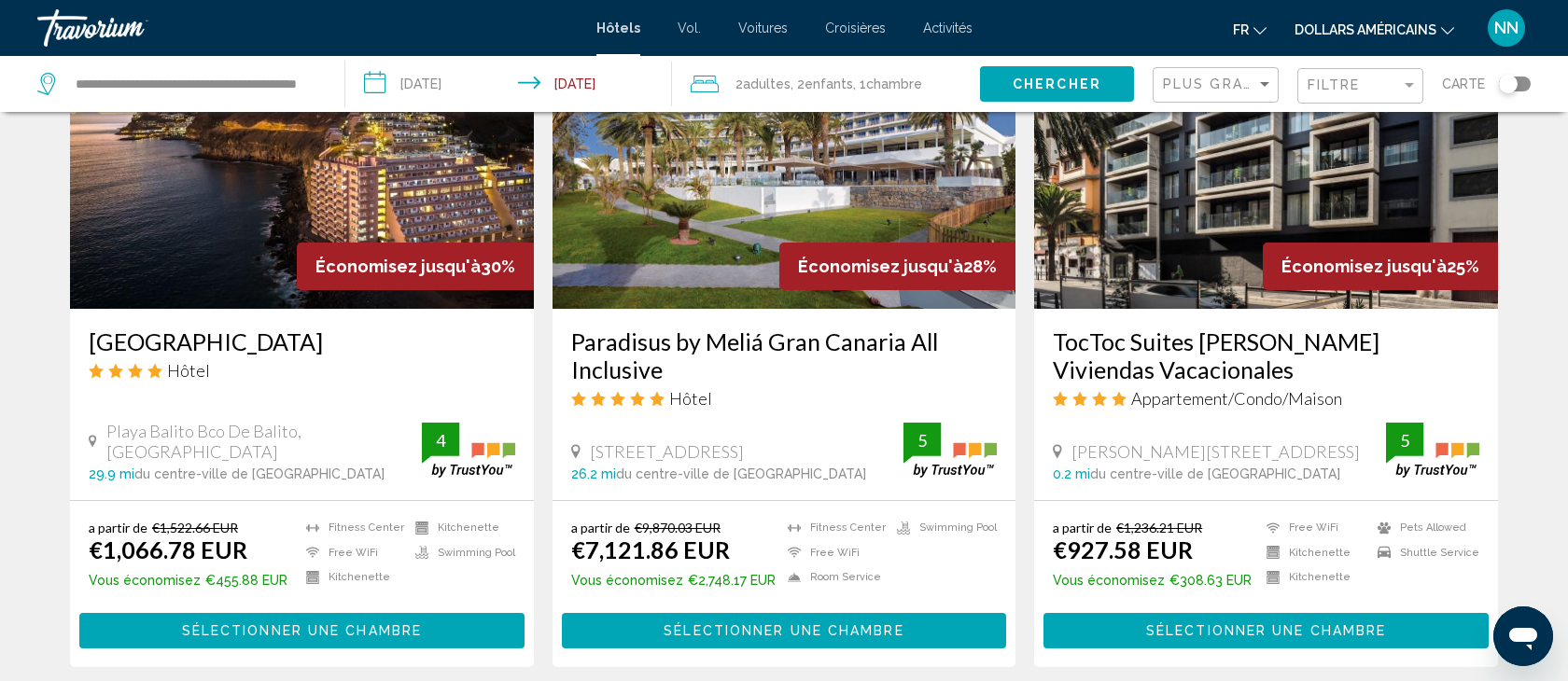
scroll to position [860, 0]
click at [255, 624] on span "Sélectionner une chambre" at bounding box center [302, 631] width 240 height 15
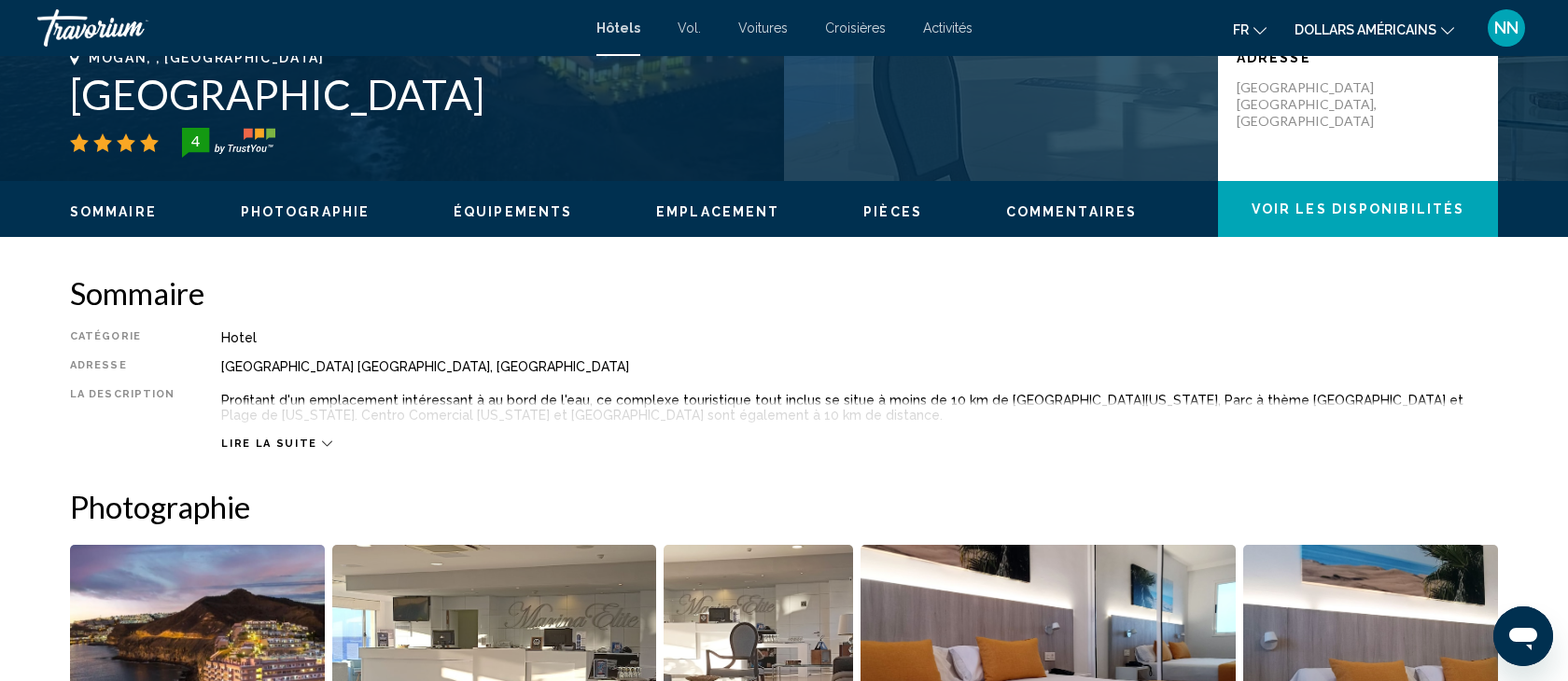
scroll to position [441, 0]
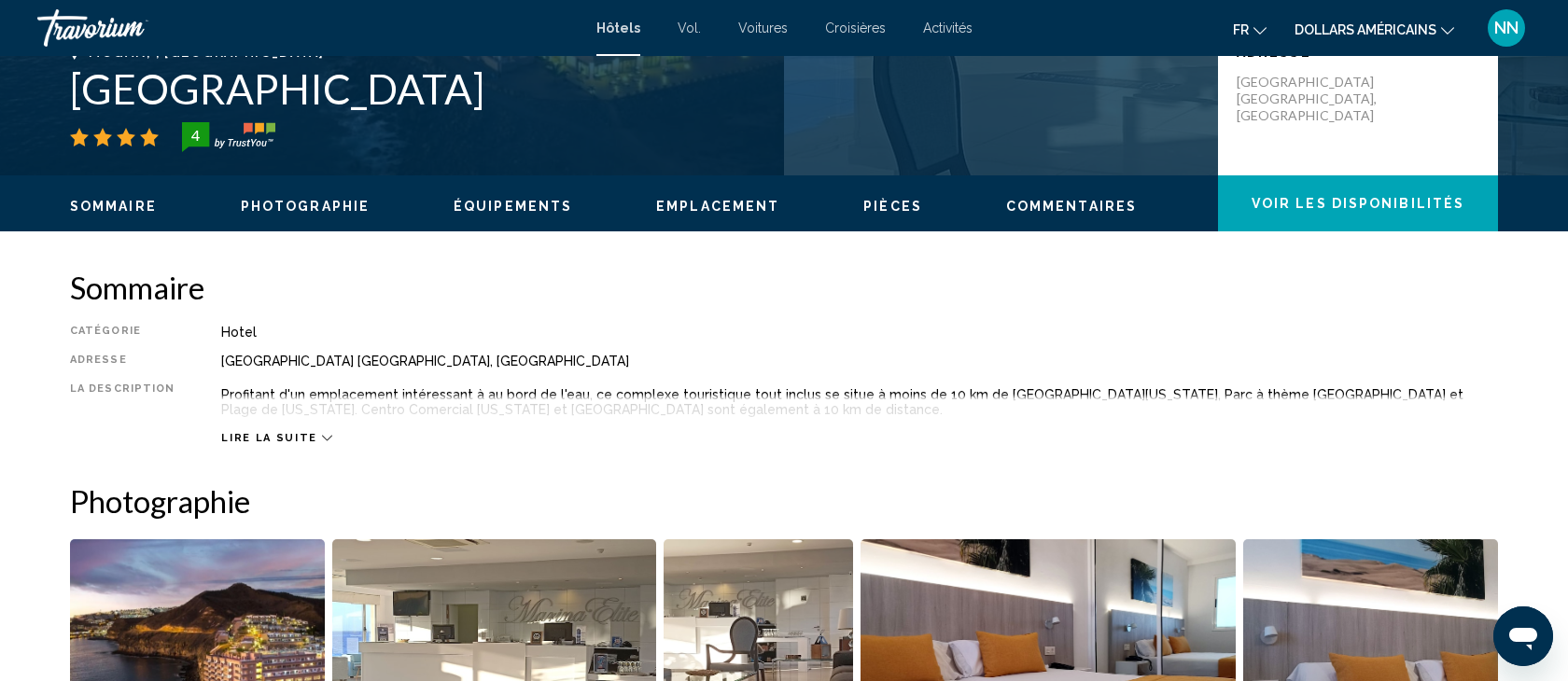
click at [322, 437] on icon "Contenu principal" at bounding box center [327, 438] width 10 height 10
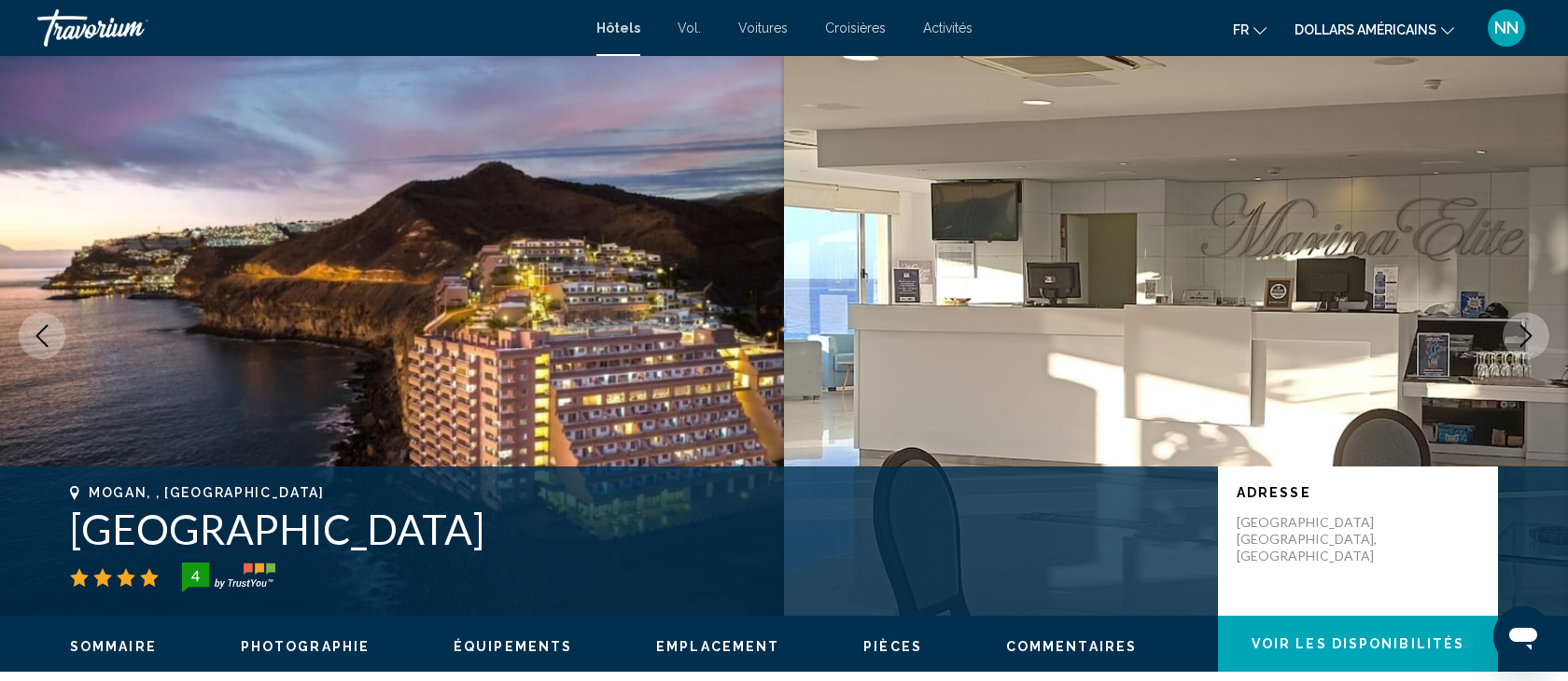
scroll to position [34, 0]
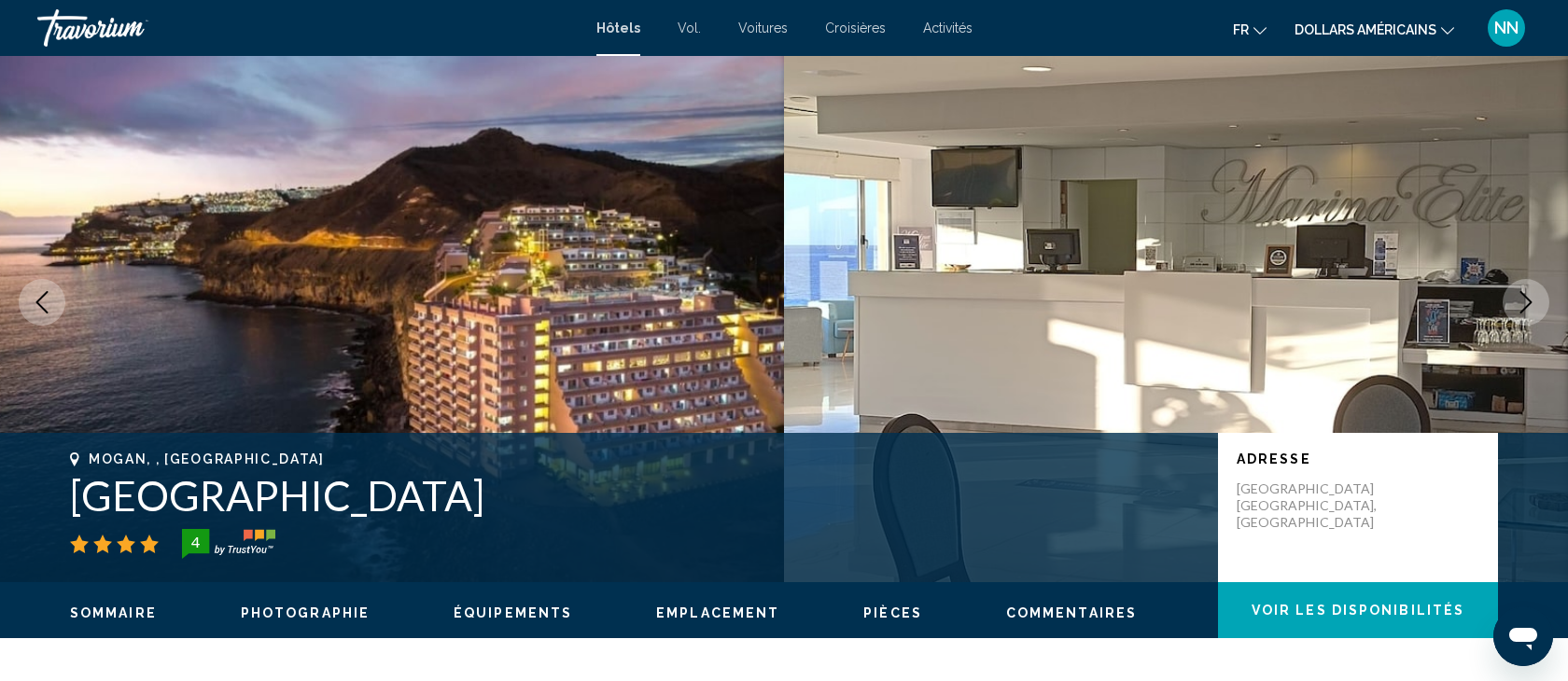
drag, startPoint x: 419, startPoint y: 494, endPoint x: 58, endPoint y: 463, distance: 362.3
click at [58, 461] on div "Mogan, , Spain Marina Elite Hotel 4 Adresse Playa Balito Bco De Balito, Mogan 3…" at bounding box center [784, 508] width 1503 height 112
copy div "Mogan, , Spain Marina Elite Hotel"
click at [422, 491] on h1 "Marina Elite Hotel" at bounding box center [634, 496] width 1129 height 49
drag, startPoint x: 405, startPoint y: 497, endPoint x: 51, endPoint y: 500, distance: 354.0
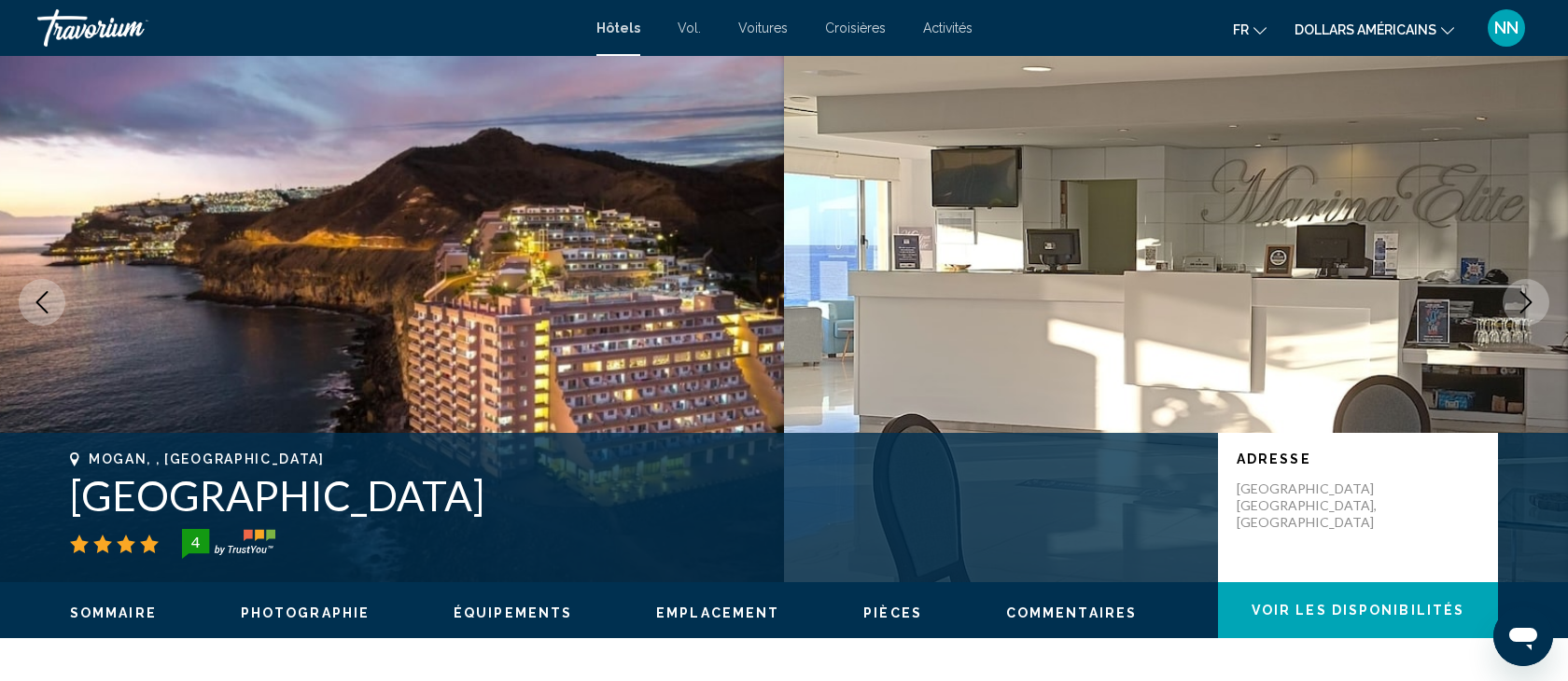
click at [51, 500] on div "Mogan, , Spain Marina Elite Hotel 4 Adresse Playa Balito Bco De Balito, Mogan 3…" at bounding box center [784, 508] width 1503 height 112
copy h1 "Marina Elite Hotel"
click at [428, 488] on h1 "Marina Elite Hotel" at bounding box center [634, 496] width 1129 height 49
drag, startPoint x: 416, startPoint y: 488, endPoint x: 55, endPoint y: 455, distance: 362.5
click at [54, 453] on div "Mogan, , Spain Marina Elite Hotel 4 Adresse Playa Balito Bco De Balito, Mogan 3…" at bounding box center [784, 508] width 1503 height 112
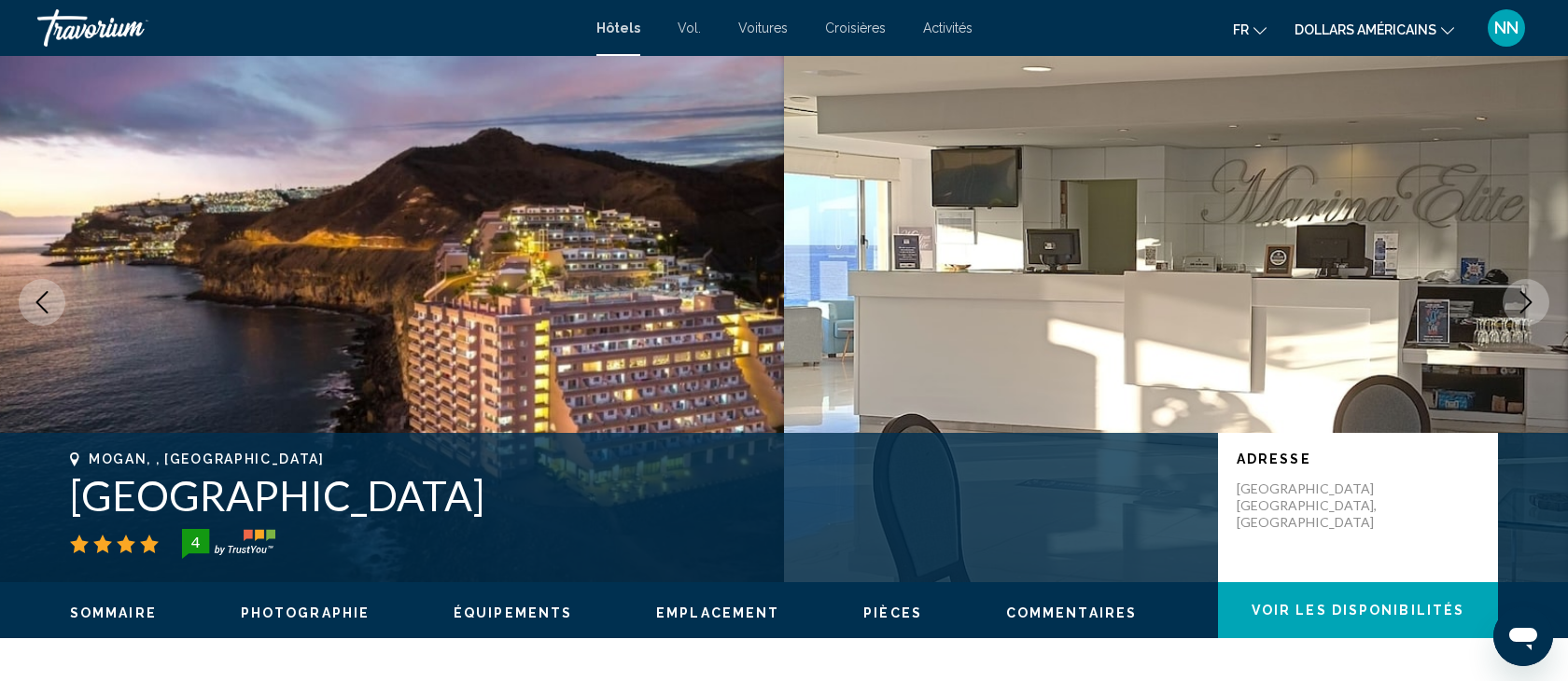
copy div "Mogan, , Spain Marina Elite Hotel"
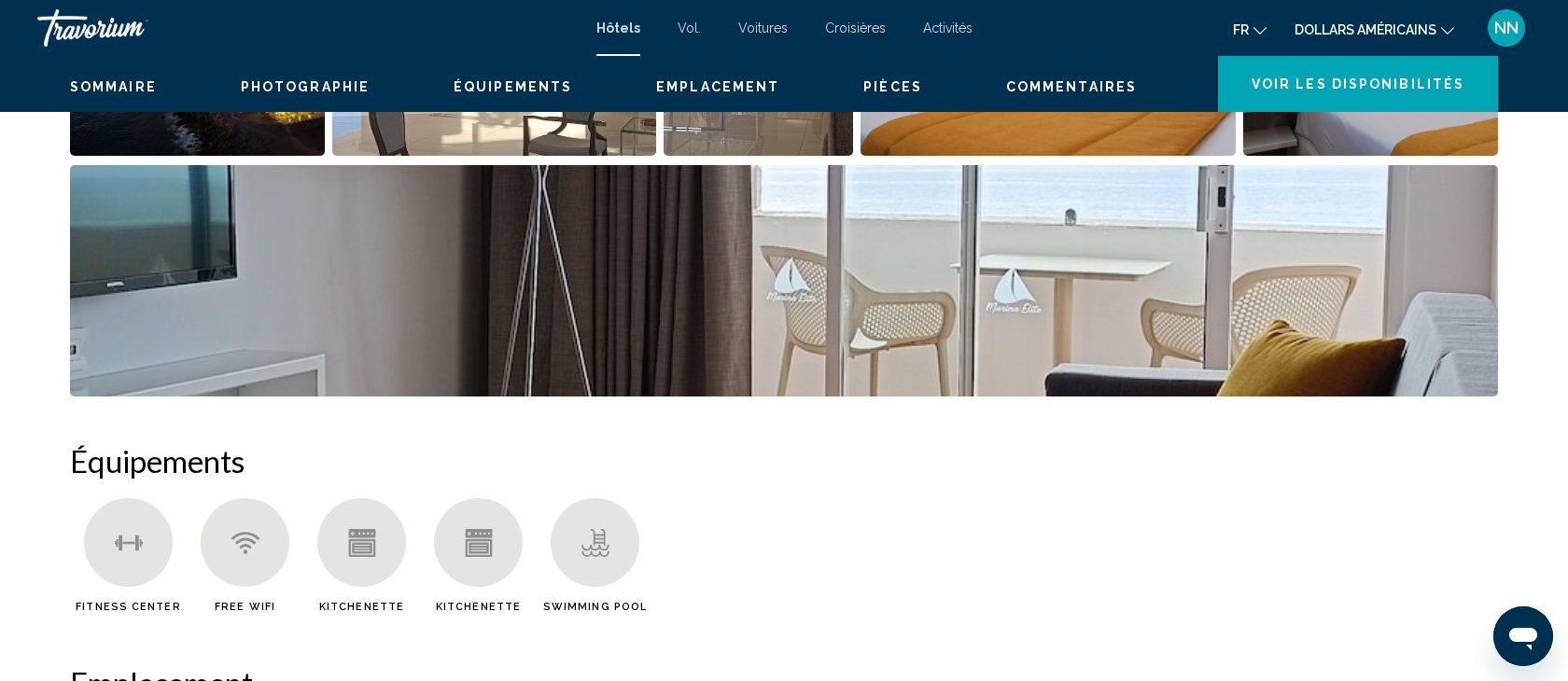
scroll to position [0, 0]
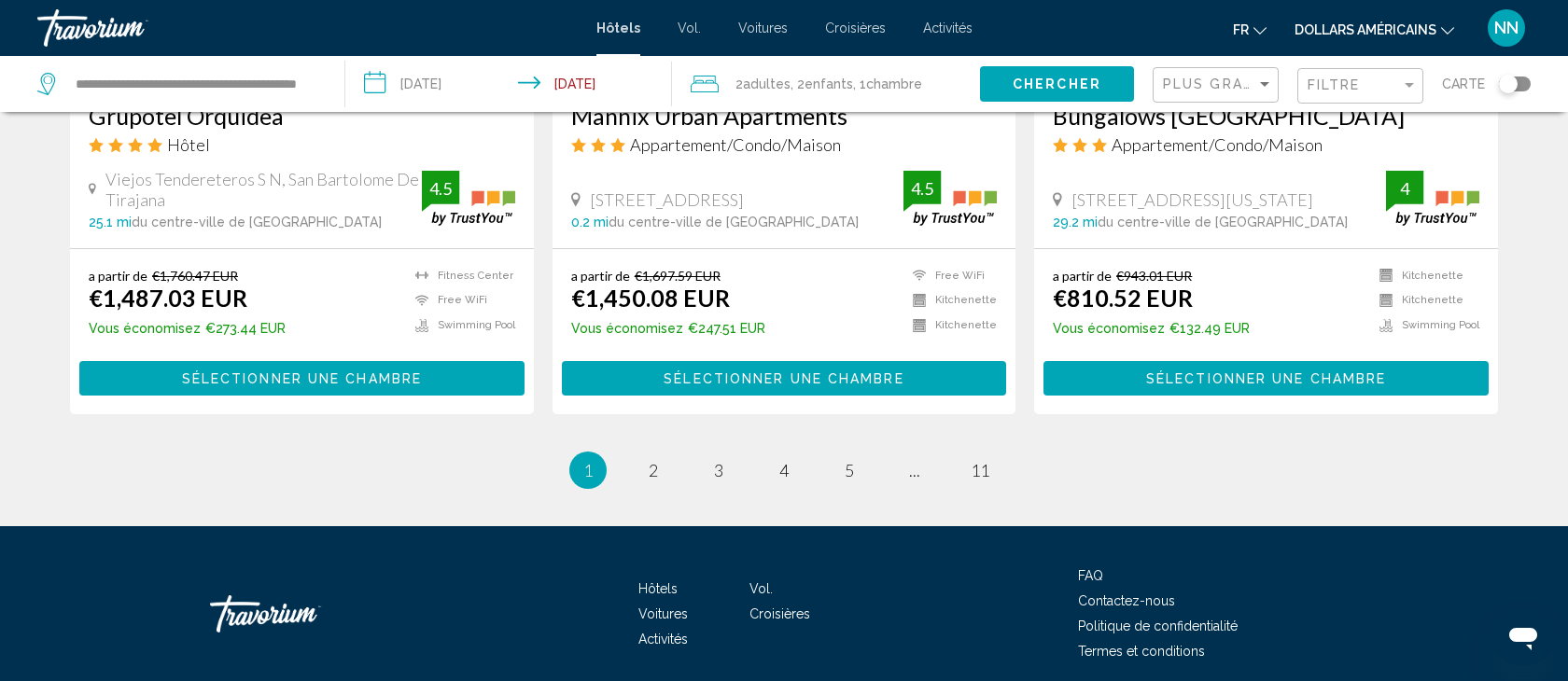
scroll to position [2524, 0]
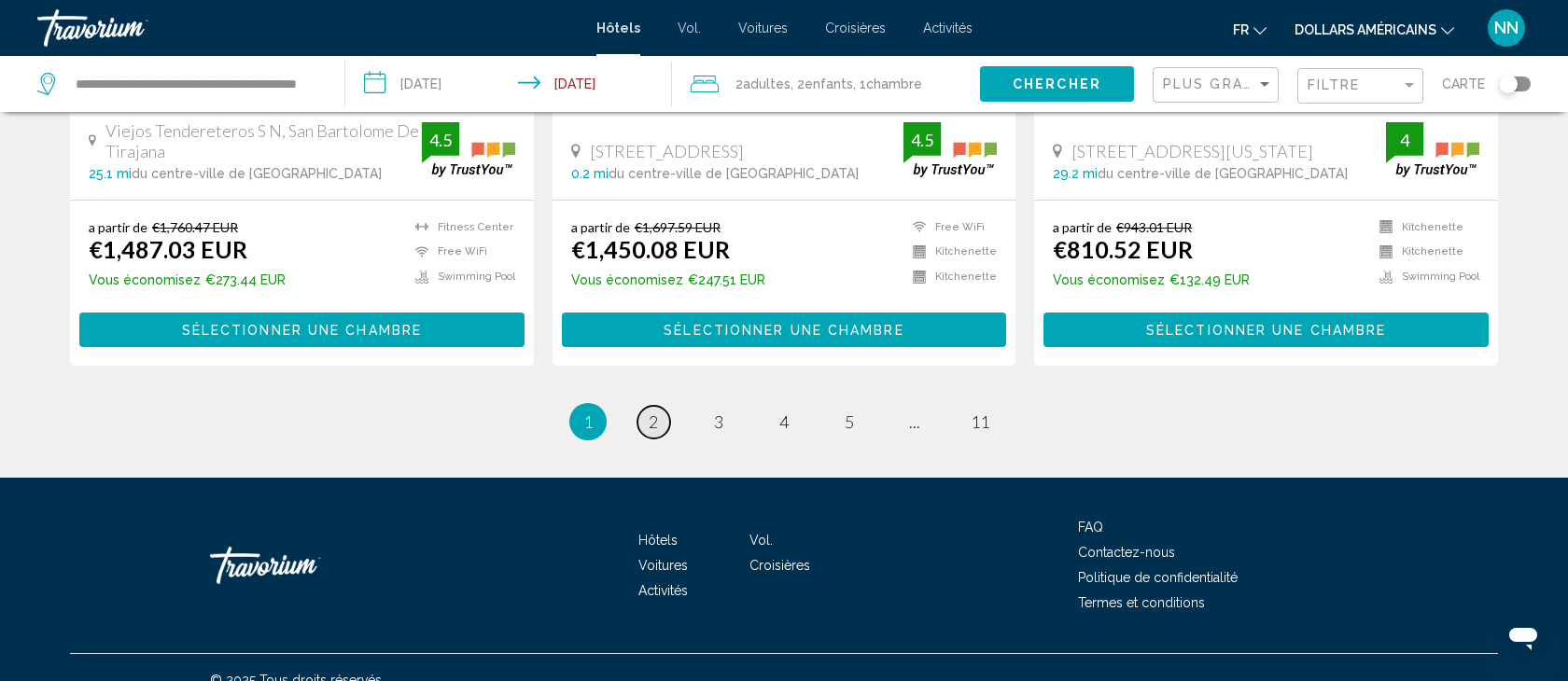
click at [656, 412] on span "2" at bounding box center [653, 422] width 9 height 21
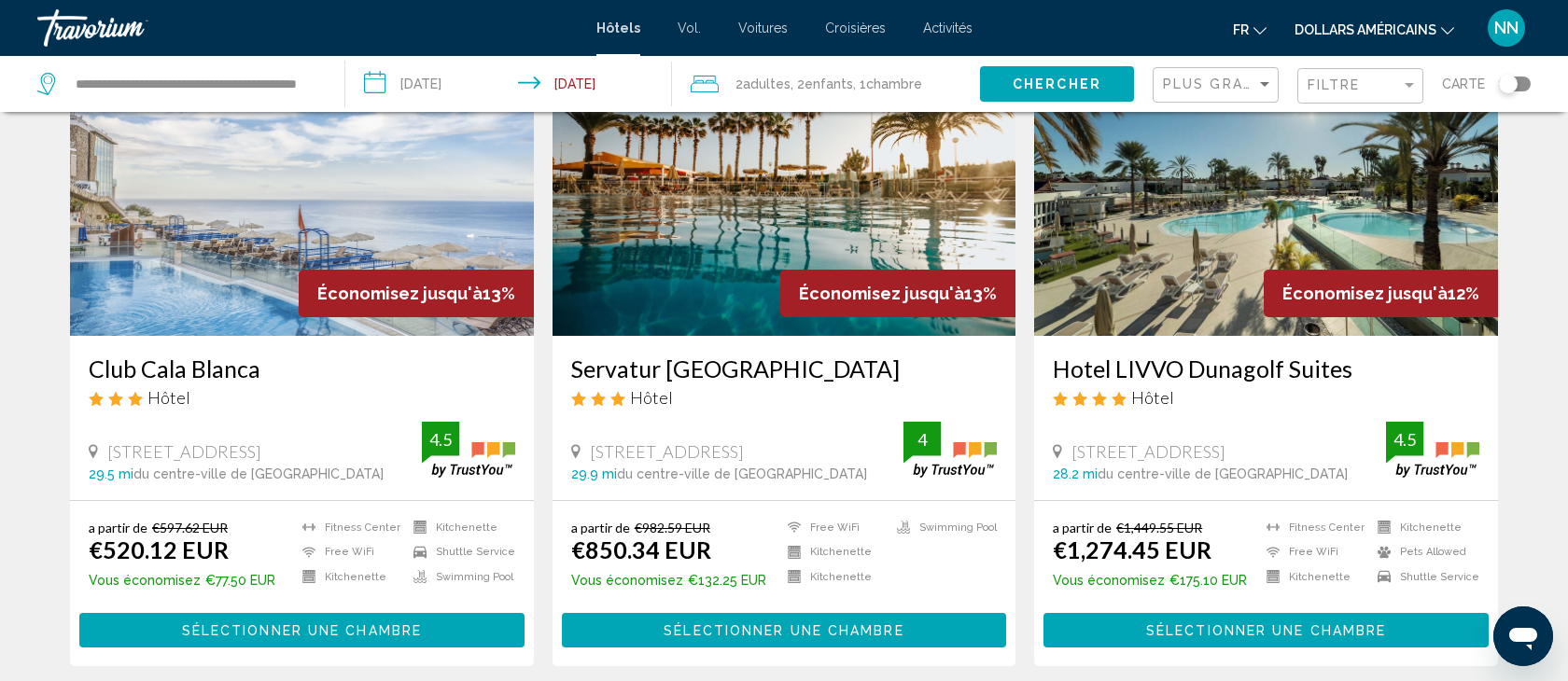
scroll to position [808, 0]
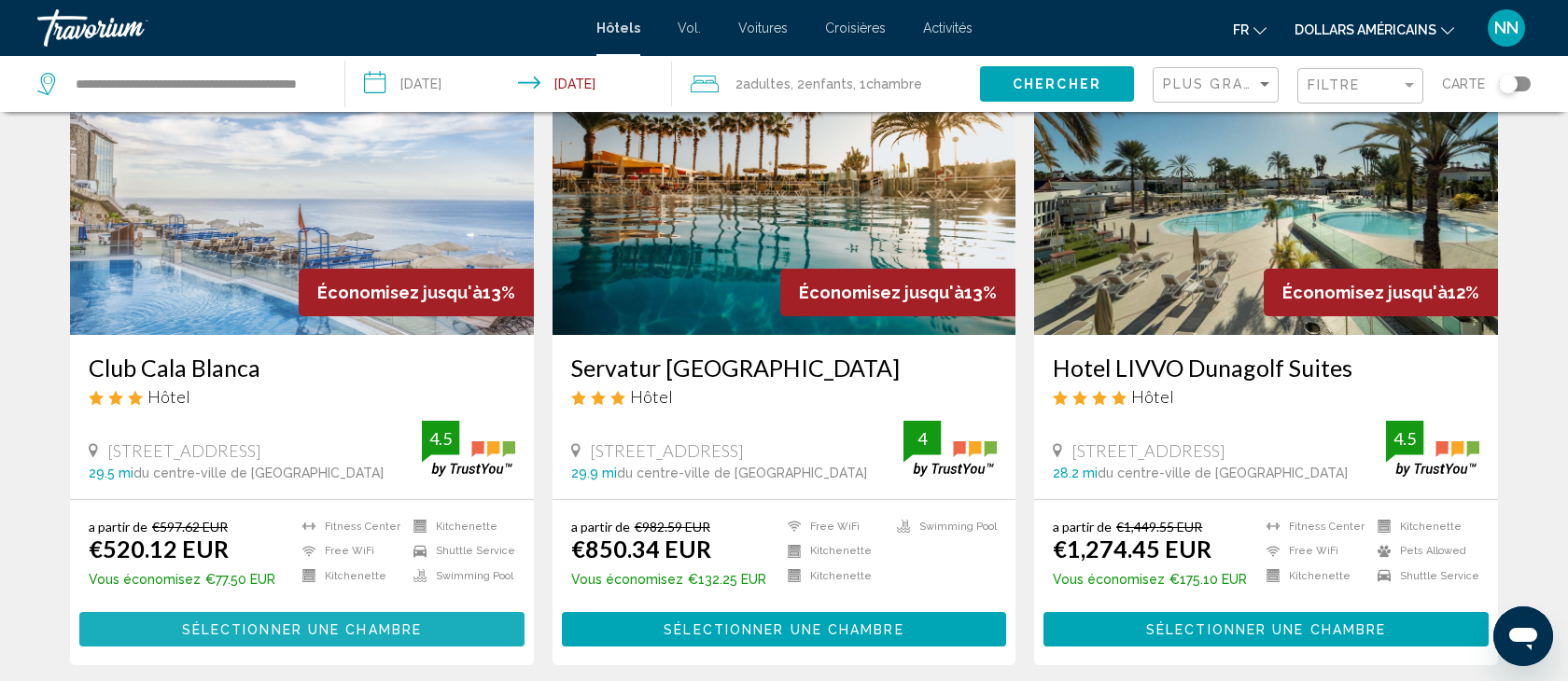
click at [252, 624] on span "Sélectionner une chambre" at bounding box center [302, 630] width 240 height 15
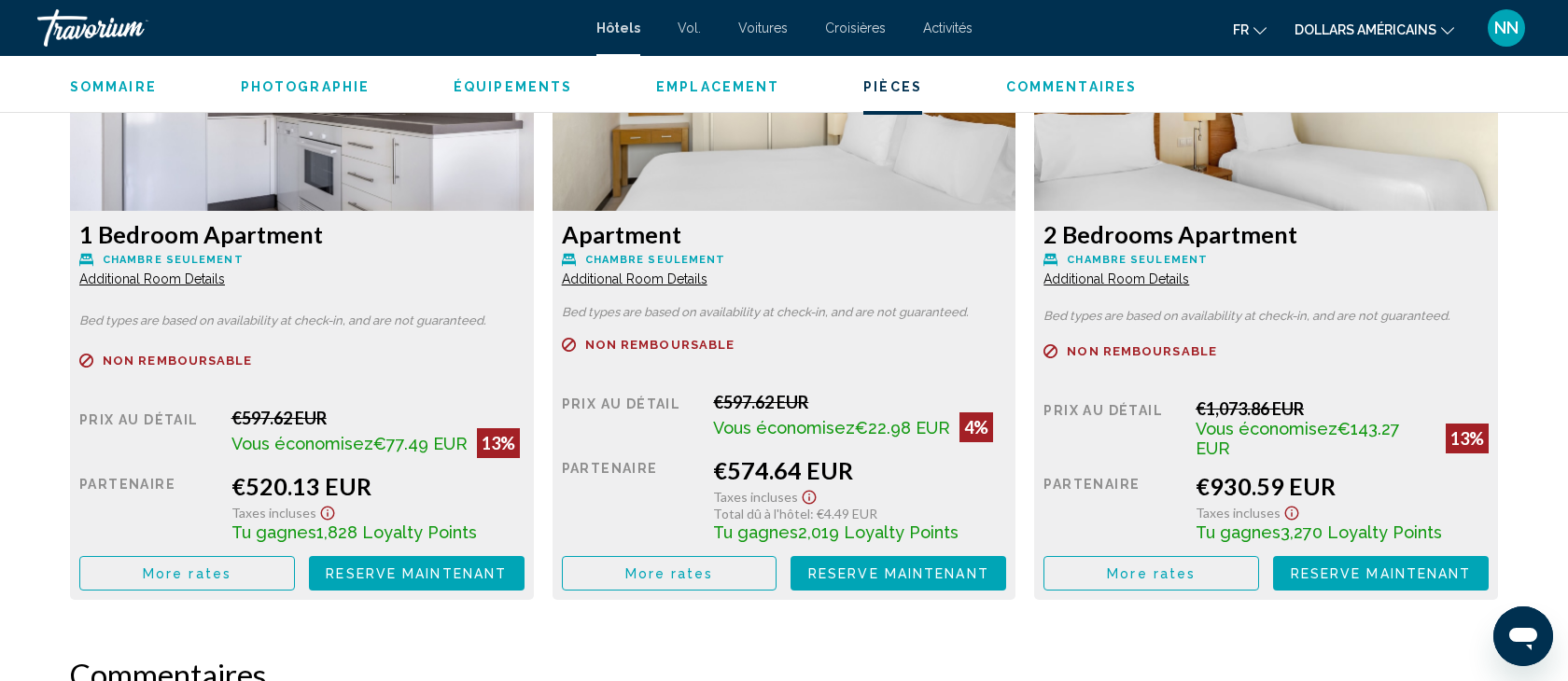
scroll to position [2662, 0]
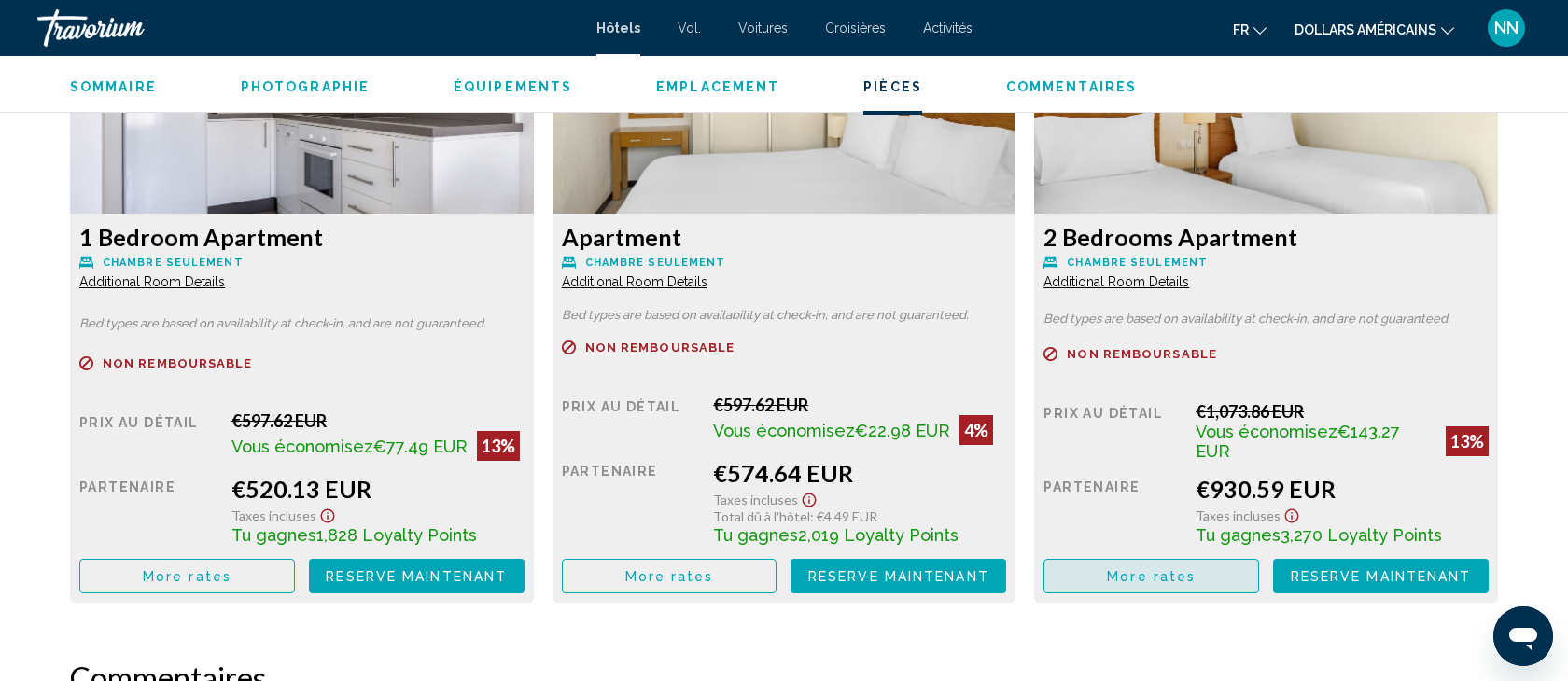
click at [1134, 582] on span "More rates" at bounding box center [1151, 577] width 89 height 15
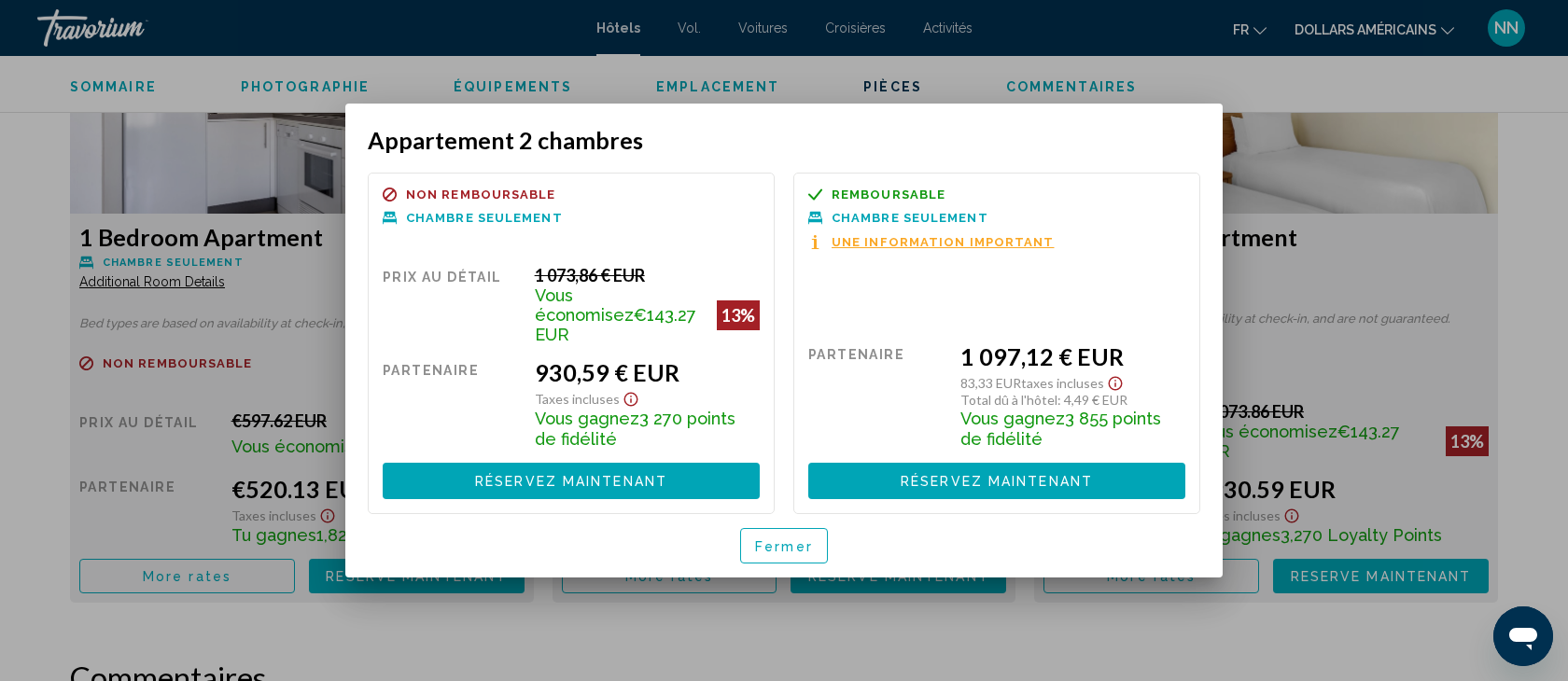
click at [268, 199] on div at bounding box center [784, 340] width 1568 height 681
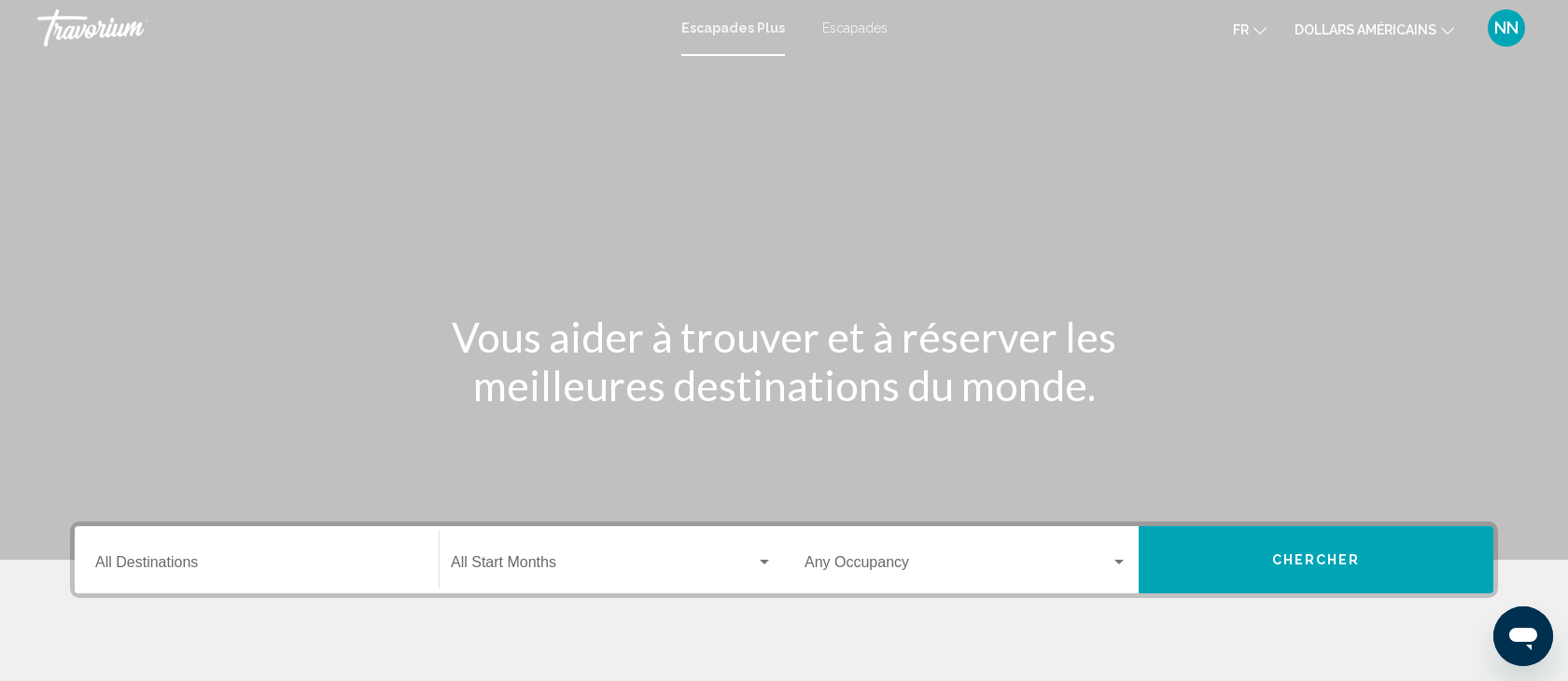
click at [846, 29] on font "Escapades" at bounding box center [855, 28] width 65 height 15
click at [113, 558] on input "Destination All Destinations" at bounding box center [256, 567] width 323 height 17
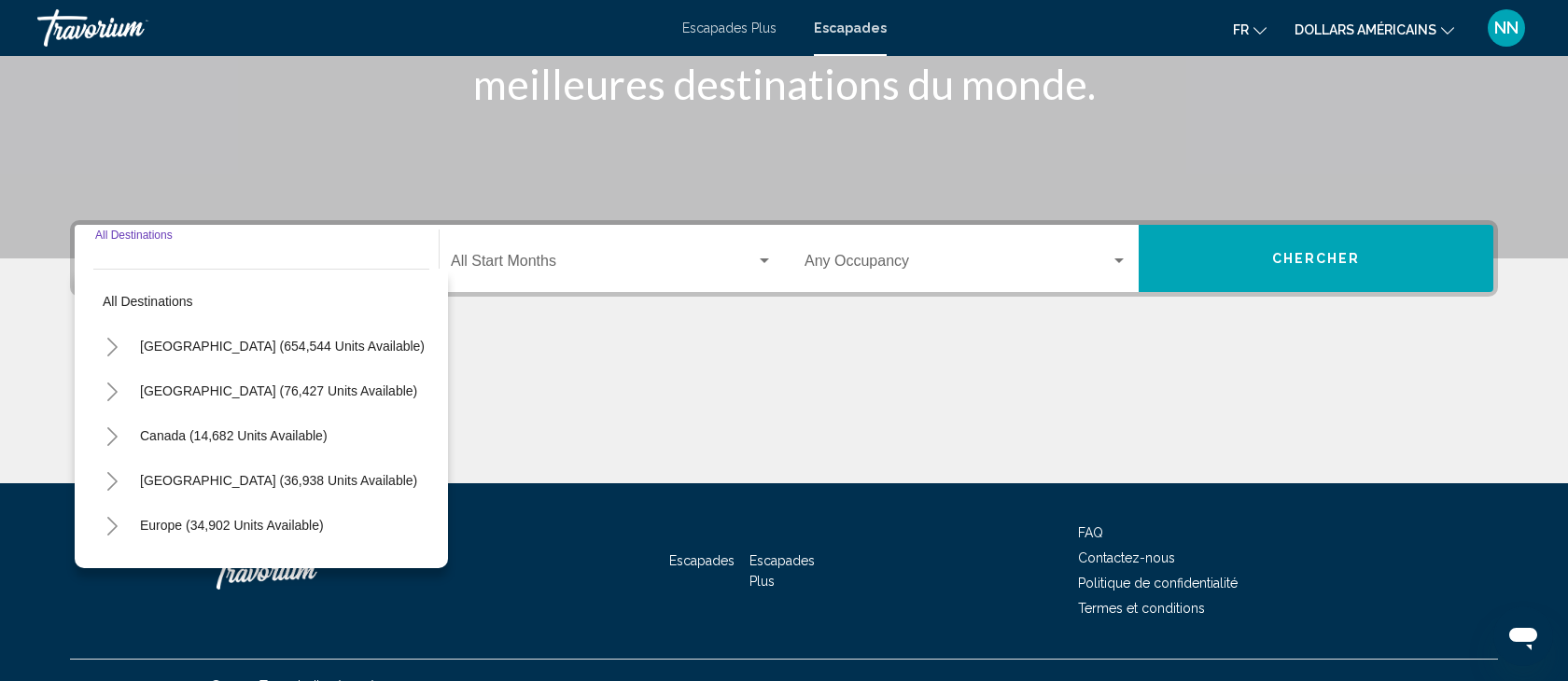
scroll to position [332, 0]
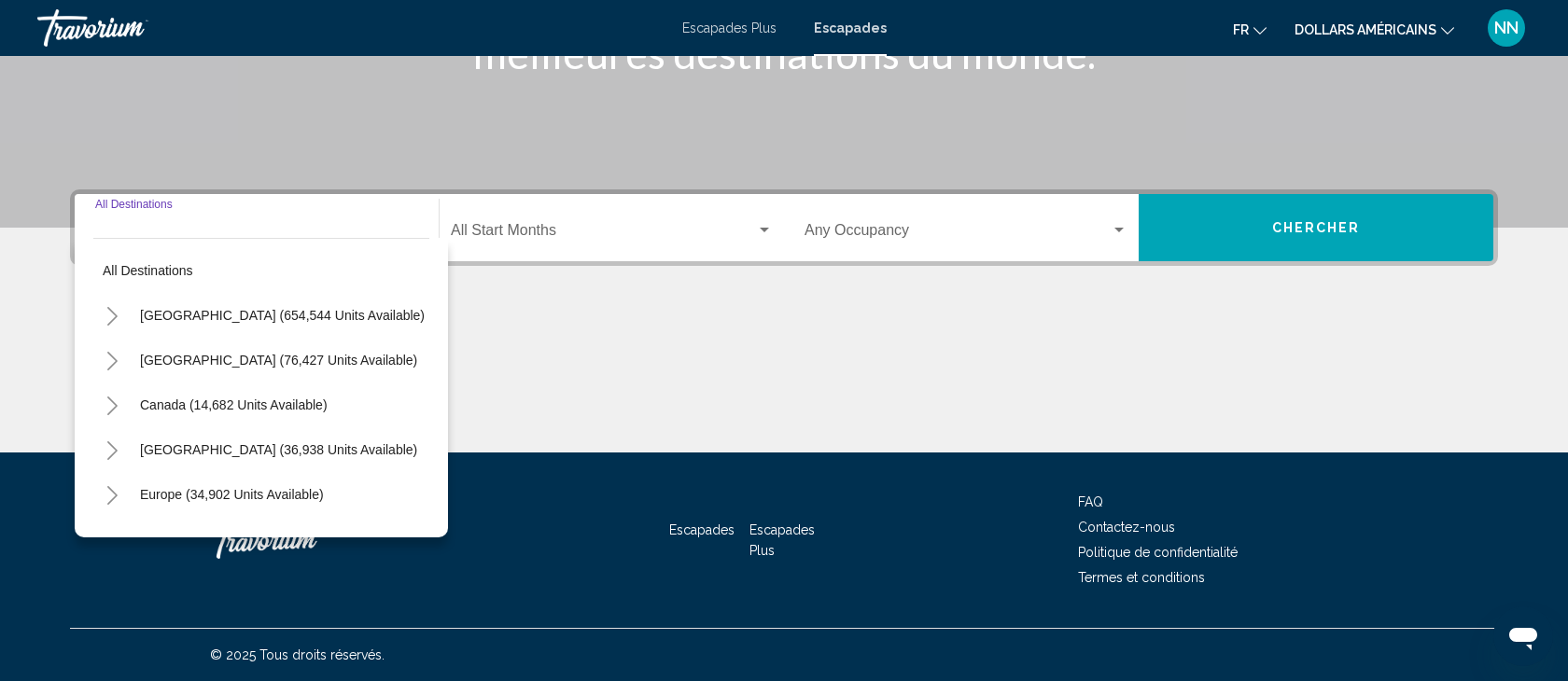
click at [111, 496] on icon "Toggle Europe (34,902 units available)" at bounding box center [112, 496] width 14 height 19
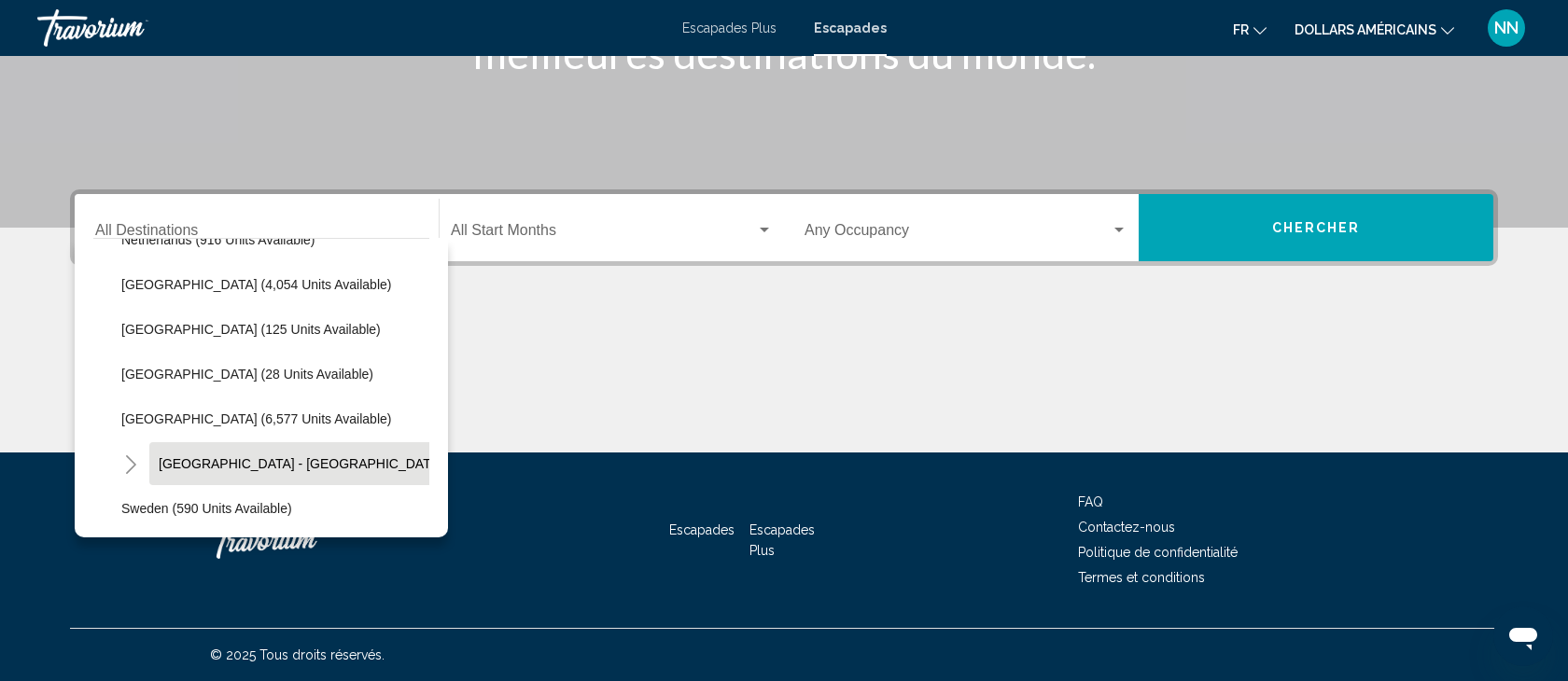
scroll to position [839, 0]
click at [178, 462] on span "Spain - Canary Islands (2,559 units available)" at bounding box center [368, 462] width 418 height 15
type input "**********"
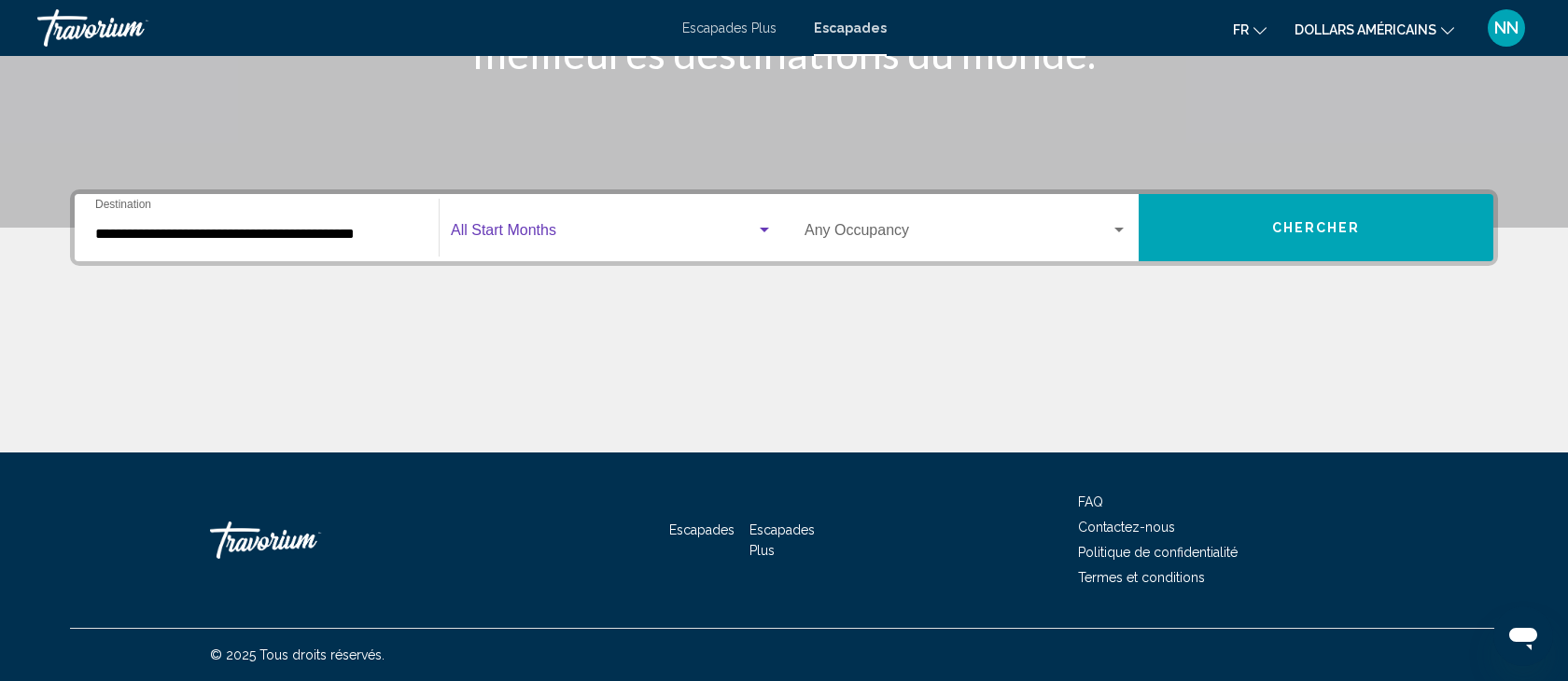
click at [518, 228] on span "Search widget" at bounding box center [603, 234] width 305 height 17
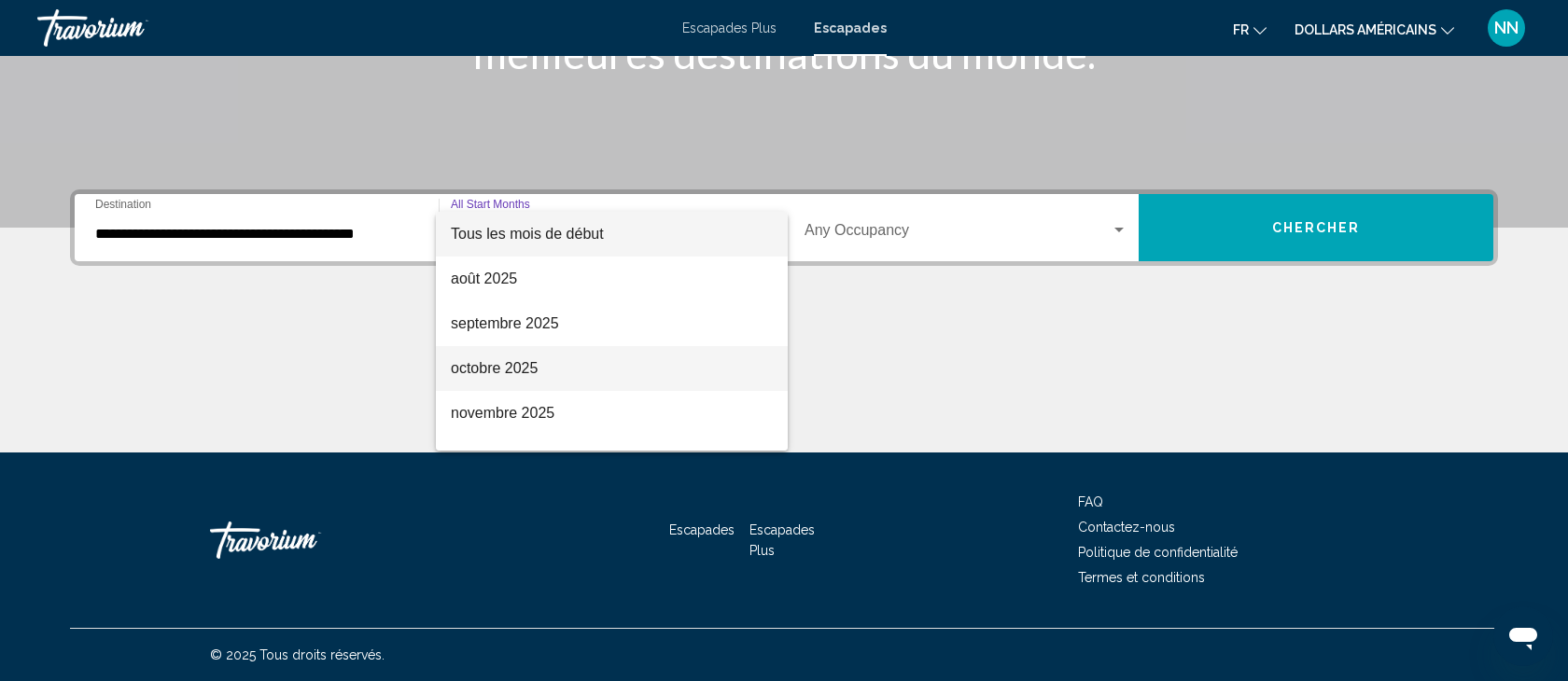
click at [490, 370] on font "octobre 2025" at bounding box center [494, 368] width 87 height 16
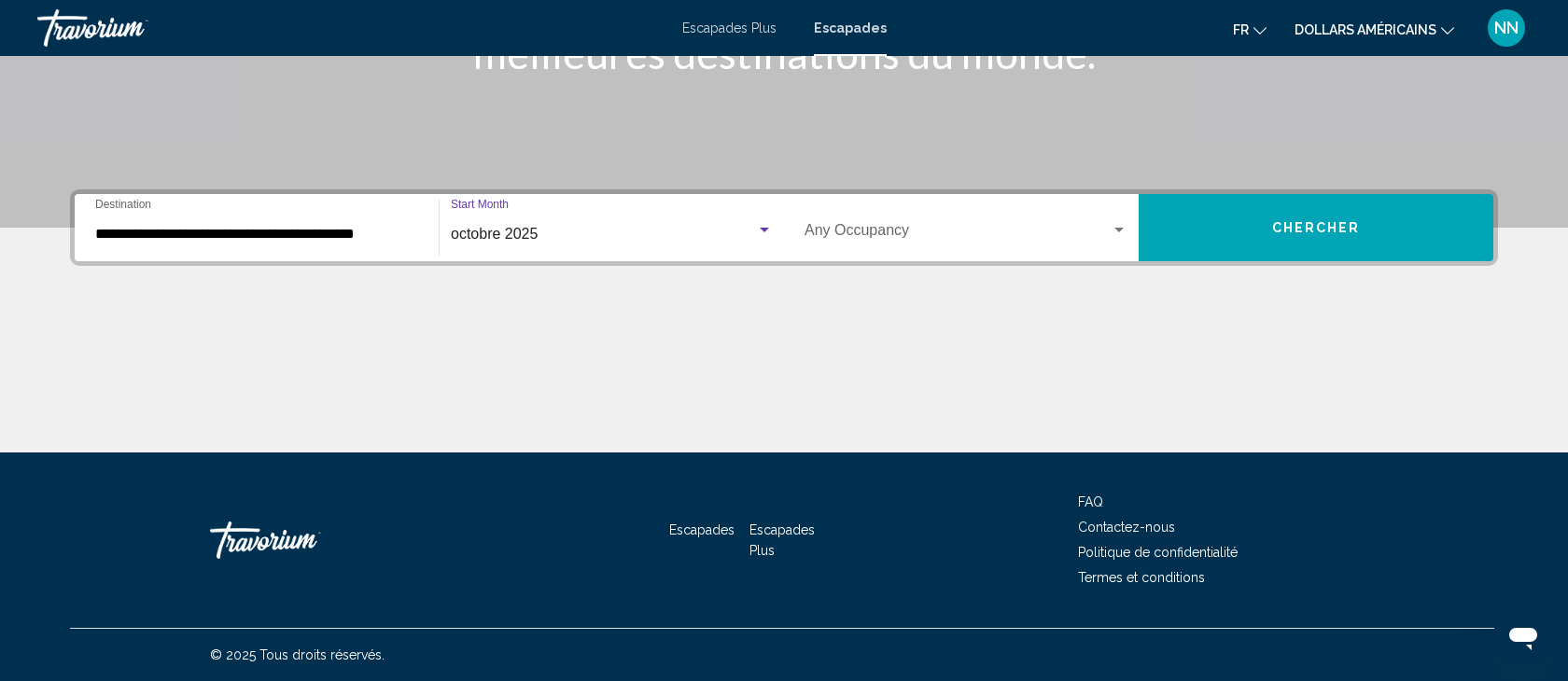
click at [877, 226] on span "Search widget" at bounding box center [957, 234] width 306 height 17
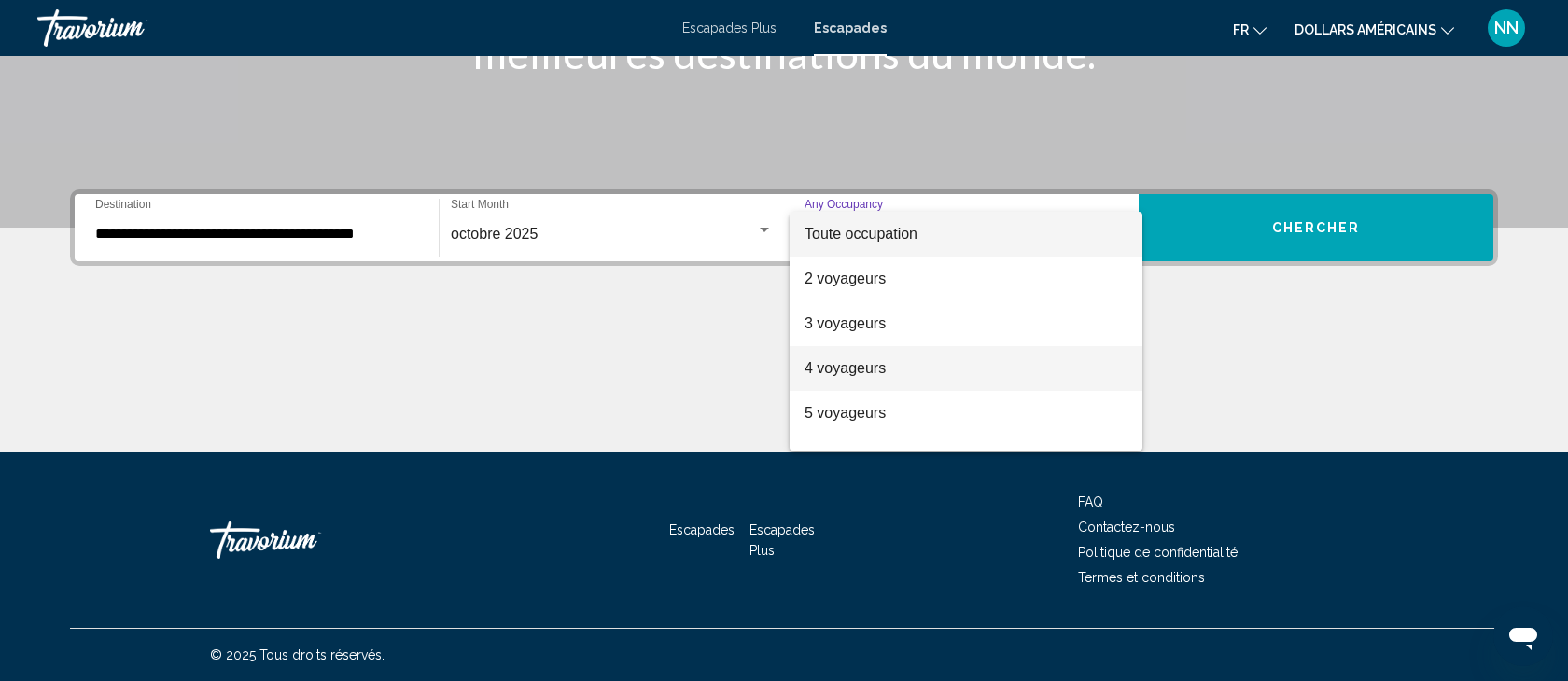
click at [847, 372] on font "4 voyageurs" at bounding box center [845, 368] width 81 height 16
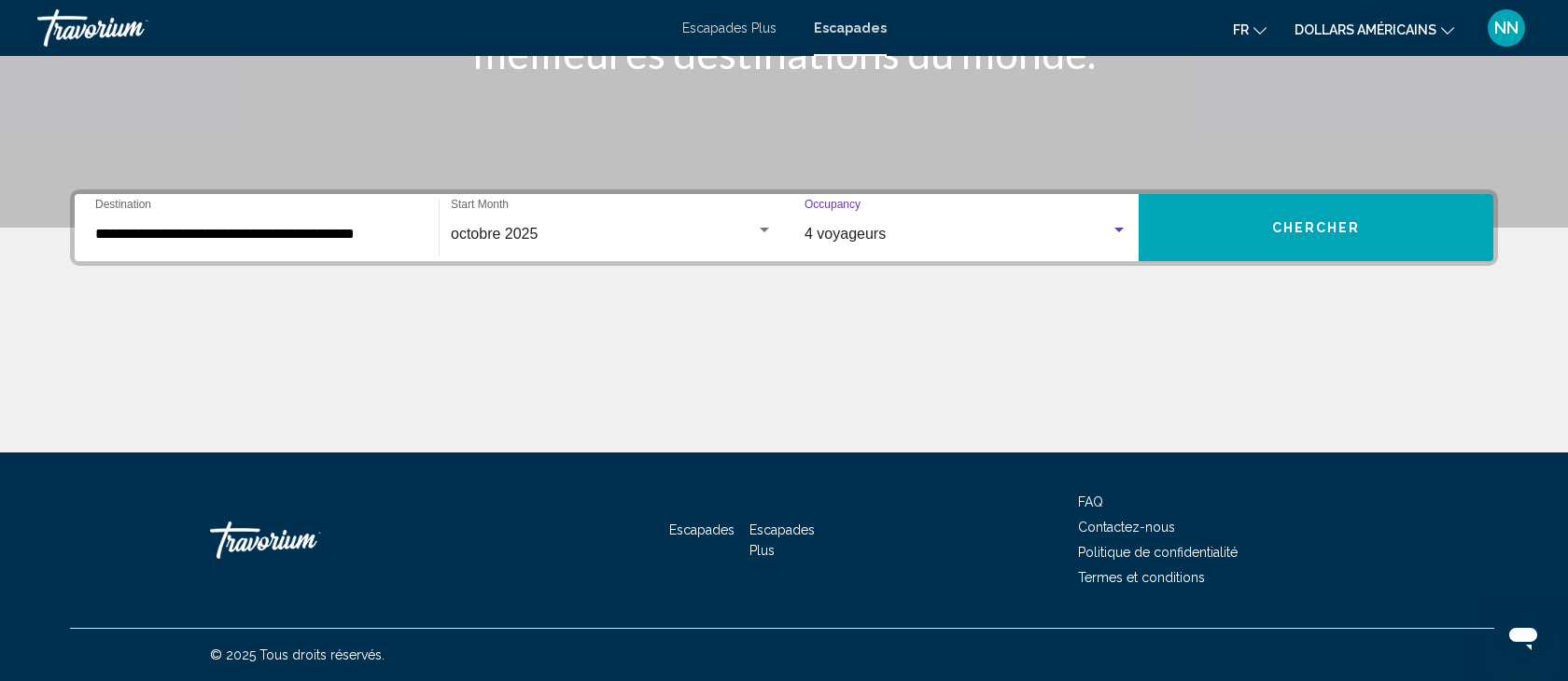
click at [1314, 214] on button "Chercher" at bounding box center [1315, 228] width 355 height 67
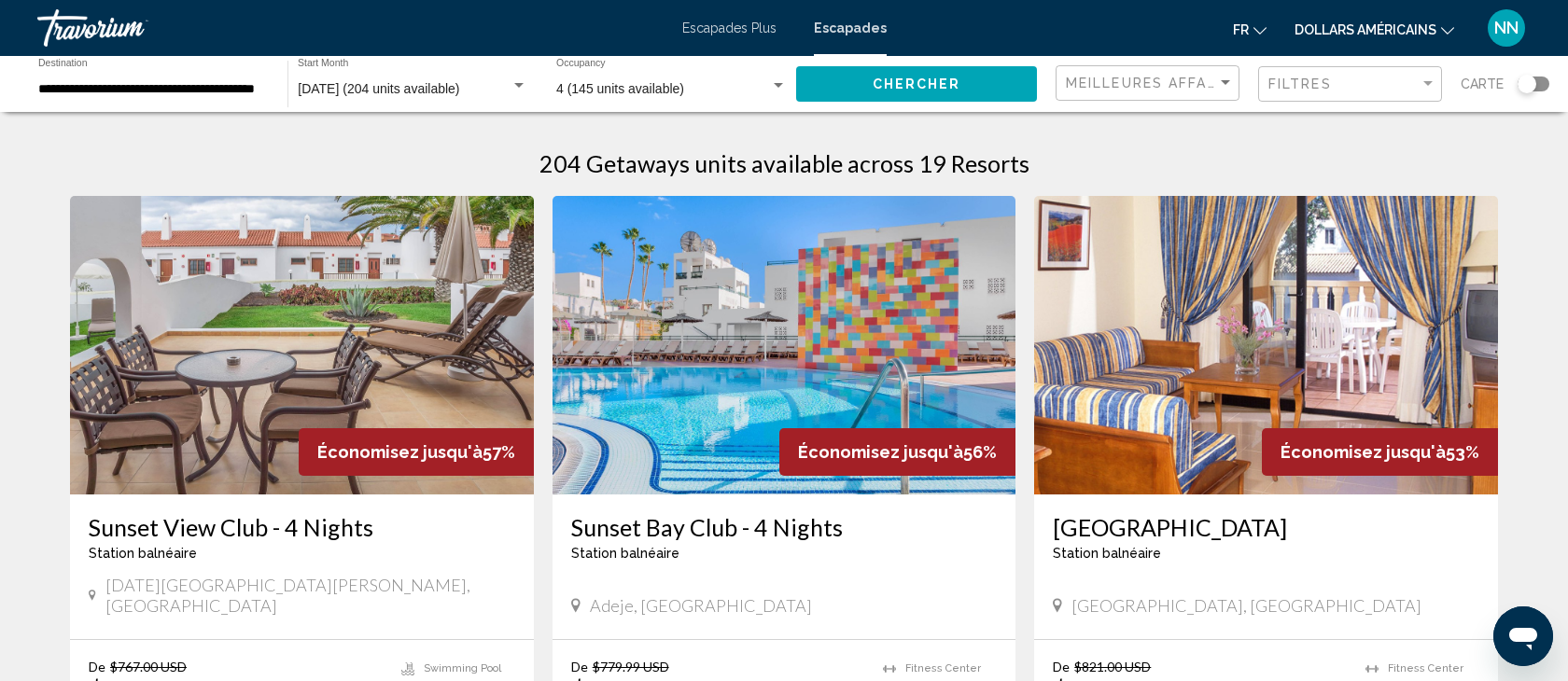
click at [1447, 22] on mat-icon "Changer de devise" at bounding box center [1447, 28] width 13 height 13
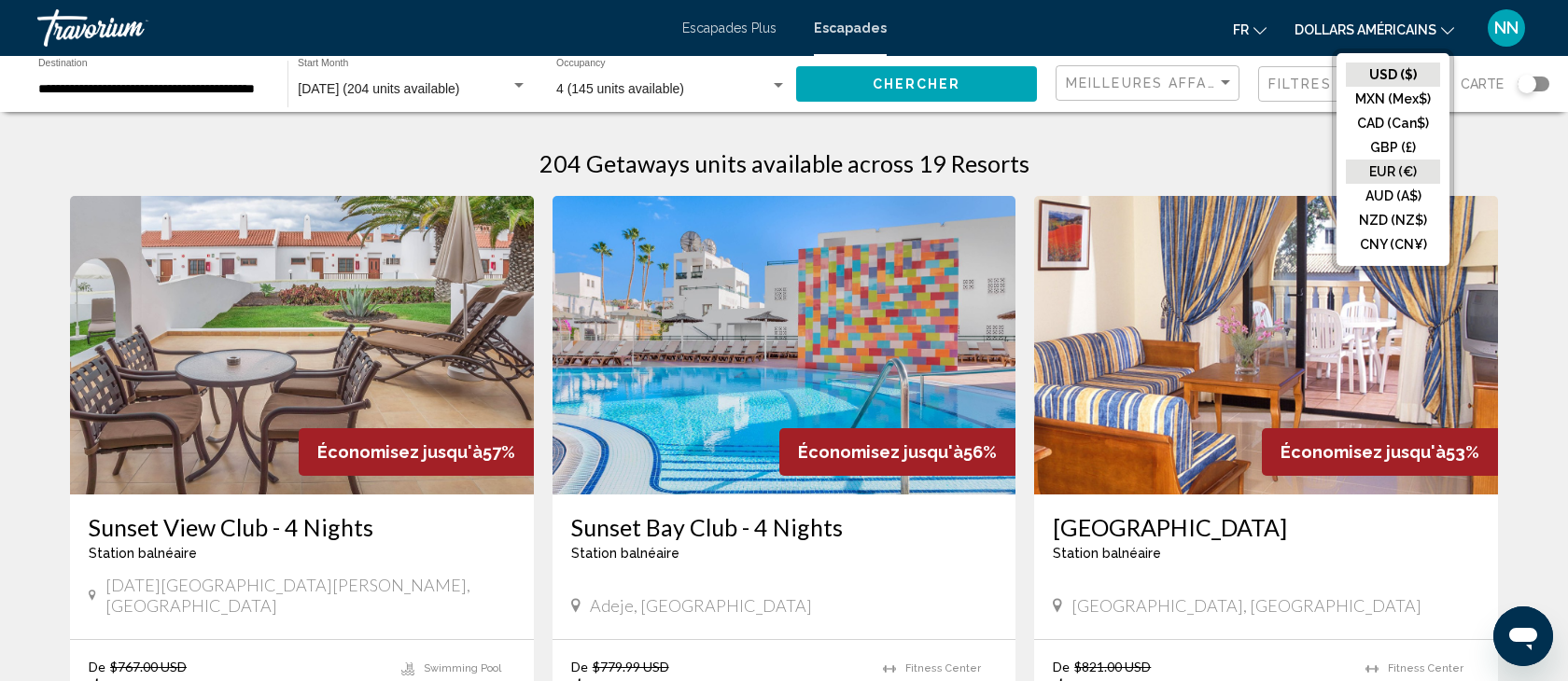
click at [1400, 169] on button "EUR (€)" at bounding box center [1393, 172] width 94 height 24
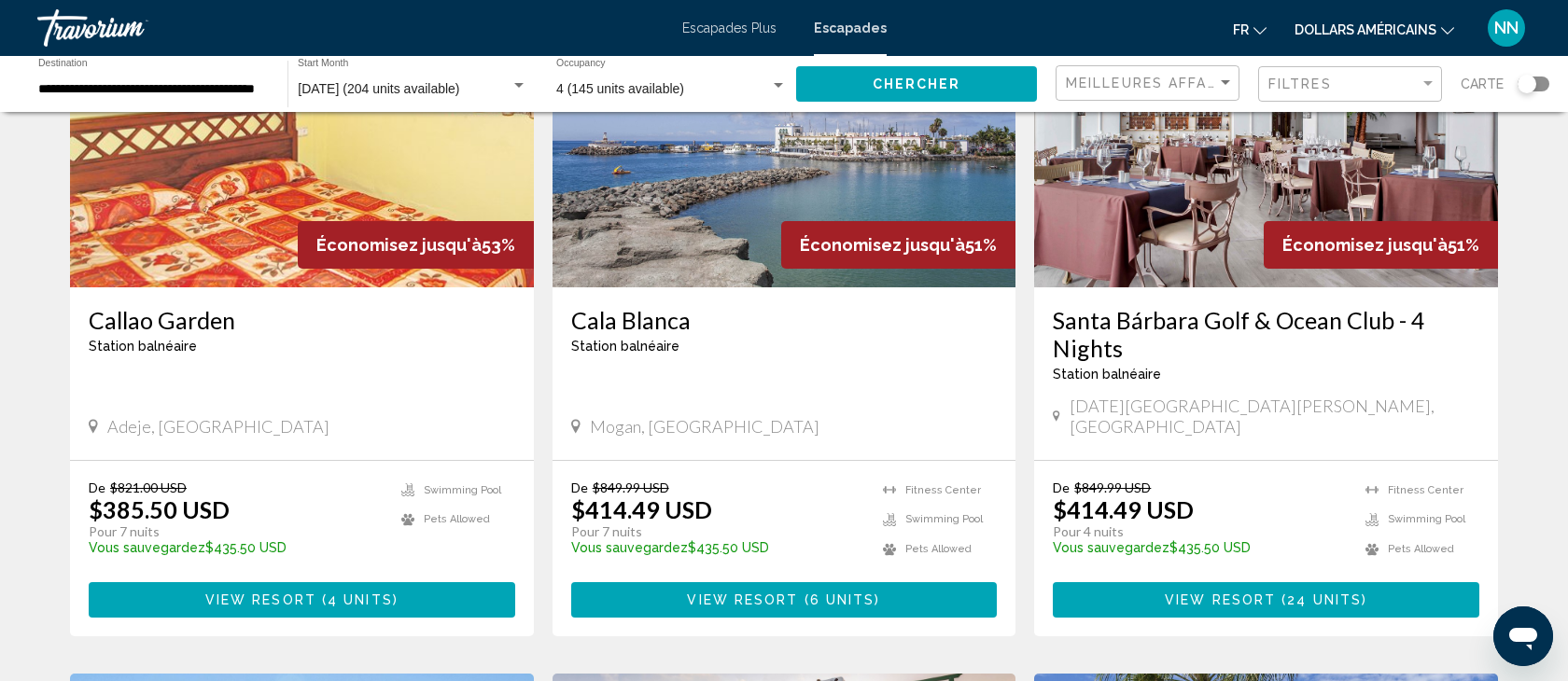
scroll to position [864, 0]
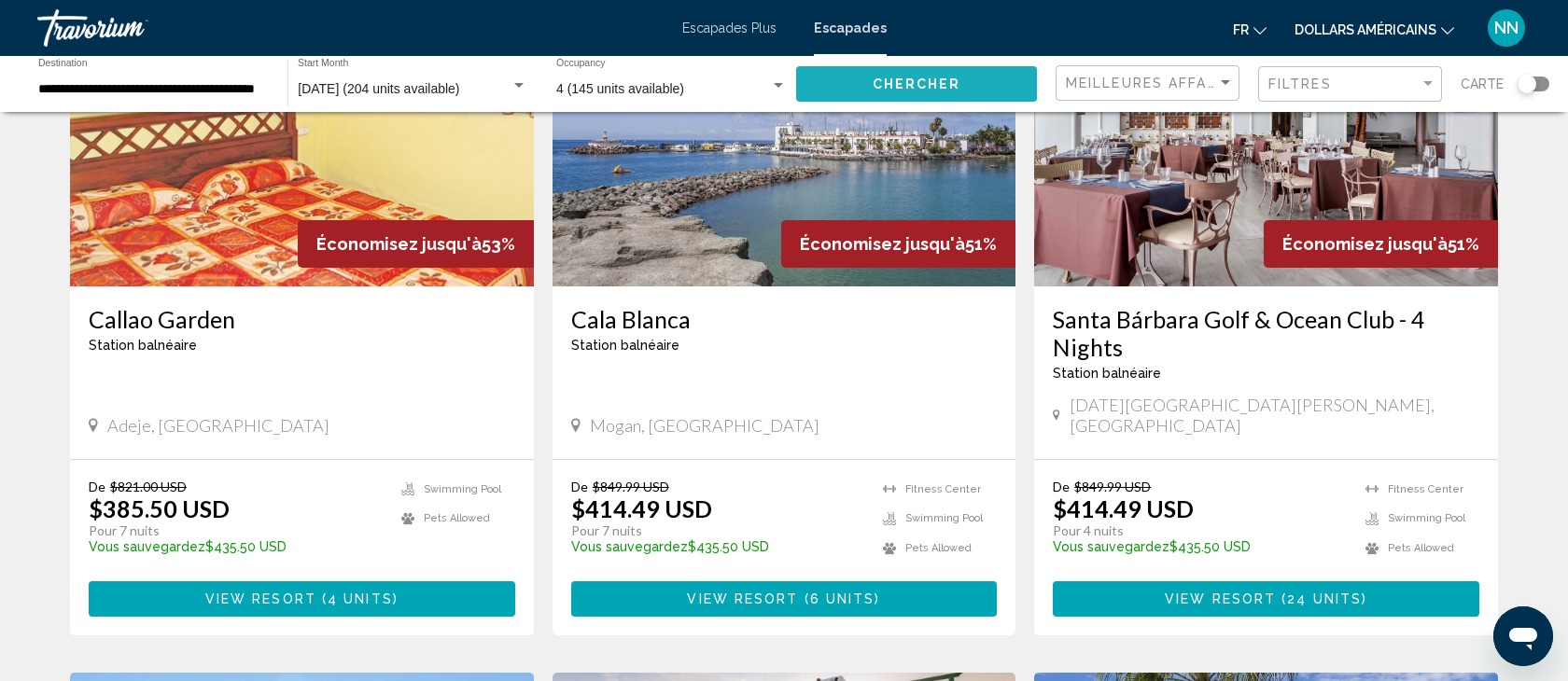
click at [886, 79] on span "Chercher" at bounding box center [917, 85] width 89 height 15
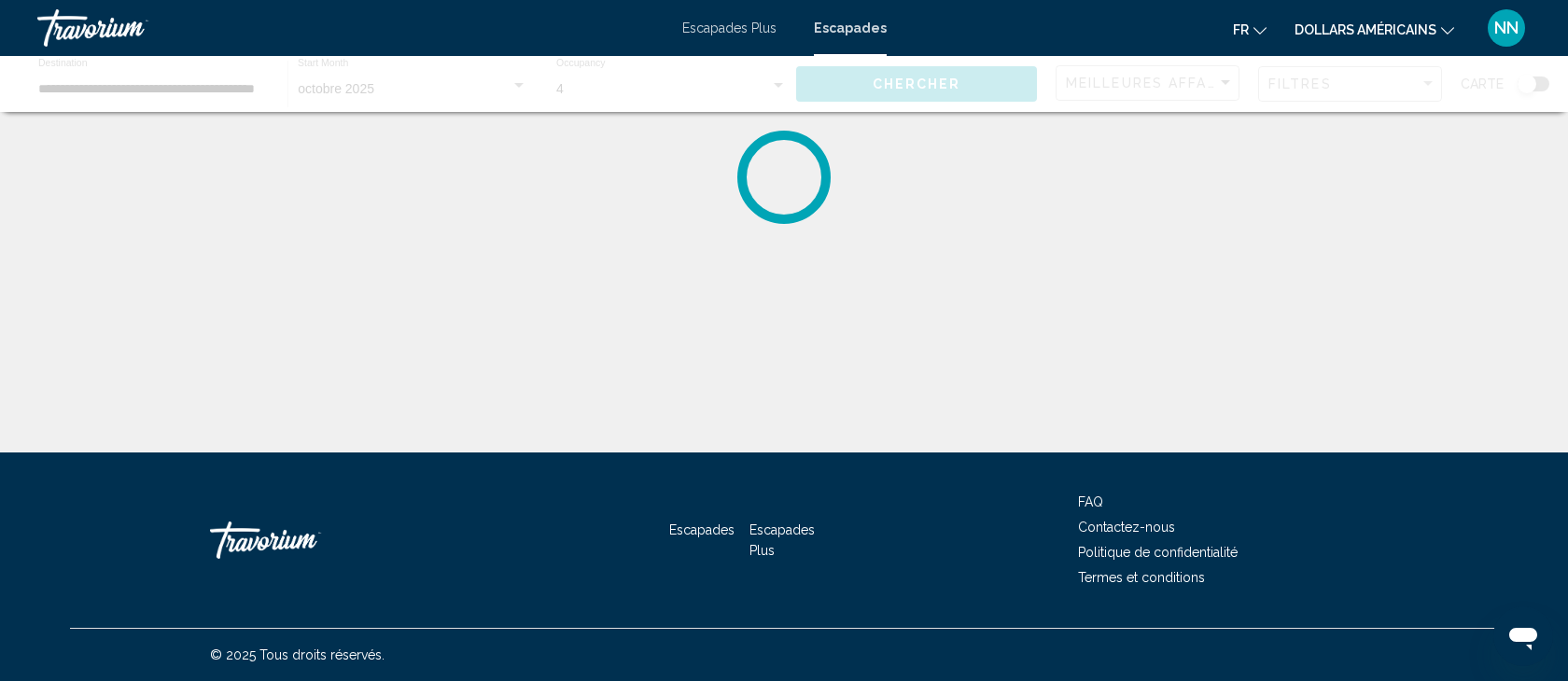
scroll to position [0, 0]
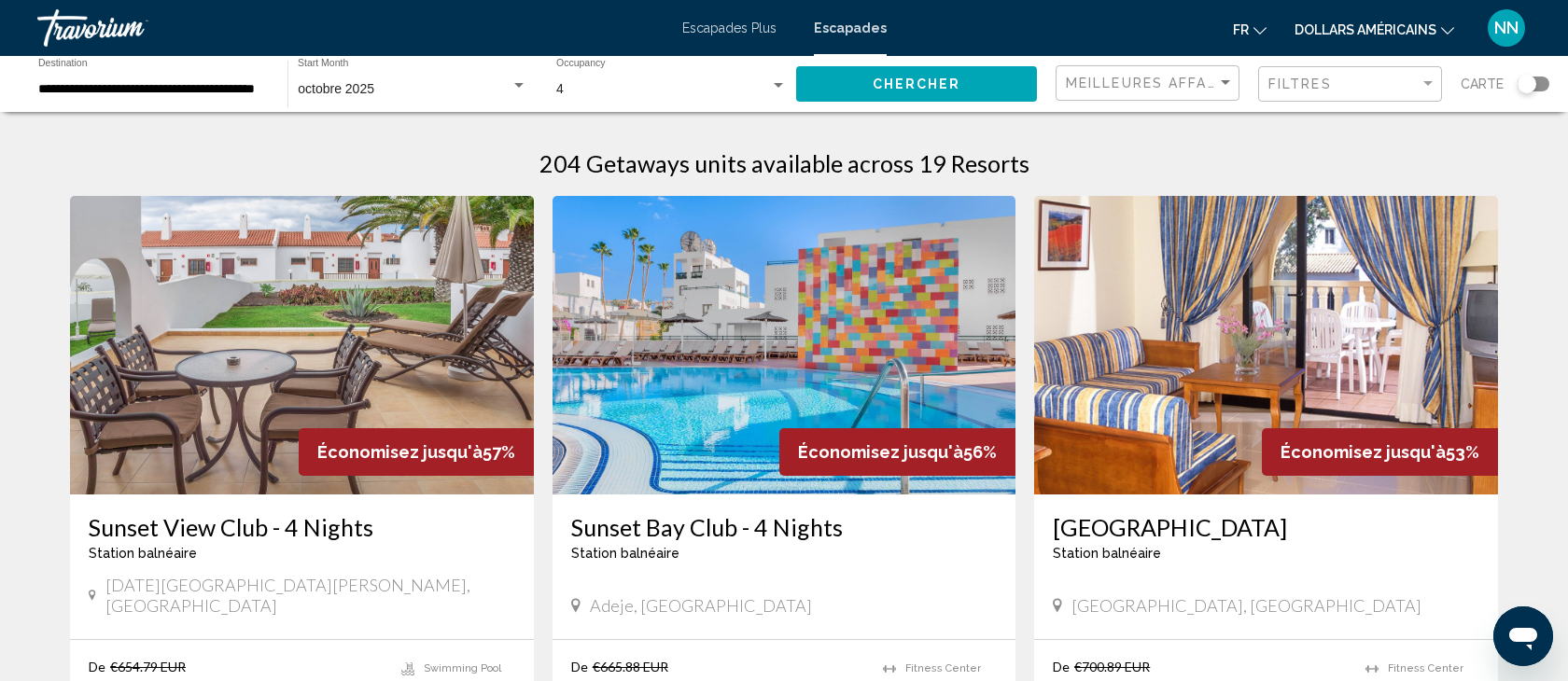
click at [1447, 30] on icon "Changer de devise" at bounding box center [1447, 31] width 13 height 13
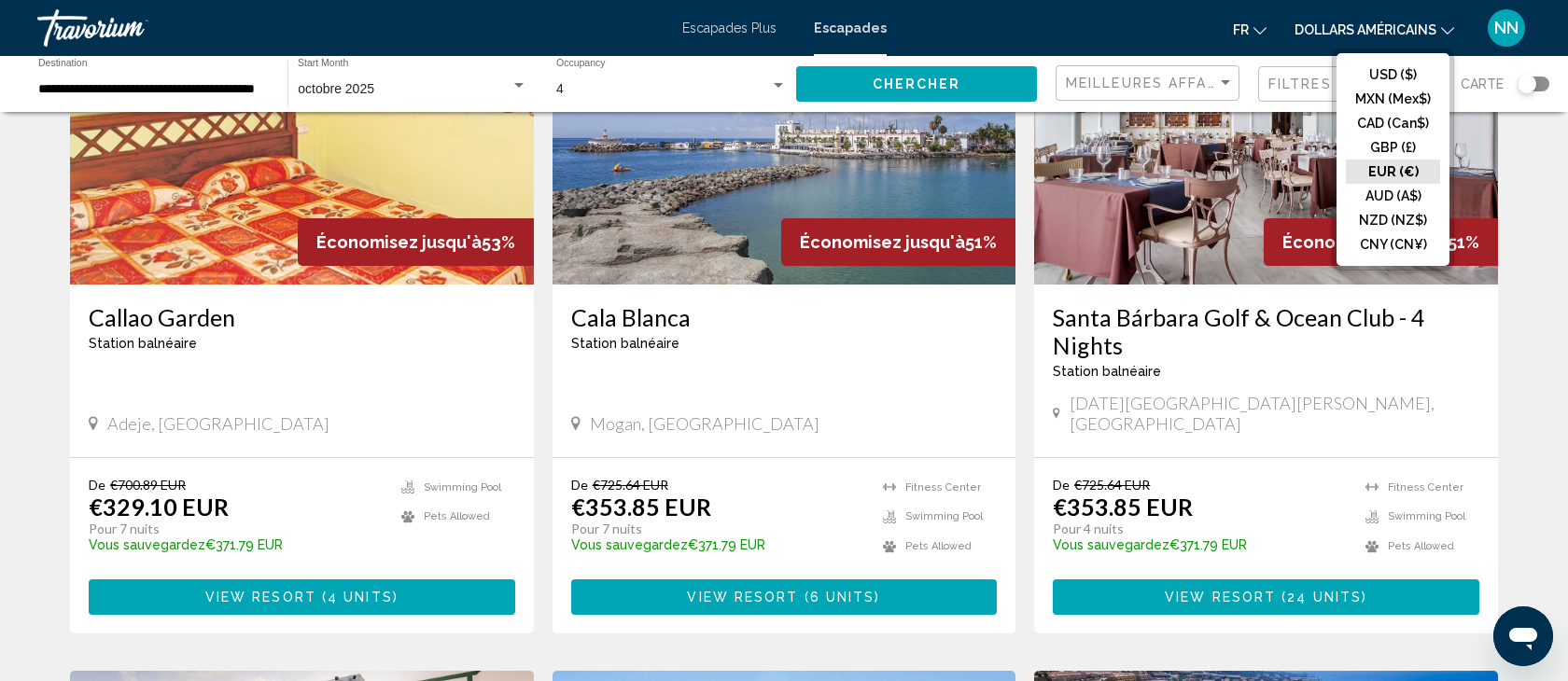
scroll to position [871, 0]
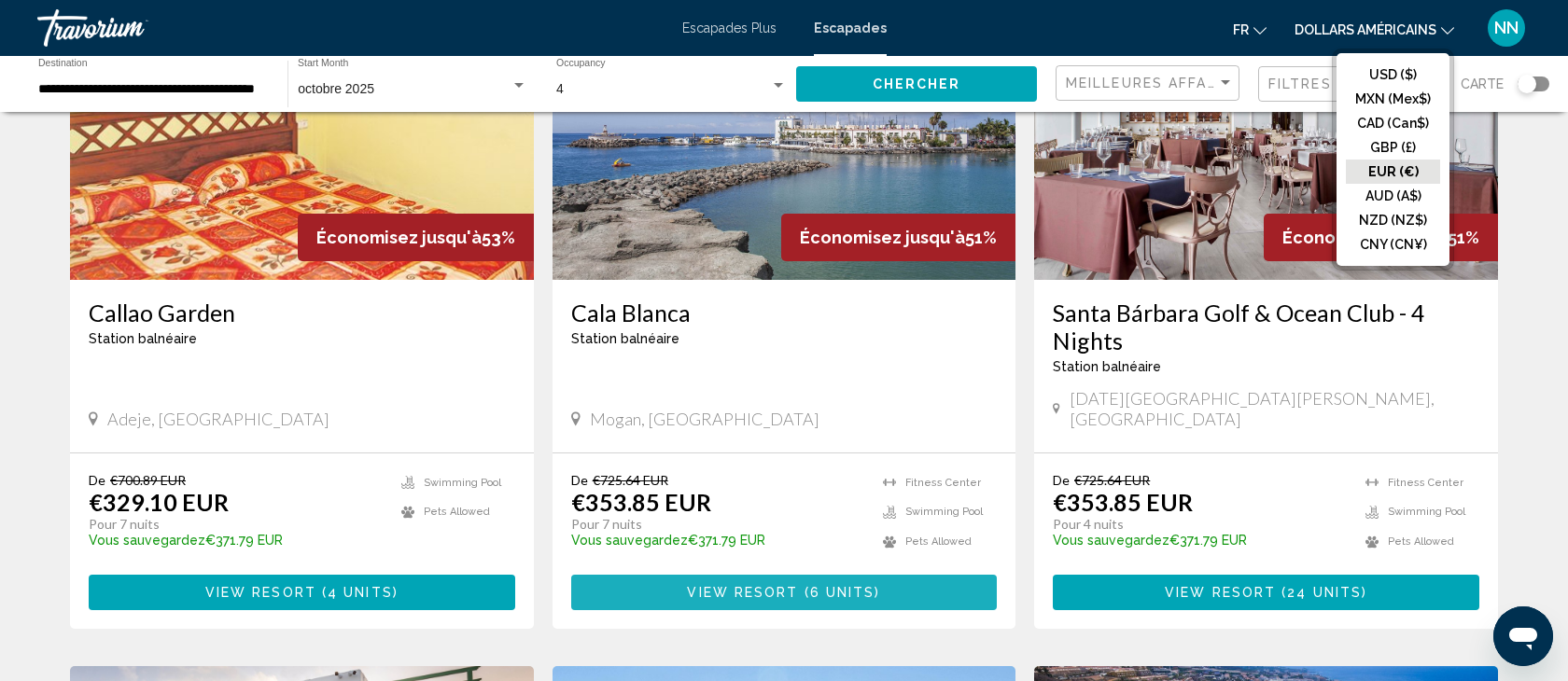
click at [775, 587] on span "View Resort" at bounding box center [742, 594] width 111 height 15
